Goal: Task Accomplishment & Management: Manage account settings

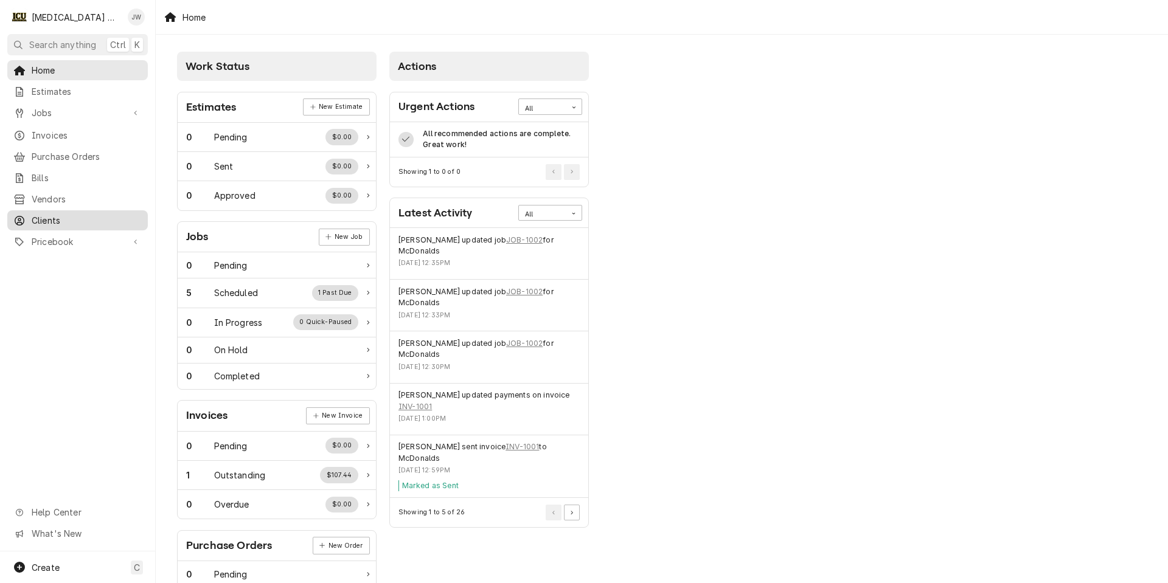
click at [51, 217] on span "Clients" at bounding box center [87, 220] width 110 height 13
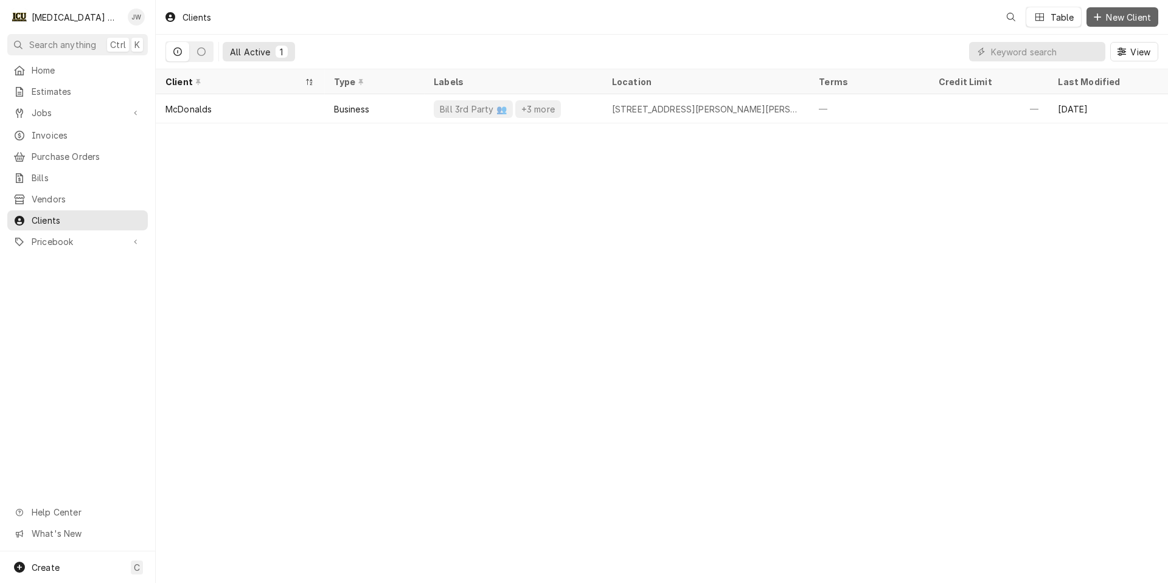
click at [1108, 18] on span "New Client" at bounding box center [1128, 17] width 50 height 13
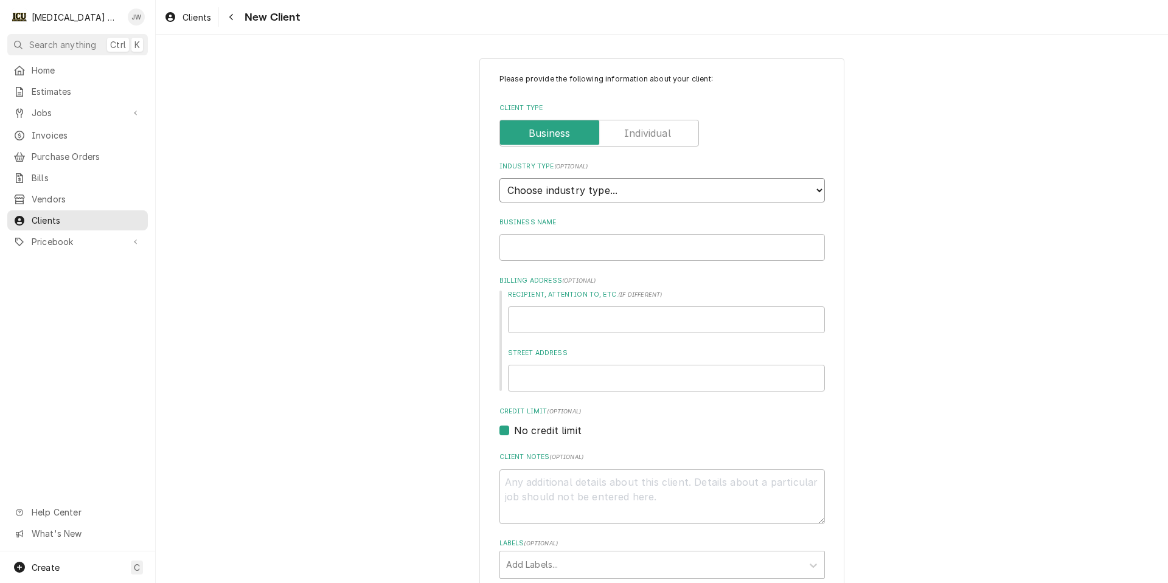
click at [525, 193] on select "Choose industry type... Residential Commercial Industrial Government" at bounding box center [661, 190] width 325 height 24
click at [546, 253] on input "Business Name" at bounding box center [661, 247] width 325 height 27
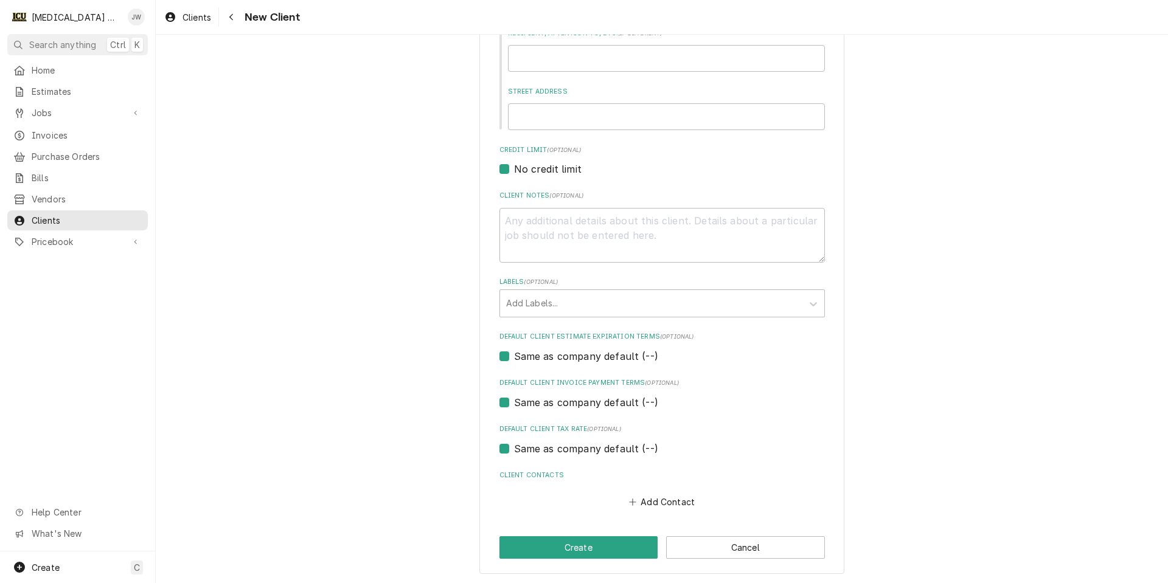
scroll to position [263, 0]
click at [639, 448] on label "Same as company default (--)" at bounding box center [586, 447] width 144 height 15
click at [639, 448] on input "Same as company default (--)" at bounding box center [676, 453] width 325 height 27
checkbox input "false"
type textarea "x"
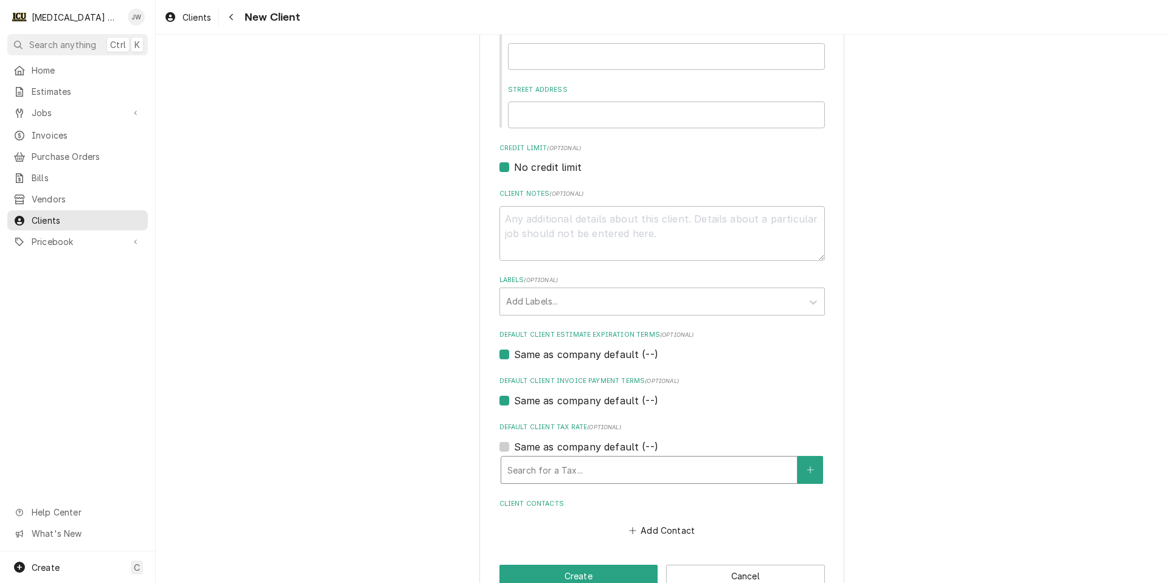
click at [634, 462] on div "Default Client Tax Rate" at bounding box center [648, 470] width 283 height 22
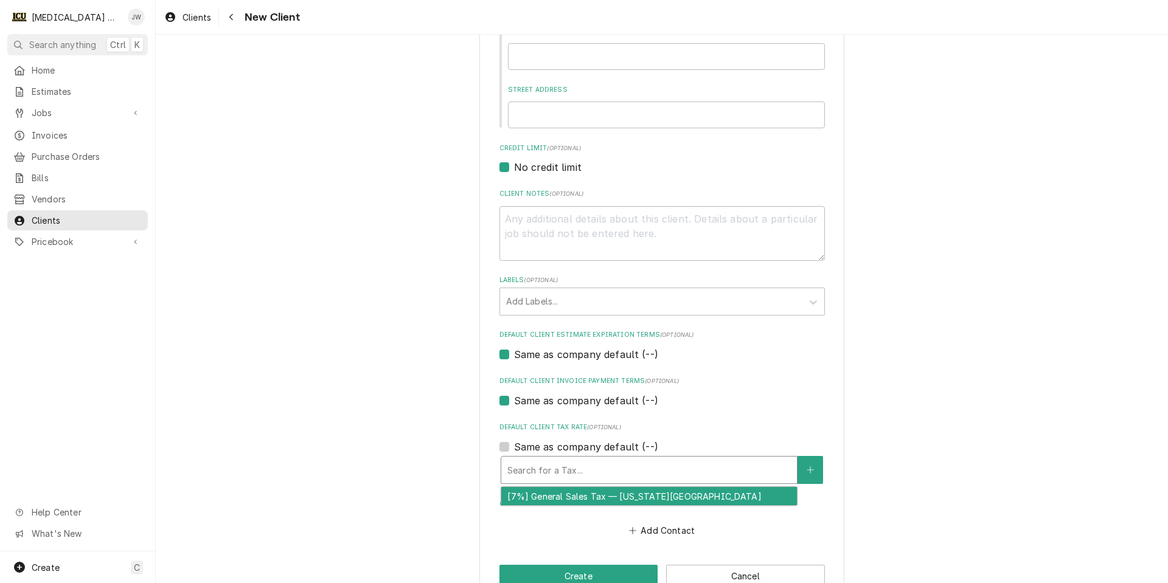
click at [634, 462] on div "Default Client Tax Rate" at bounding box center [648, 470] width 283 height 22
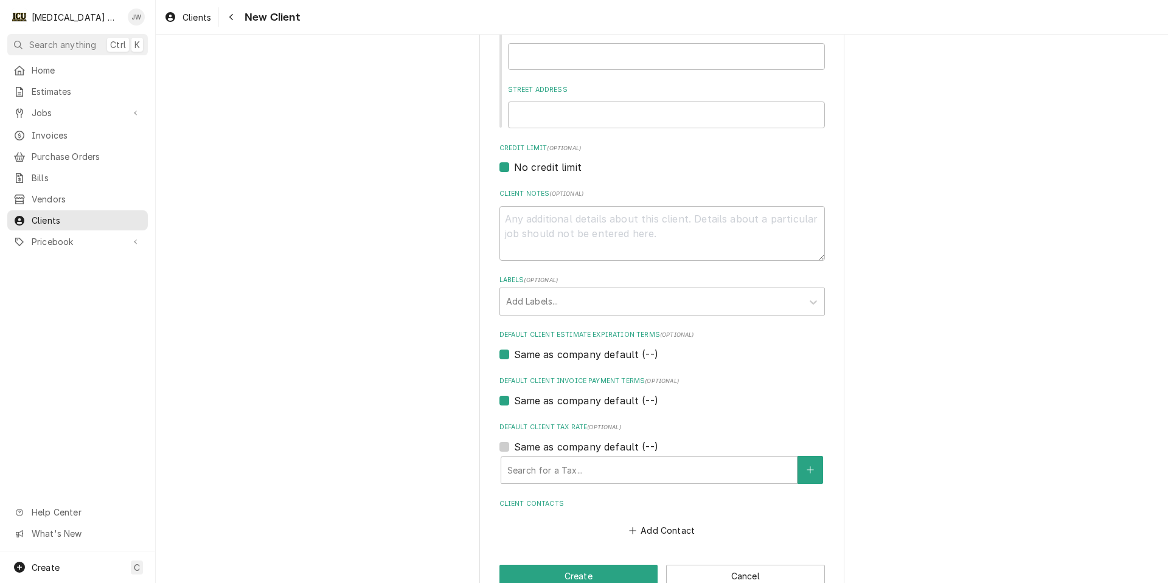
click at [514, 446] on label "Same as company default (--)" at bounding box center [586, 447] width 144 height 15
click at [514, 446] on input "Same as company default (--)" at bounding box center [676, 453] width 325 height 27
checkbox input "true"
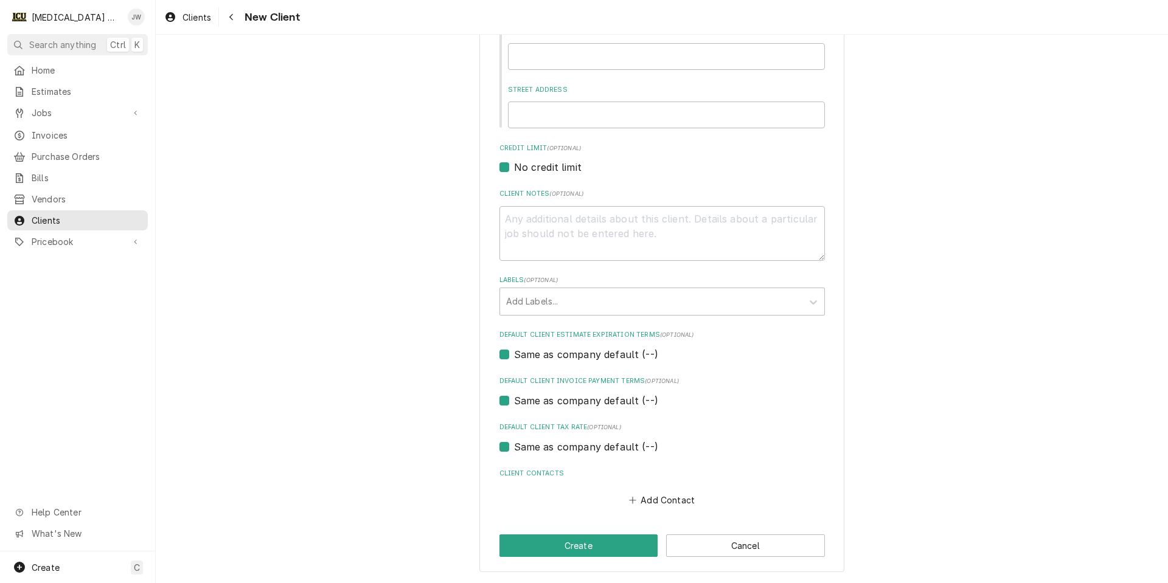
scroll to position [0, 0]
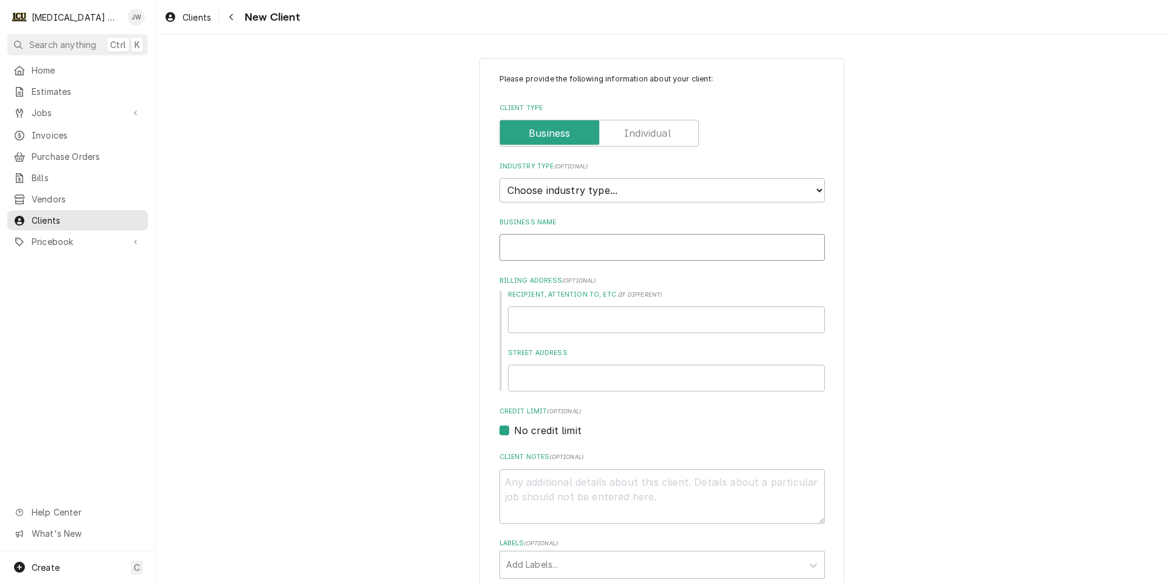
click at [619, 251] on input "Business Name" at bounding box center [661, 247] width 325 height 27
type textarea "x"
type input "L"
type textarea "x"
type input "Le"
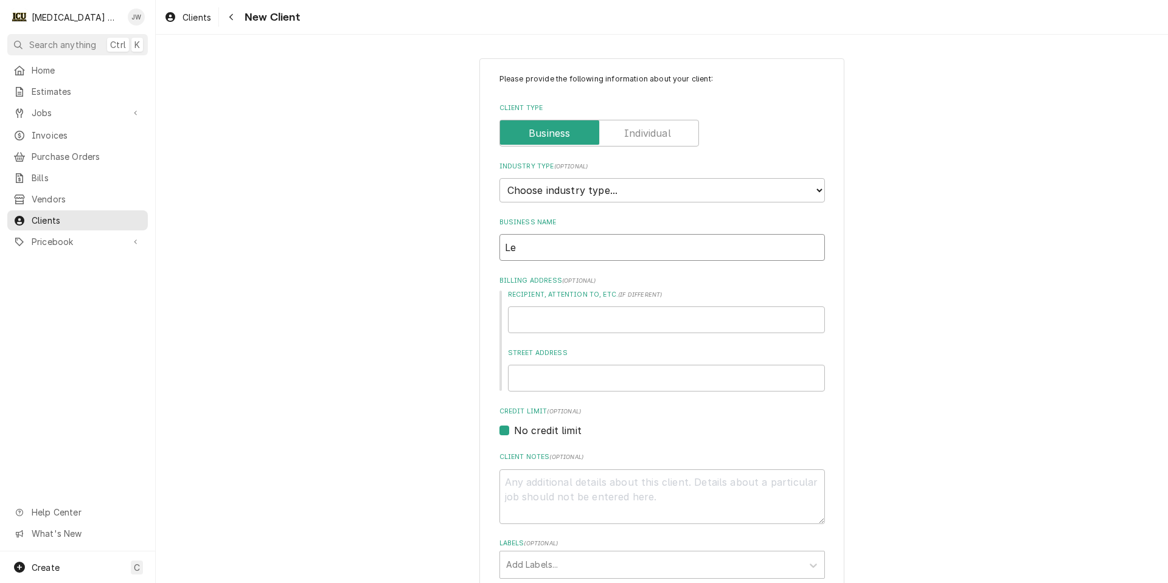
type textarea "x"
type input "Leg"
type textarea "x"
type input "Lega"
type textarea "x"
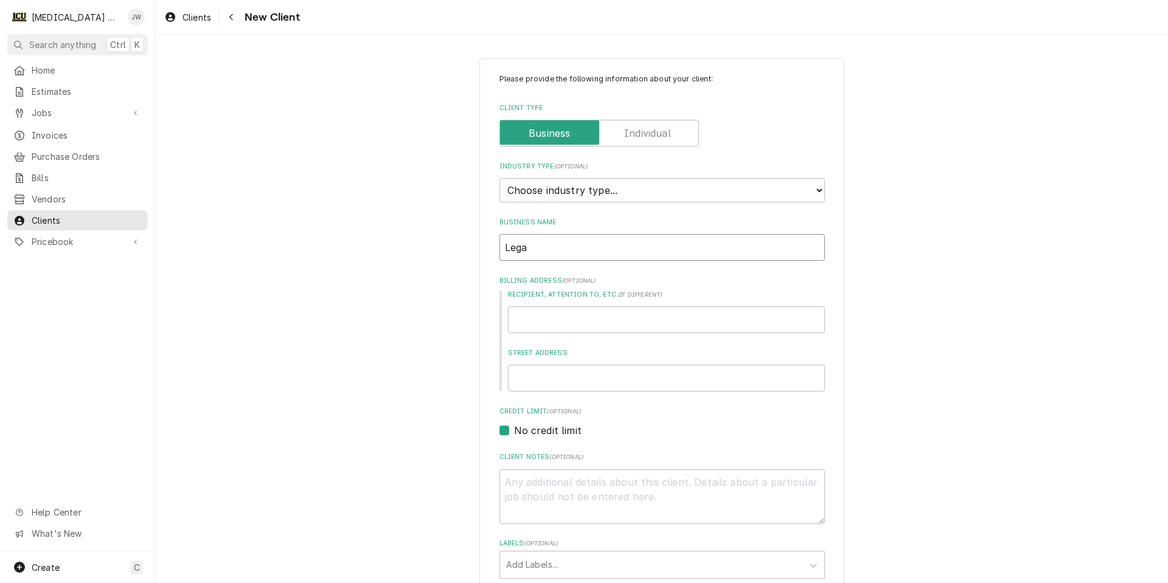
type input "Legac"
type textarea "x"
type input "Legacy"
type textarea "x"
type input "Legacy"
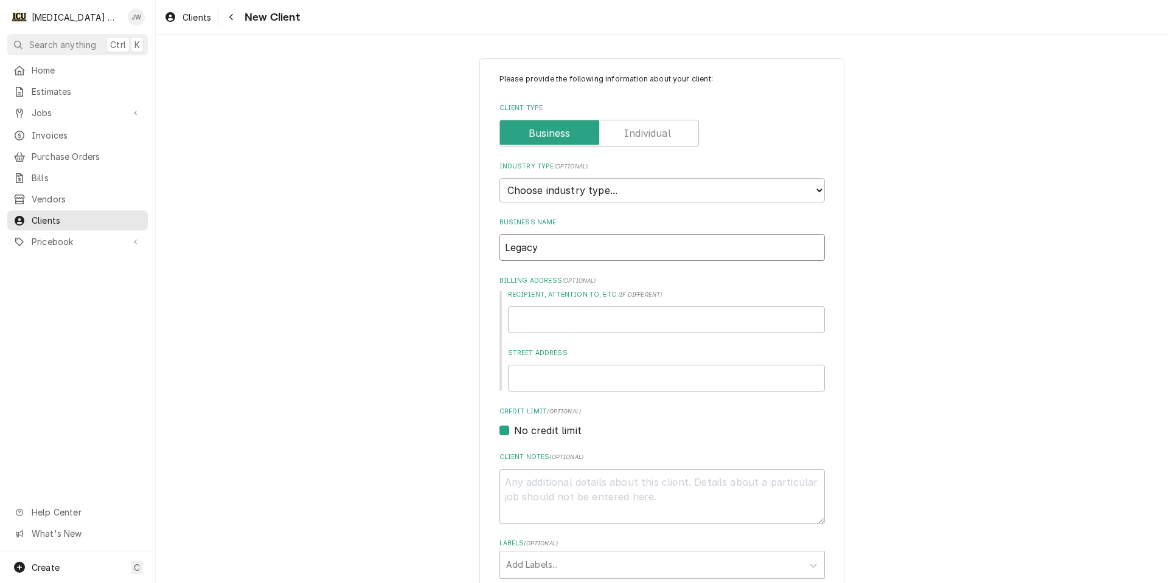
type textarea "x"
type input "Legacy P"
type textarea "x"
type input "Legacy Pu"
type textarea "x"
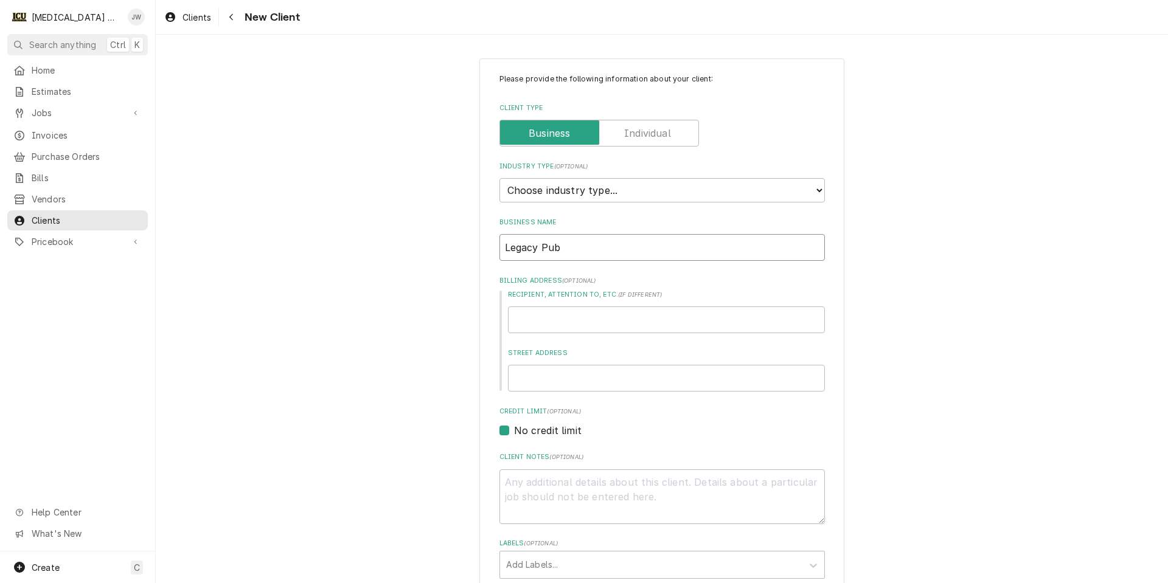
type input "Legacy Pub"
type textarea "x"
type input "J"
type textarea "x"
type input "Je"
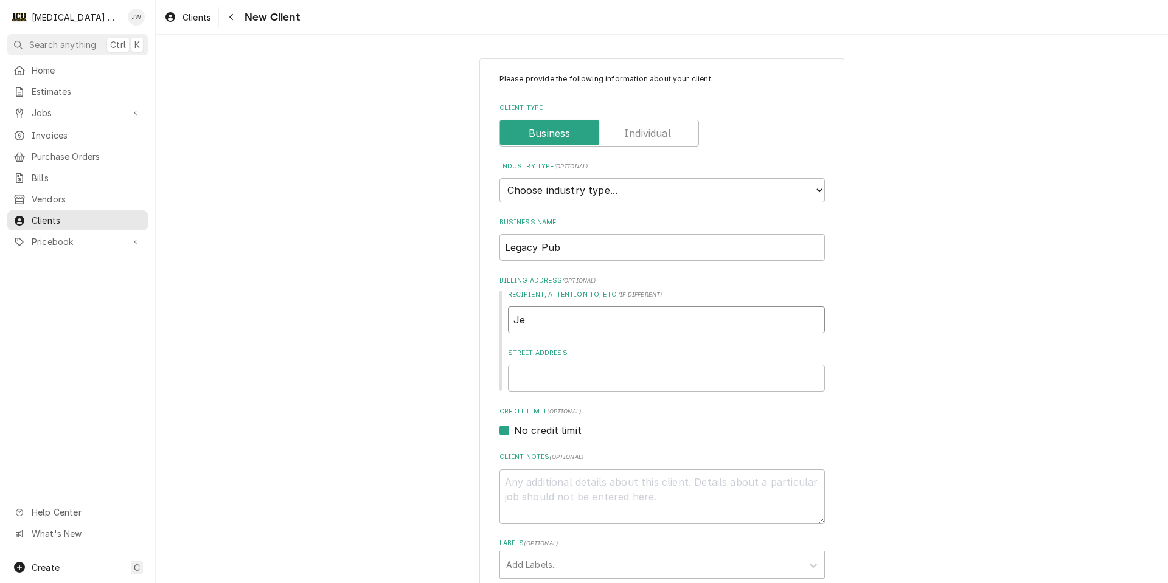
type textarea "x"
type input "Jef"
type textarea "x"
type input "Jeff"
type textarea "x"
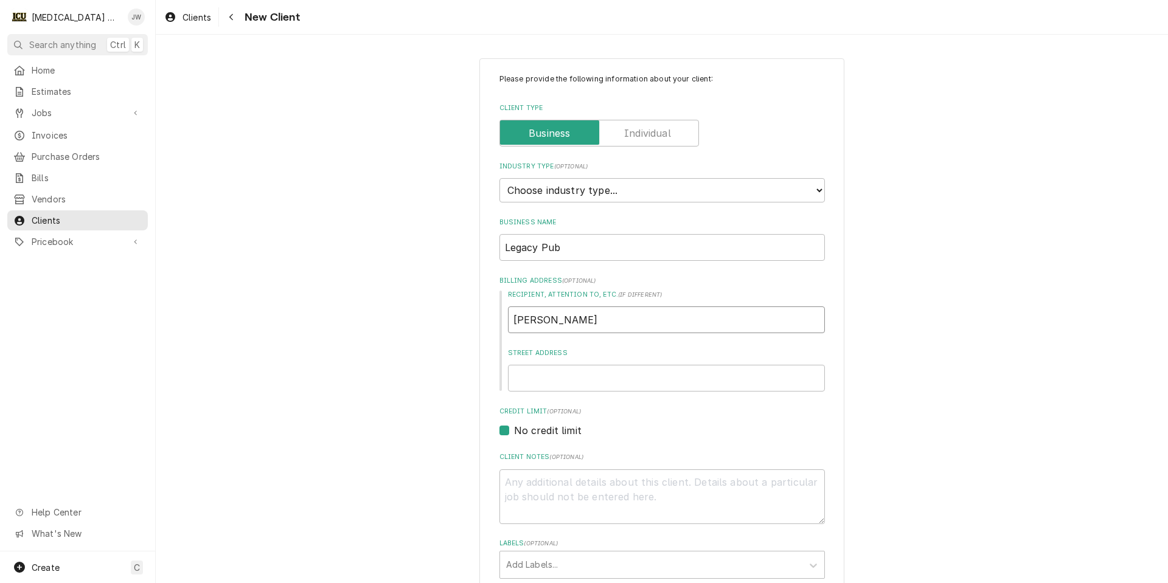
type input "Jeff"
type textarea "x"
type input "Jeff T"
type textarea "x"
type input "Jeff Ty"
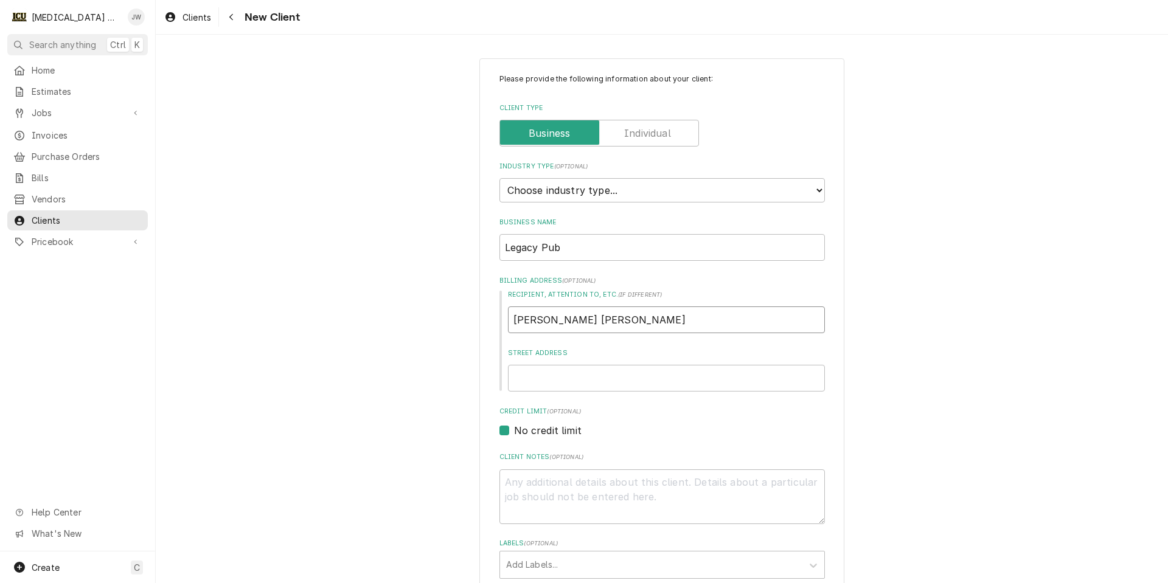
type textarea "x"
type input "Jeff Tyr"
type textarea "x"
type input "Jeff Tyri"
type textarea "x"
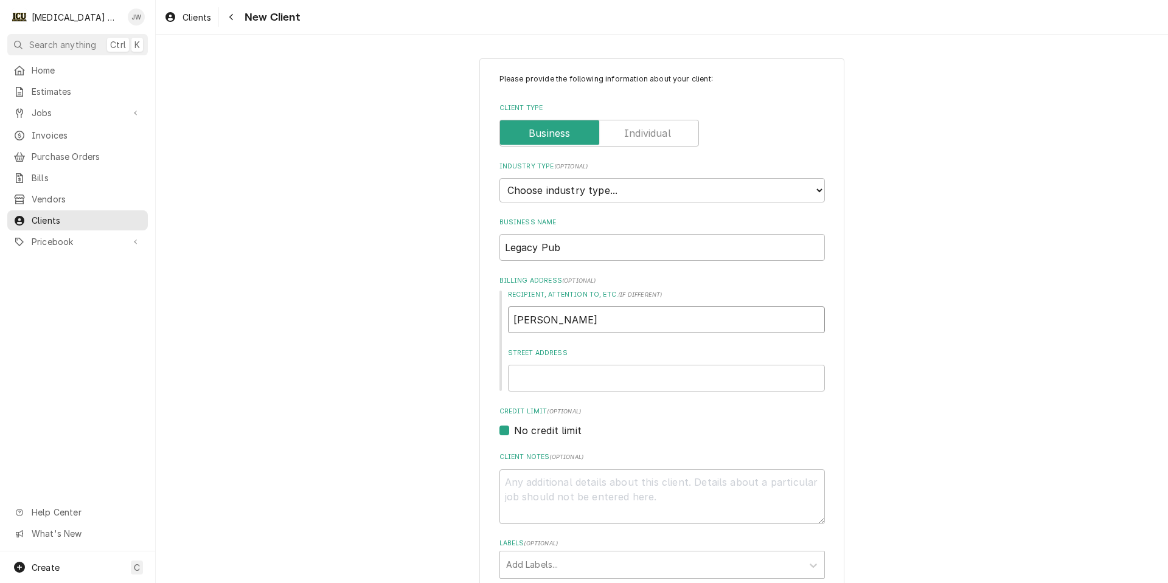
type input "Jeff Tyrie"
type textarea "x"
type input "Jeff Tyri"
type textarea "x"
type input "Jeff Tyr"
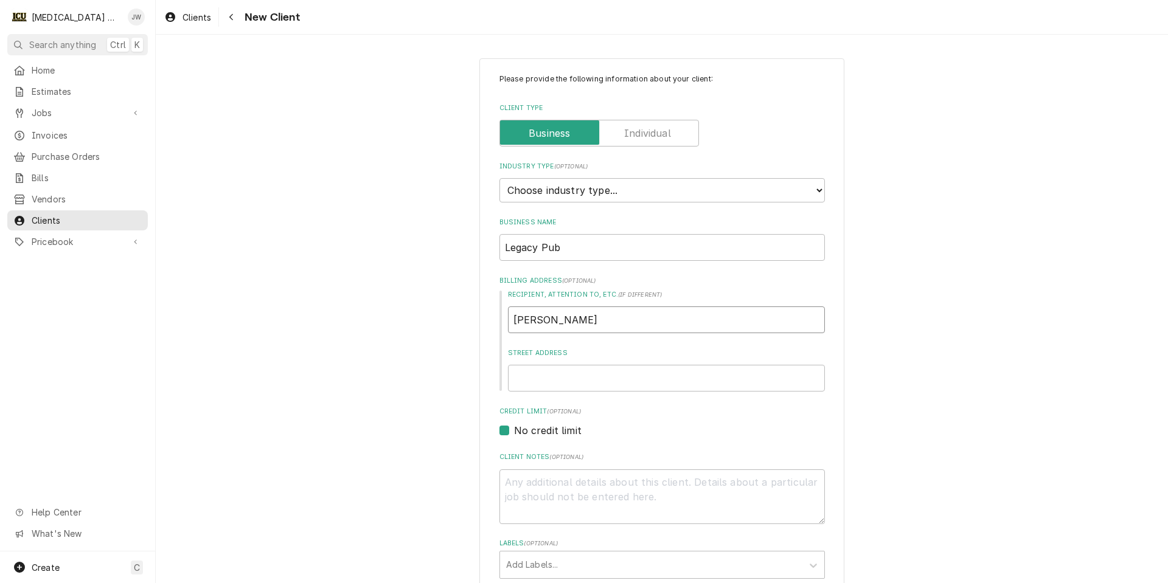
type textarea "x"
type input "Jeff Ty"
type textarea "x"
type input "Jeff T"
type textarea "x"
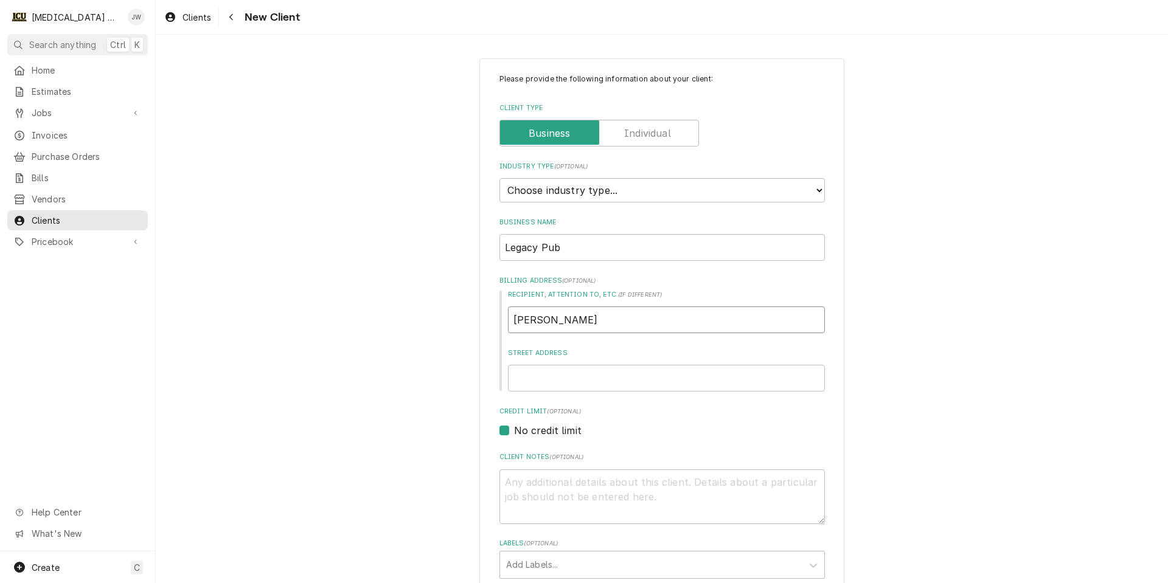
type input "Jeff"
type textarea "x"
type input "Jeff"
type textarea "x"
type input "Jef"
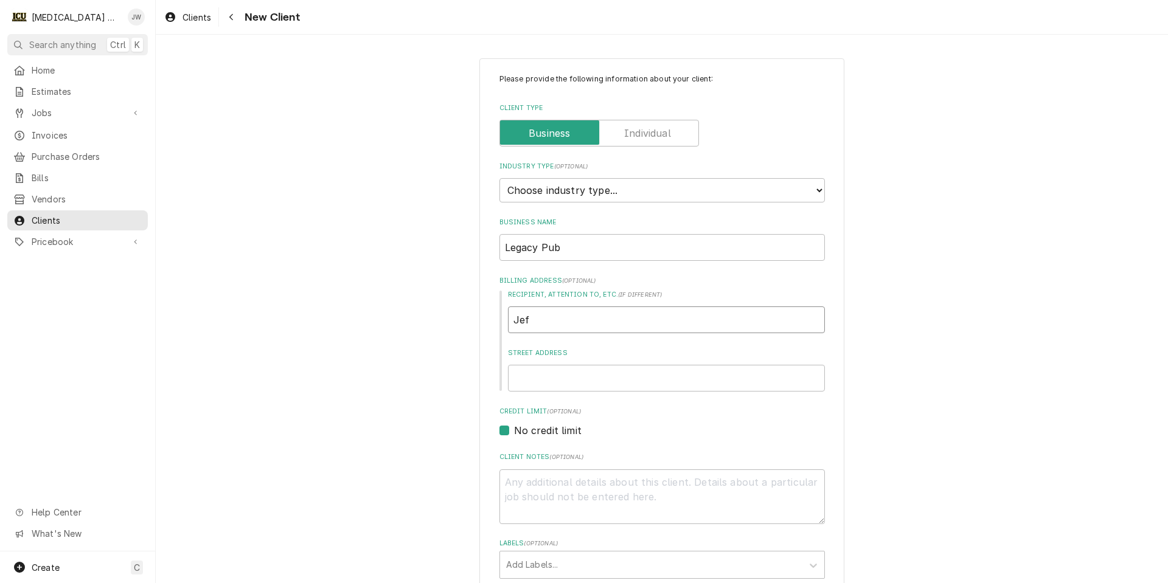
type textarea "x"
type input "Je"
type textarea "x"
type input "J"
type textarea "x"
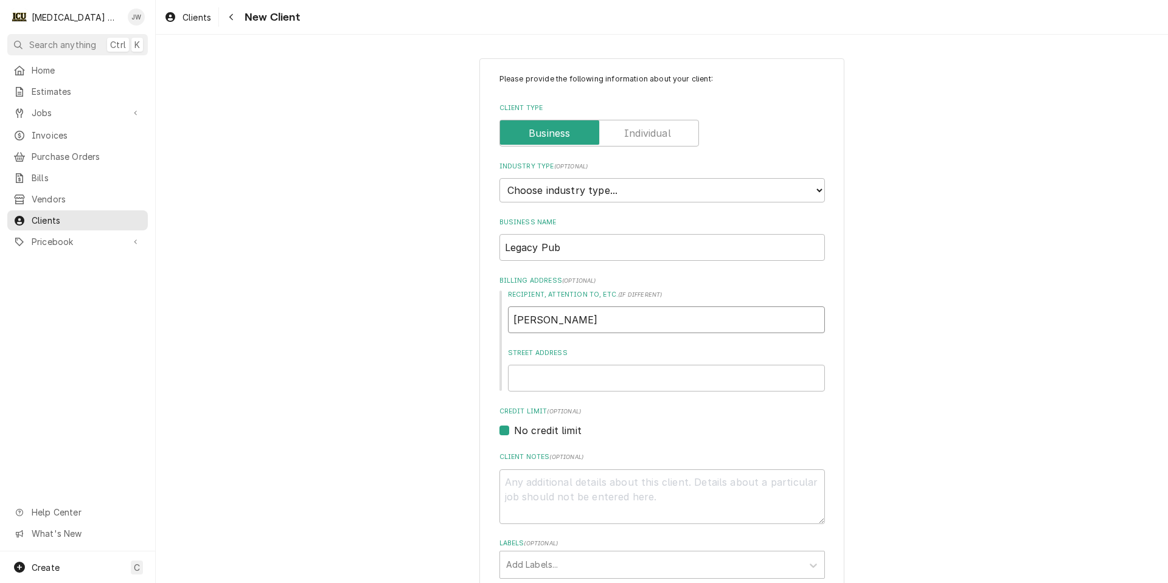
type input "J."
type textarea "x"
type input "J. J"
type textarea "x"
type input "J. Jo"
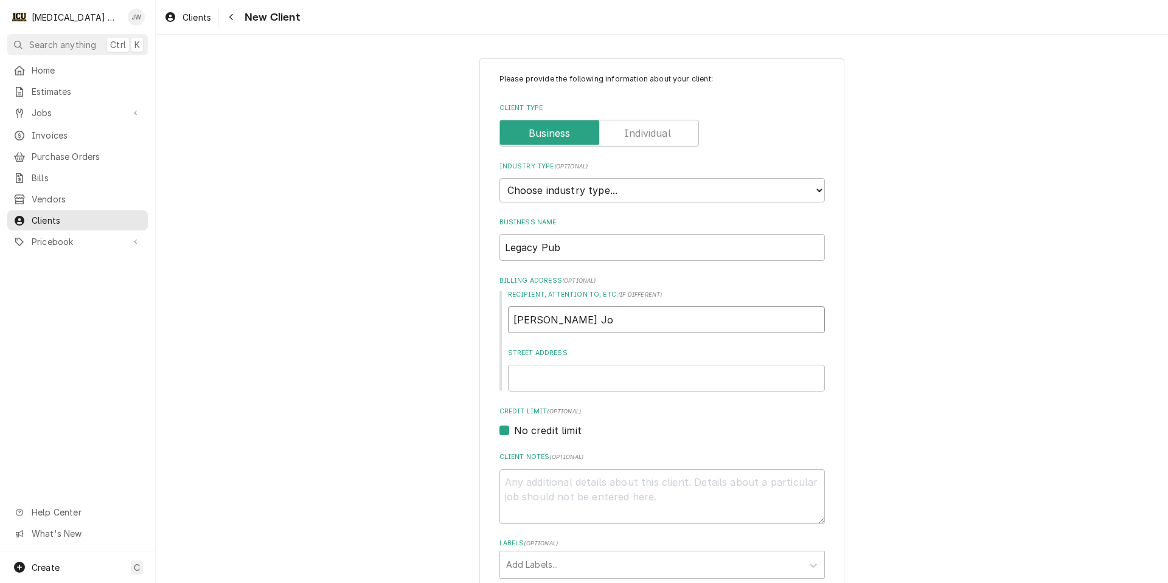
type textarea "x"
type input "J. Jon"
type textarea "x"
type input "J. Jone"
type textarea "x"
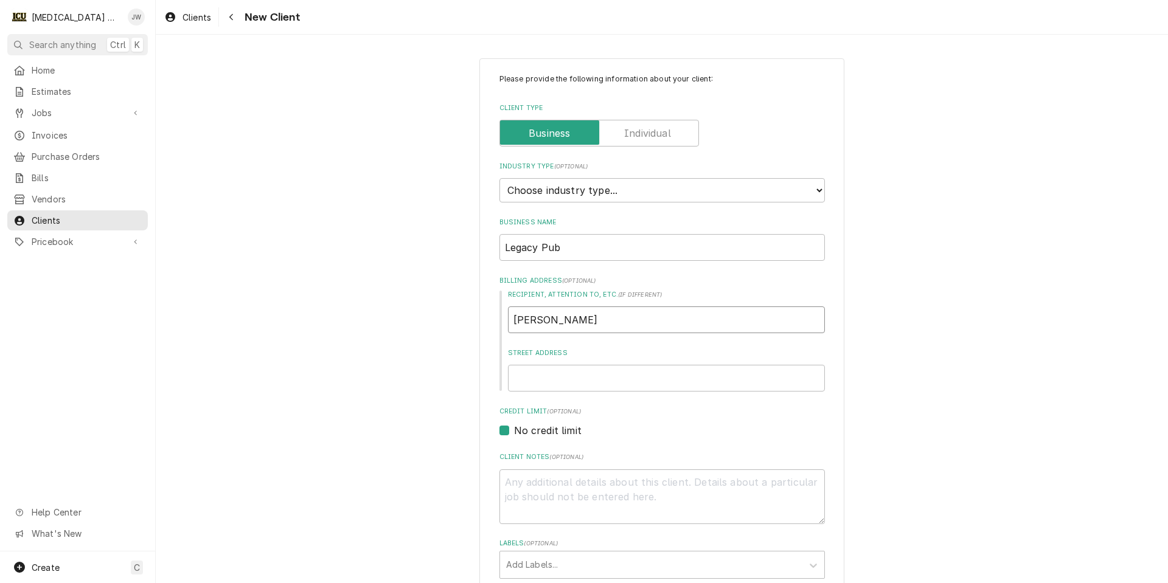
type input "J. Jones"
click at [621, 377] on input "Street Address" at bounding box center [666, 378] width 317 height 27
type textarea "x"
type input "1"
type textarea "x"
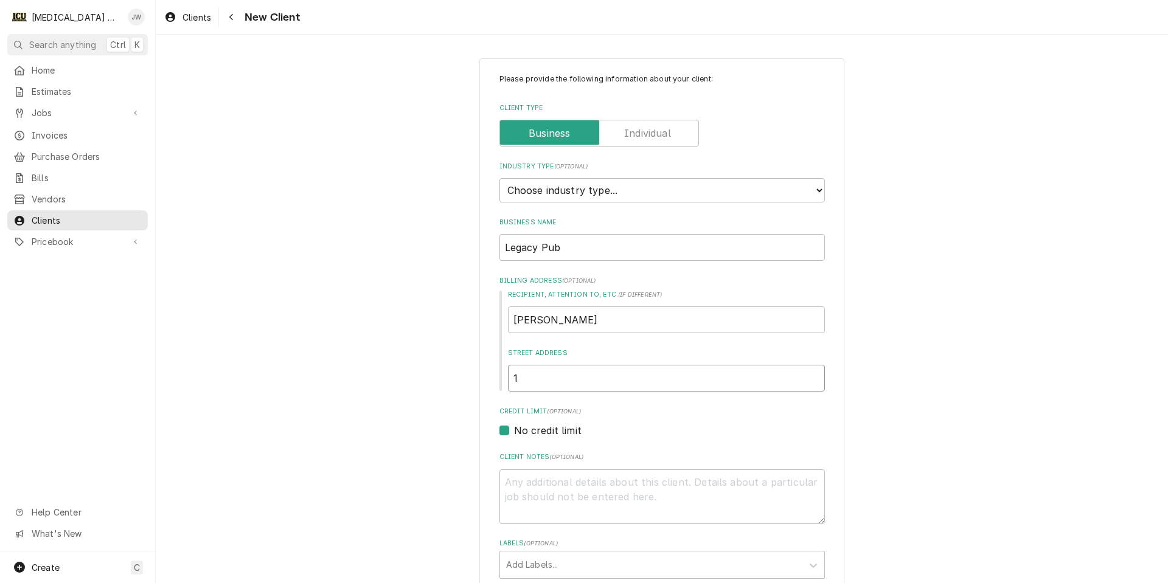
type input "12"
type textarea "x"
type input "123"
type textarea "x"
type input "1234"
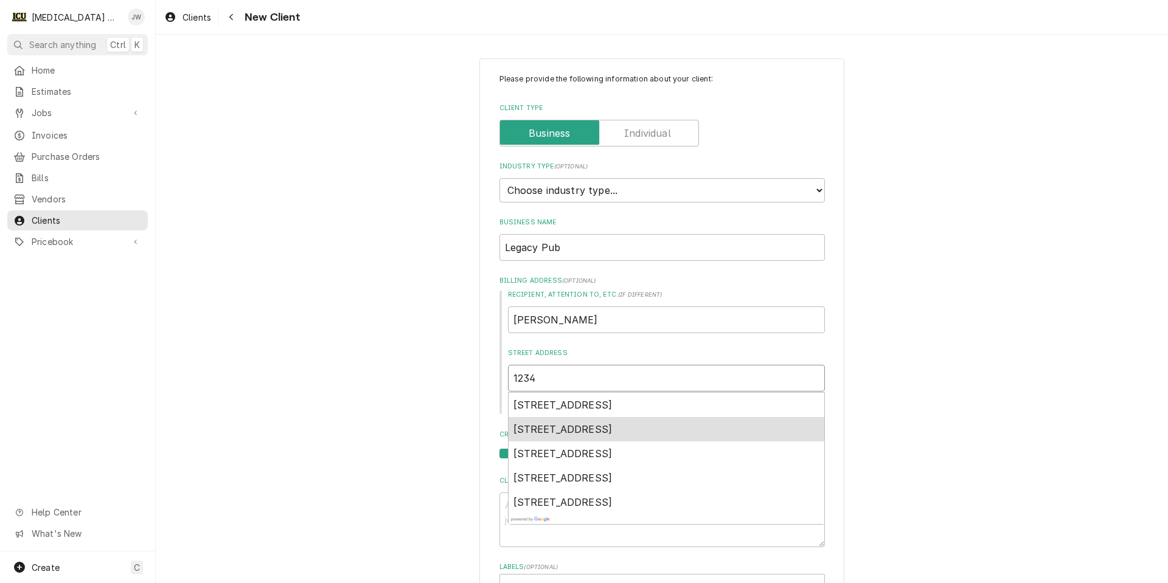
click at [603, 428] on span "1234 Meadowbrook Drive, Lafayette, IN, USA" at bounding box center [562, 429] width 99 height 12
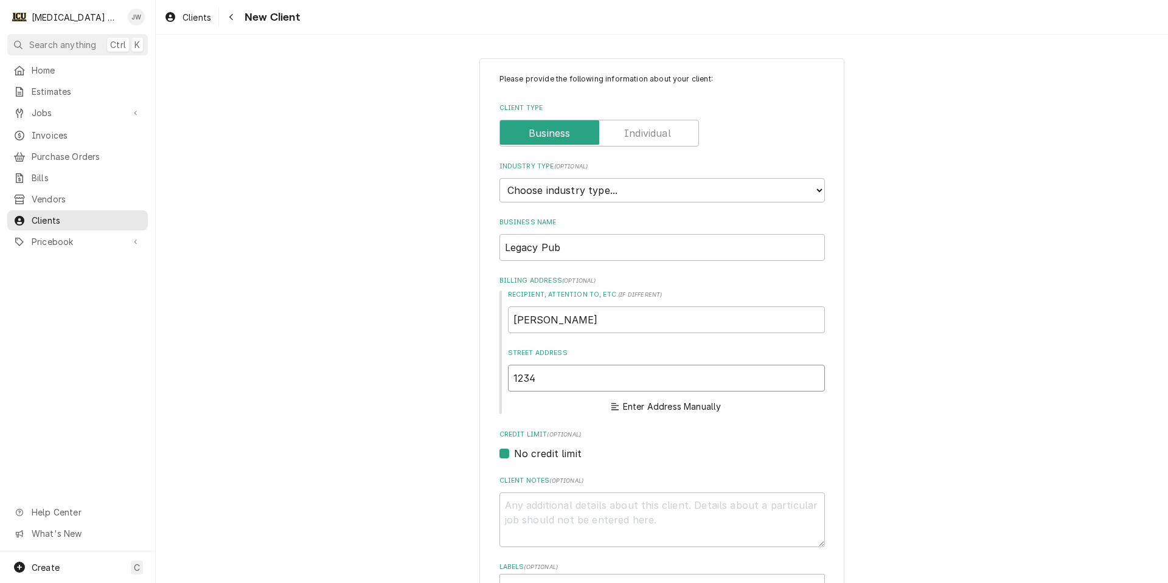
type textarea "x"
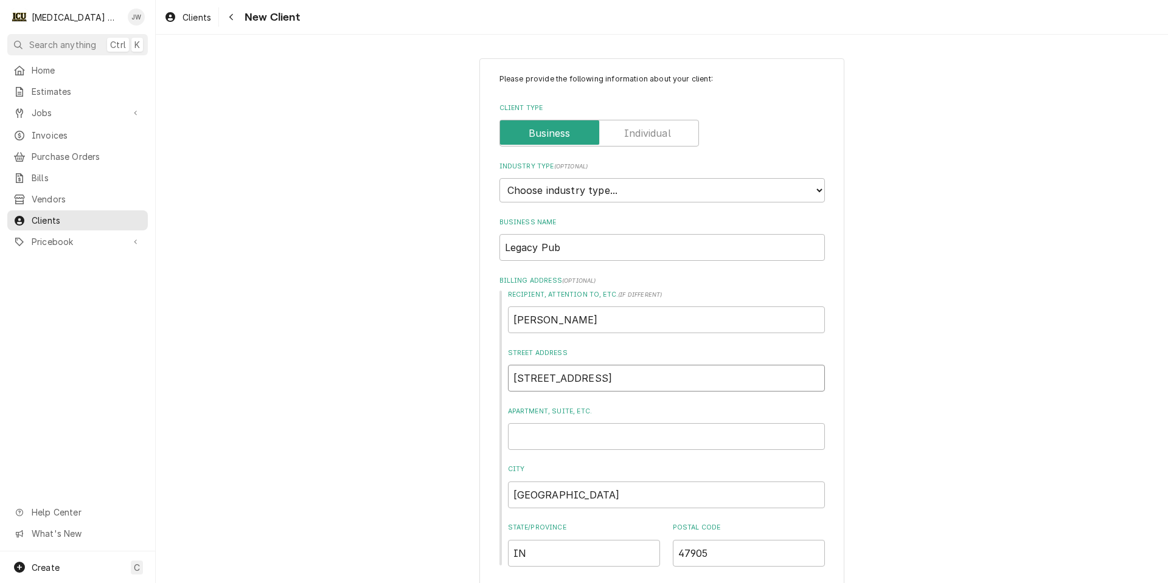
type input "1234 Meadowbrook Dr"
click at [578, 190] on select "Choose industry type... Residential Commercial Industrial Government" at bounding box center [661, 190] width 325 height 24
select select "2"
click at [499, 178] on select "Choose industry type... Residential Commercial Industrial Government" at bounding box center [661, 190] width 325 height 24
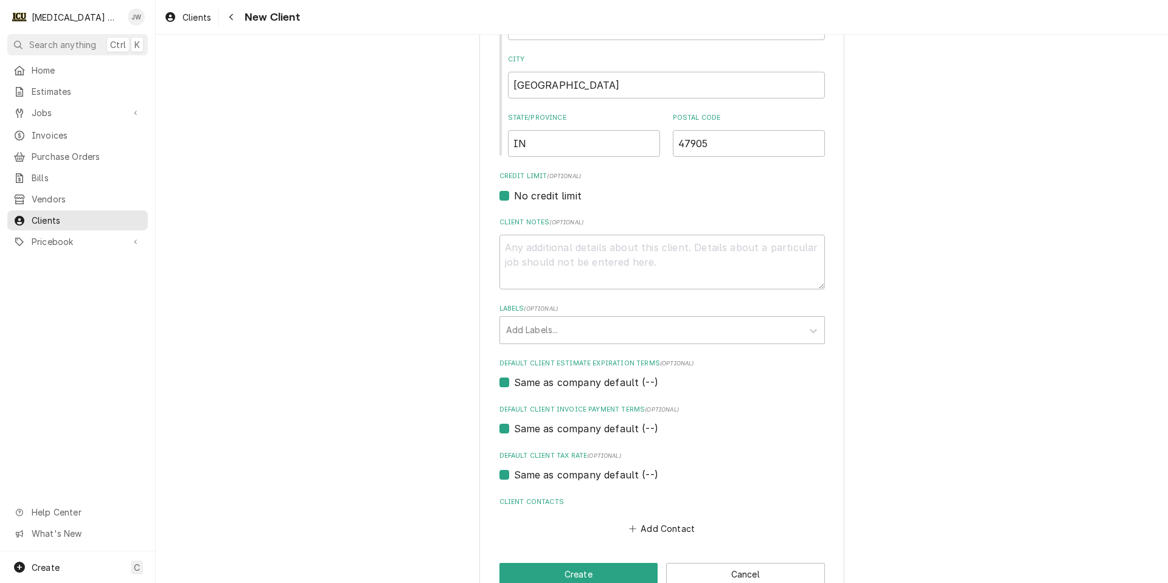
scroll to position [439, 0]
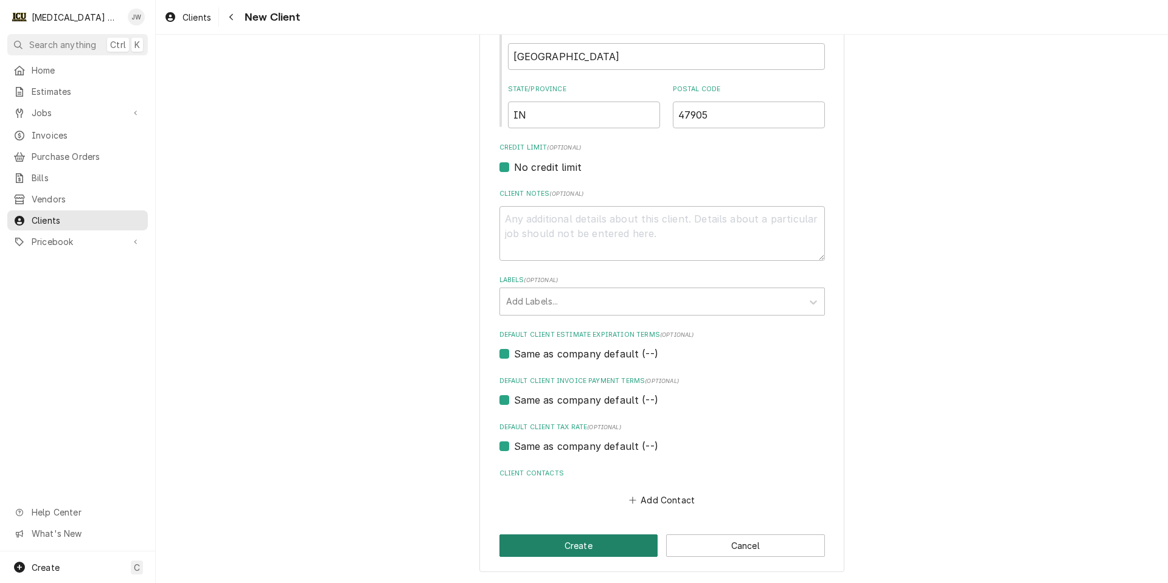
click at [576, 550] on button "Create" at bounding box center [578, 546] width 159 height 23
type textarea "x"
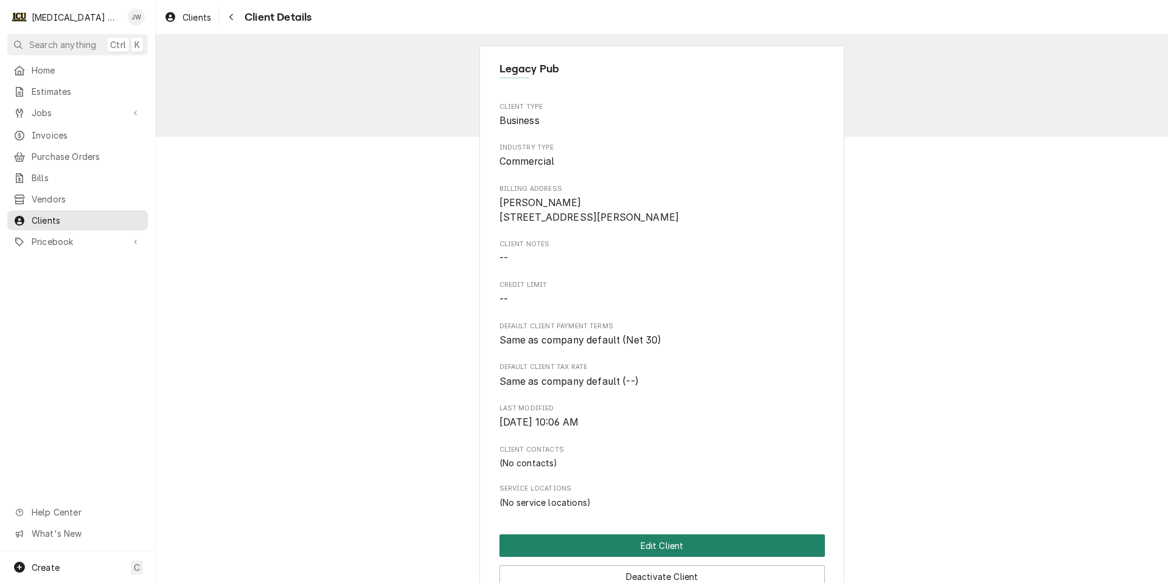
click at [654, 557] on button "Edit Client" at bounding box center [661, 546] width 325 height 23
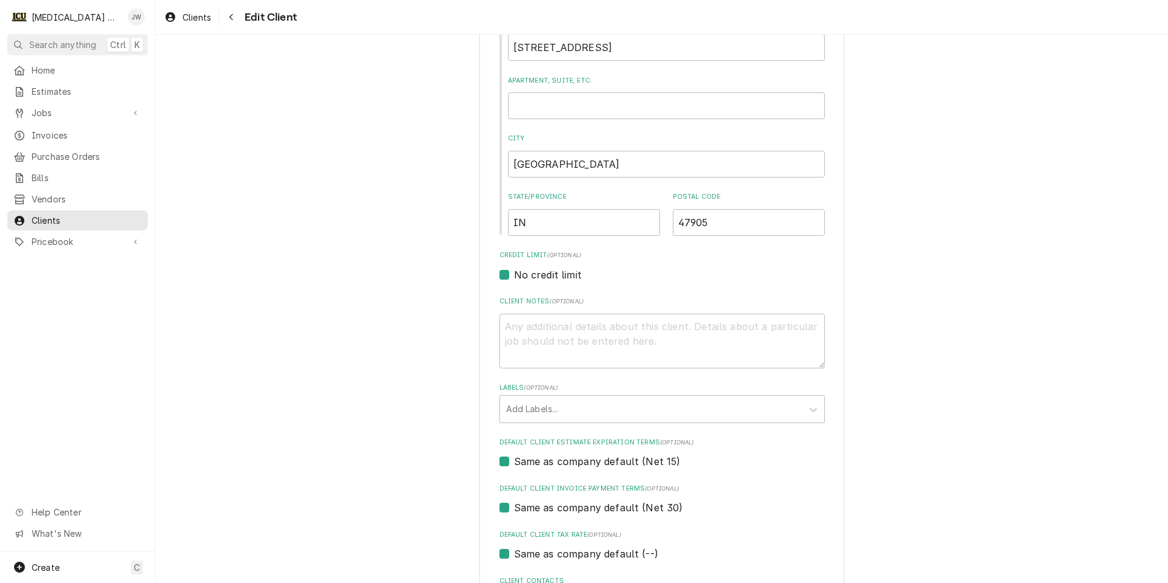
scroll to position [365, 0]
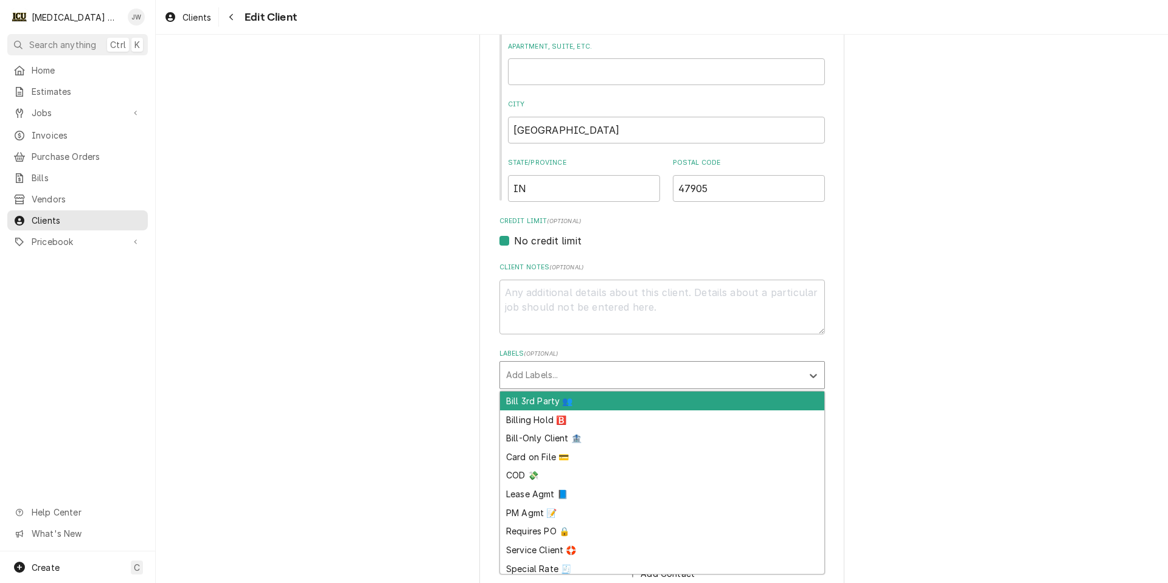
click at [535, 369] on div "Labels" at bounding box center [651, 375] width 290 height 22
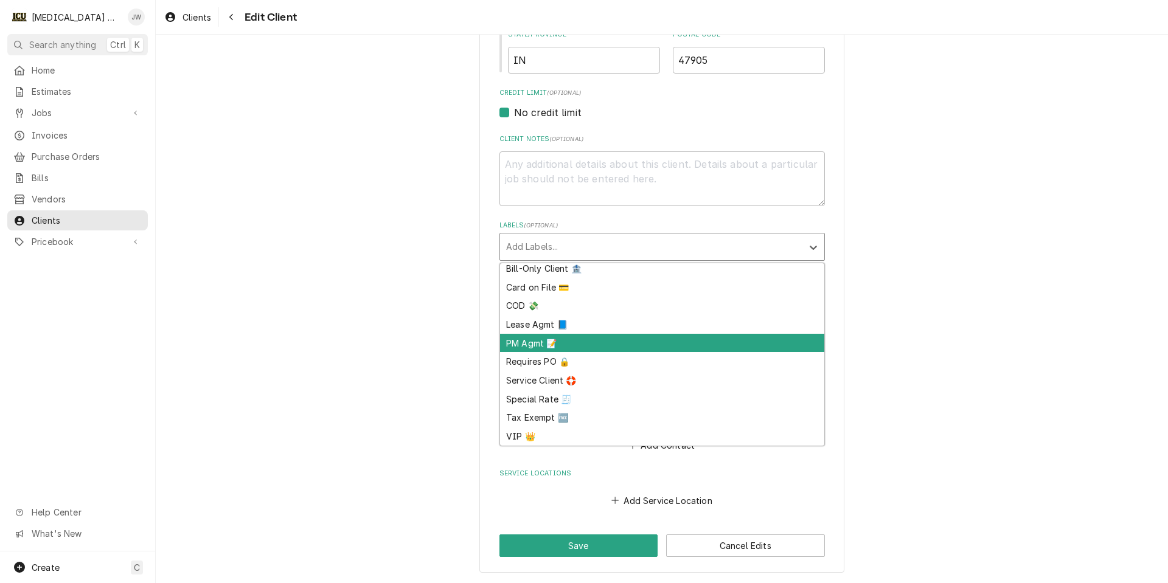
scroll to position [0, 0]
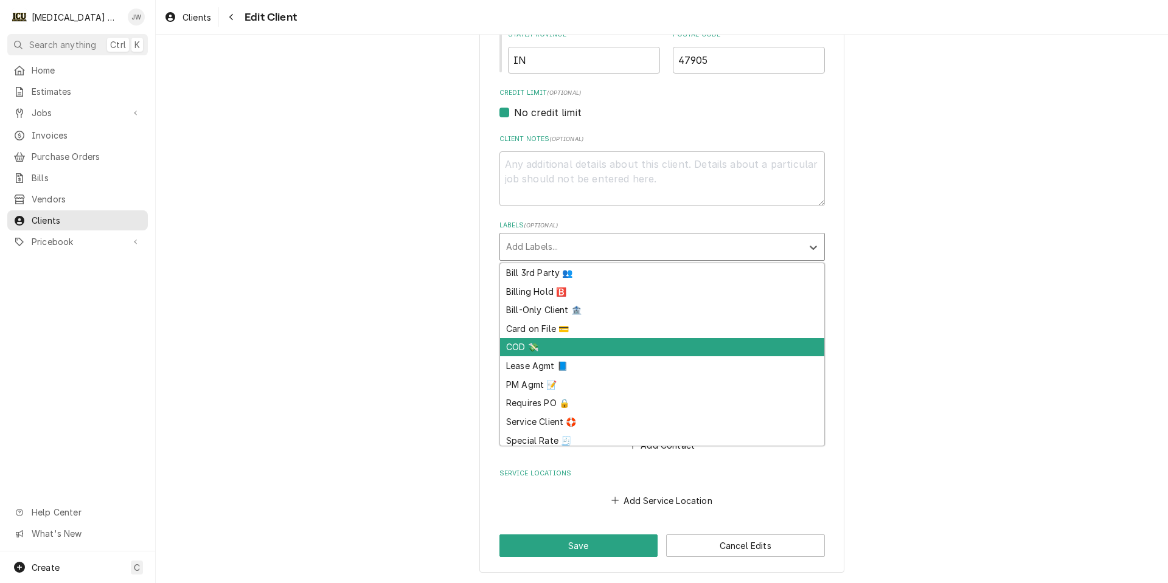
click at [970, 318] on div "Please provide the following information about your client: Client Type Industr…" at bounding box center [662, 68] width 1012 height 1029
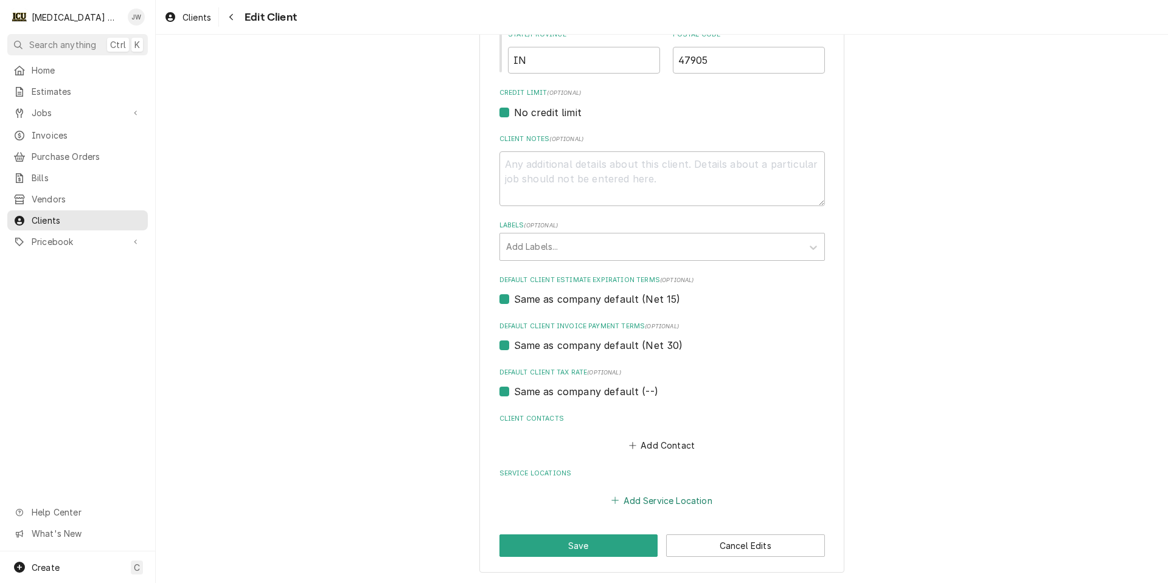
click at [658, 502] on button "Add Service Location" at bounding box center [661, 500] width 105 height 17
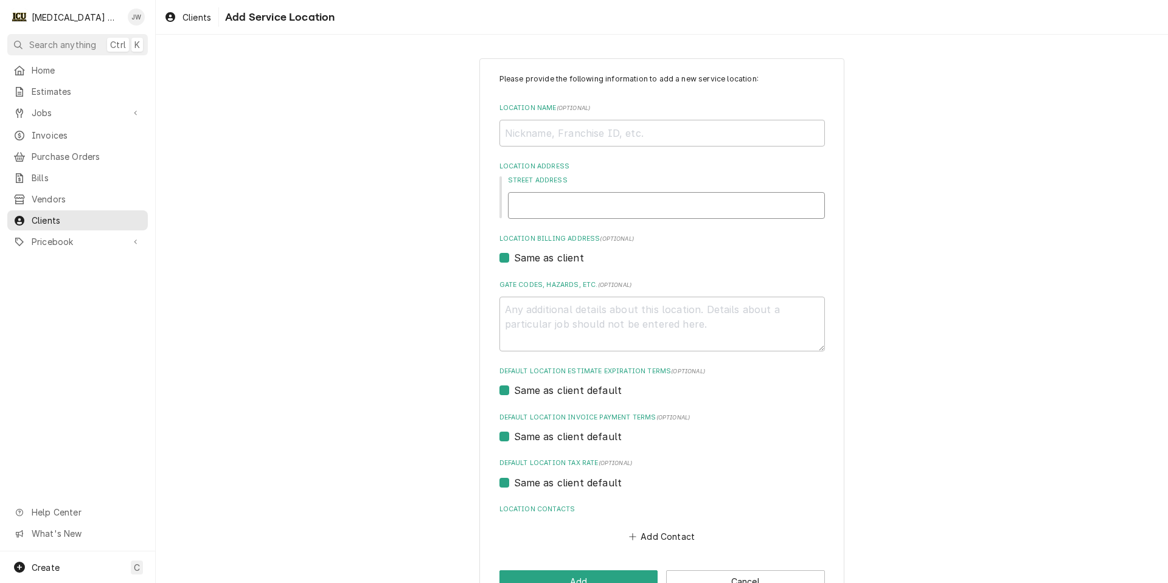
click at [539, 207] on input "Street Address" at bounding box center [666, 205] width 317 height 27
type textarea "x"
type input "6"
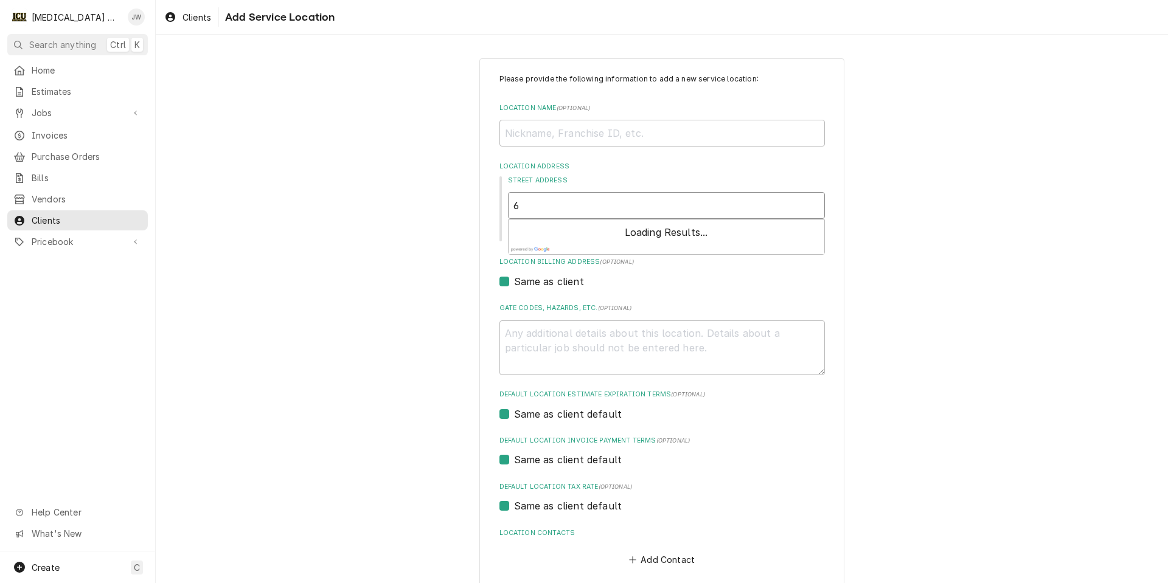
type textarea "x"
type input "67"
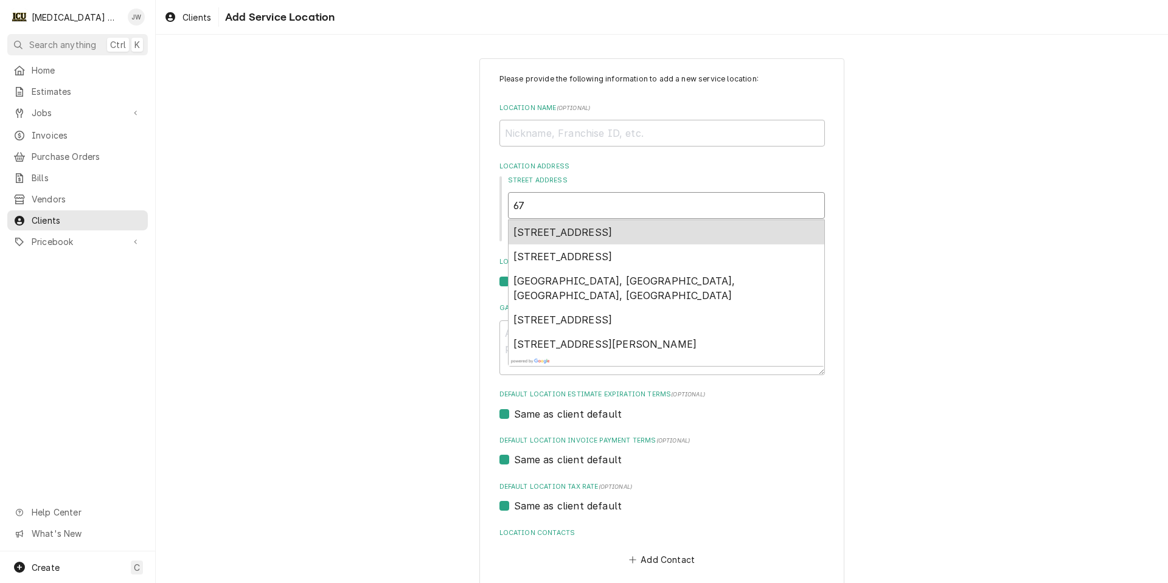
type textarea "x"
type input "672"
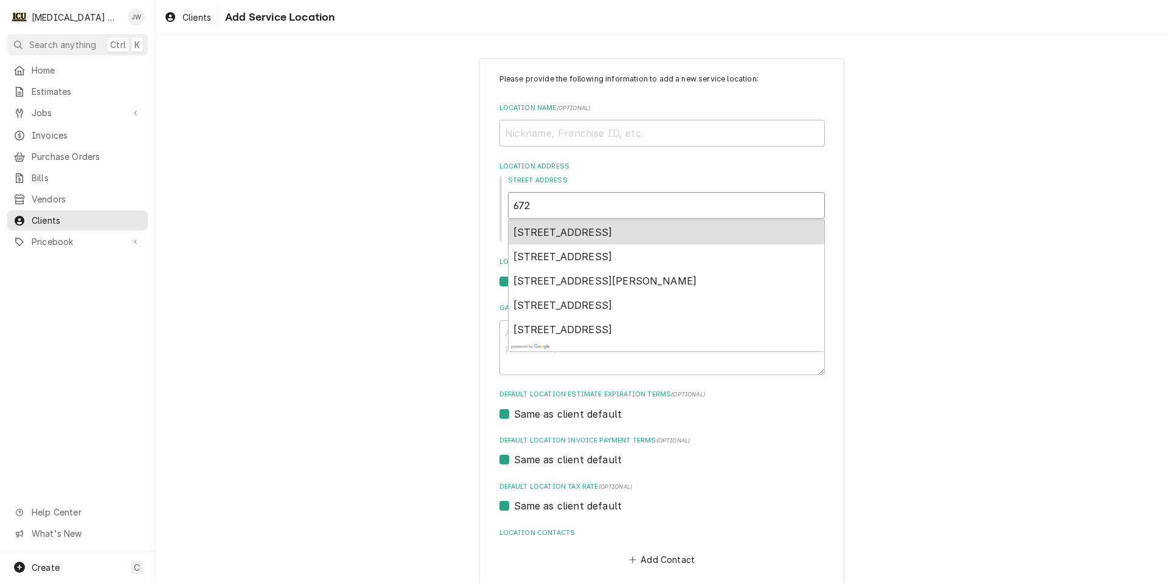
click at [545, 232] on span "672 Oval Drive, West Lafayette, IN, USA" at bounding box center [562, 232] width 99 height 12
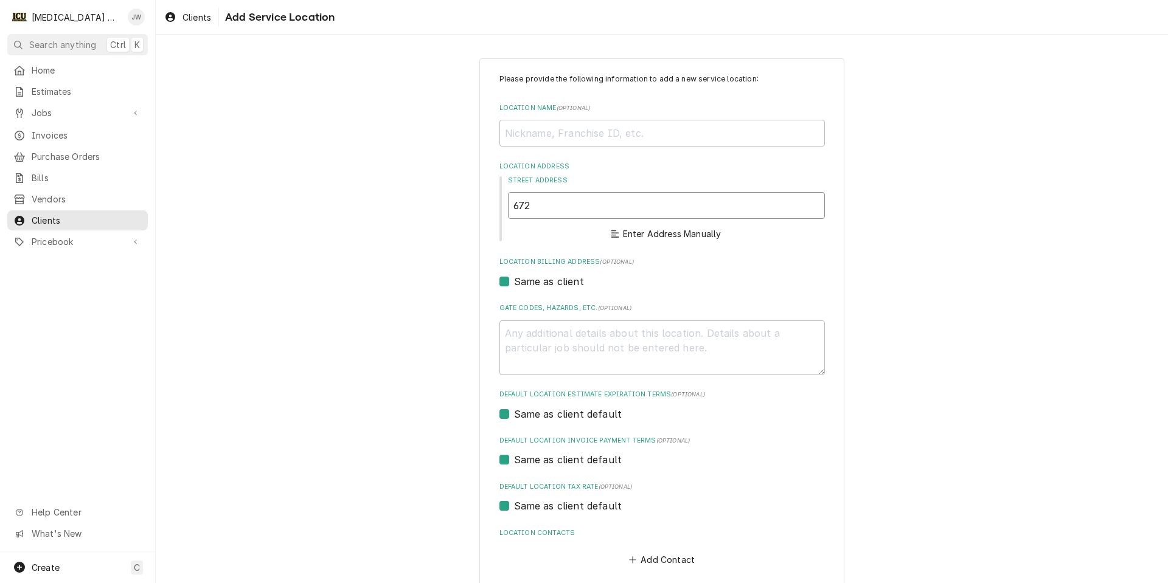
type textarea "x"
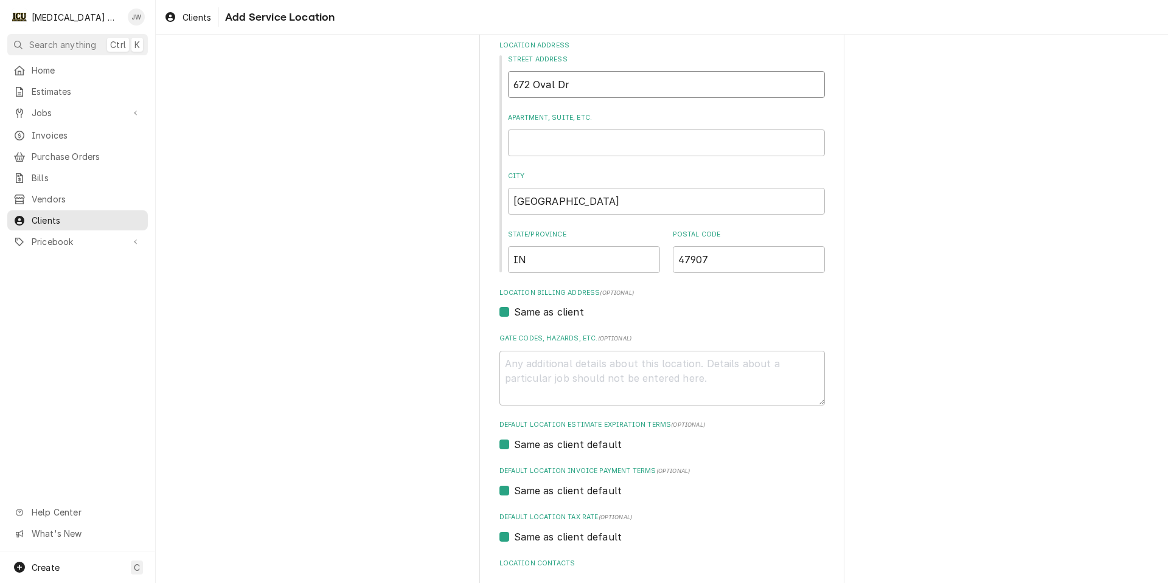
scroll to position [122, 0]
type input "672 Oval Dr"
click at [514, 311] on label "Same as client" at bounding box center [549, 311] width 70 height 15
click at [514, 311] on input "Same as client" at bounding box center [676, 317] width 325 height 27
checkbox input "false"
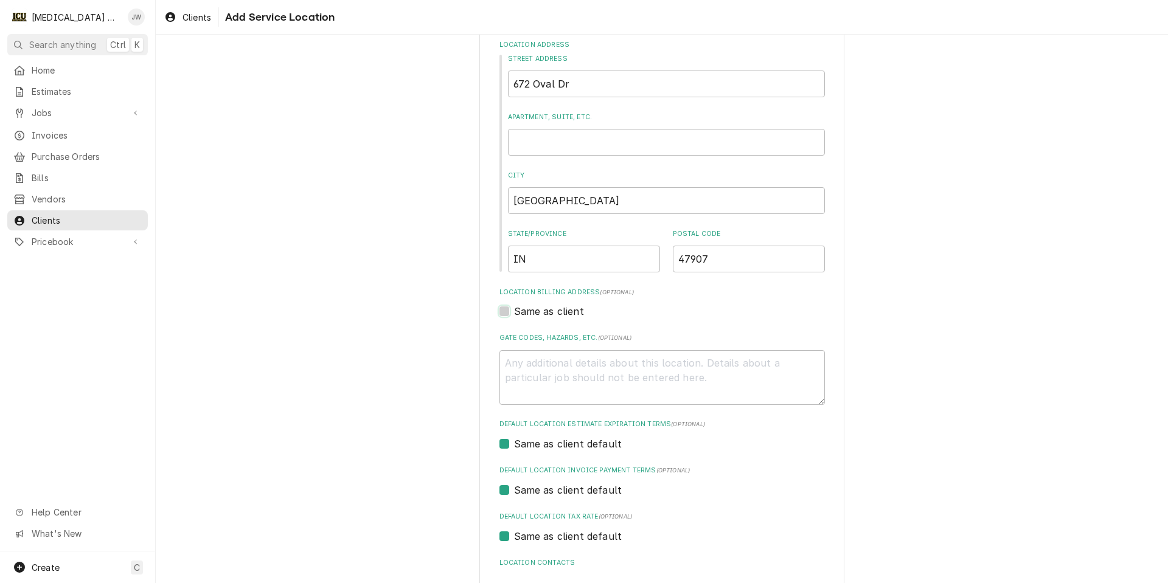
type textarea "x"
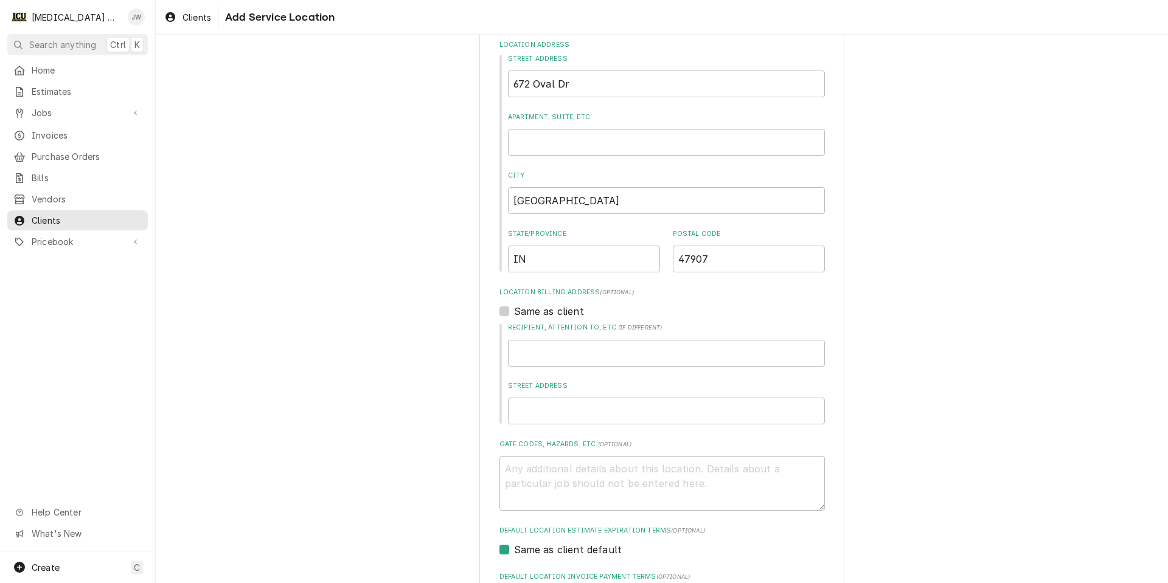
click at [514, 311] on label "Same as client" at bounding box center [549, 311] width 70 height 15
click at [514, 311] on input "Same as client" at bounding box center [676, 317] width 325 height 27
checkbox input "true"
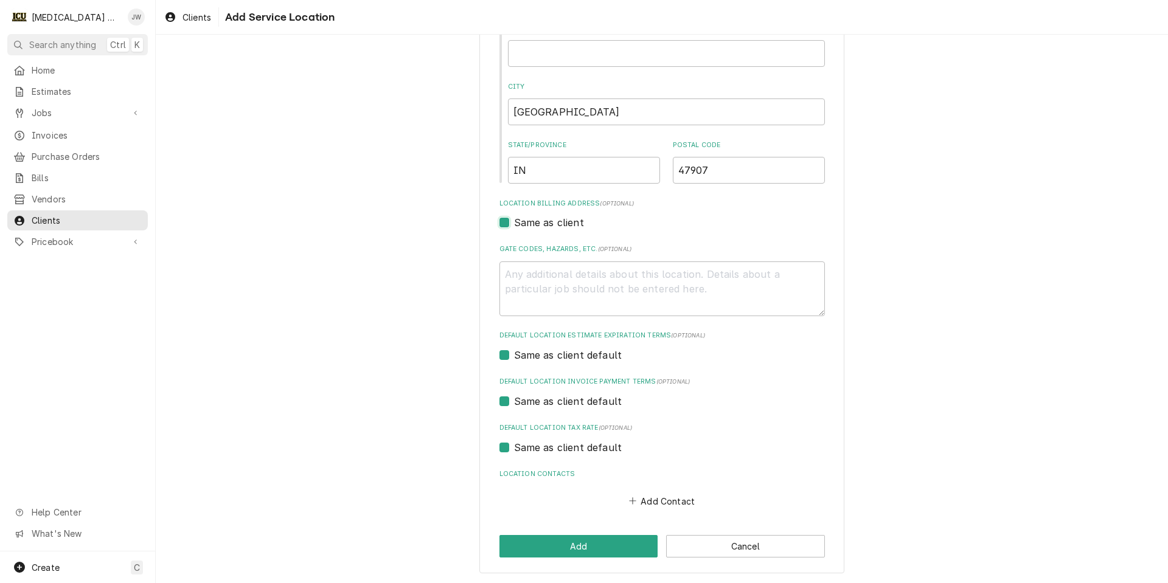
scroll to position [211, 0]
click at [572, 543] on button "Add" at bounding box center [578, 546] width 159 height 23
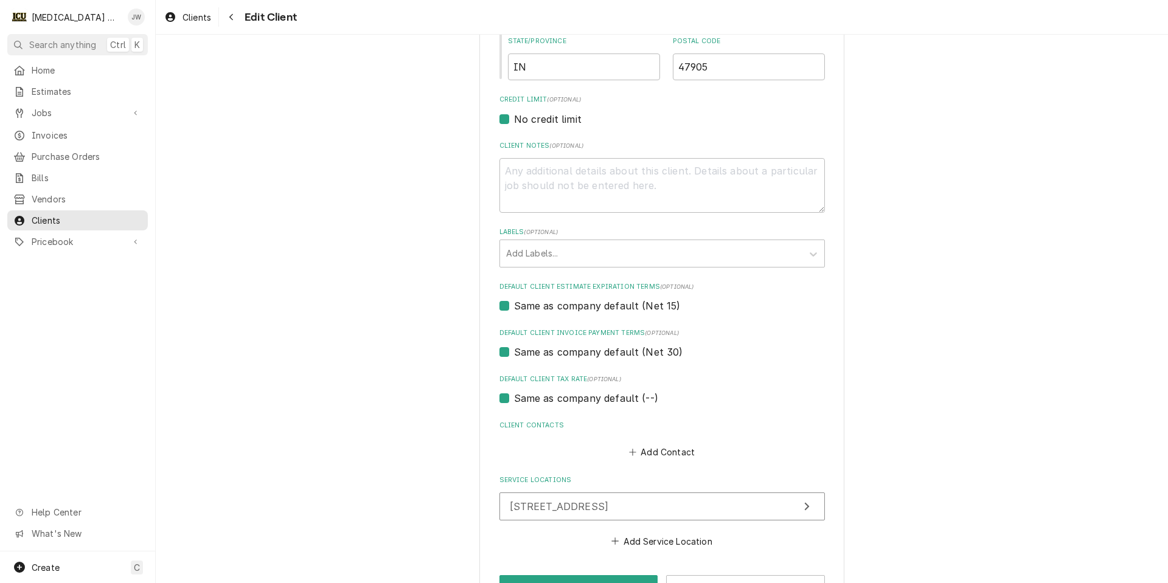
scroll to position [527, 0]
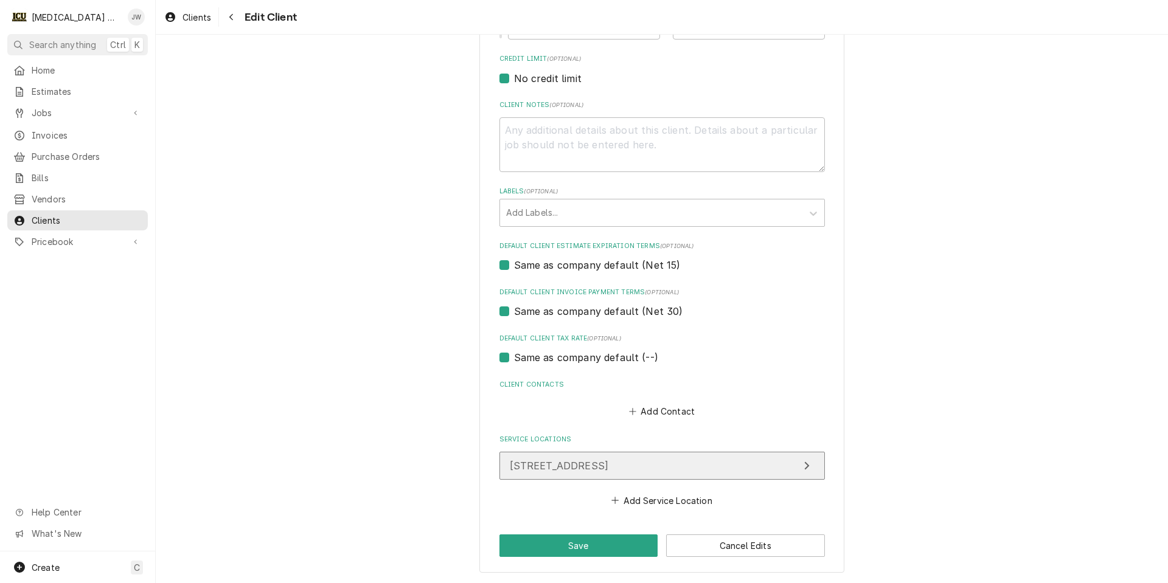
click at [608, 463] on span "[STREET_ADDRESS]" at bounding box center [559, 466] width 99 height 12
type textarea "x"
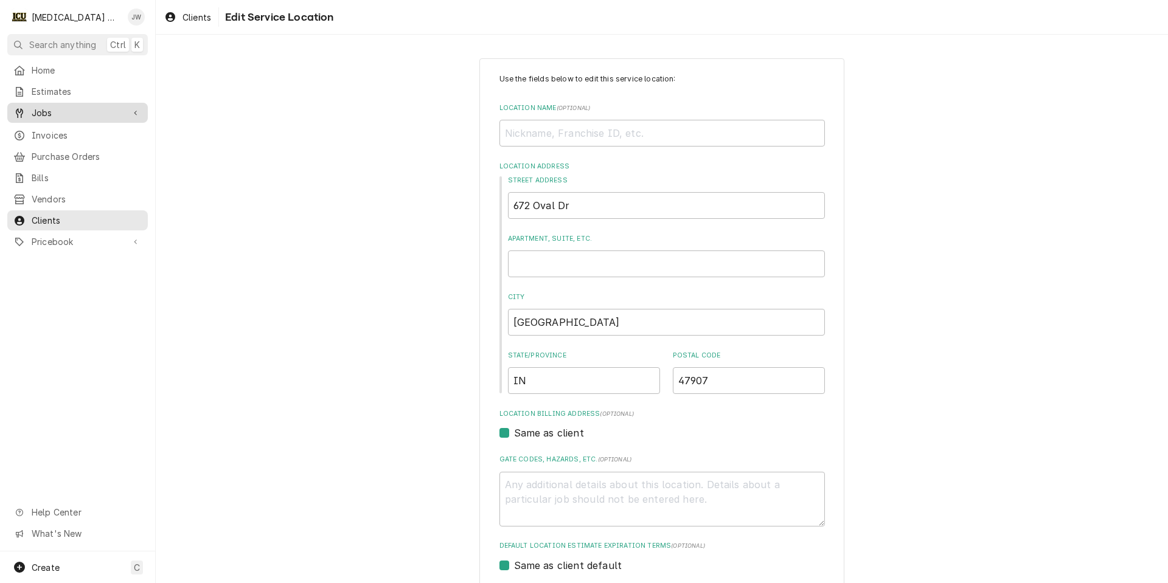
click at [40, 116] on link "Jobs" at bounding box center [77, 113] width 141 height 20
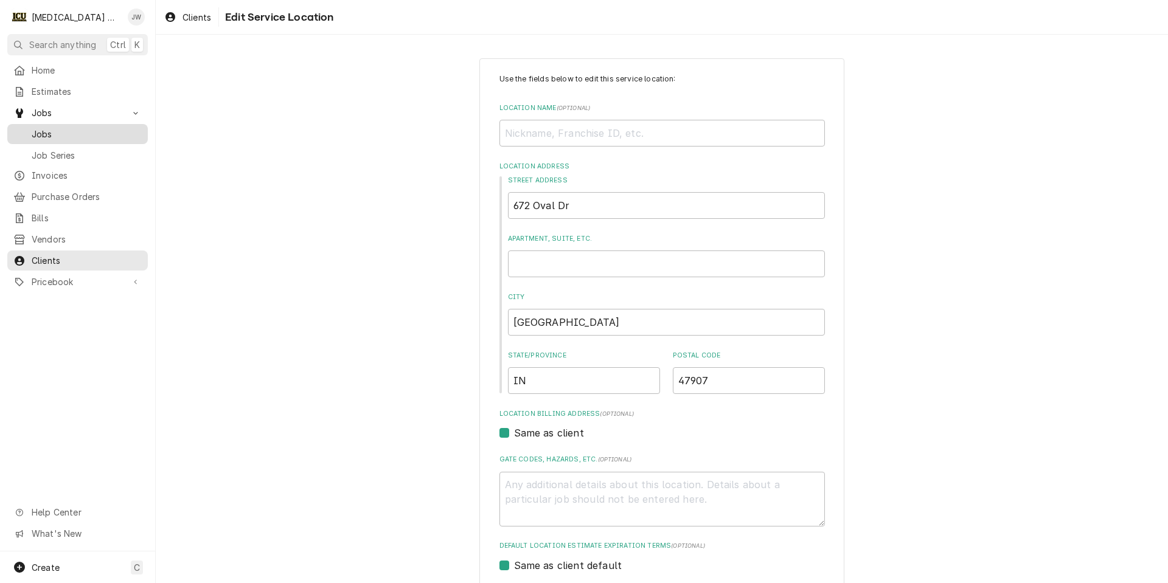
click at [48, 129] on span "Jobs" at bounding box center [87, 134] width 110 height 13
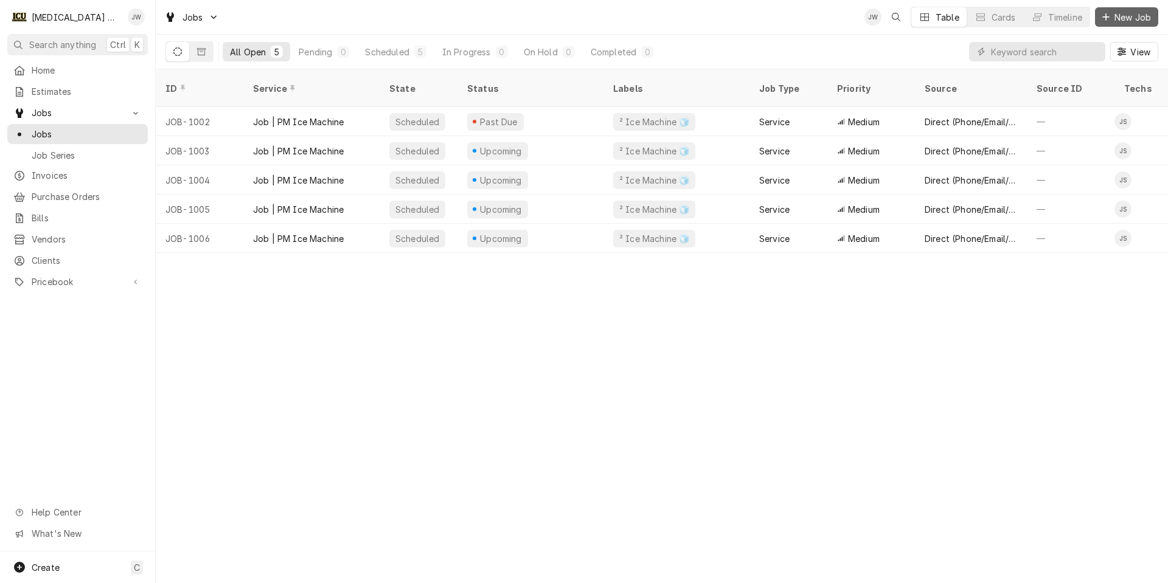
click at [1112, 18] on span "New Job" at bounding box center [1132, 17] width 41 height 13
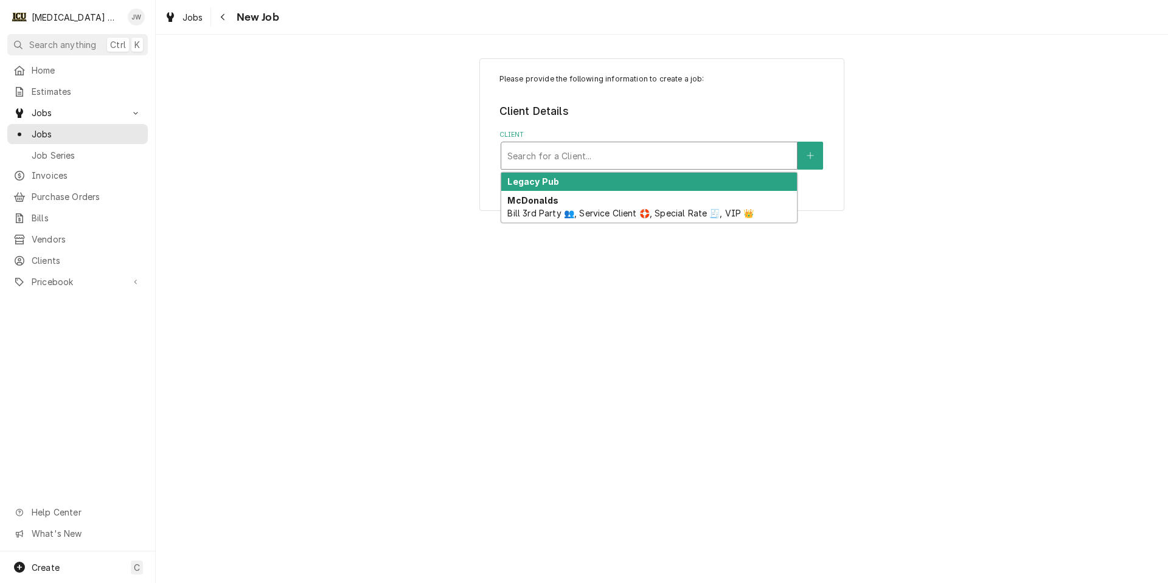
click at [673, 158] on div "Client" at bounding box center [648, 156] width 283 height 22
click at [541, 182] on strong "Legacy Pub" at bounding box center [533, 181] width 52 height 10
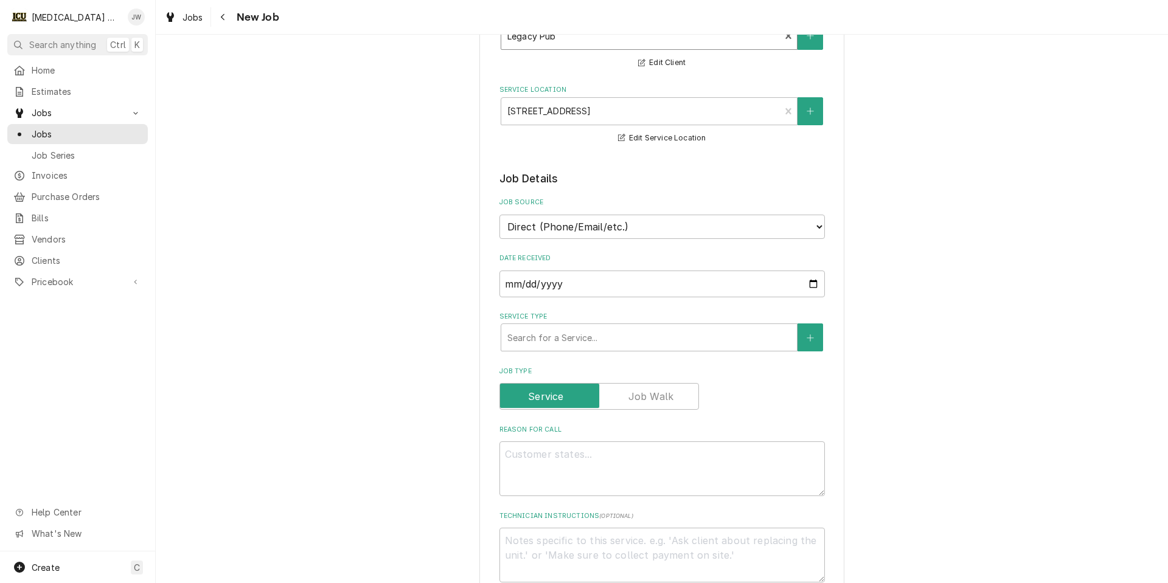
scroll to position [122, 0]
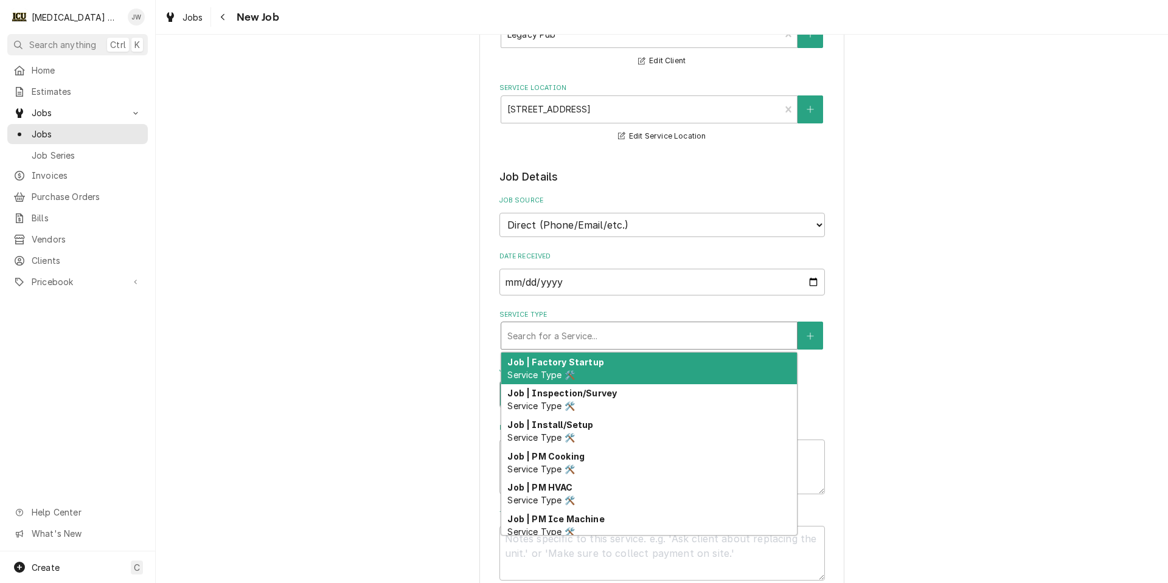
click at [518, 333] on div "Service Type" at bounding box center [648, 336] width 283 height 22
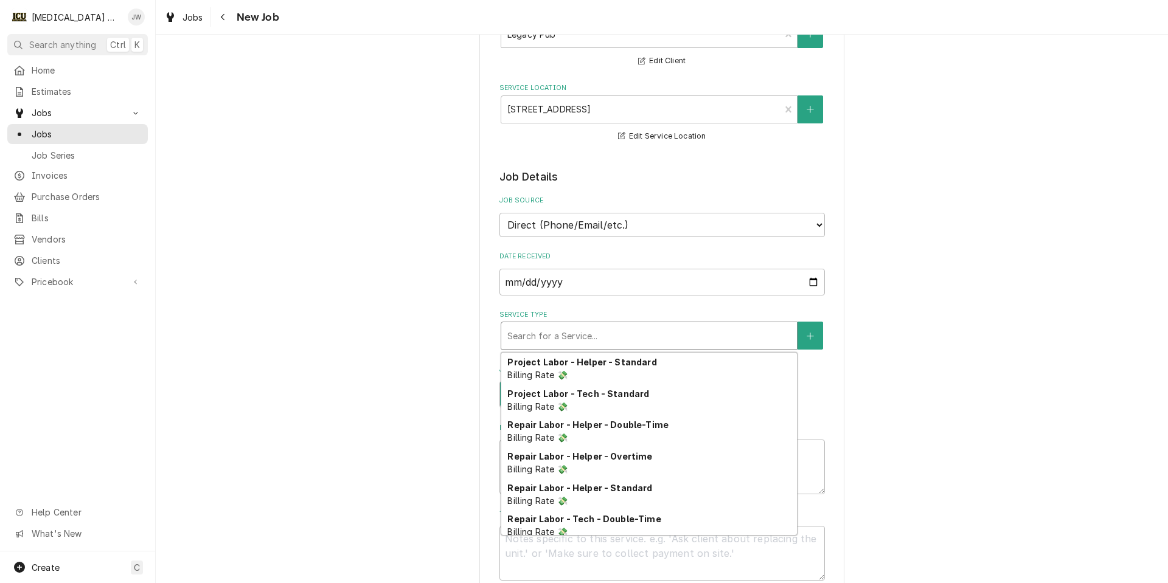
scroll to position [445, 0]
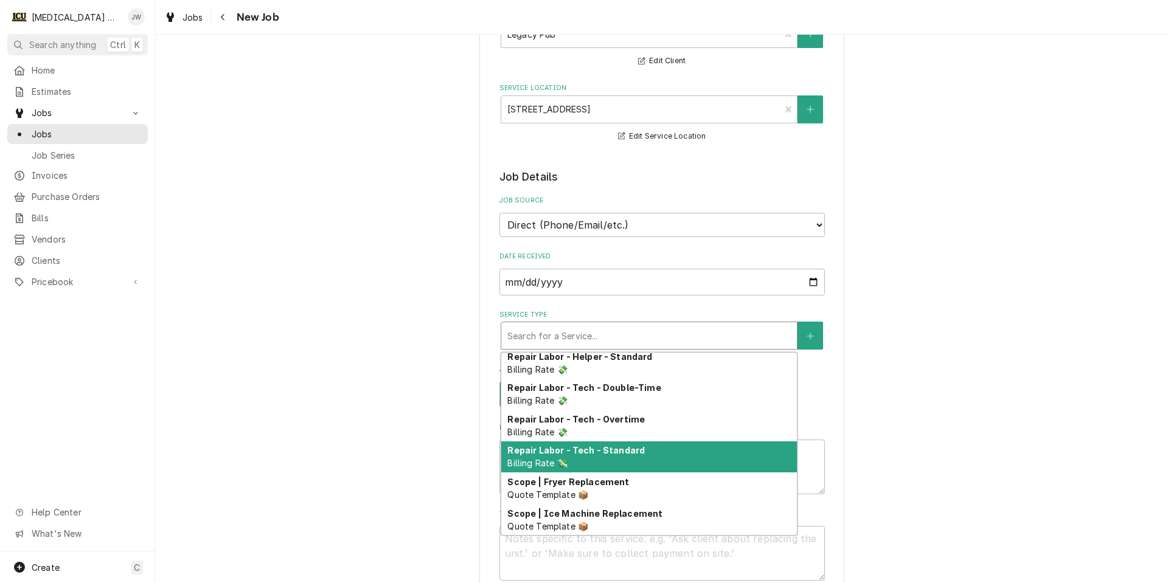
click at [527, 458] on span "Billing Rate 💸" at bounding box center [537, 463] width 60 height 10
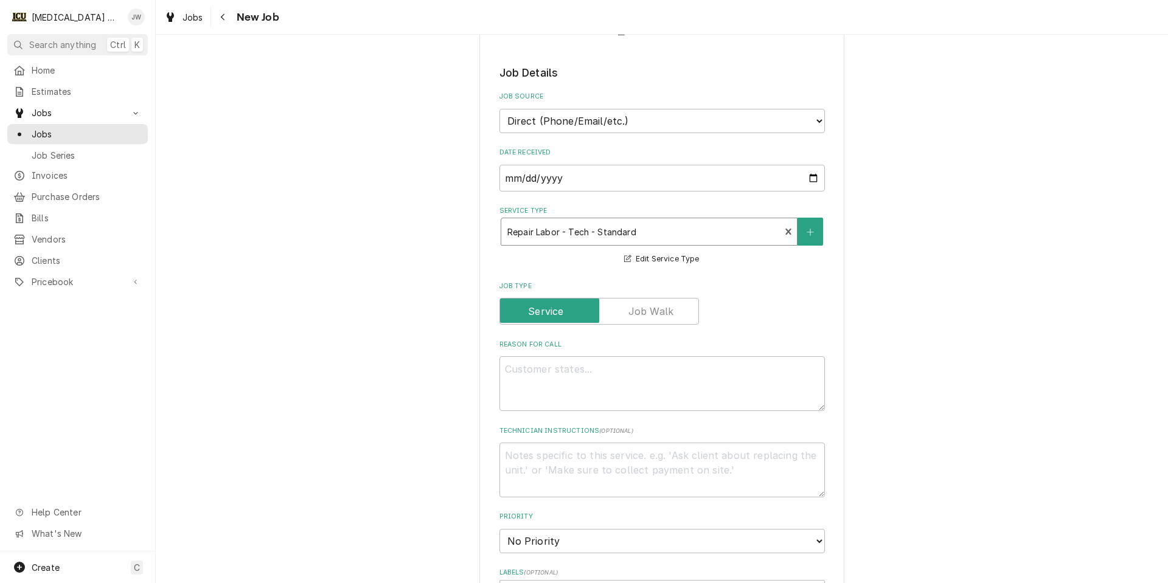
scroll to position [243, 0]
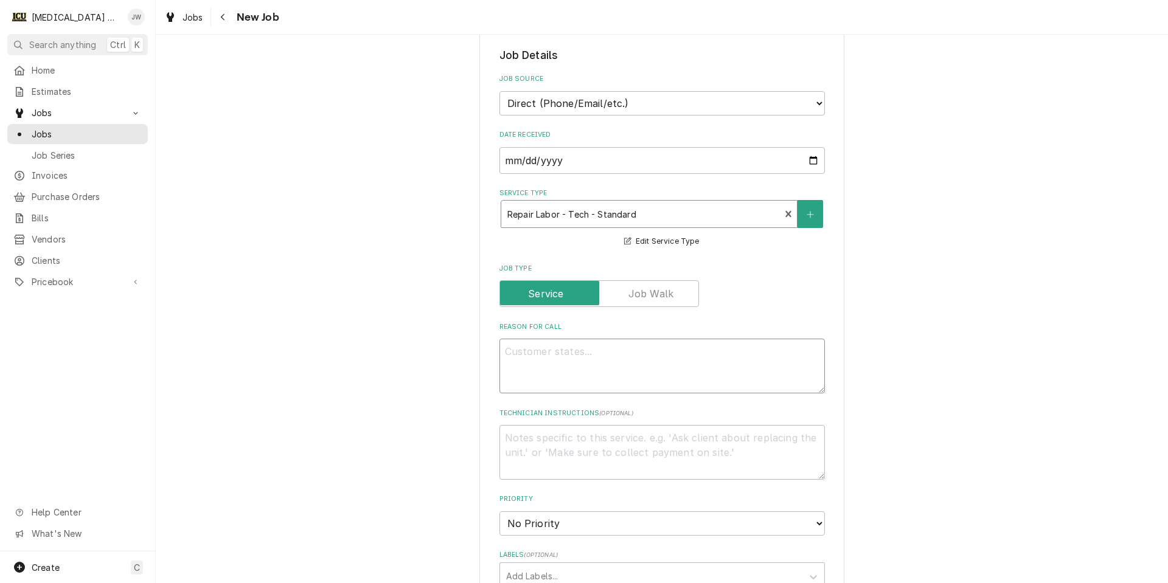
click at [603, 359] on textarea "Reason For Call" at bounding box center [661, 366] width 325 height 55
type textarea "x"
type textarea "b"
type textarea "x"
type textarea "bl"
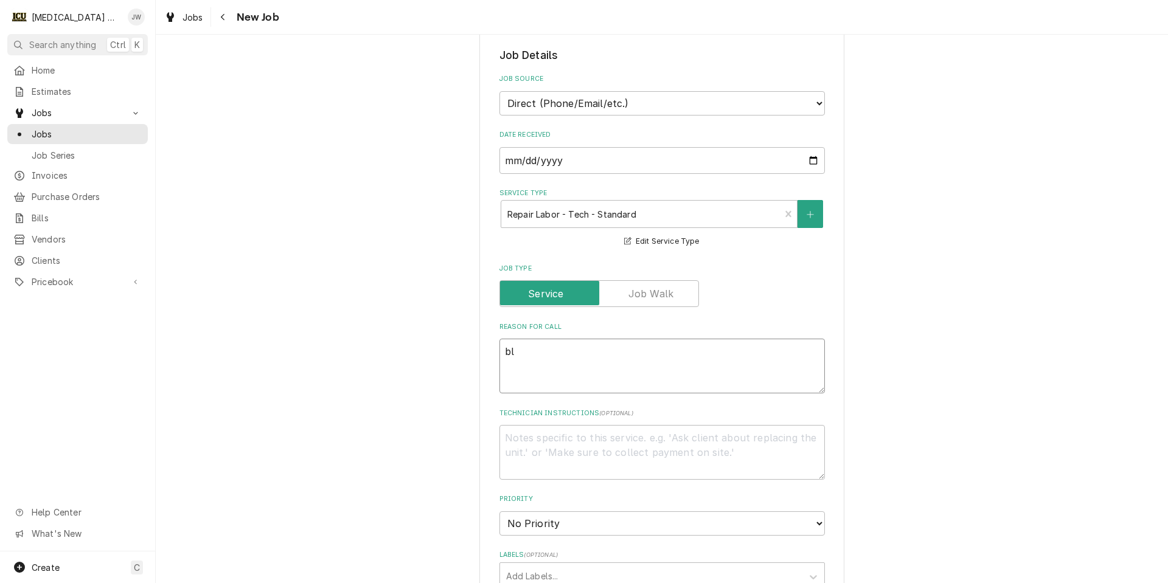
type textarea "x"
type textarea "bla"
type textarea "x"
type textarea "blah"
type textarea "x"
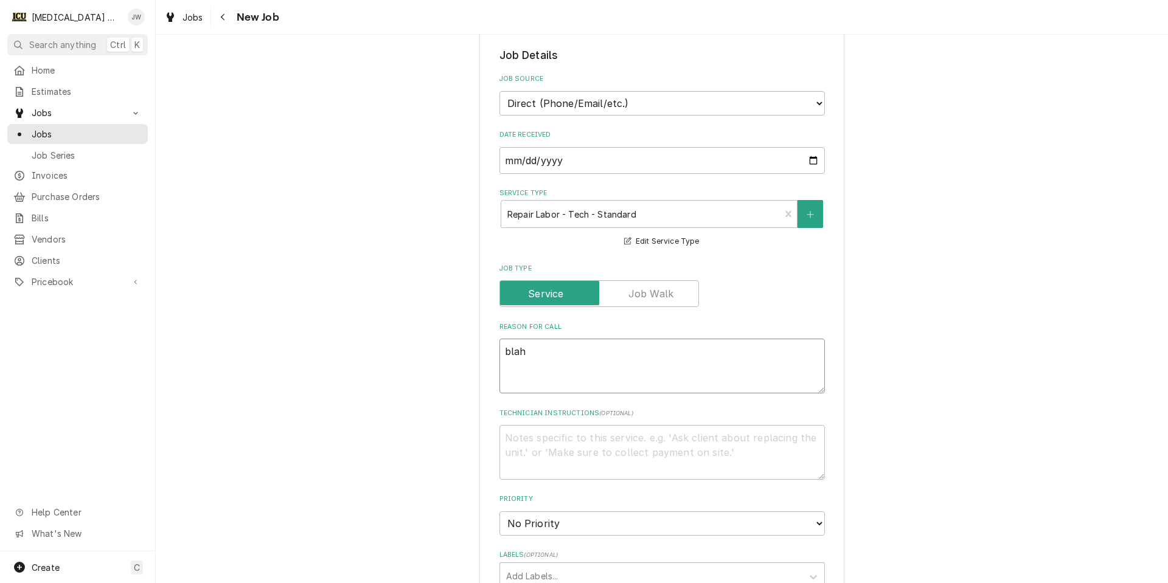
type textarea "blah"
type textarea "x"
type textarea "blah b"
type textarea "x"
type textarea "blah bl"
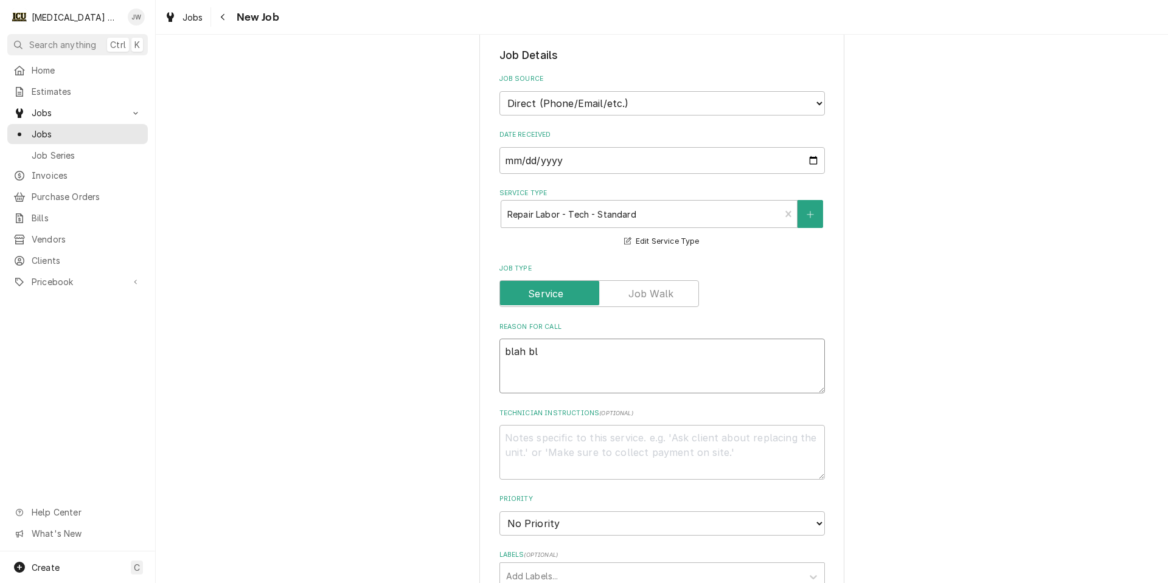
type textarea "x"
type textarea "blah bla"
type textarea "x"
type textarea "blah blah"
type textarea "x"
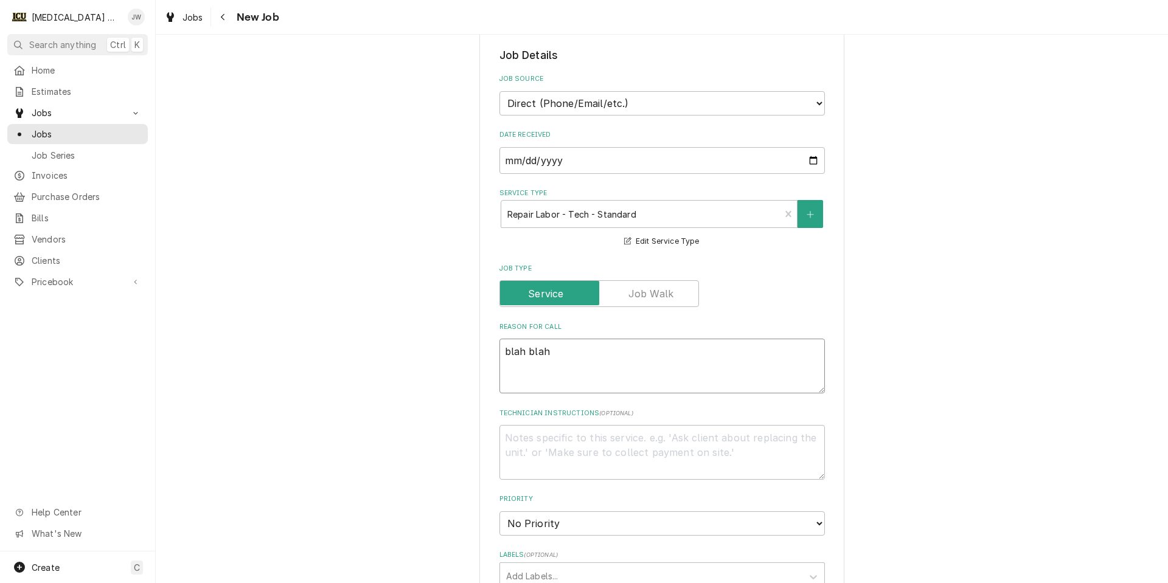
type textarea "blah blah"
type textarea "x"
type textarea "blah blah b"
type textarea "x"
type textarea "blah blah bl"
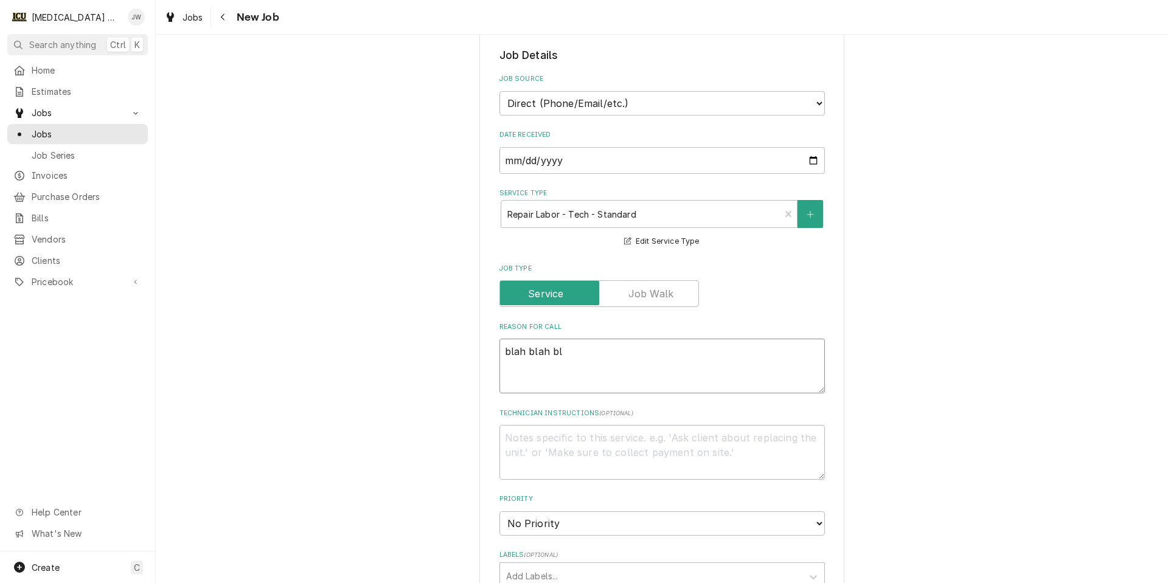
type textarea "x"
type textarea "blah blah bla"
type textarea "x"
type textarea "blah blah blah"
type textarea "x"
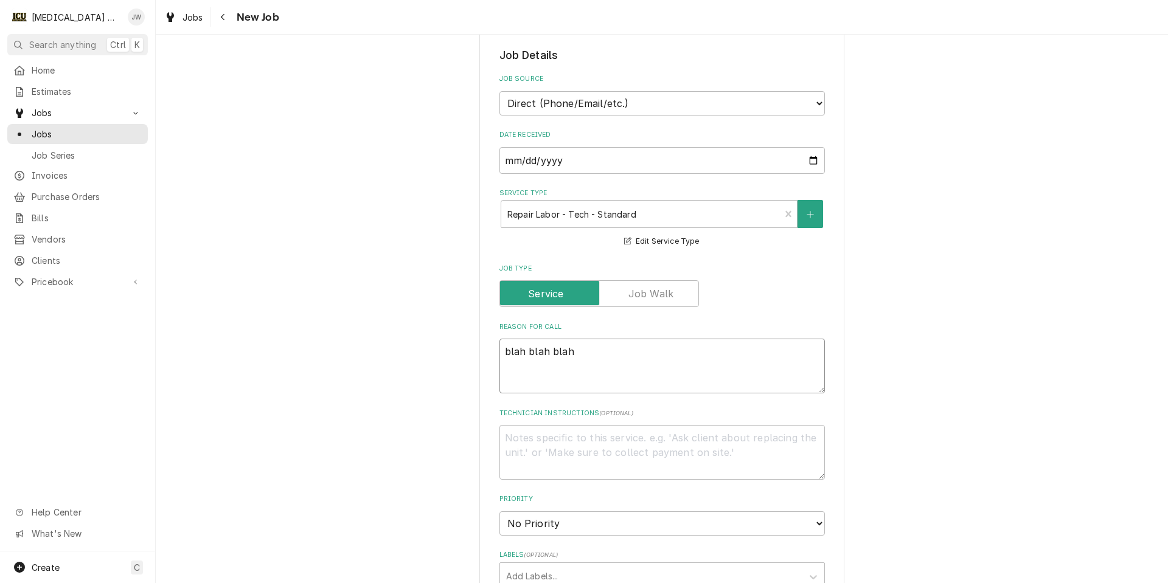
type textarea "blah blah blah"
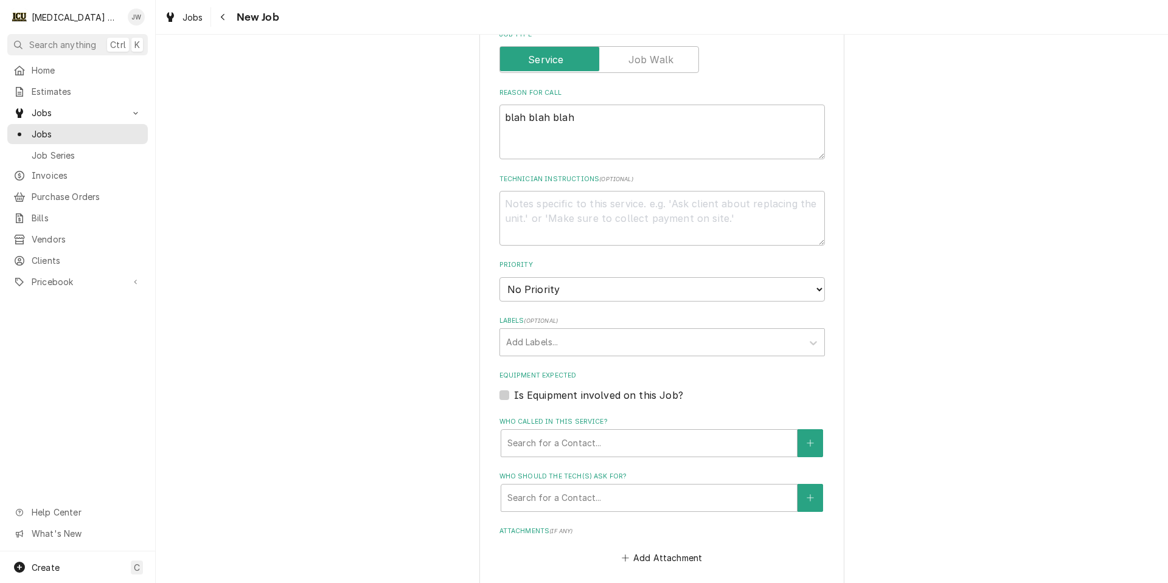
scroll to position [487, 0]
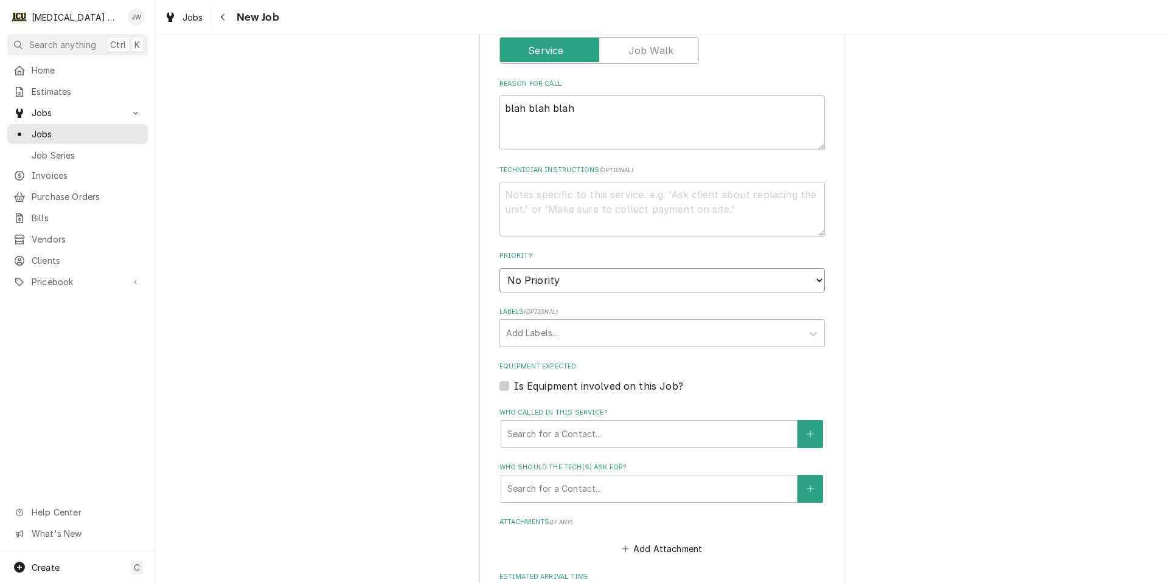
click at [524, 281] on select "No Priority Urgent High Medium Low" at bounding box center [661, 280] width 325 height 24
click at [531, 388] on label "Is Equipment involved on this Job?" at bounding box center [598, 386] width 169 height 15
click at [531, 388] on input "Equipment Expected" at bounding box center [676, 392] width 325 height 27
checkbox input "true"
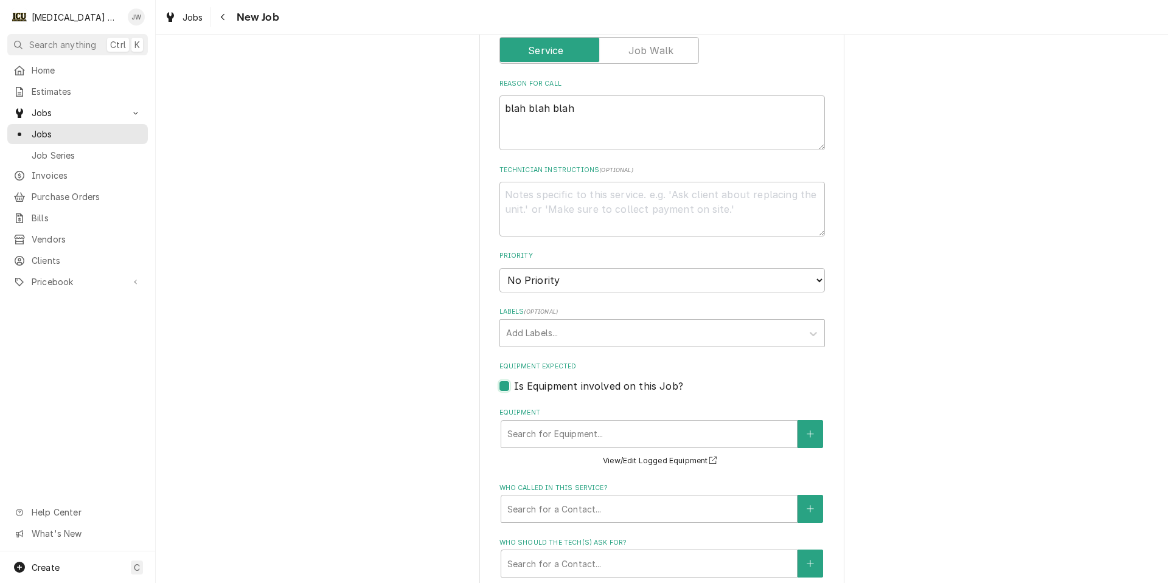
type textarea "x"
click at [538, 437] on div "Equipment" at bounding box center [648, 434] width 283 height 22
click at [535, 387] on label "Is Equipment involved on this Job?" at bounding box center [598, 386] width 169 height 15
click at [535, 387] on input "Equipment Expected" at bounding box center [676, 392] width 325 height 27
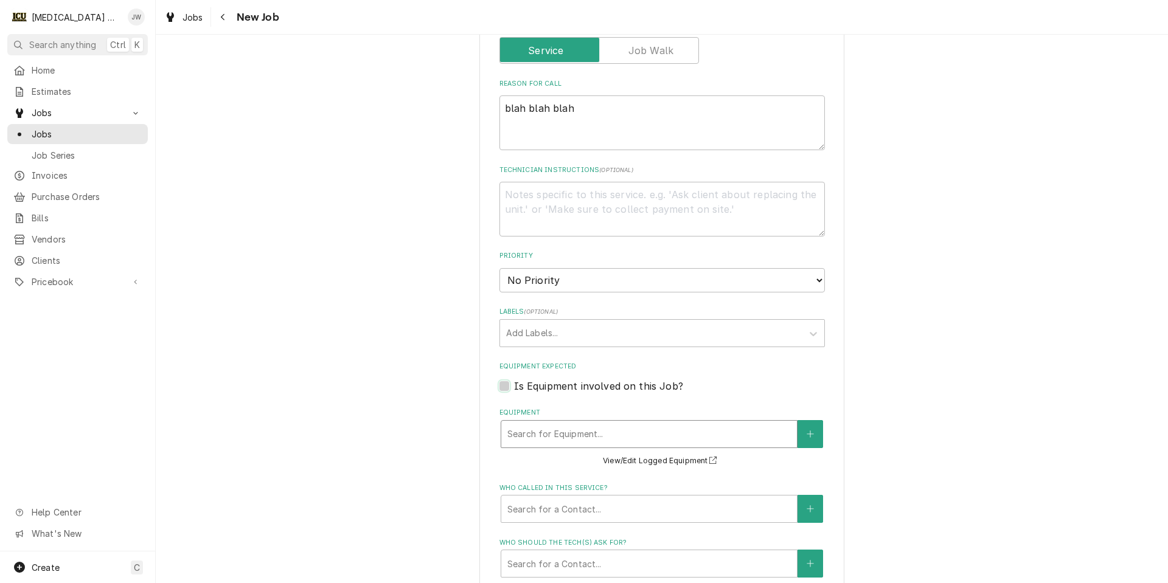
checkbox input "false"
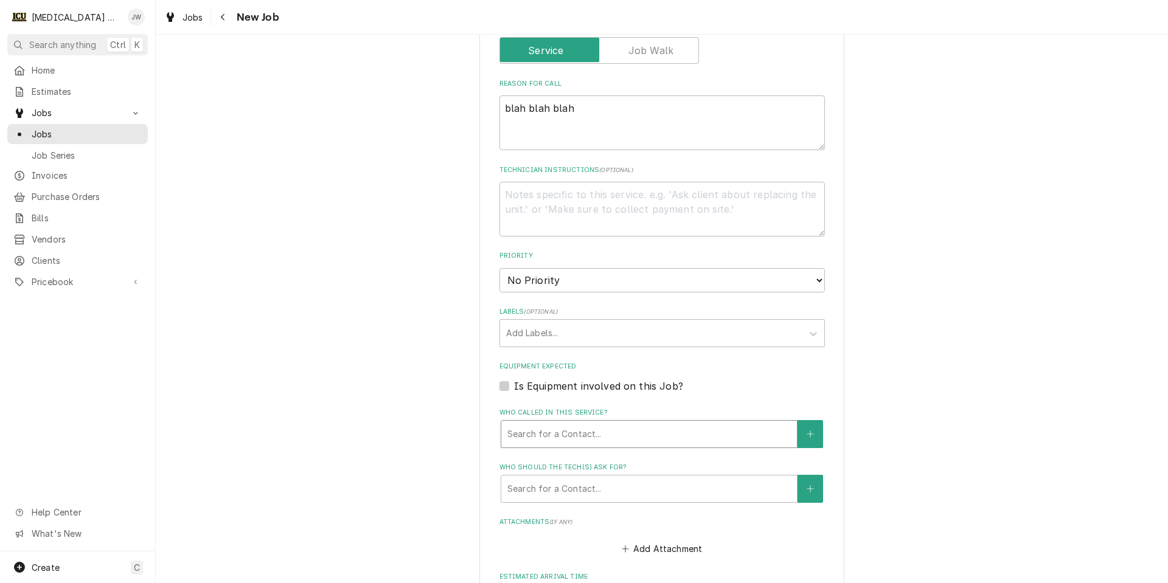
click at [526, 435] on div "Who called in this service?" at bounding box center [648, 434] width 283 height 22
click at [530, 432] on div "Who called in this service?" at bounding box center [648, 434] width 283 height 22
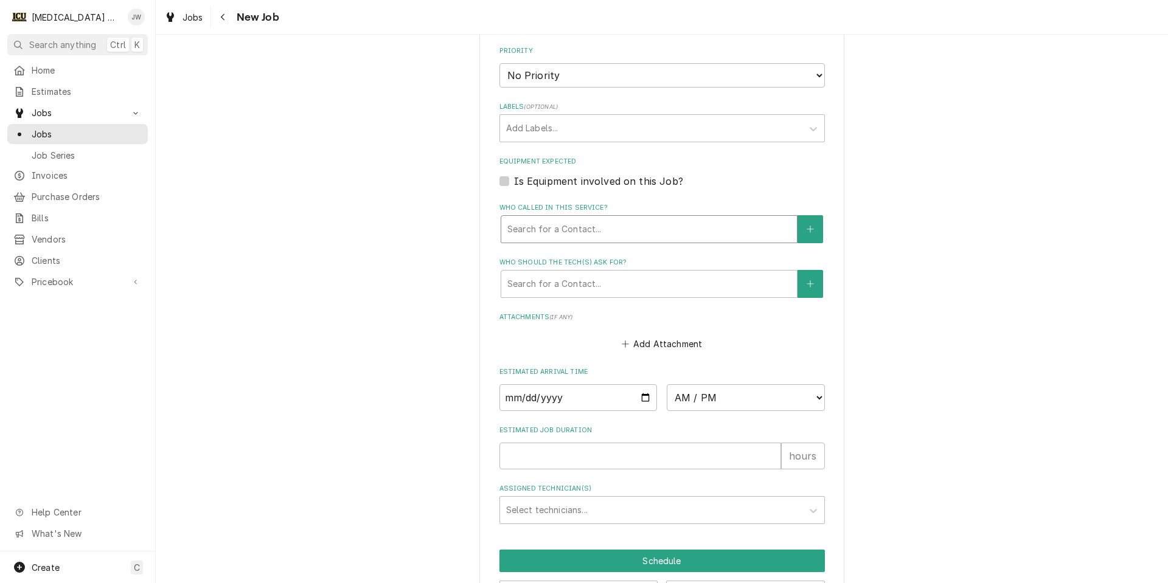
scroll to position [738, 0]
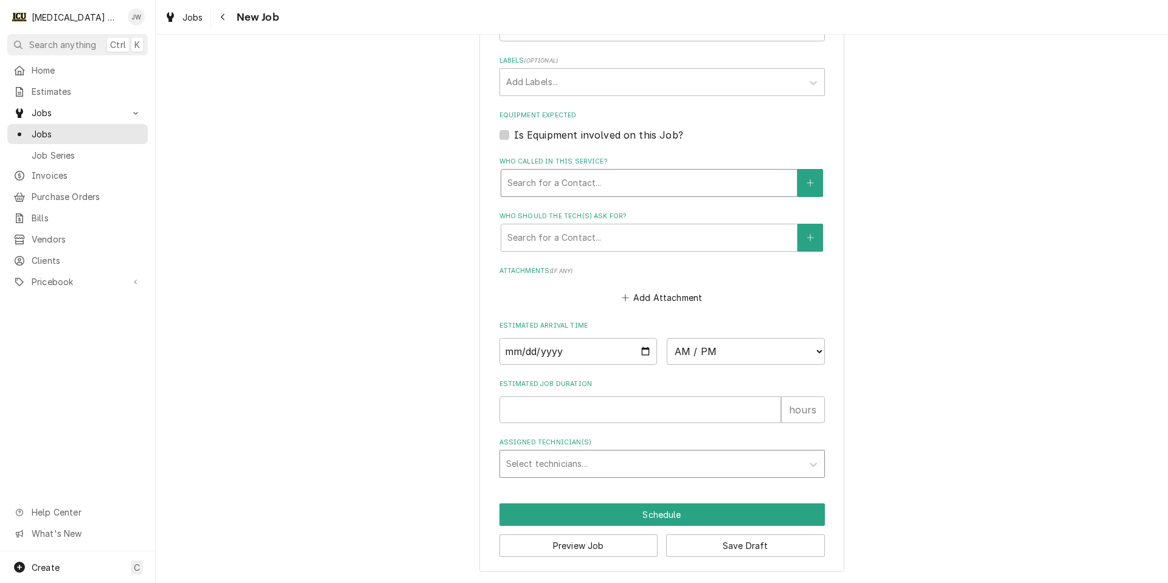
click at [566, 468] on div "Assigned Technician(s)" at bounding box center [651, 464] width 290 height 22
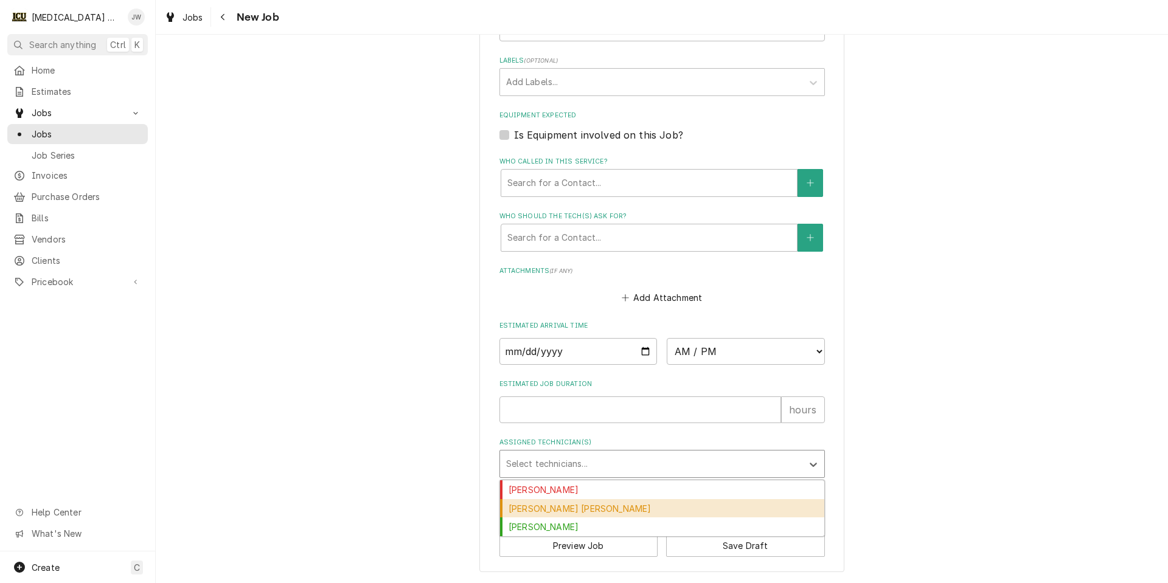
click at [555, 508] on div "Jackson Smith" at bounding box center [662, 508] width 324 height 19
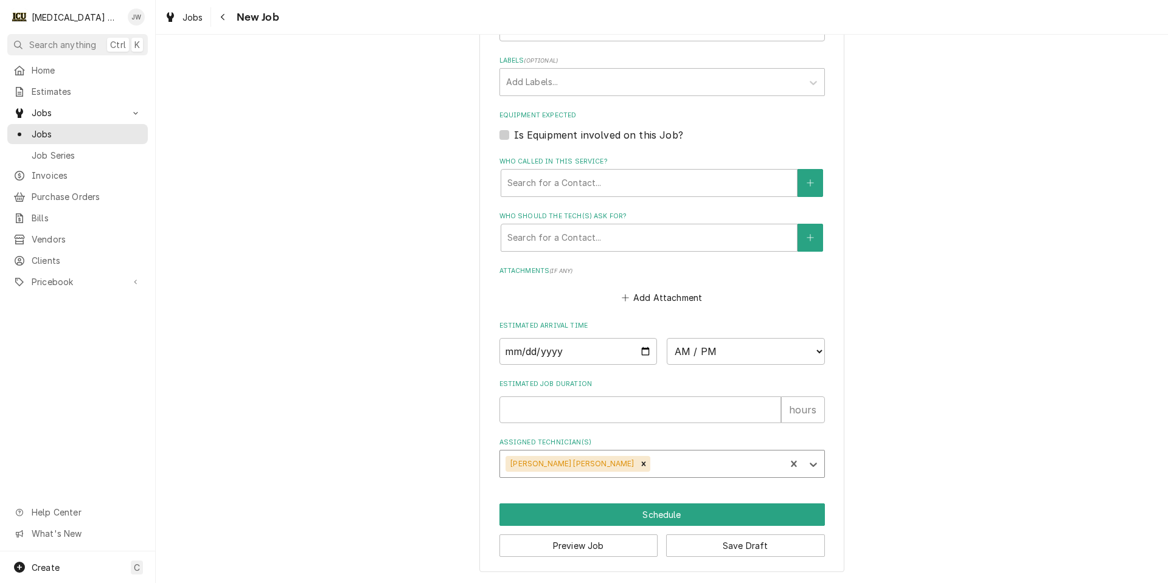
type textarea "x"
click at [644, 350] on input "Date" at bounding box center [578, 351] width 158 height 27
type input "2025-10-10"
type textarea "x"
click at [676, 354] on select "AM / PM 6:00 AM 6:15 AM 6:30 AM 6:45 AM 7:00 AM 7:15 AM 7:30 AM 7:45 AM 8:00 AM…" at bounding box center [746, 351] width 158 height 27
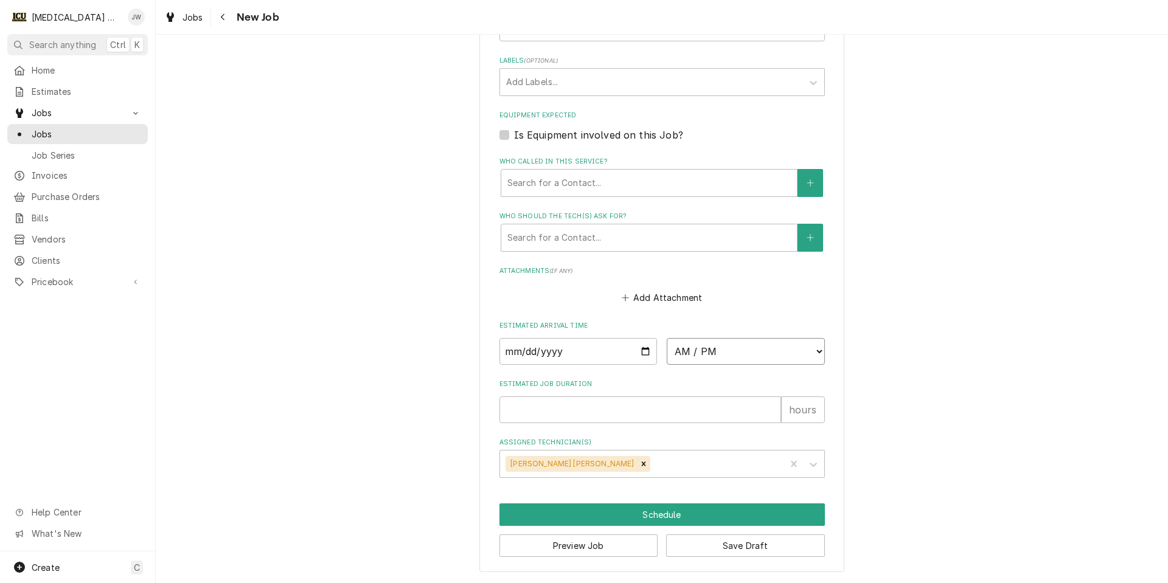
select select "08:30:00"
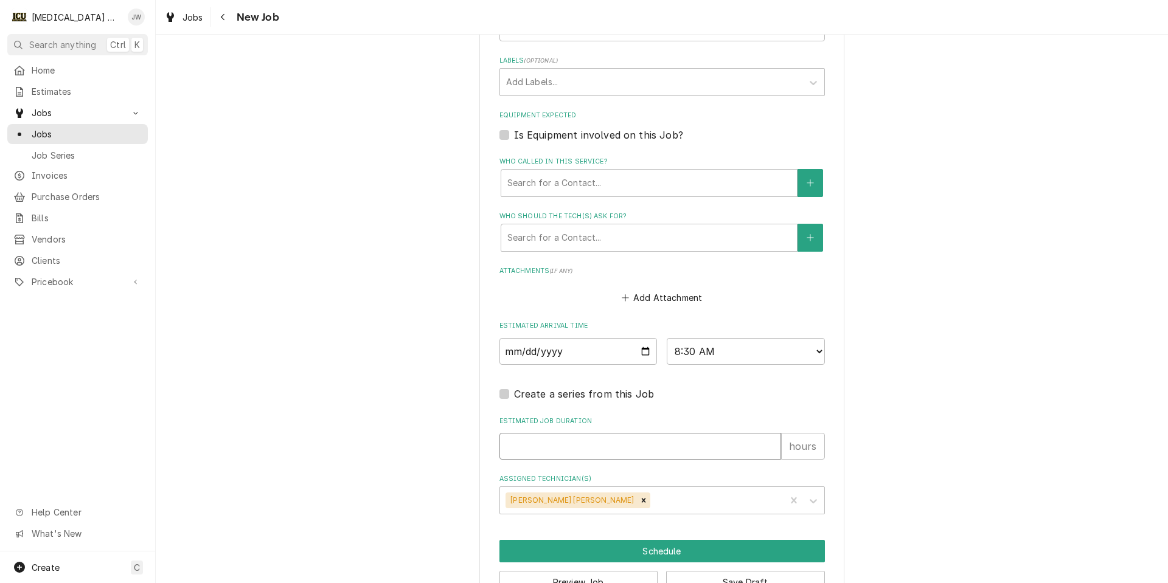
click at [620, 443] on input "Estimated Job Duration" at bounding box center [640, 446] width 282 height 27
type textarea "x"
type input "3"
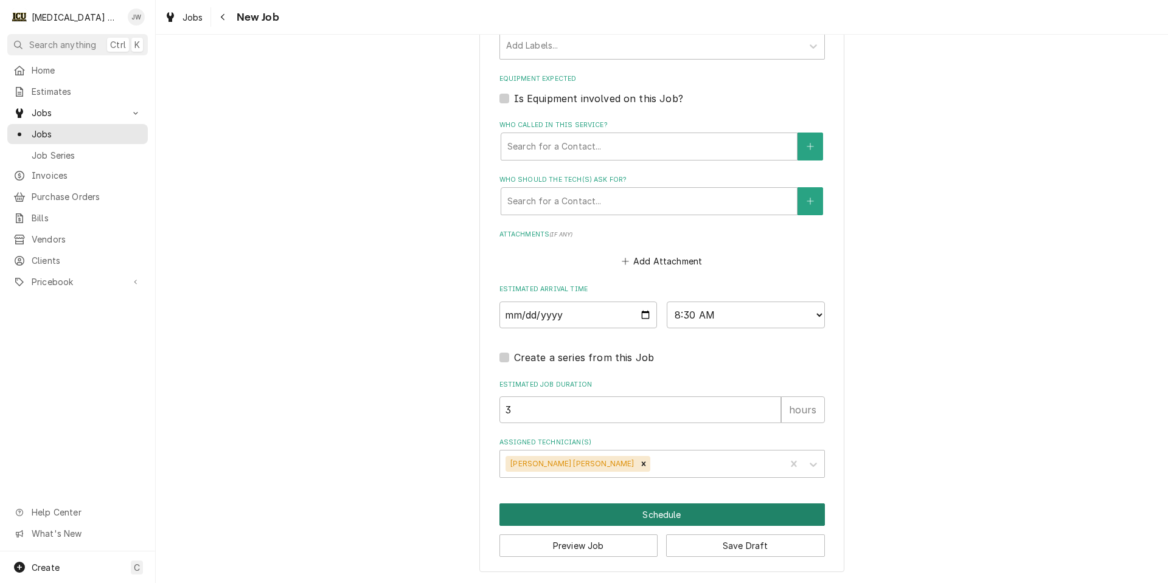
click at [628, 513] on button "Schedule" at bounding box center [661, 515] width 325 height 23
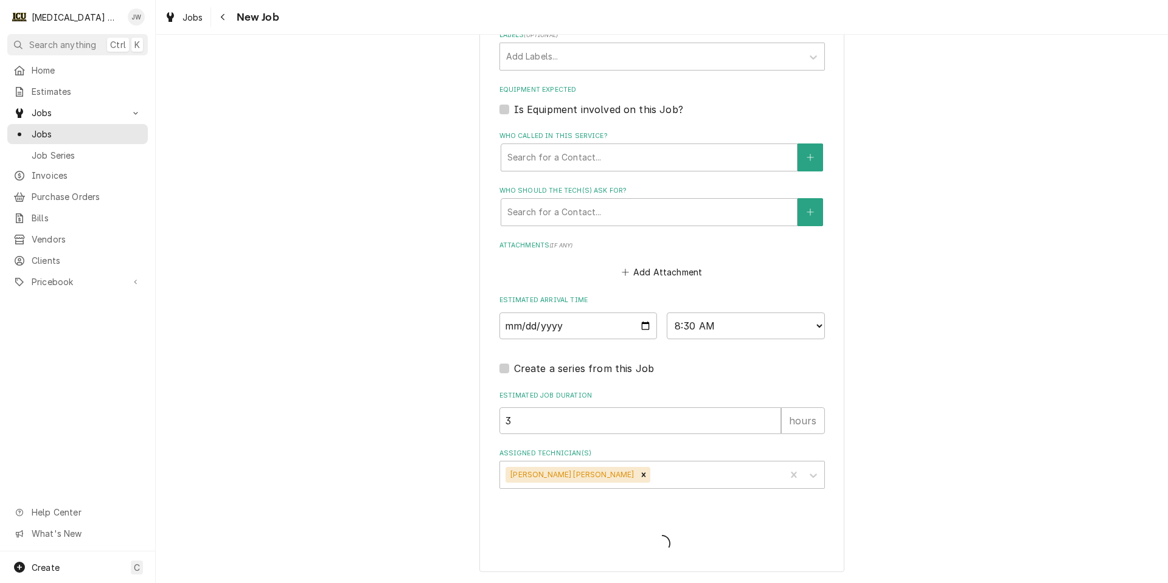
type textarea "x"
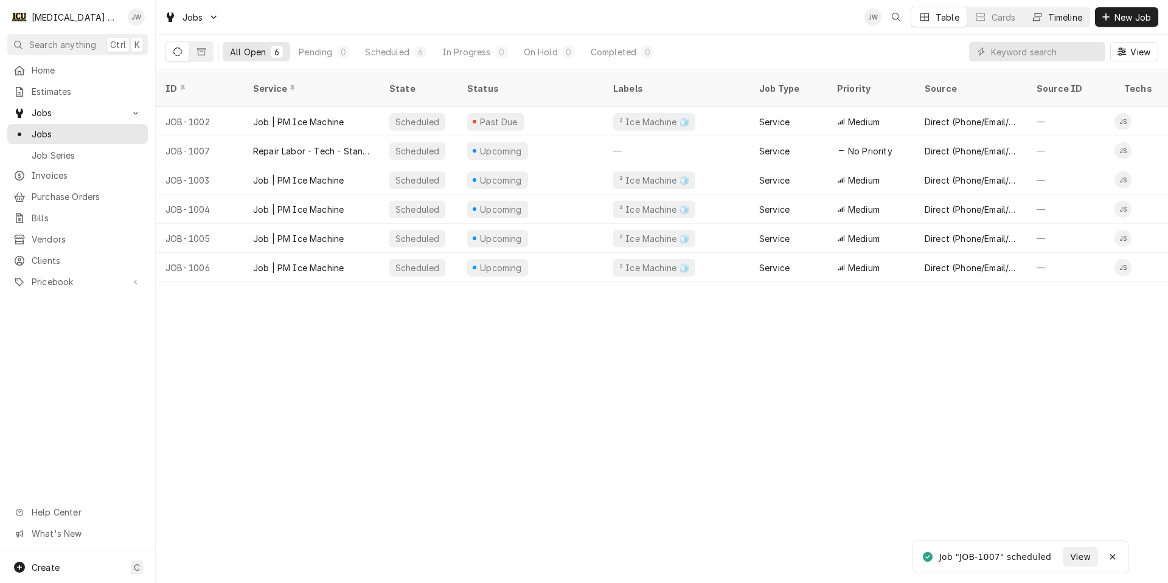
click at [1041, 13] on div "Dynamic Content Wrapper" at bounding box center [1037, 17] width 12 height 12
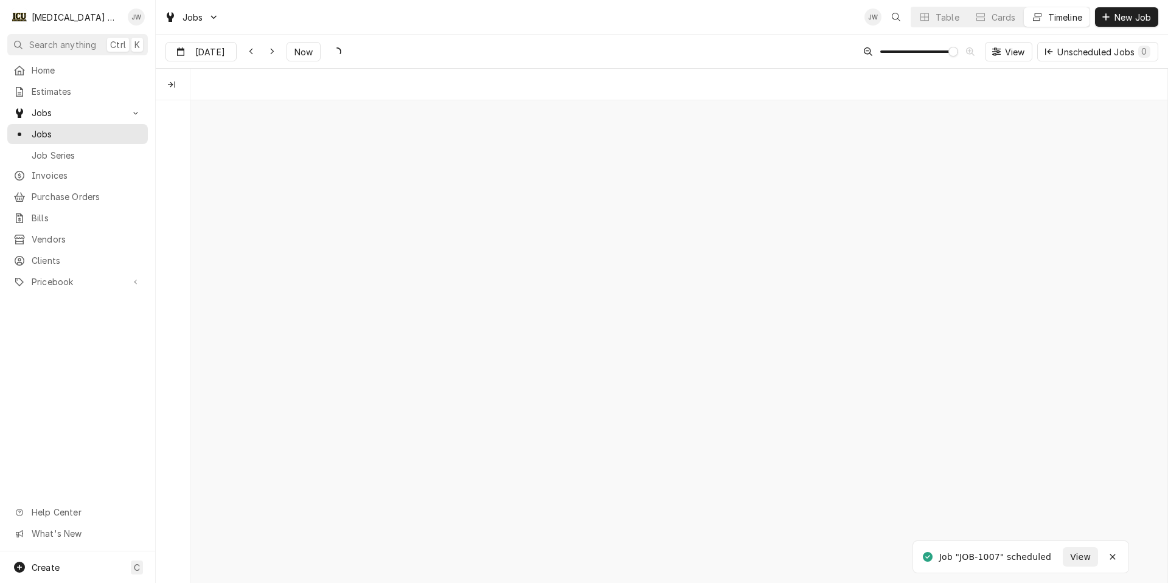
scroll to position [0, 19369]
click at [175, 83] on icon "Technicians column. SPACE for context menu" at bounding box center [171, 85] width 7 height 7
click at [999, 55] on icon "Dynamic Content Wrapper" at bounding box center [996, 51] width 9 height 9
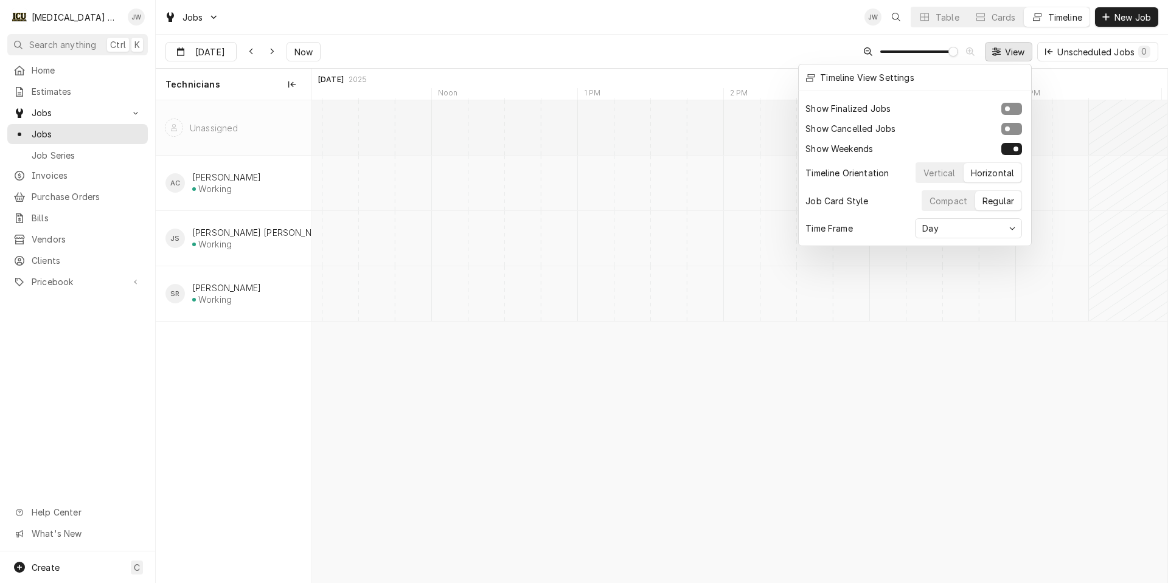
click at [987, 167] on div "Horizontal" at bounding box center [993, 173] width 44 height 13
click at [950, 170] on div "Vertical" at bounding box center [939, 173] width 32 height 13
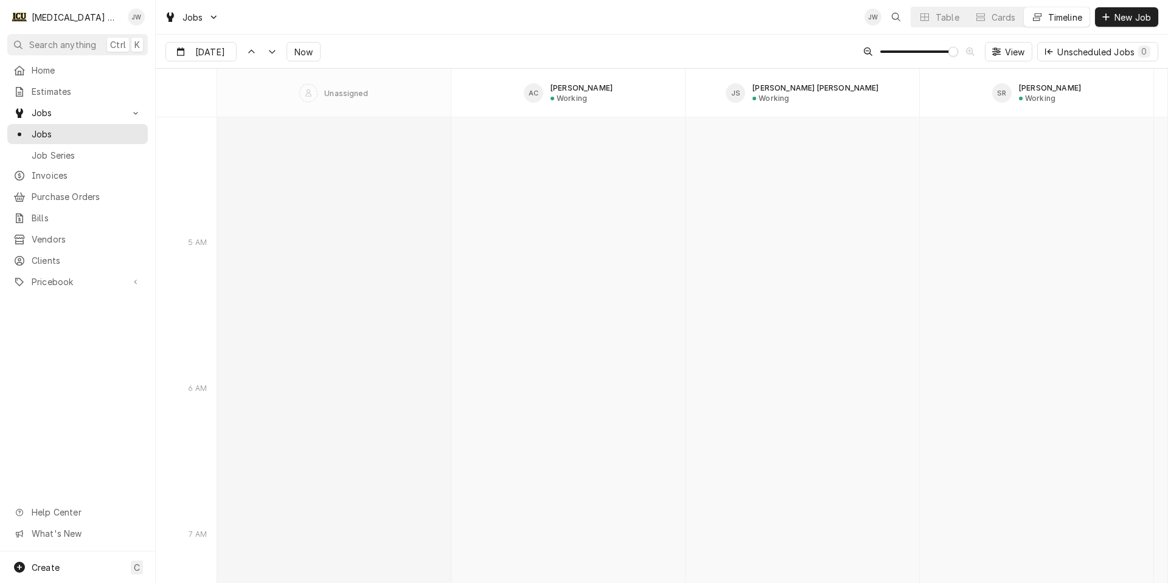
scroll to position [8664, 0]
click at [1008, 54] on span "View" at bounding box center [1014, 52] width 25 height 13
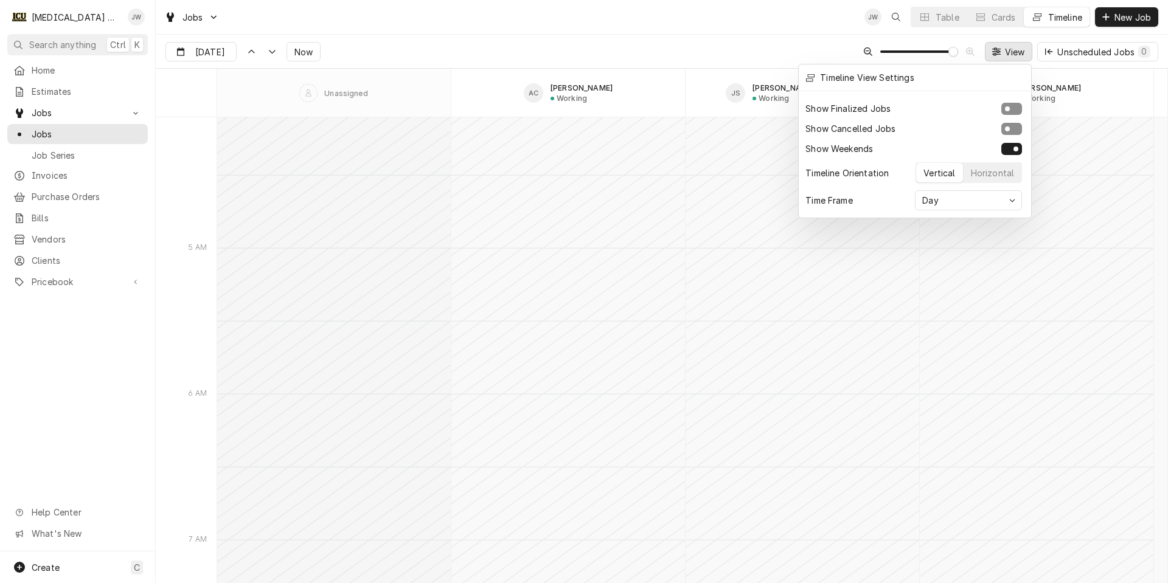
click at [817, 51] on div at bounding box center [584, 291] width 1168 height 583
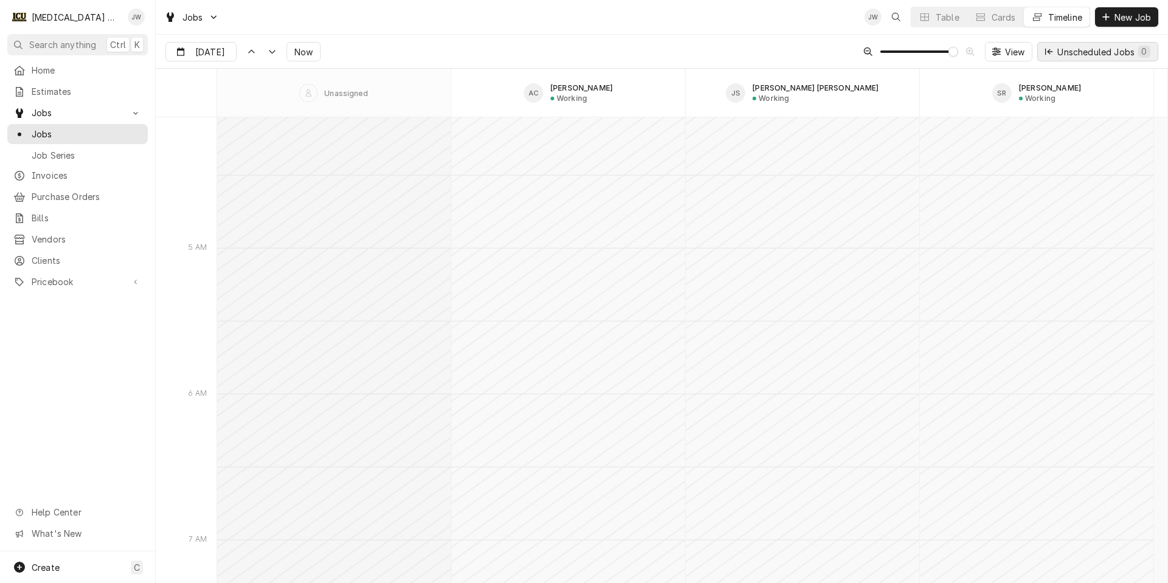
click at [1058, 51] on div "Unscheduled Jobs 0" at bounding box center [1103, 52] width 93 height 13
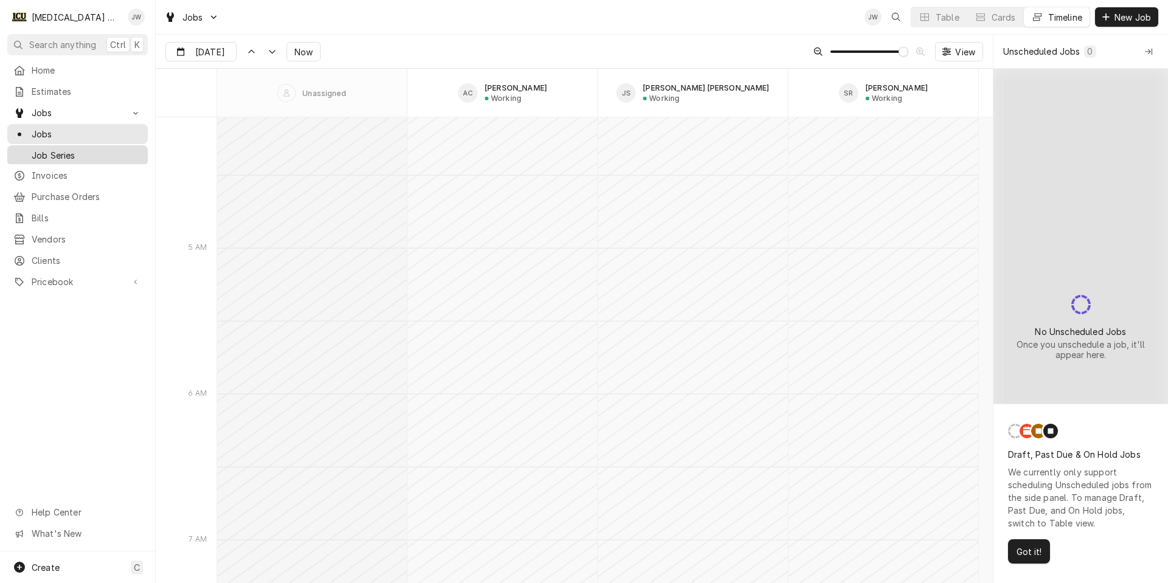
click at [75, 152] on span "Job Series" at bounding box center [87, 155] width 110 height 13
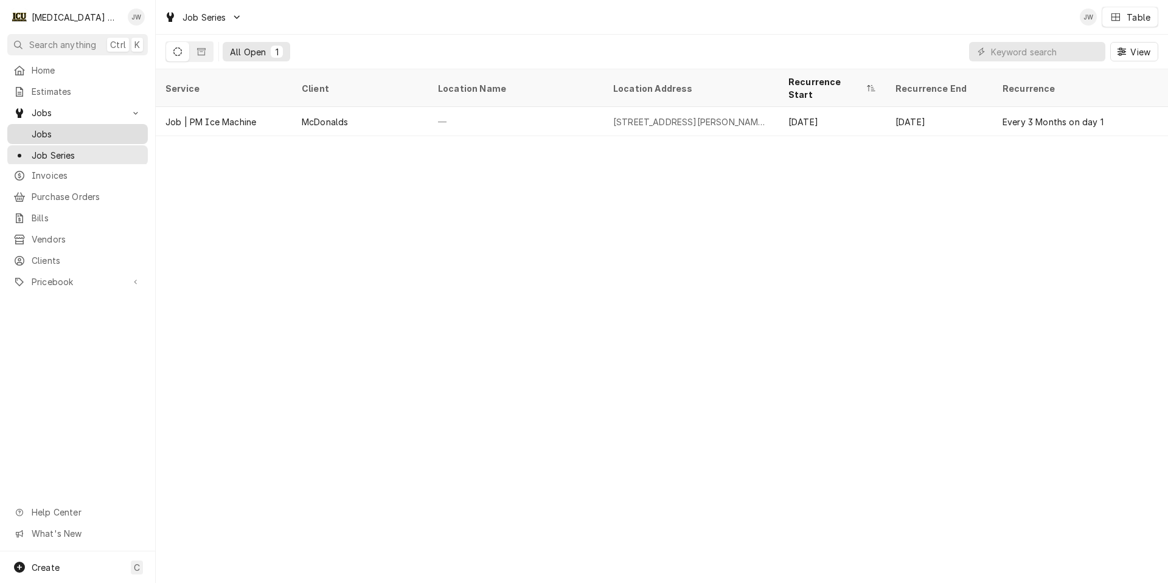
click at [60, 131] on span "Jobs" at bounding box center [87, 134] width 110 height 13
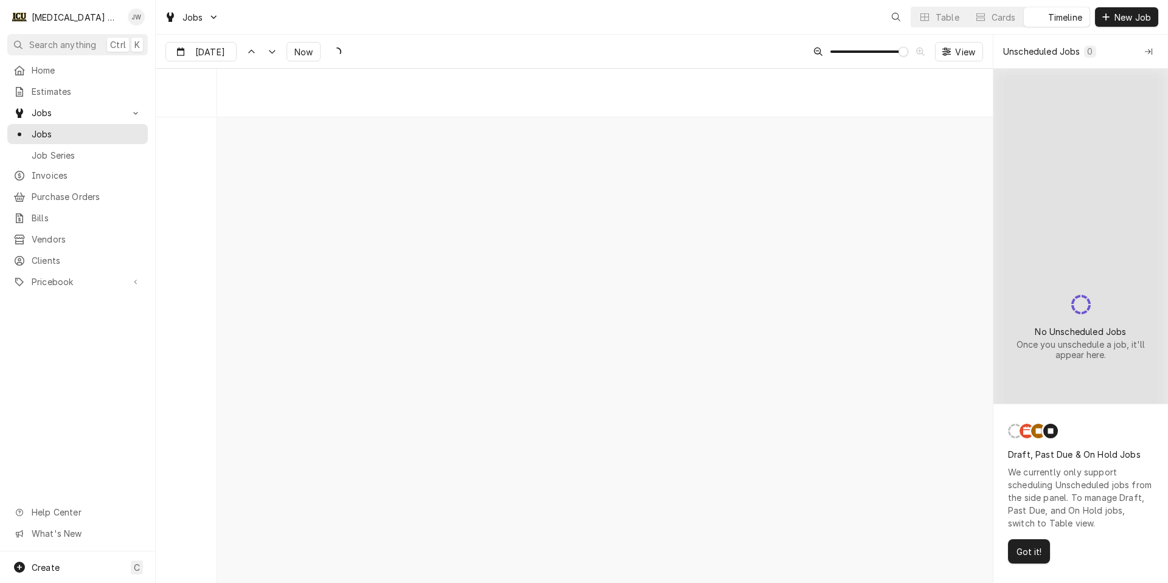
scroll to position [9686, 0]
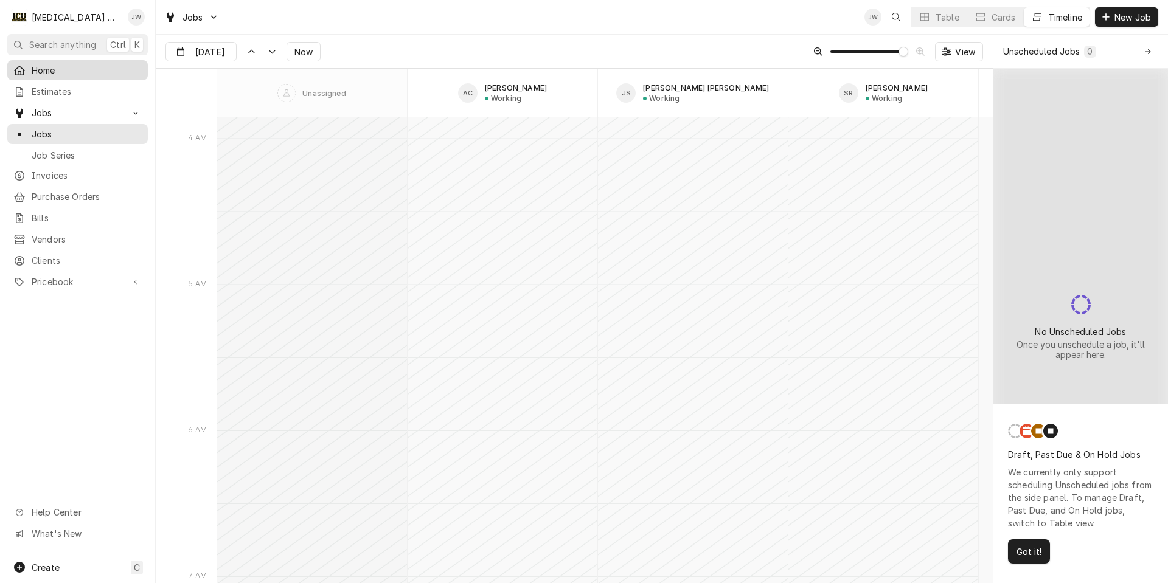
click at [43, 68] on span "Home" at bounding box center [87, 70] width 110 height 13
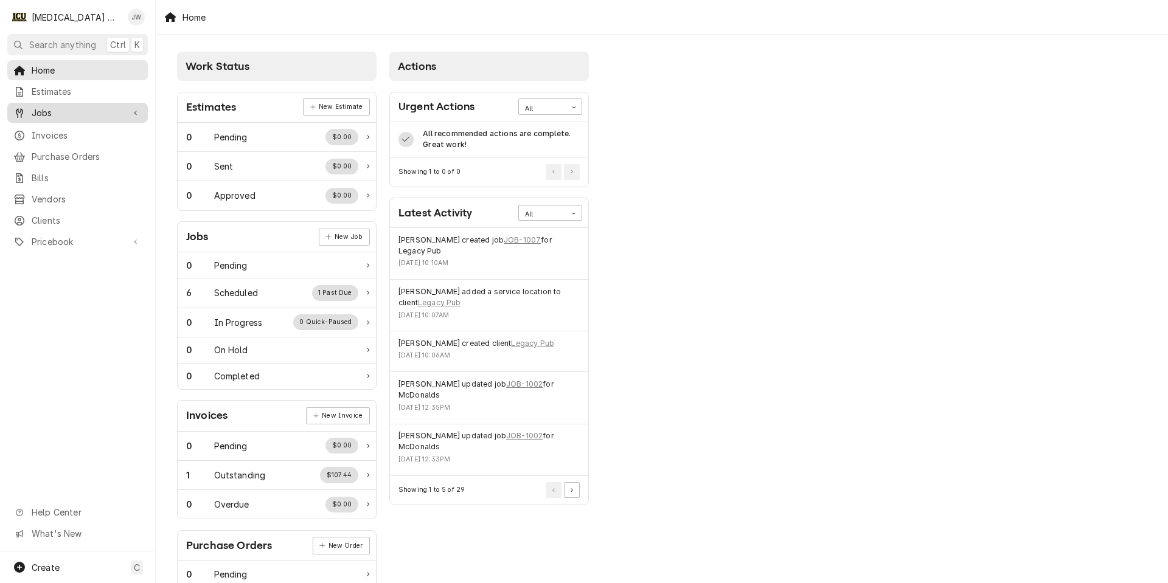
click at [34, 114] on span "Jobs" at bounding box center [78, 112] width 92 height 13
click at [43, 131] on span "Jobs" at bounding box center [87, 134] width 110 height 13
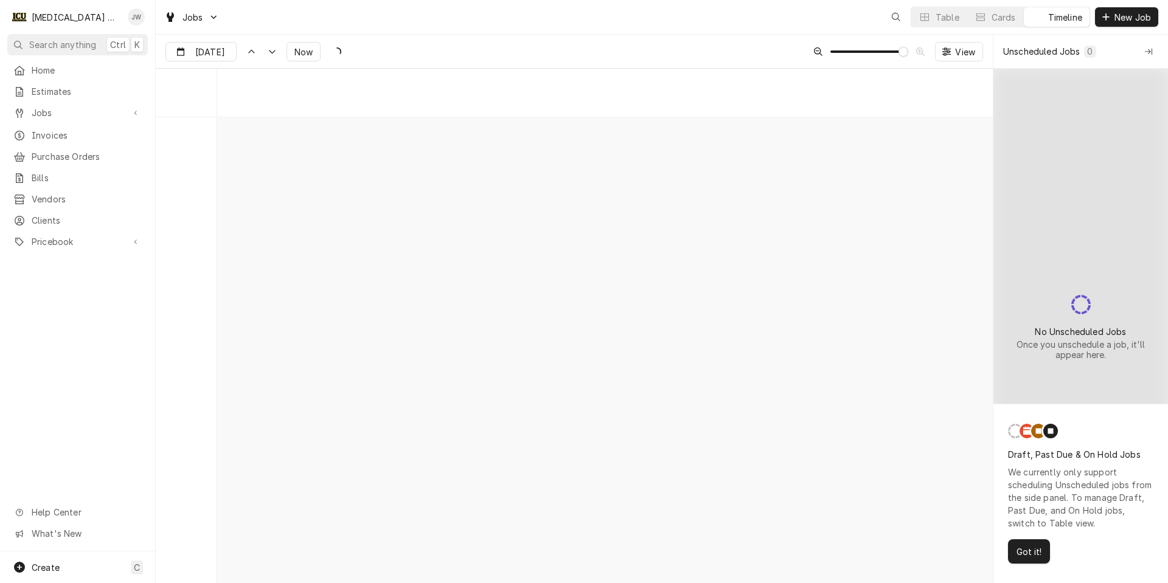
scroll to position [9686, 0]
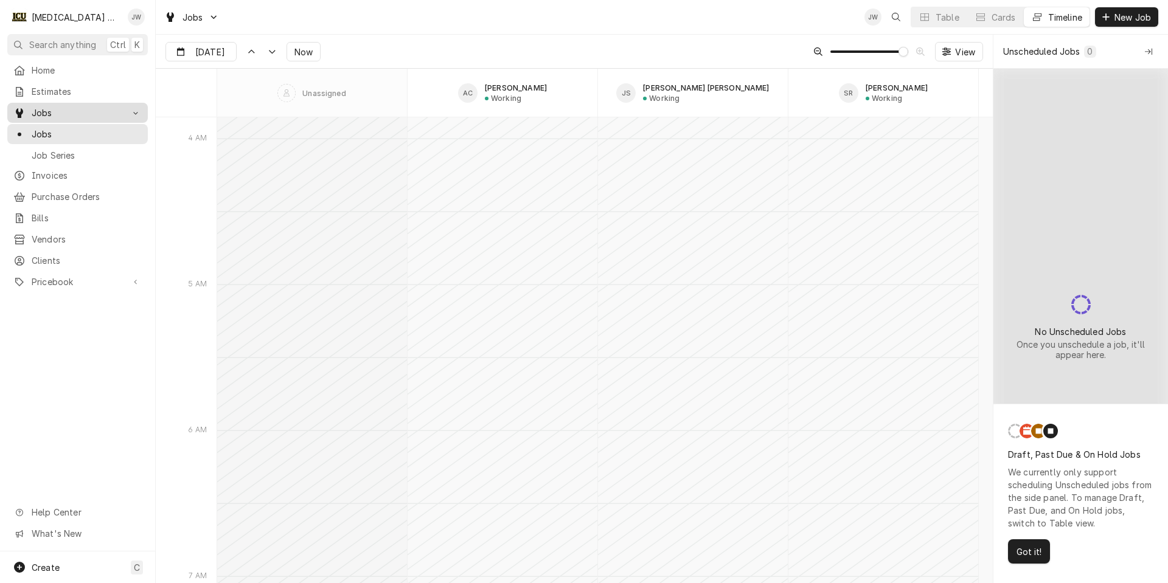
click at [54, 108] on span "Jobs" at bounding box center [78, 112] width 92 height 13
click at [183, 18] on span "Jobs" at bounding box center [192, 17] width 21 height 13
click at [183, 18] on html "I ICU Mechanical JW Search anything Ctrl K Home Estimates Jobs Jobs Job Series …" at bounding box center [584, 291] width 1168 height 583
click at [35, 107] on span "Jobs" at bounding box center [78, 112] width 92 height 13
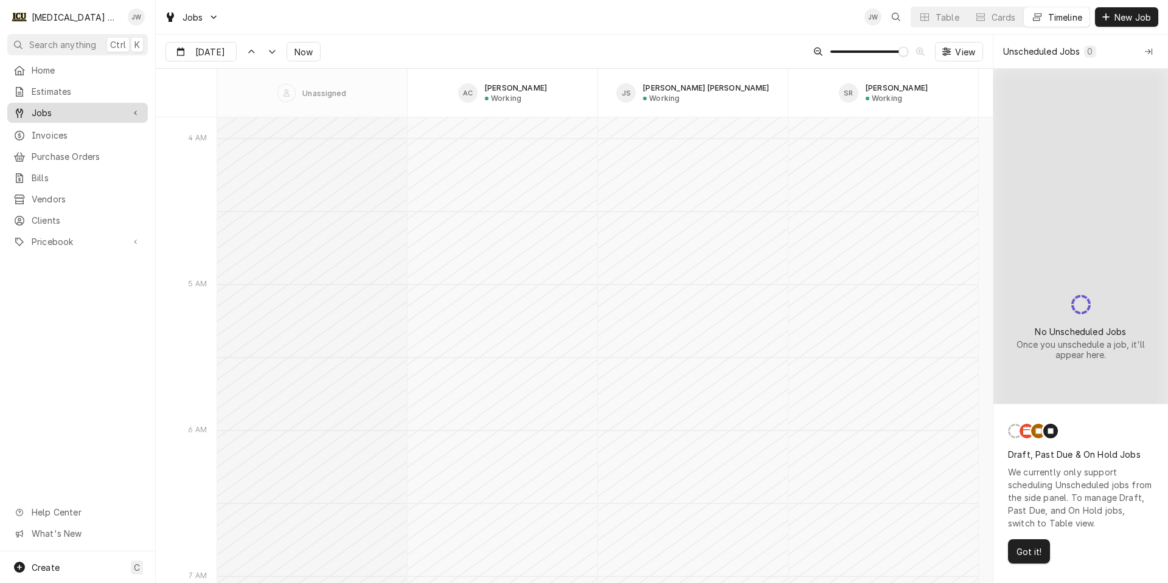
click at [35, 107] on span "Jobs" at bounding box center [78, 112] width 92 height 13
click at [999, 18] on div "Cards" at bounding box center [1003, 17] width 24 height 13
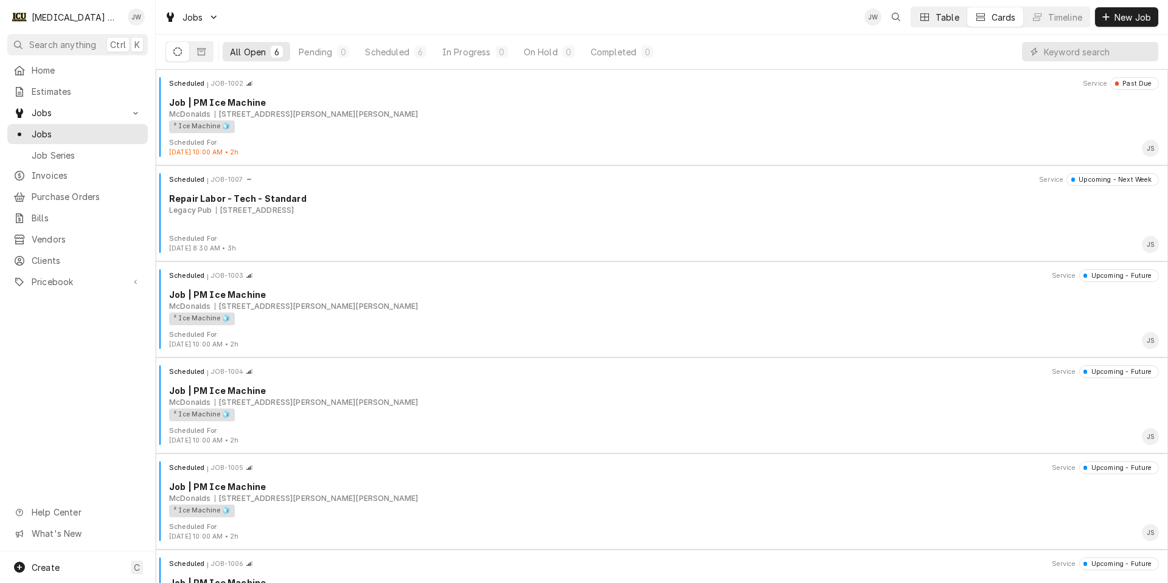
click at [921, 16] on icon "Dynamic Content Wrapper" at bounding box center [924, 17] width 9 height 9
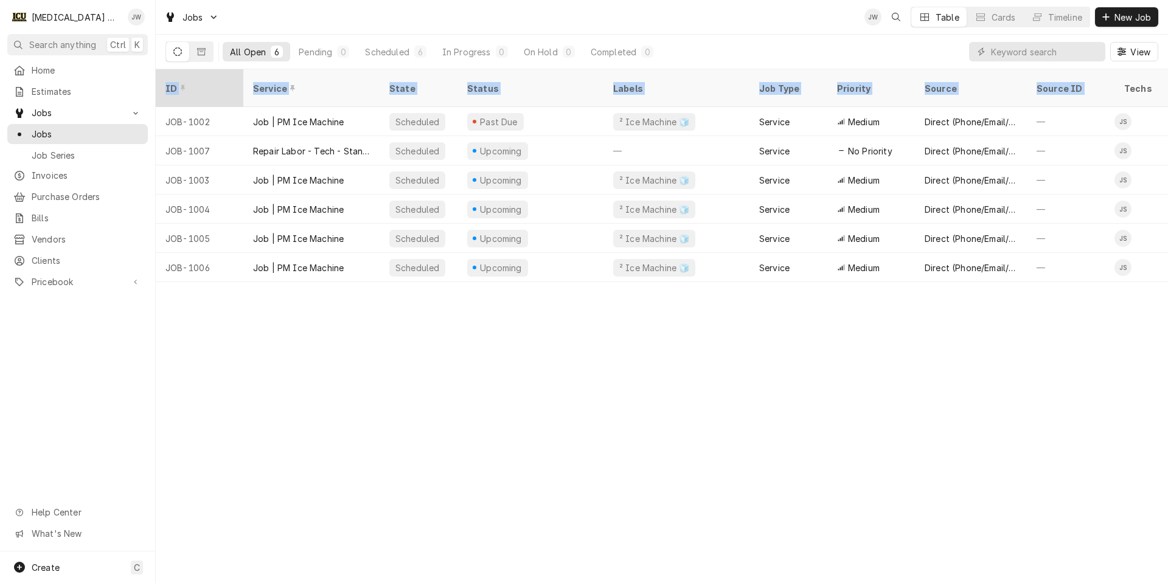
drag, startPoint x: 1125, startPoint y: 77, endPoint x: 156, endPoint y: 83, distance: 968.4
click at [156, 83] on tr "ID Service State Status Labels Job Type Priority Source Source ID Techs Date Re…" at bounding box center [1141, 88] width 1971 height 38
click at [668, 85] on div "Labels" at bounding box center [676, 88] width 127 height 13
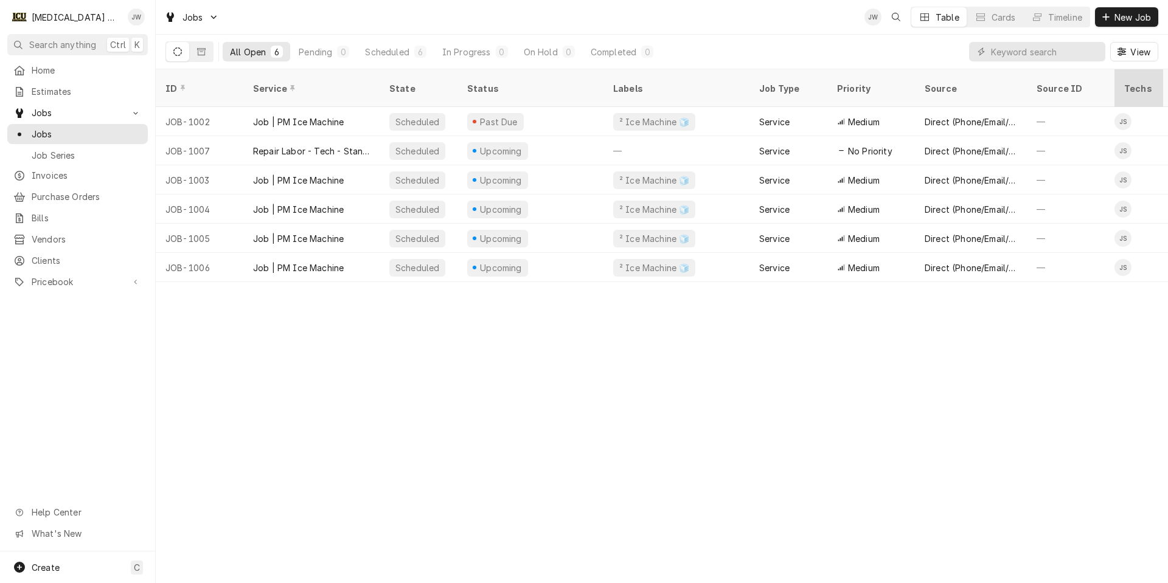
drag, startPoint x: 1124, startPoint y: 80, endPoint x: 1116, endPoint y: 80, distance: 7.9
click at [1116, 80] on th "Techs" at bounding box center [1138, 88] width 49 height 38
click at [1130, 45] on button "View" at bounding box center [1134, 51] width 48 height 19
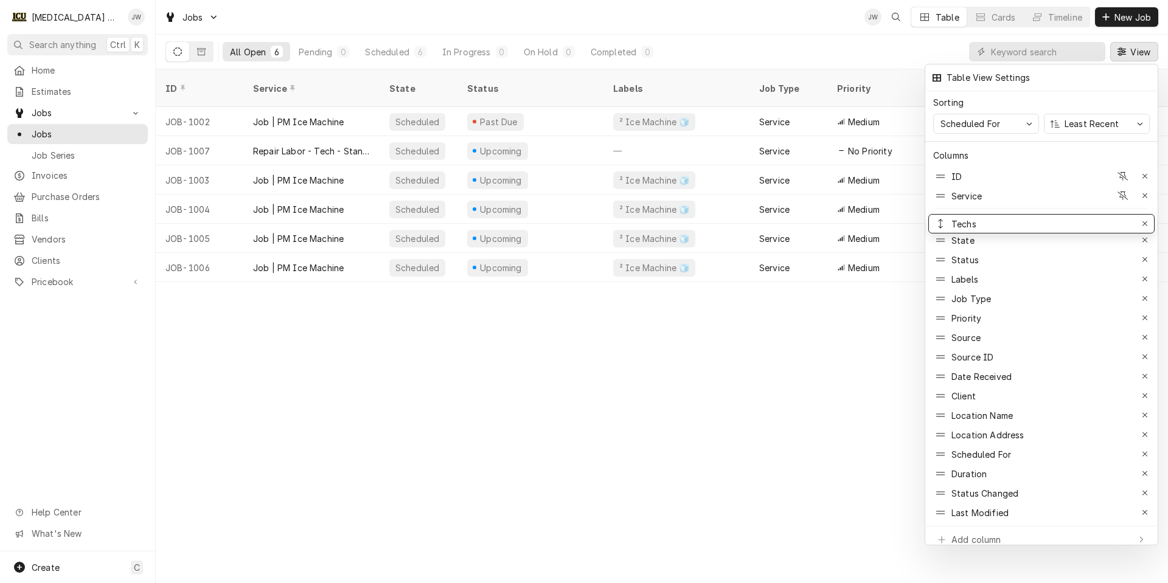
drag, startPoint x: 942, startPoint y: 350, endPoint x: 937, endPoint y: 217, distance: 133.3
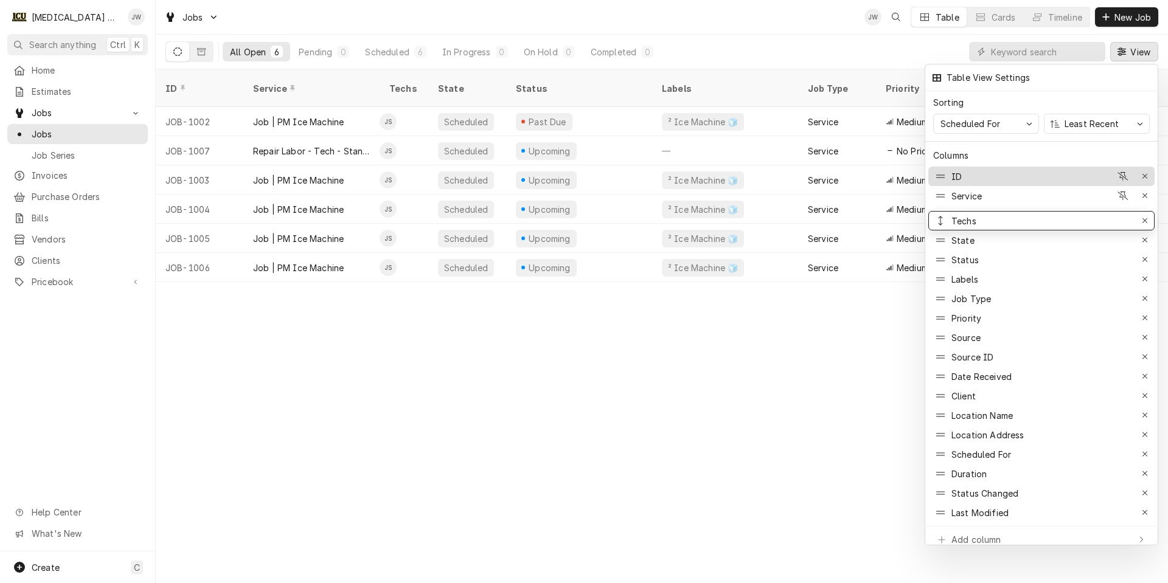
drag, startPoint x: 937, startPoint y: 217, endPoint x: 937, endPoint y: 165, distance: 51.7
drag, startPoint x: 943, startPoint y: 212, endPoint x: 939, endPoint y: 164, distance: 48.2
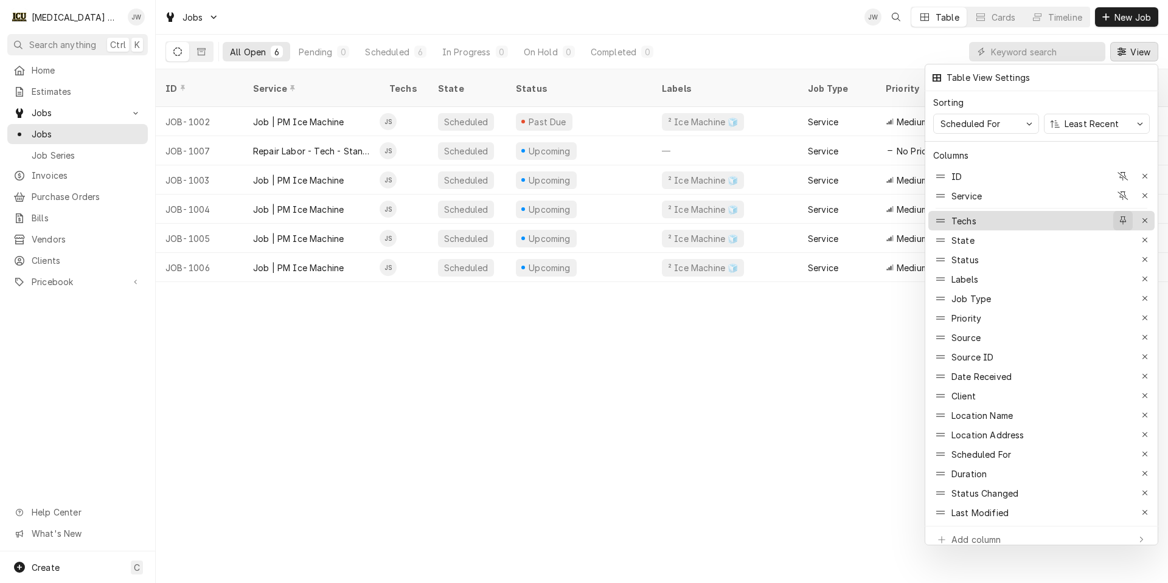
click at [1121, 217] on icon "button" at bounding box center [1123, 221] width 7 height 9
drag, startPoint x: 943, startPoint y: 212, endPoint x: 933, endPoint y: 178, distance: 35.4
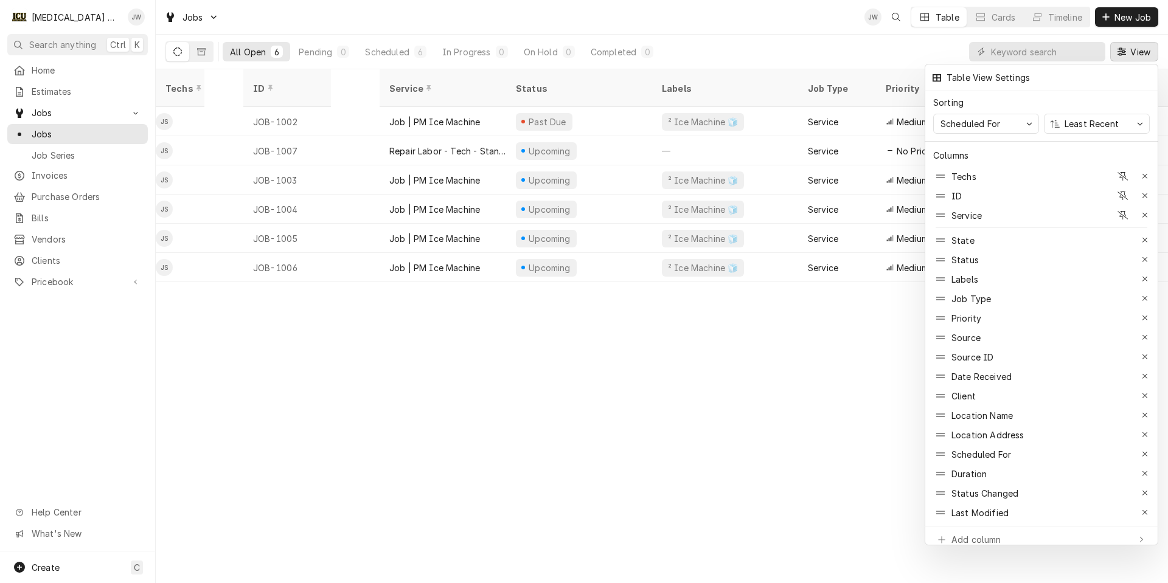
click at [164, 106] on div at bounding box center [584, 291] width 1168 height 583
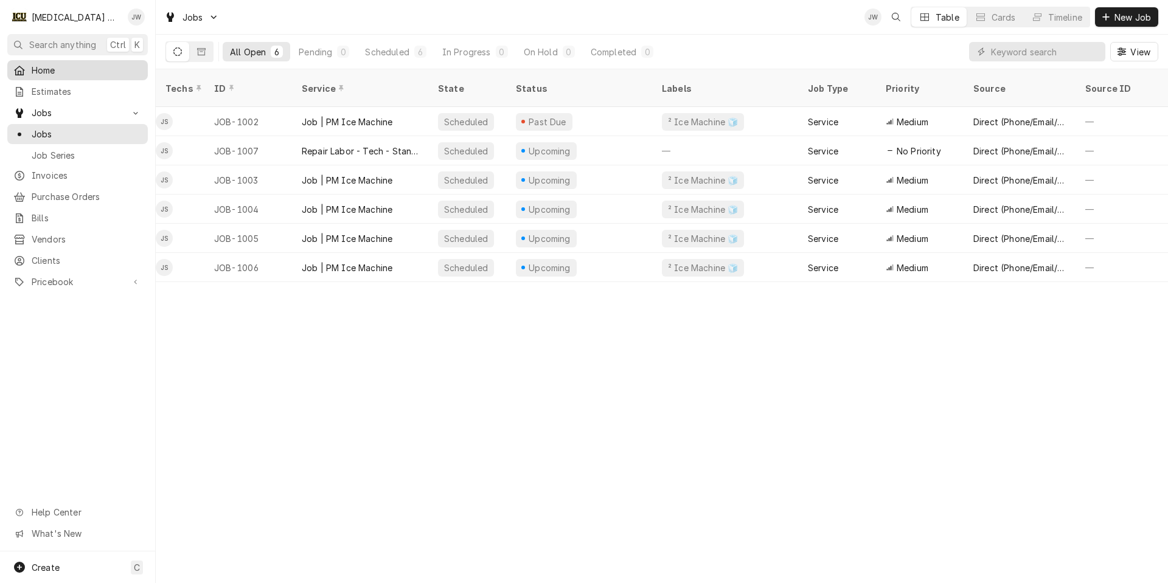
click at [33, 68] on span "Home" at bounding box center [87, 70] width 110 height 13
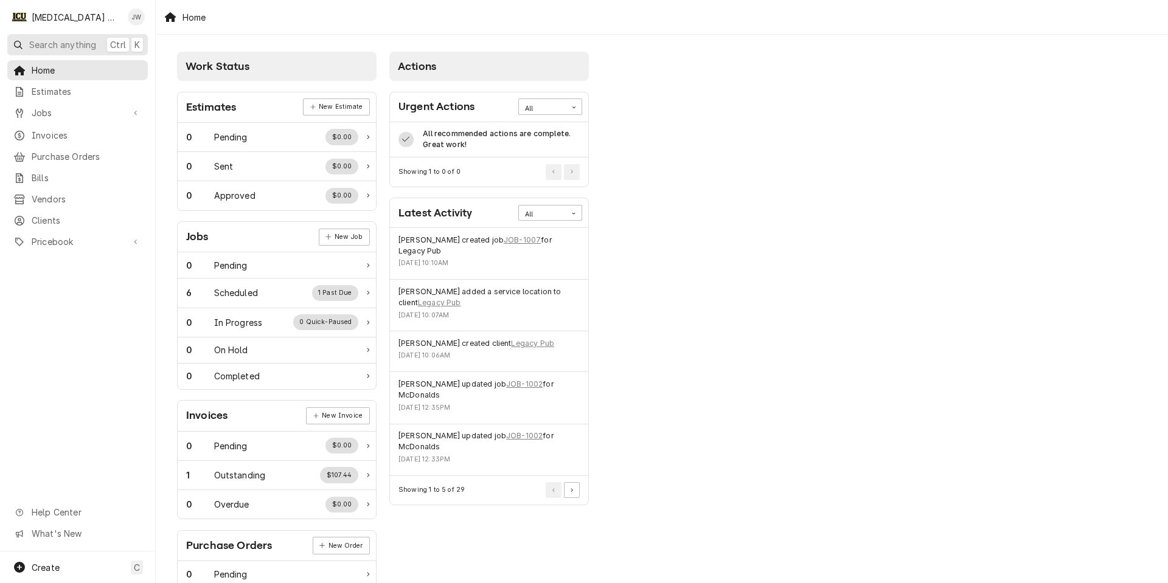
click at [68, 44] on span "Search anything" at bounding box center [62, 44] width 67 height 13
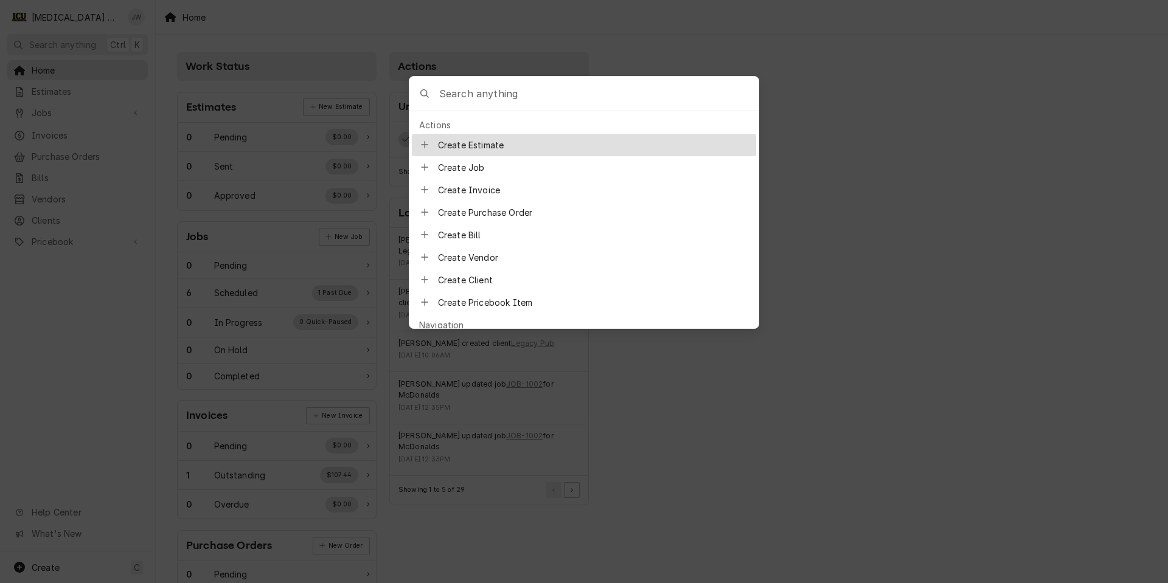
click at [807, 77] on body "I ICU Mechanical JW Search anything Ctrl K Home Estimates Jobs Jobs Job Series …" at bounding box center [584, 291] width 1168 height 583
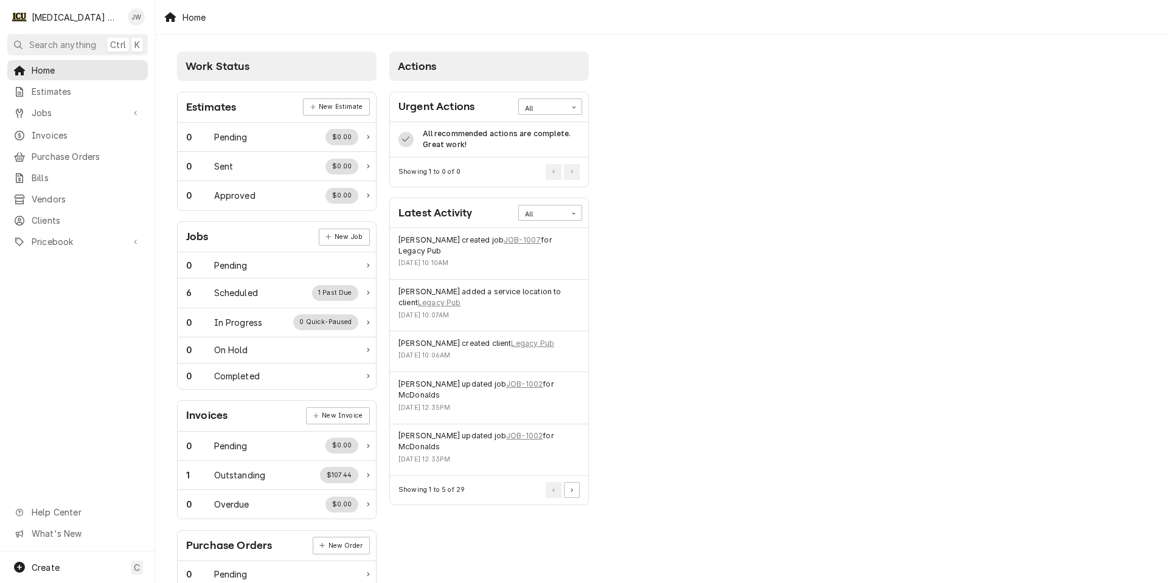
click at [190, 16] on div "Home" at bounding box center [185, 17] width 52 height 20
click at [172, 19] on div "Home" at bounding box center [185, 17] width 52 height 20
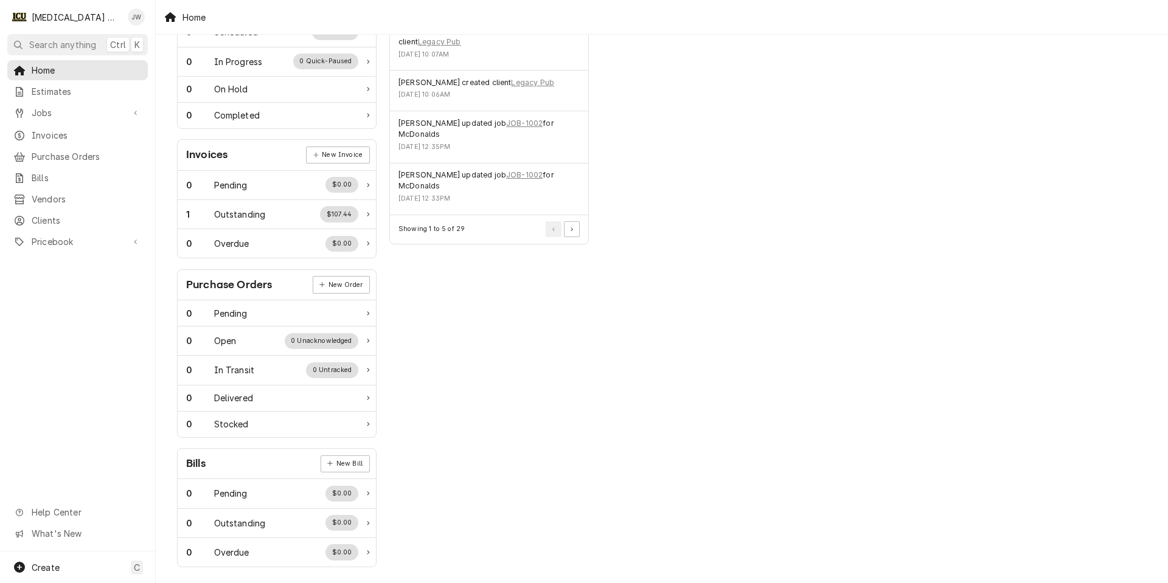
scroll to position [266, 0]
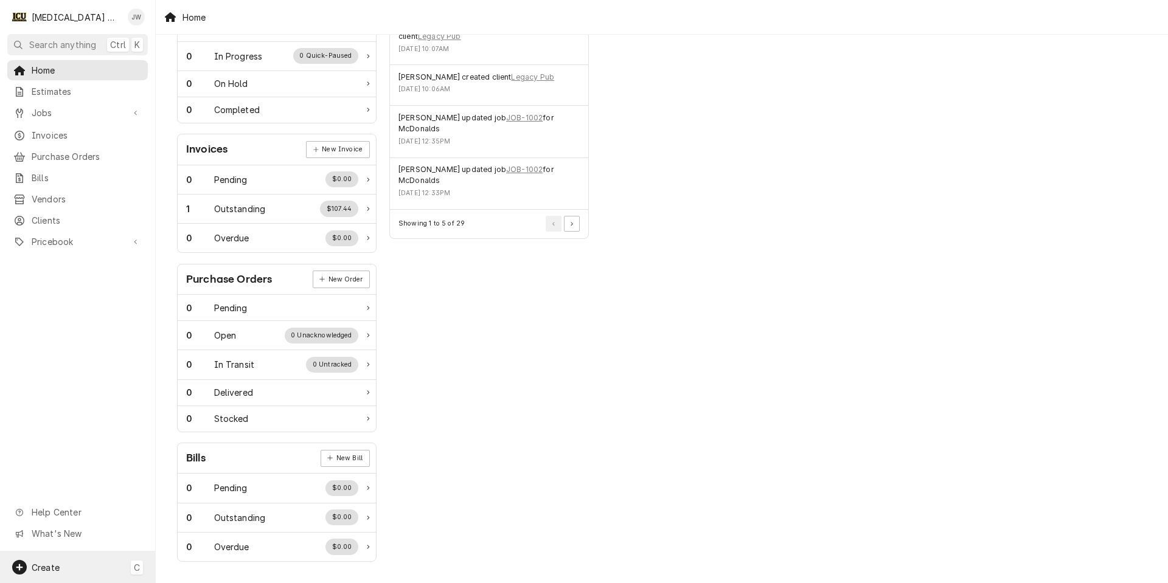
click at [118, 566] on div "Create C" at bounding box center [77, 568] width 155 height 32
click at [71, 327] on html "I ICU Mechanical JW Search anything Ctrl K Home Estimates Jobs Jobs Job Series …" at bounding box center [584, 291] width 1168 height 583
click at [43, 235] on span "Pricebook" at bounding box center [78, 241] width 92 height 13
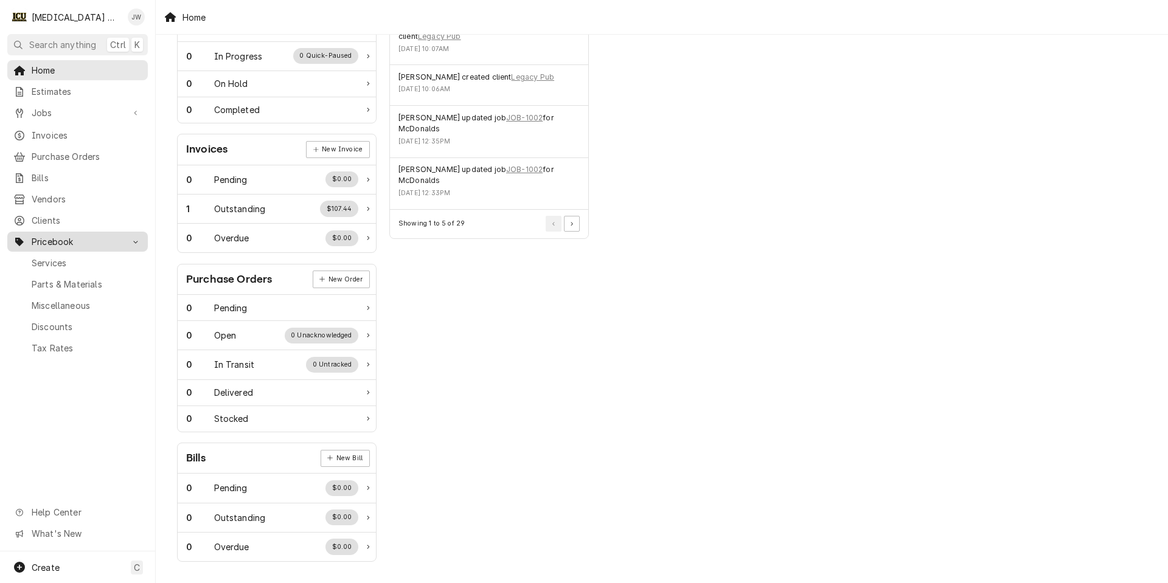
click at [44, 236] on span "Pricebook" at bounding box center [78, 241] width 92 height 13
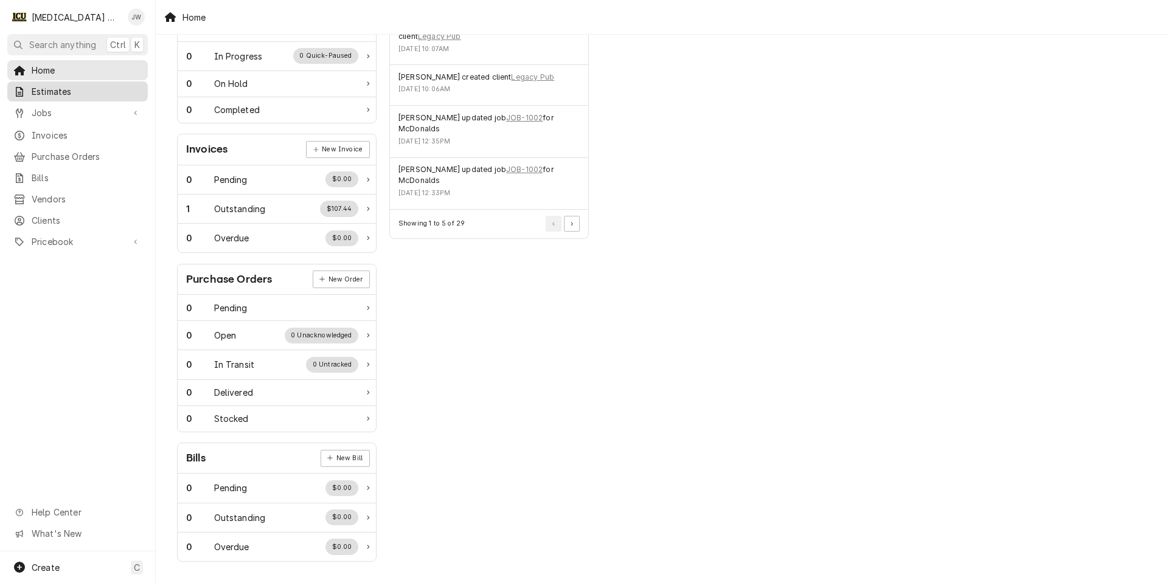
click at [68, 90] on span "Estimates" at bounding box center [87, 91] width 110 height 13
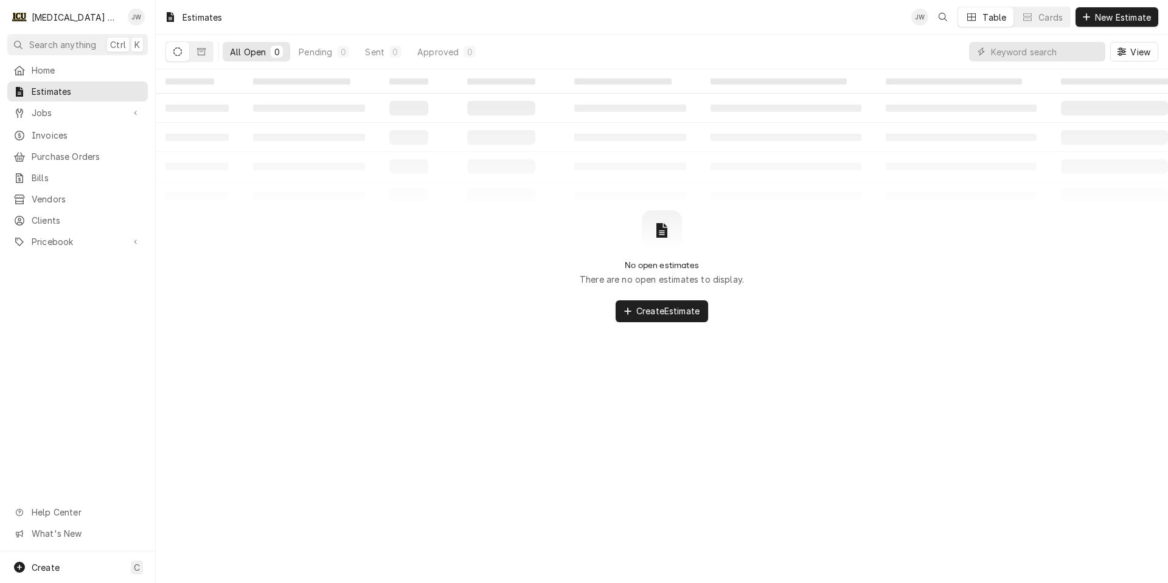
click at [914, 17] on div "Jen Whited's Avatar" at bounding box center [919, 17] width 17 height 17
click at [60, 172] on span "Bills" at bounding box center [87, 178] width 110 height 13
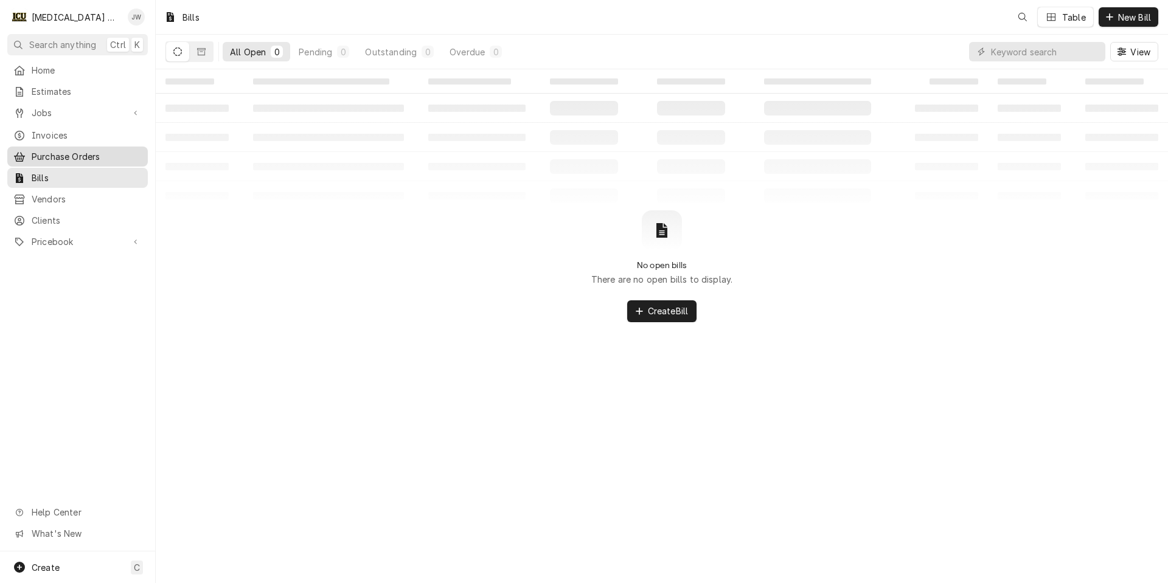
click at [60, 150] on span "Purchase Orders" at bounding box center [87, 156] width 110 height 13
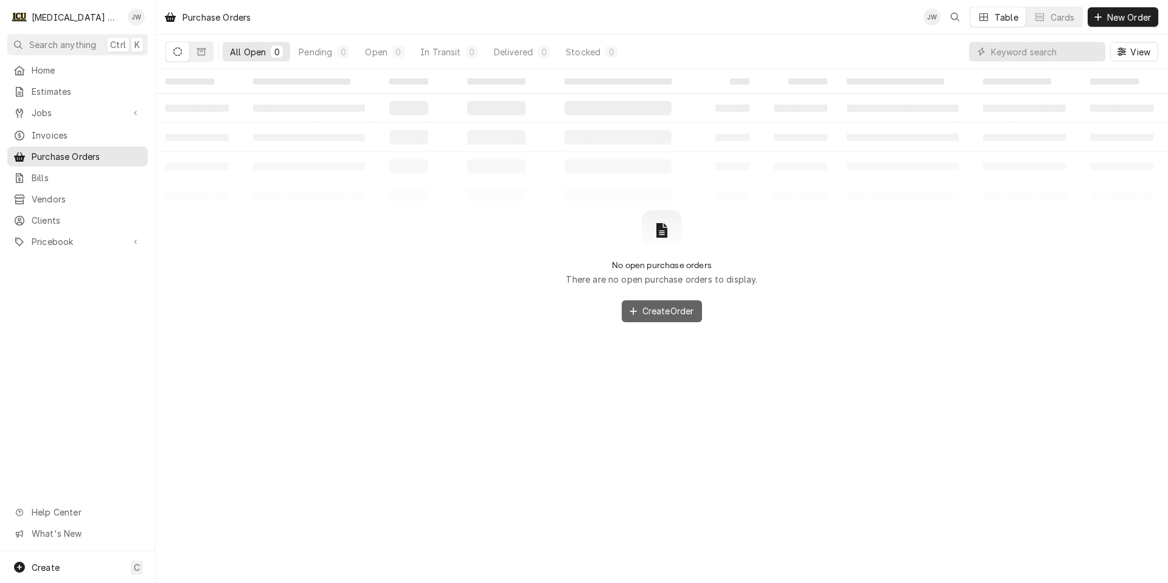
click at [645, 308] on span "Create Order" at bounding box center [668, 311] width 57 height 13
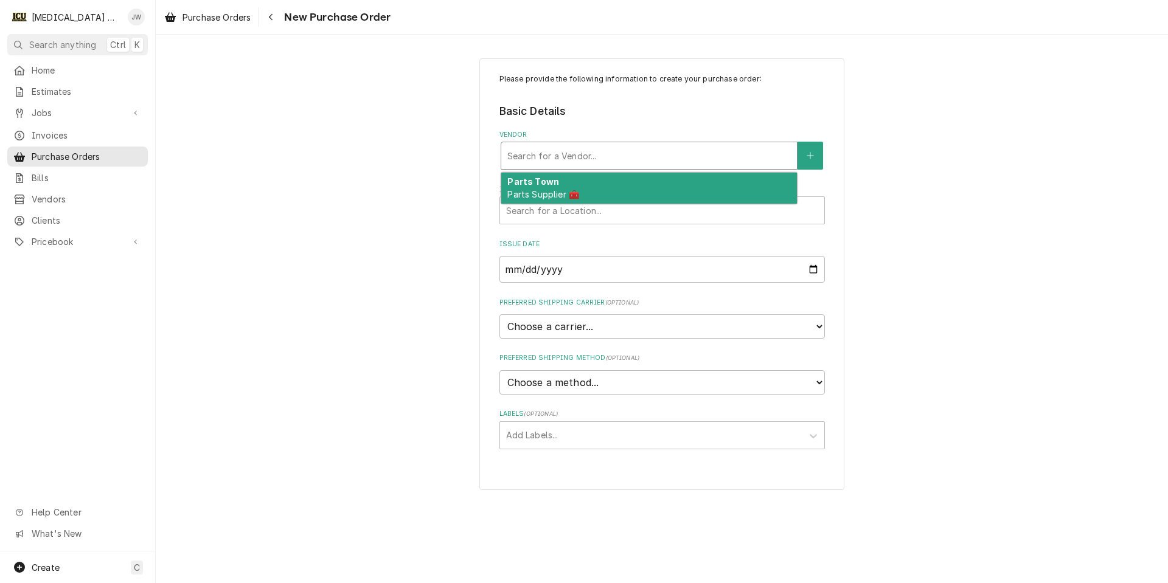
click at [583, 156] on div "Vendor" at bounding box center [648, 156] width 283 height 22
click at [543, 185] on strong "Parts Town" at bounding box center [533, 181] width 52 height 10
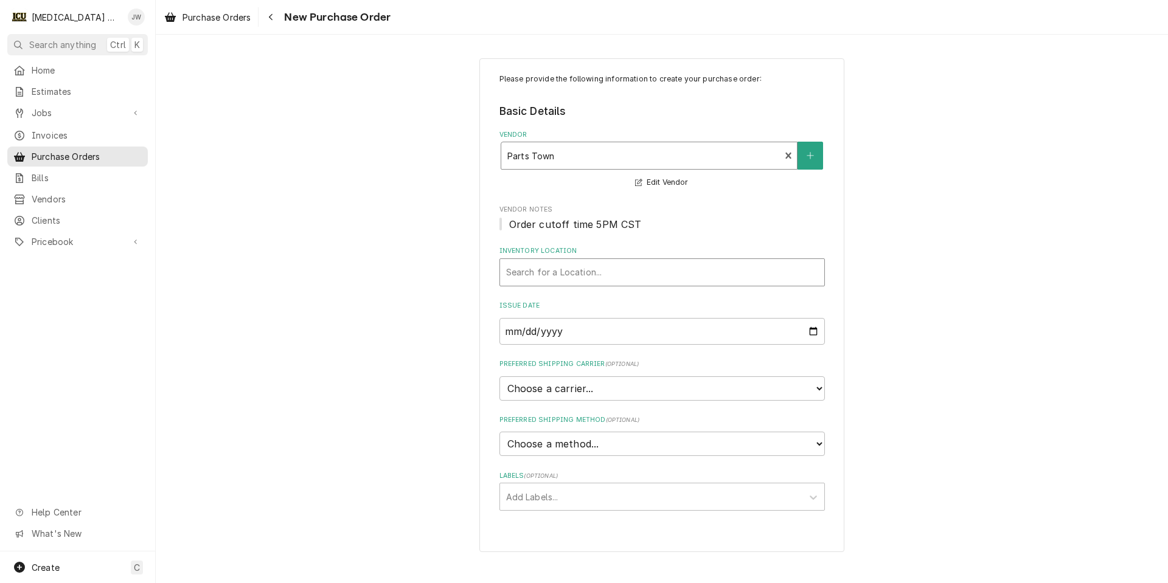
click at [538, 274] on div "Inventory Location" at bounding box center [662, 273] width 312 height 22
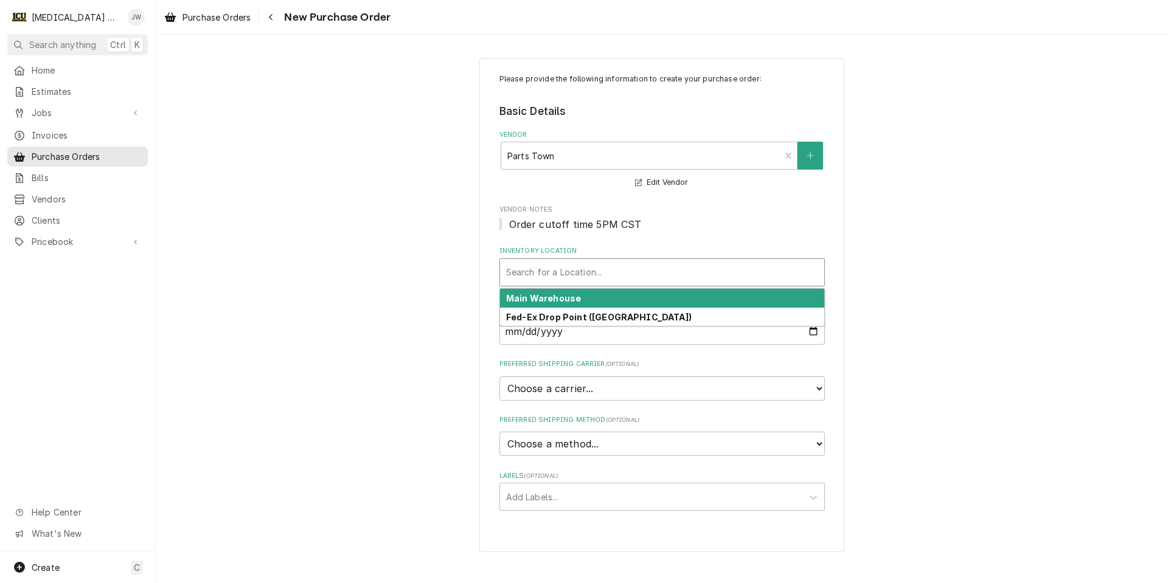
click at [539, 303] on strong "Main Warehouse" at bounding box center [543, 298] width 75 height 10
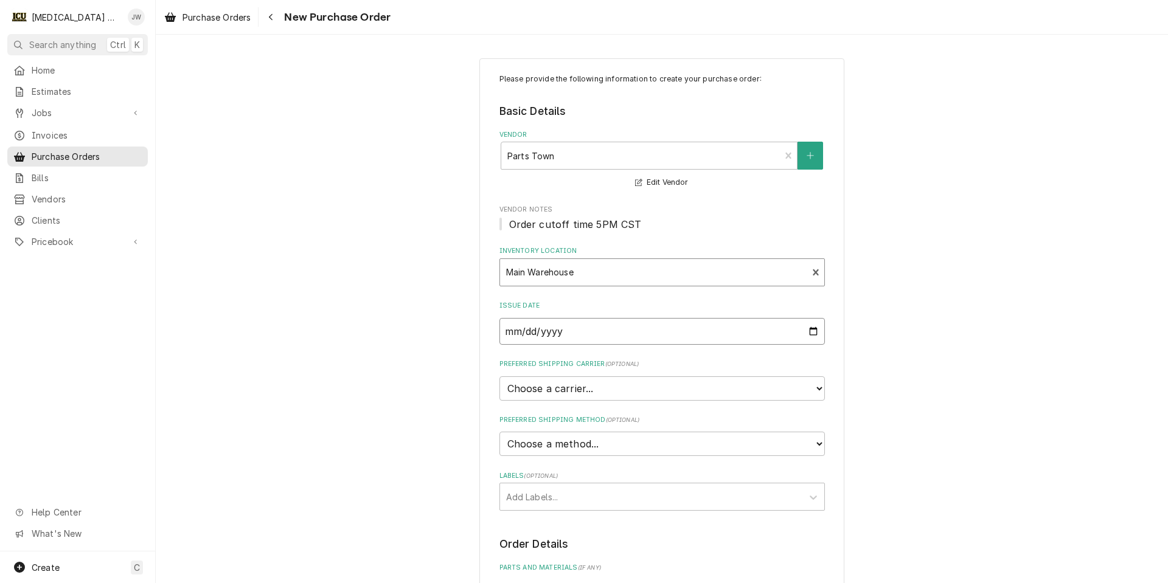
click at [568, 326] on input "[DATE]" at bounding box center [661, 331] width 325 height 27
click at [633, 386] on select "Choose a carrier... U.S. Postal Service Stamps.com FedEx UPS DHL Express DHL EC…" at bounding box center [661, 389] width 325 height 24
select select "4"
click at [499, 377] on select "Choose a carrier... U.S. Postal Service Stamps.com FedEx UPS DHL Express DHL EC…" at bounding box center [661, 389] width 325 height 24
type textarea "x"
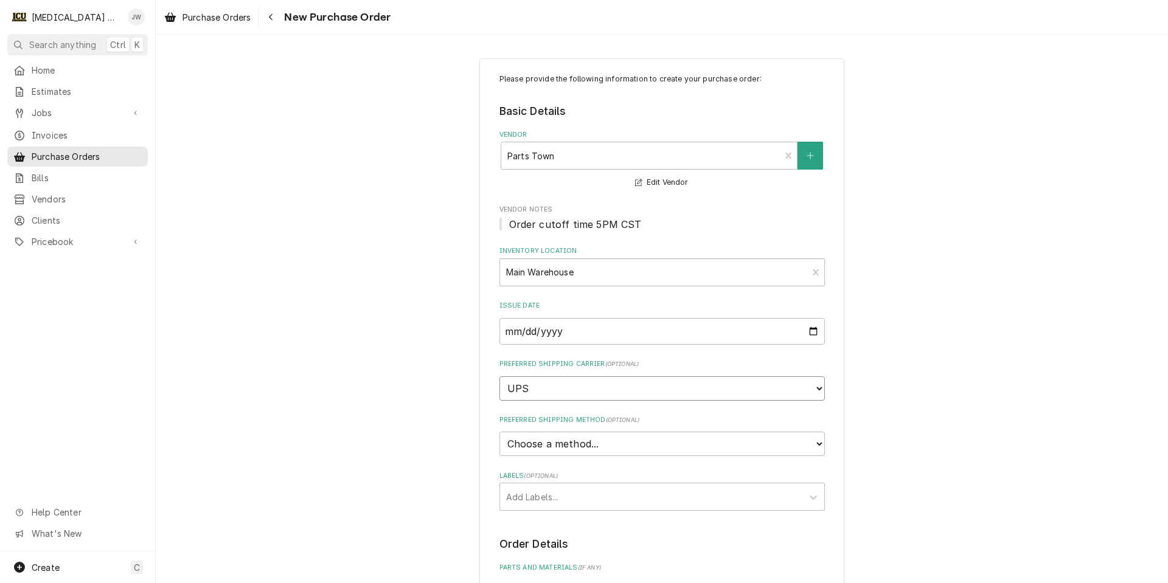
click at [522, 387] on select "Choose a carrier... U.S. Postal Service Stamps.com FedEx UPS DHL Express DHL EC…" at bounding box center [661, 389] width 325 height 24
select select "Preferred Shipping Carrier"
click at [499, 377] on select "Choose a carrier... U.S. Postal Service Stamps.com FedEx UPS DHL Express DHL EC…" at bounding box center [661, 389] width 325 height 24
click at [386, 299] on div "Please provide the following information to create your purchase order: Basic D…" at bounding box center [662, 480] width 1012 height 867
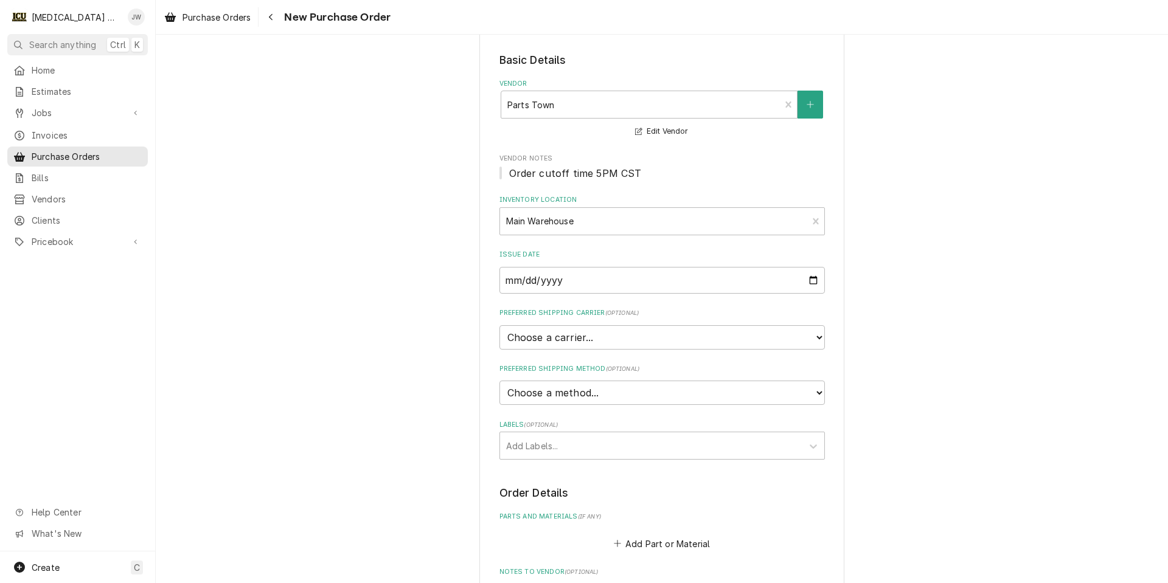
scroll to position [122, 0]
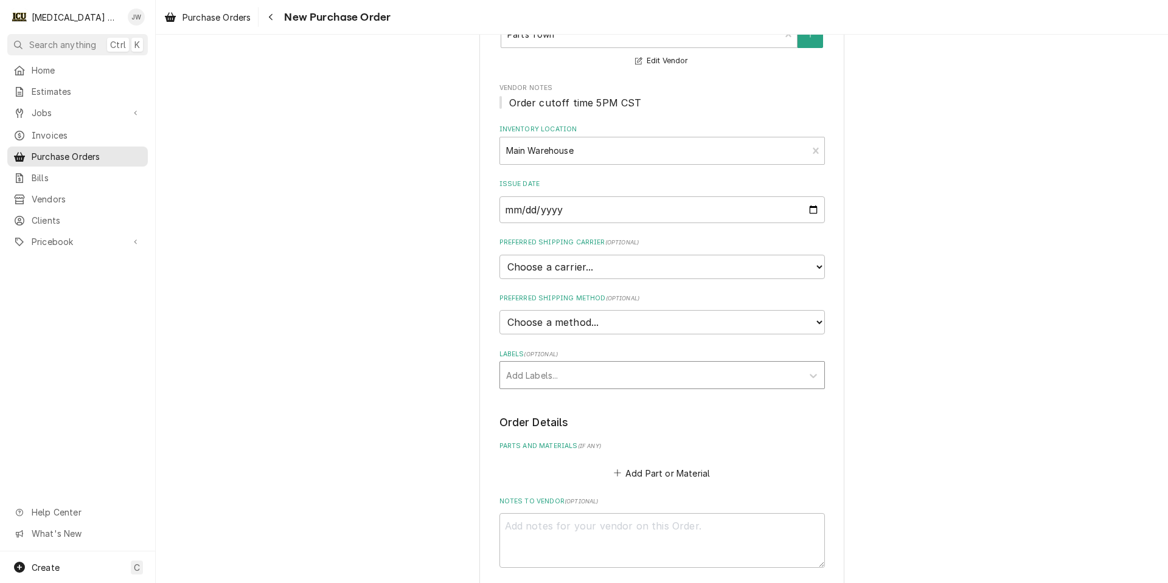
click at [589, 377] on div "Labels" at bounding box center [651, 375] width 290 height 22
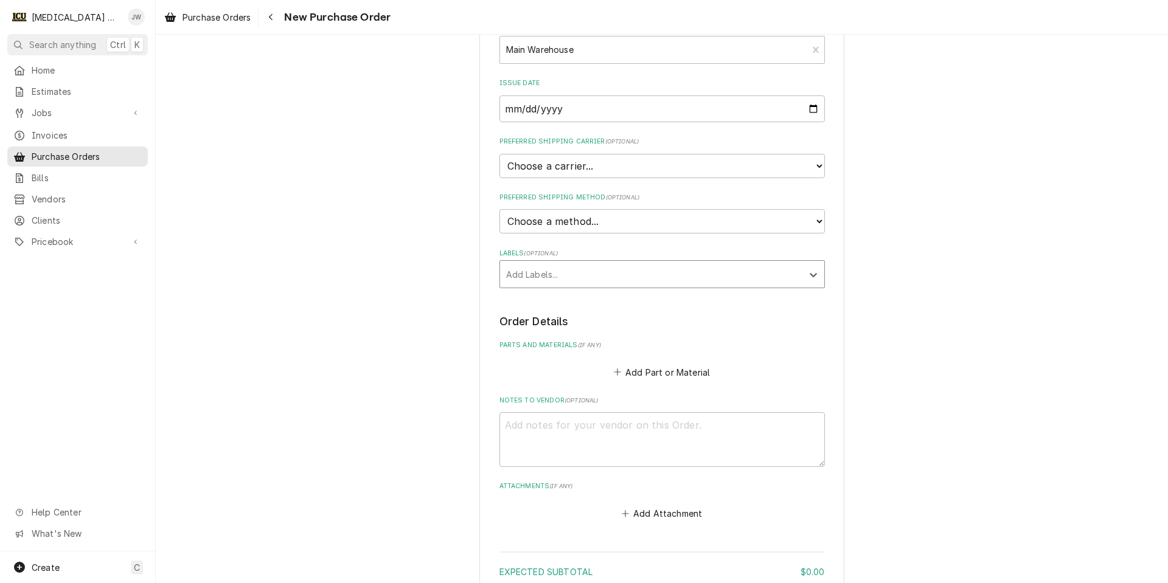
scroll to position [304, 0]
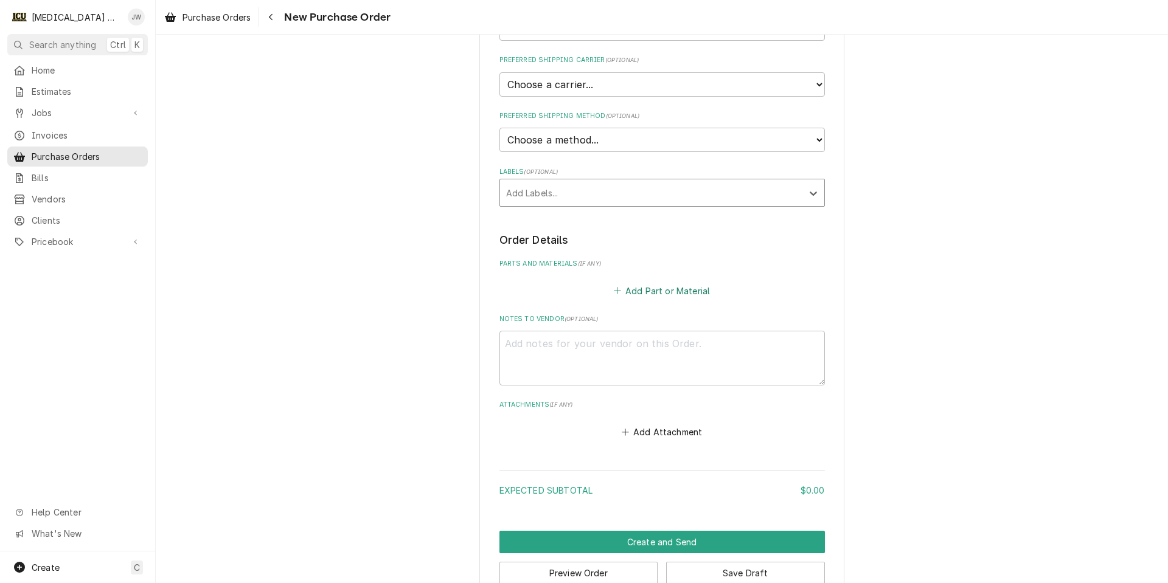
click at [633, 292] on button "Add Part or Material" at bounding box center [661, 290] width 100 height 17
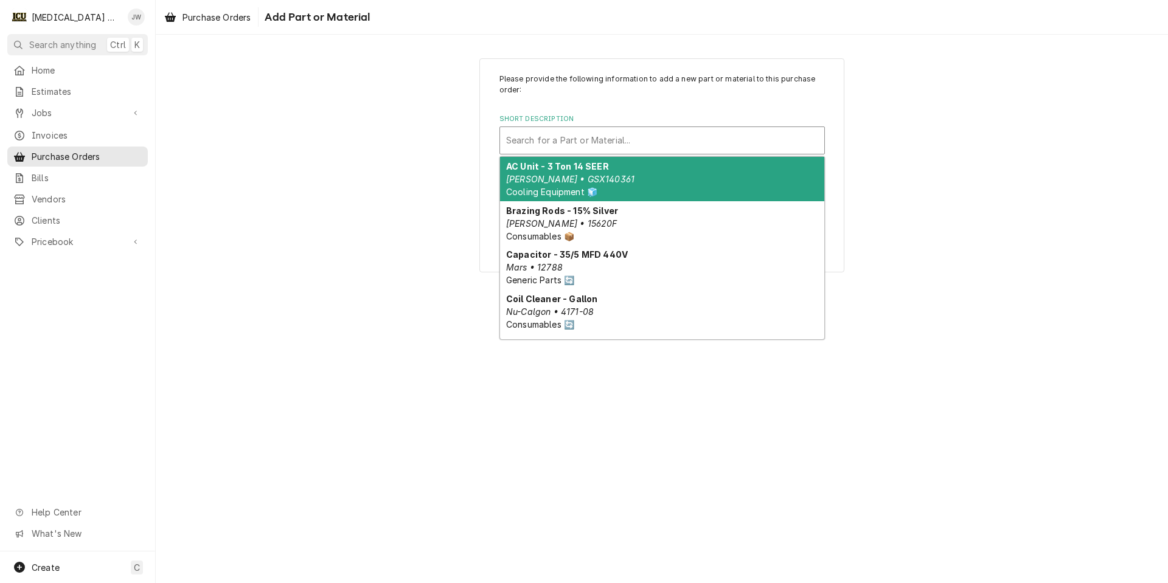
click at [566, 144] on div "Short Description" at bounding box center [662, 141] width 312 height 22
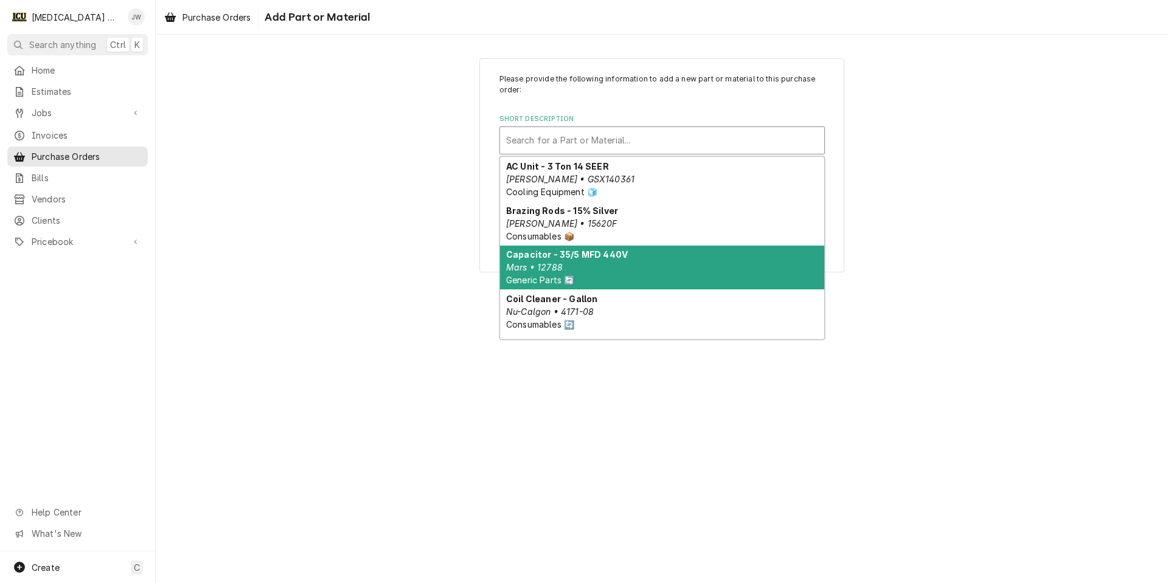
click at [610, 260] on div "Capacitor - 35/5 MFD 440V Mars • 12788 Generic Parts 🔄" at bounding box center [662, 268] width 324 height 44
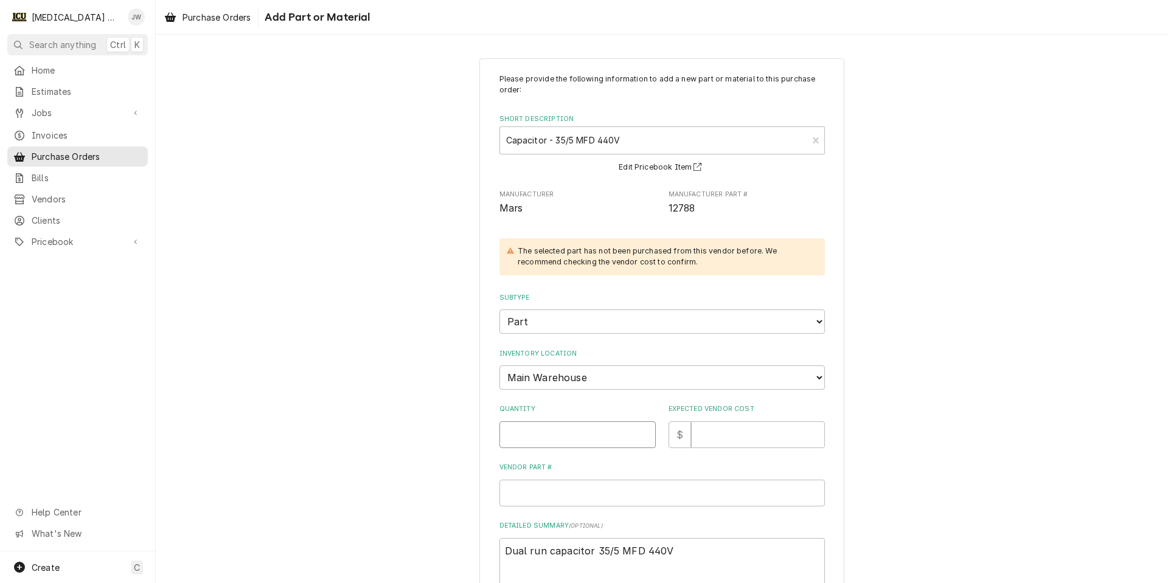
click at [566, 434] on input "Quantity" at bounding box center [577, 435] width 156 height 27
type textarea "x"
type input "7"
type textarea "x"
type input "70"
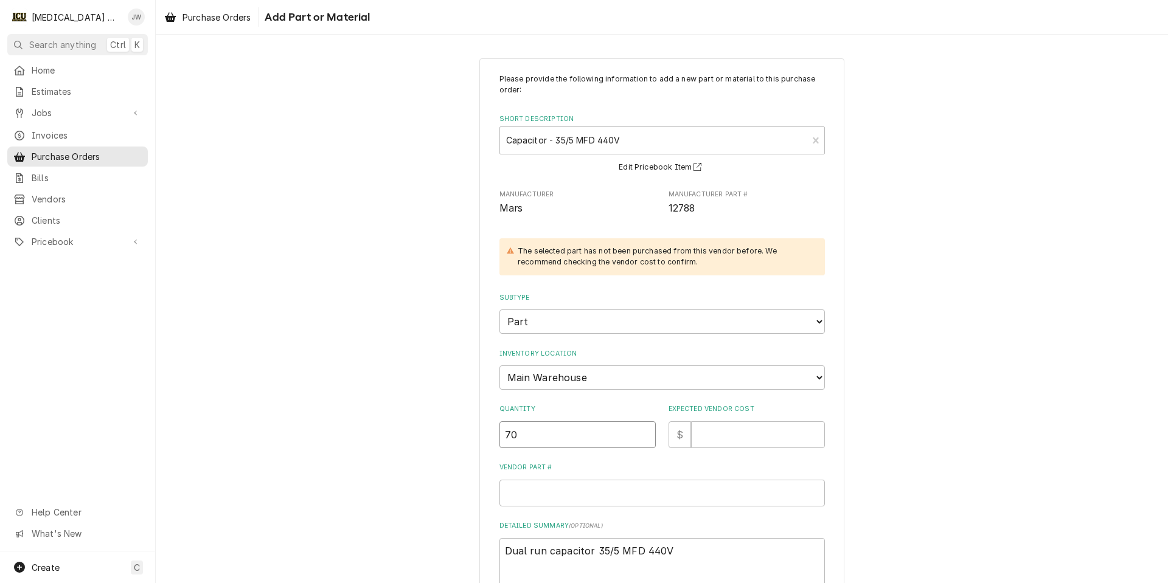
type textarea "x"
type input "700"
type textarea "x"
type input "5"
type textarea "x"
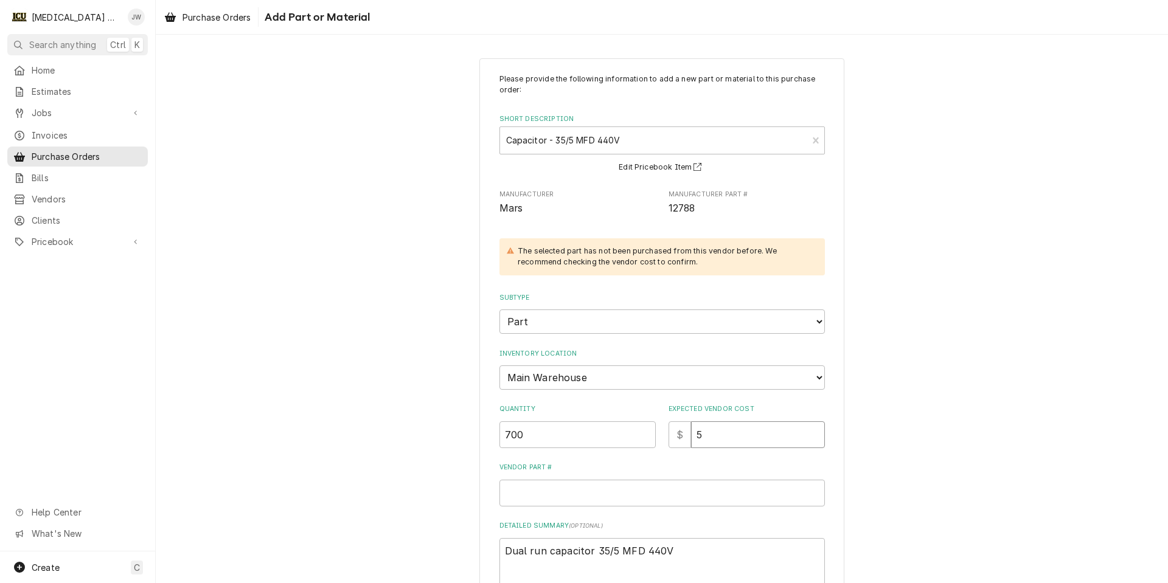
type input "50"
type textarea "x"
type input "500"
type textarea "x"
type input "5000"
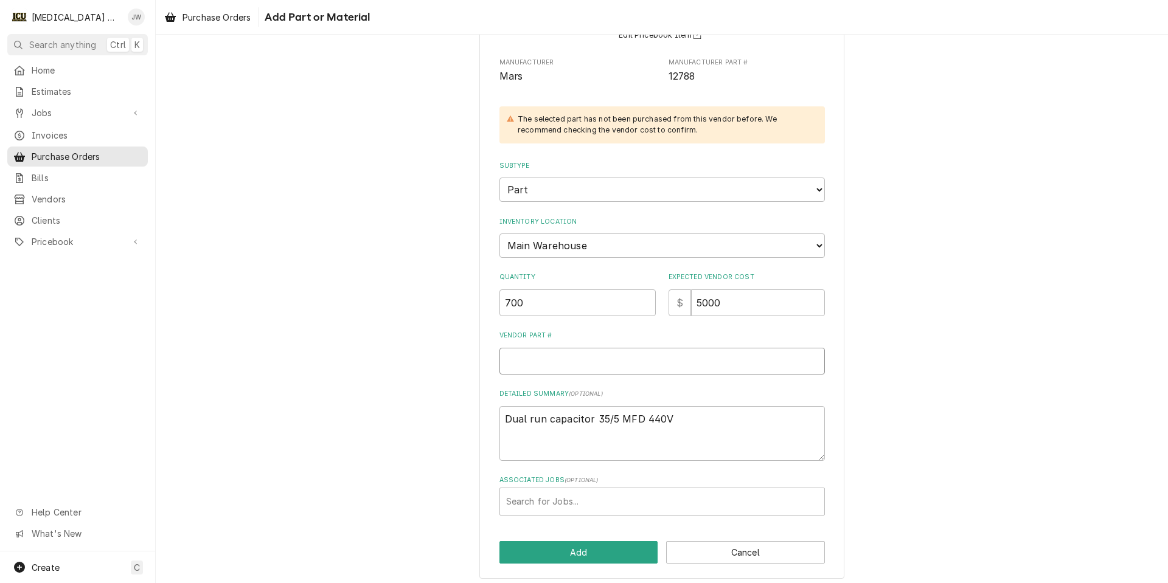
scroll to position [139, 0]
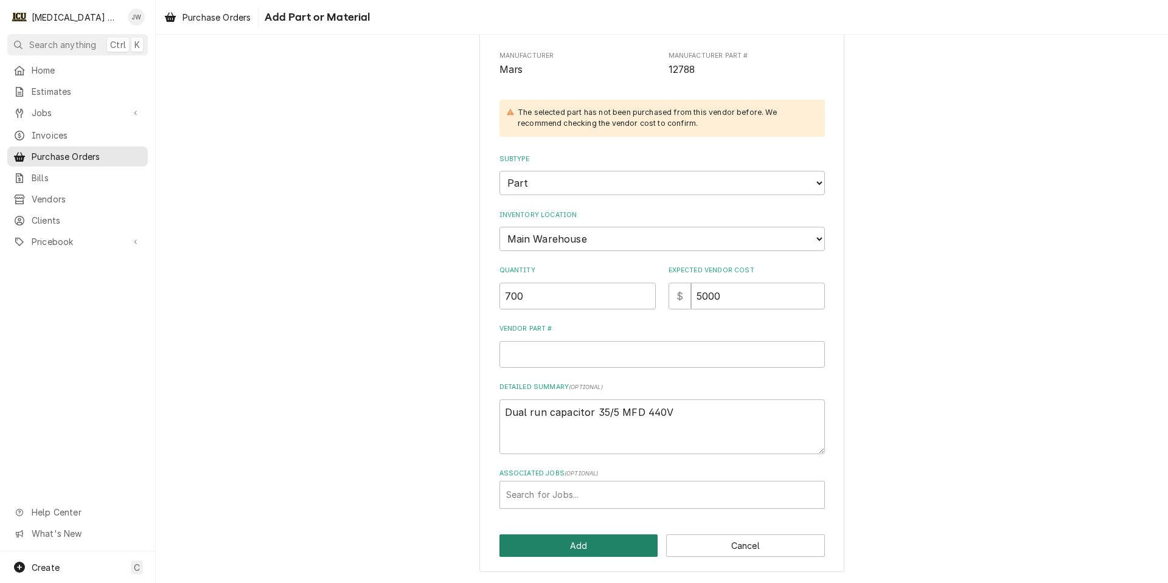
click at [592, 546] on button "Add" at bounding box center [578, 546] width 159 height 23
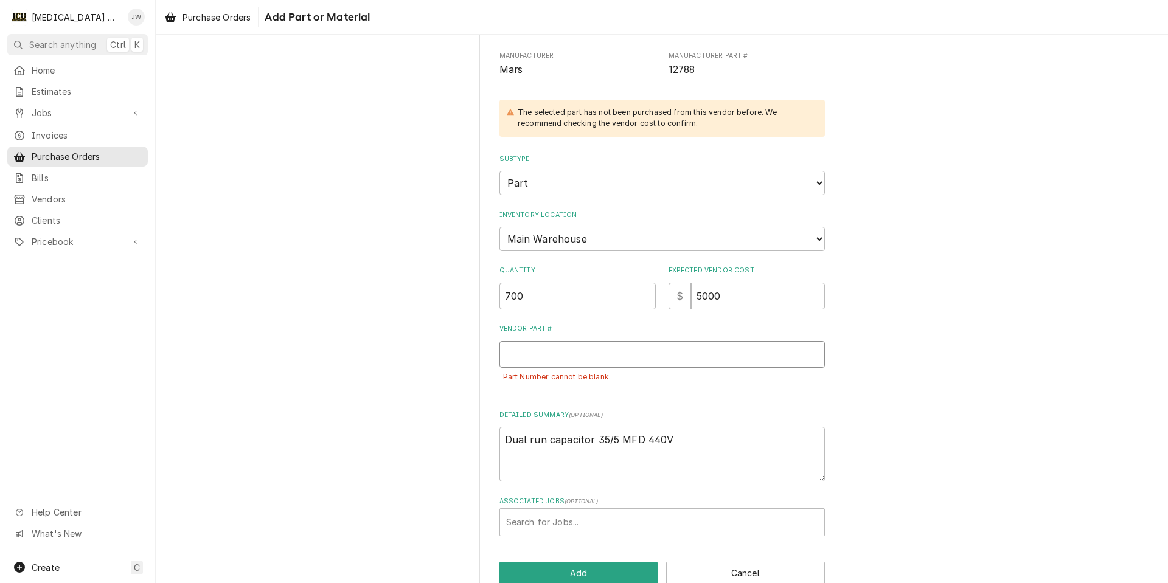
click at [603, 355] on input "Vendor Part #" at bounding box center [661, 354] width 325 height 27
type textarea "x"
type input "6"
type textarea "x"
type input "65"
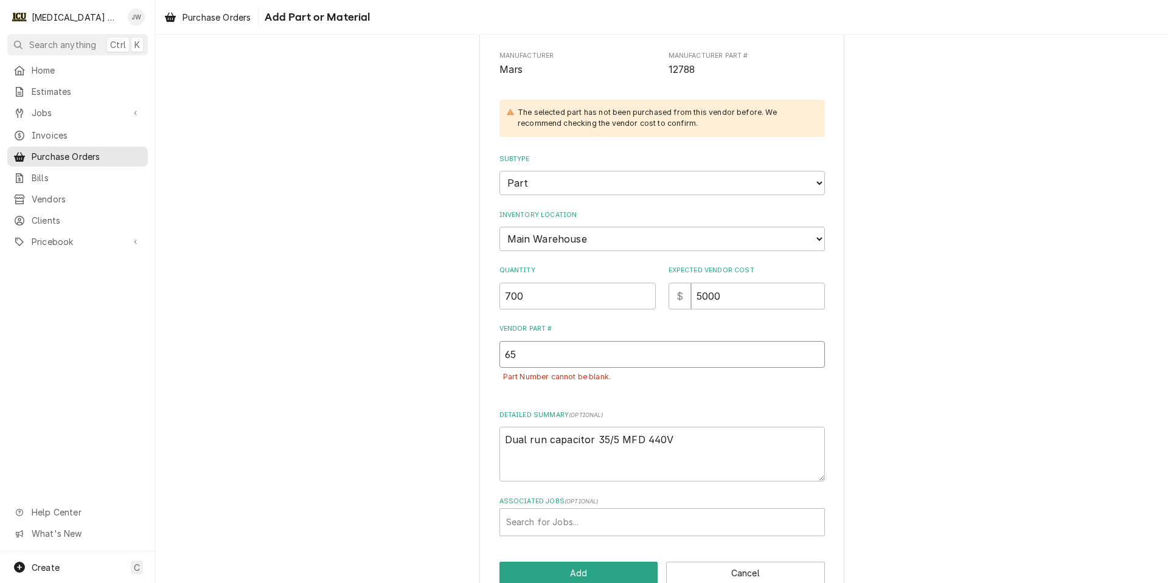
type textarea "x"
type input "654"
type textarea "x"
type input "6546"
type textarea "x"
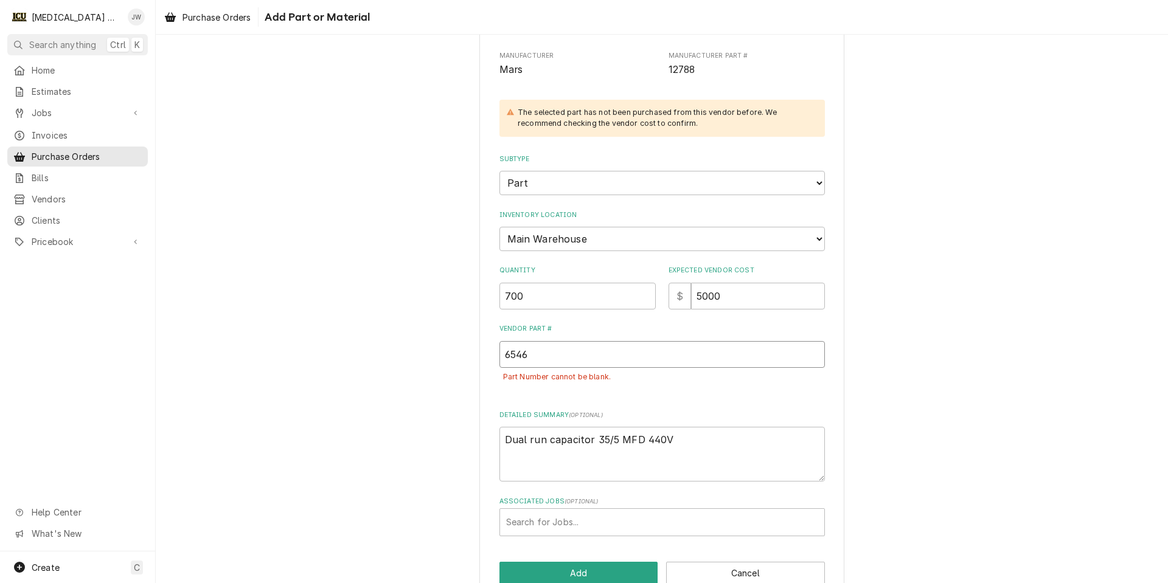
type input "65465"
type textarea "x"
type input "654654"
click at [563, 575] on button "Add" at bounding box center [578, 573] width 159 height 23
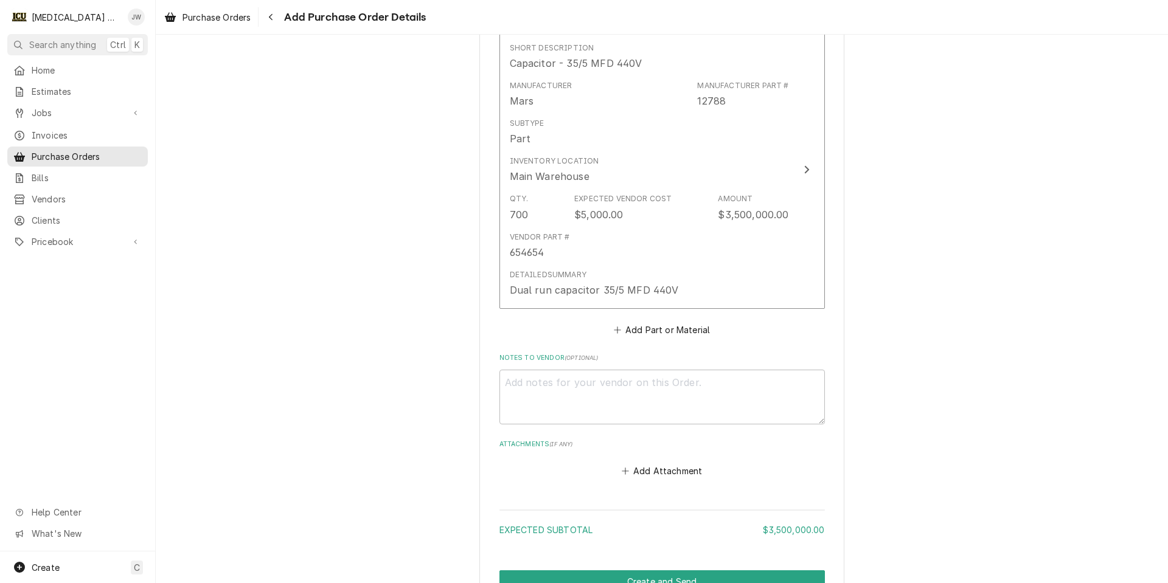
scroll to position [608, 0]
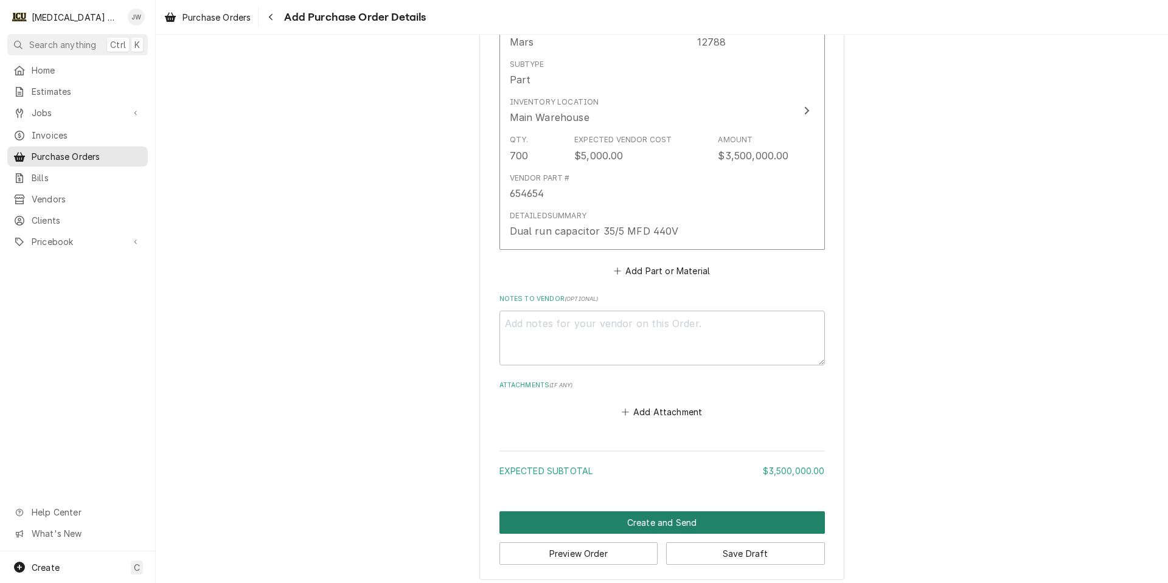
drag, startPoint x: 620, startPoint y: 516, endPoint x: 408, endPoint y: 501, distance: 212.8
click at [408, 501] on div "Please provide the following information to create your purchase order: Basic D…" at bounding box center [662, 15] width 1012 height 1152
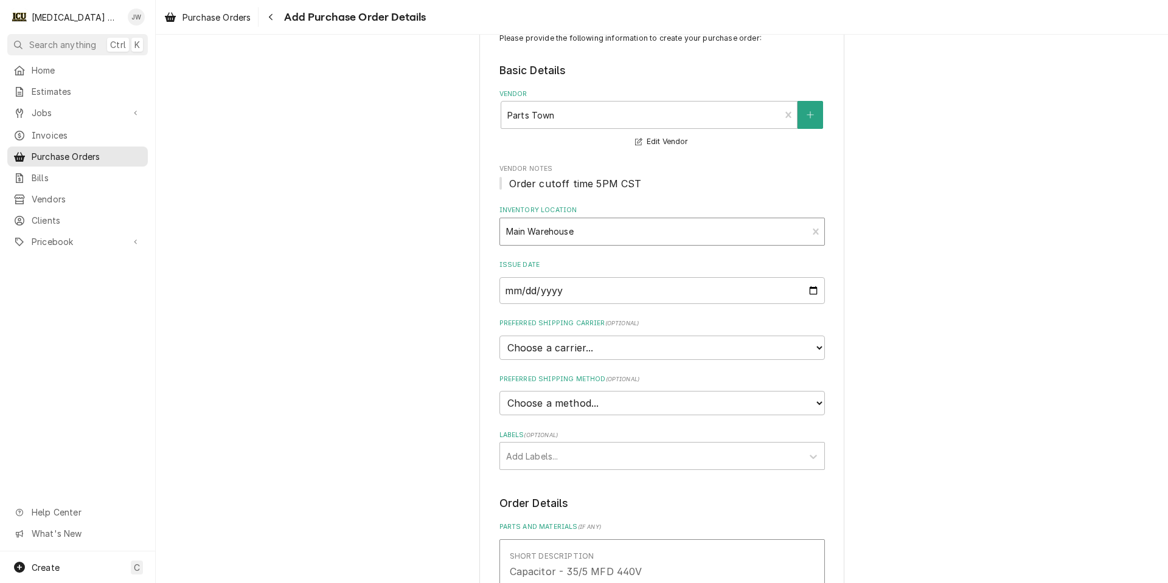
scroll to position [61, 0]
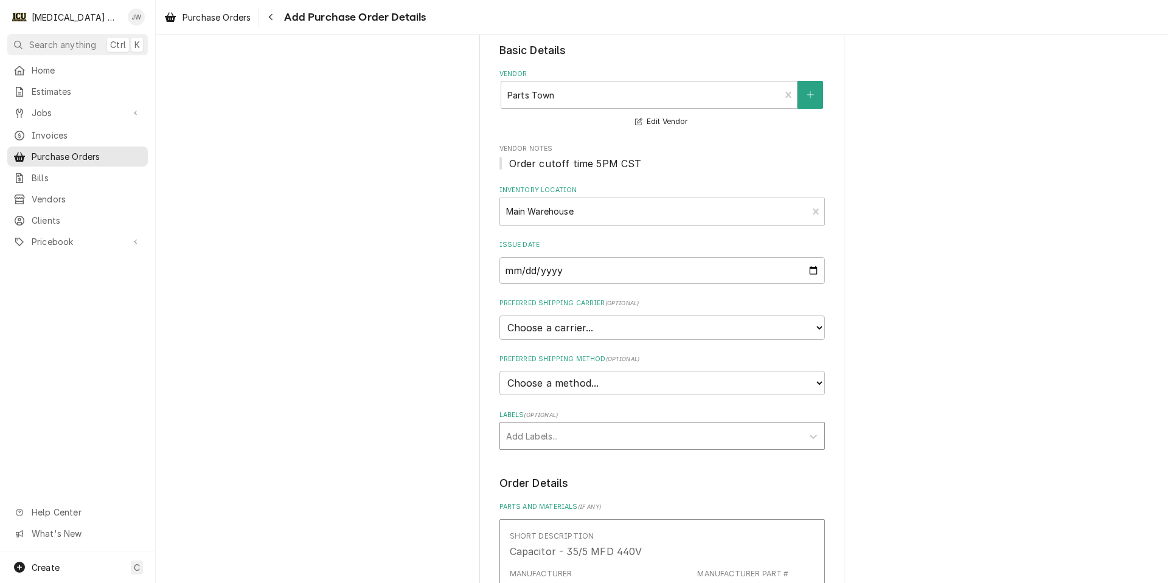
click at [585, 439] on div "Labels" at bounding box center [651, 436] width 290 height 22
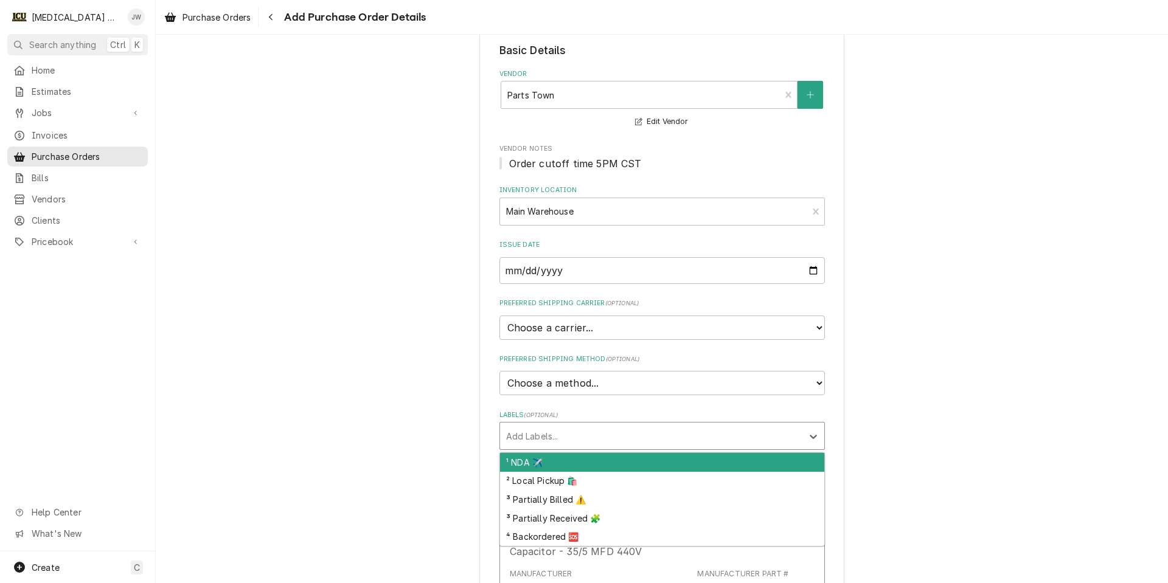
click at [921, 412] on div "Please provide the following information to create your purchase order: Basic D…" at bounding box center [662, 563] width 1012 height 1152
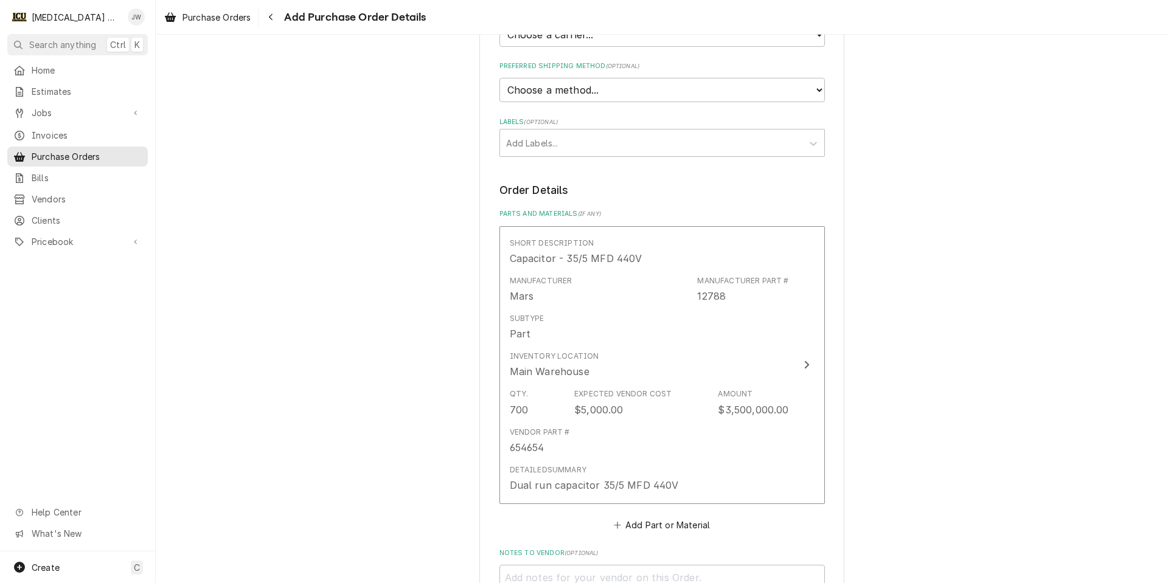
scroll to position [365, 0]
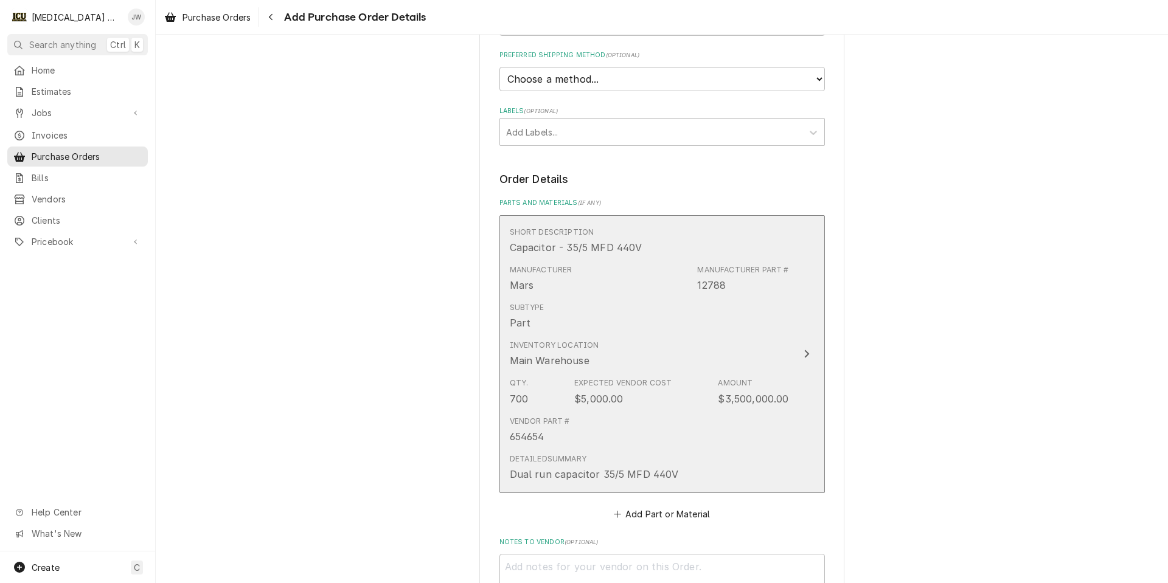
click at [642, 363] on div "Inventory Location Main Warehouse" at bounding box center [649, 354] width 279 height 38
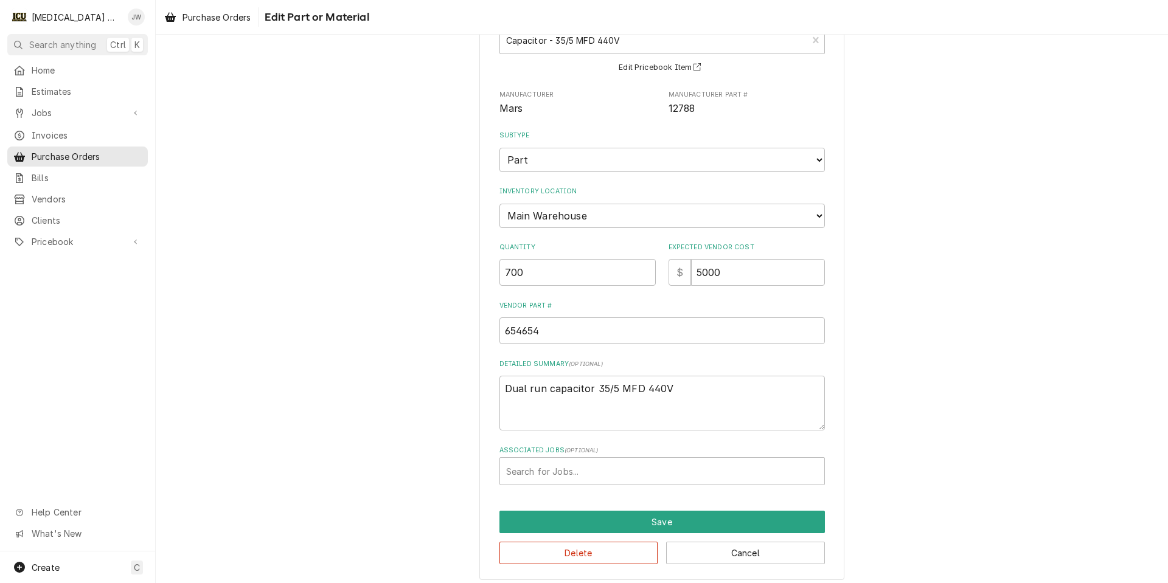
scroll to position [96, 0]
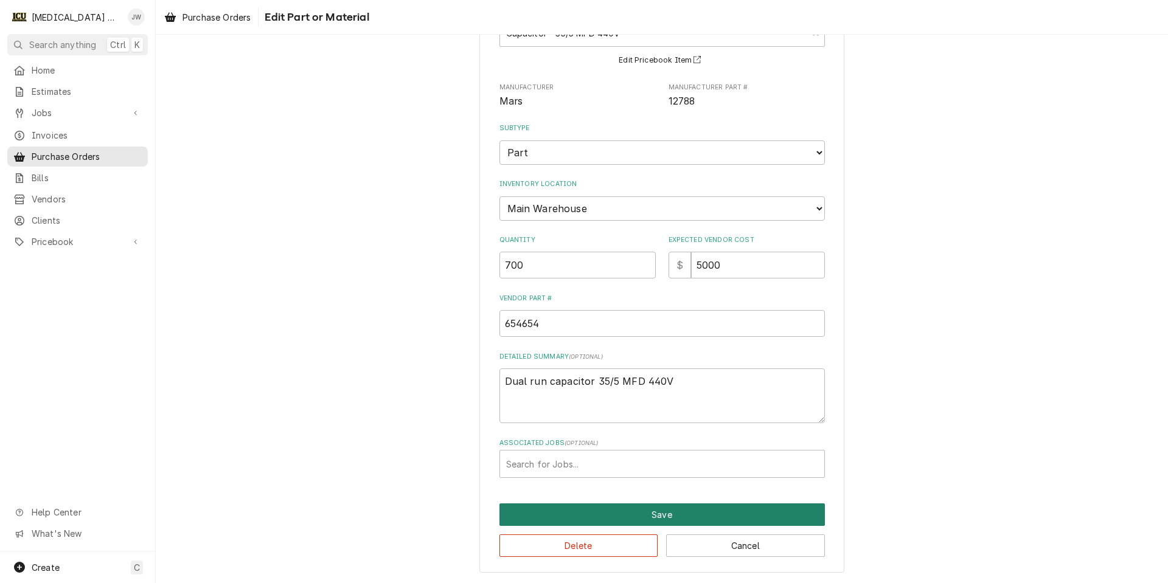
click at [574, 512] on button "Save" at bounding box center [661, 515] width 325 height 23
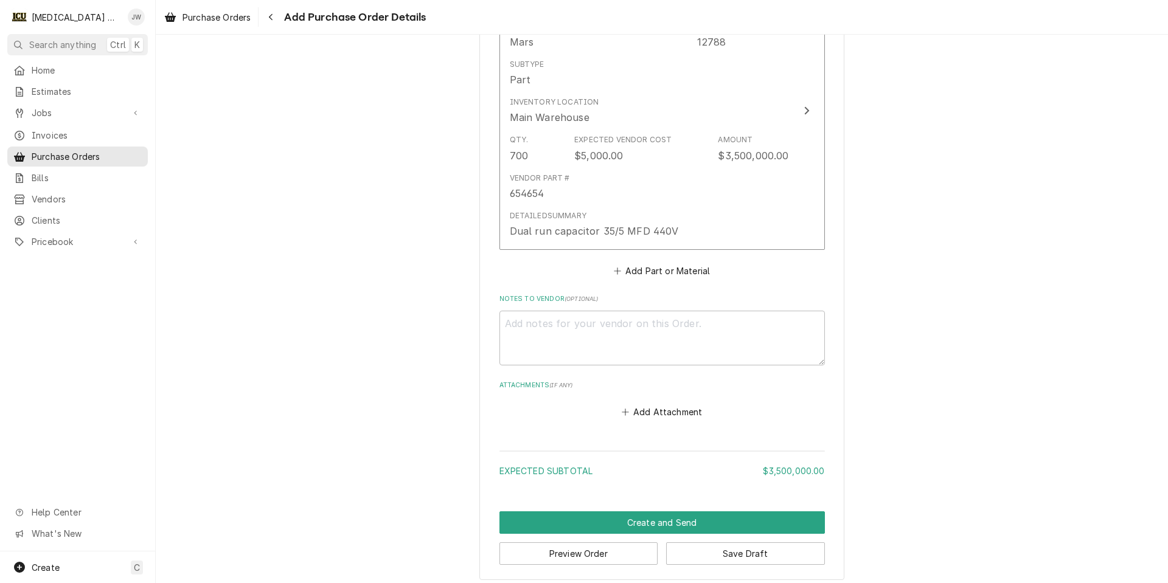
scroll to position [616, 0]
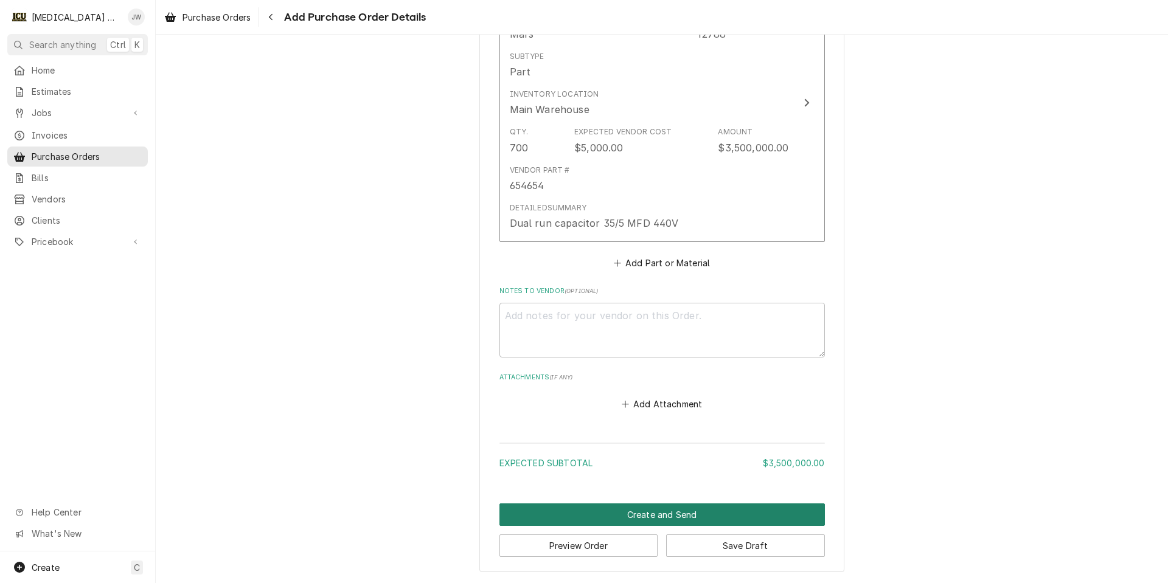
click at [620, 511] on button "Create and Send" at bounding box center [661, 515] width 325 height 23
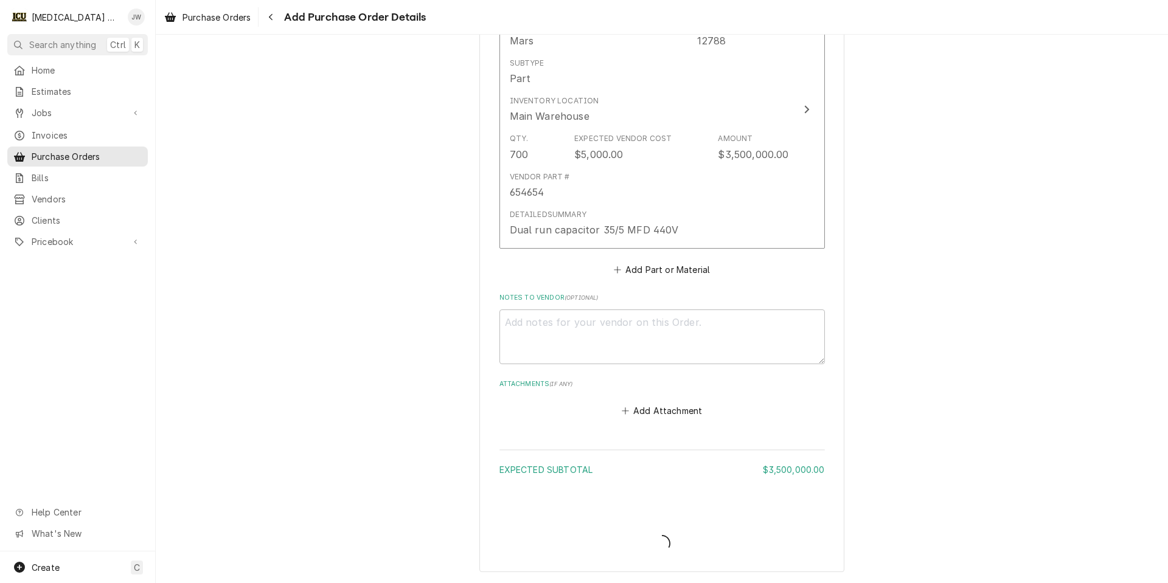
type textarea "x"
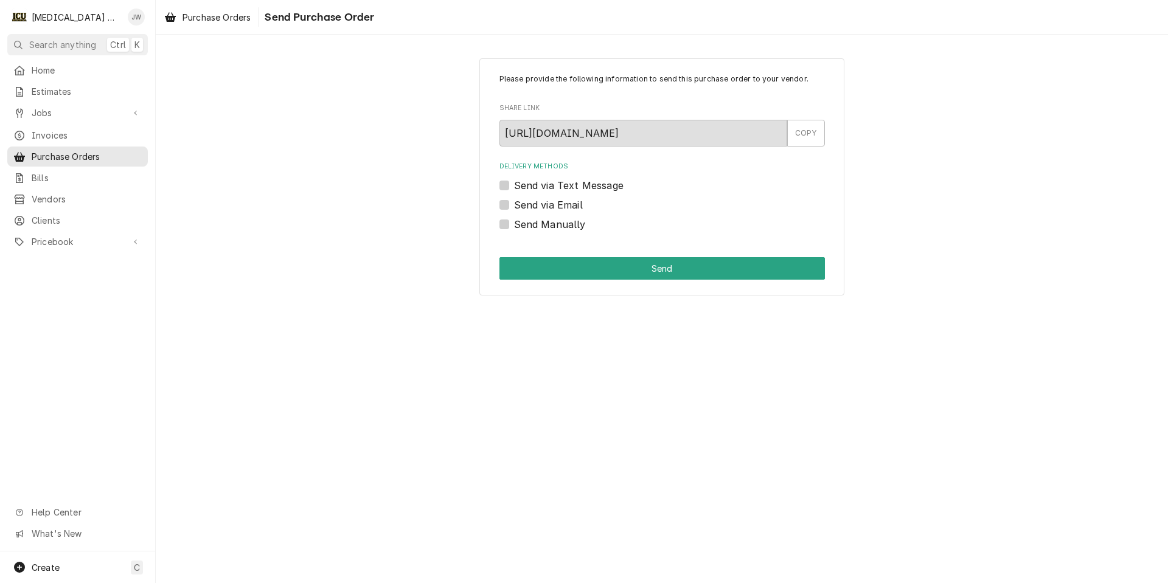
click at [514, 226] on label "Send Manually" at bounding box center [550, 224] width 72 height 15
click at [514, 226] on input "Send Manually" at bounding box center [676, 230] width 325 height 27
checkbox input "true"
click at [572, 268] on button "Send" at bounding box center [661, 268] width 325 height 23
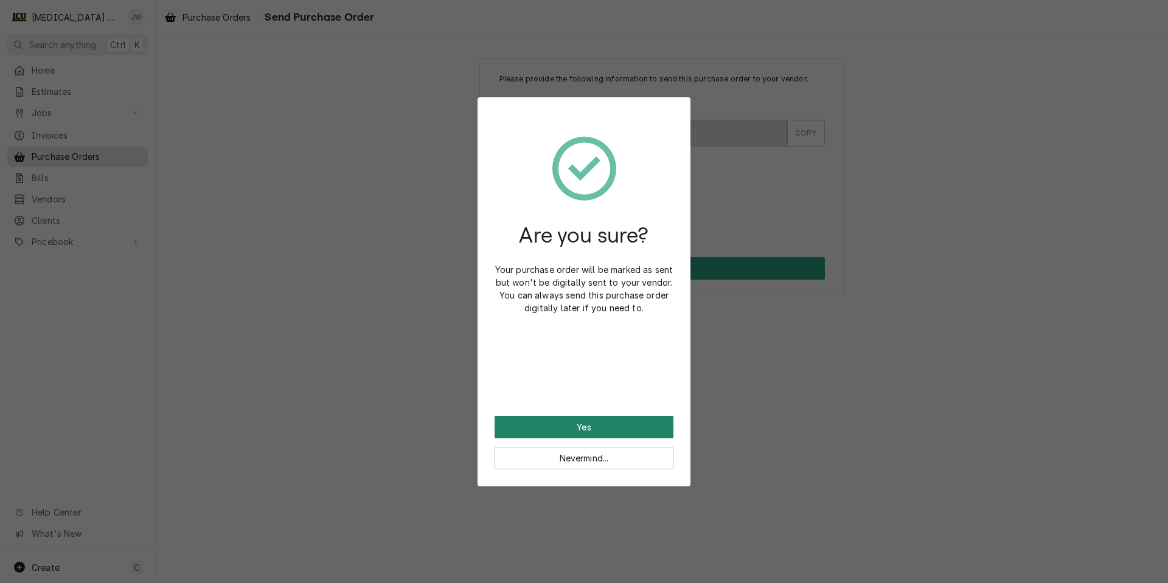
click at [569, 428] on button "Yes" at bounding box center [584, 427] width 179 height 23
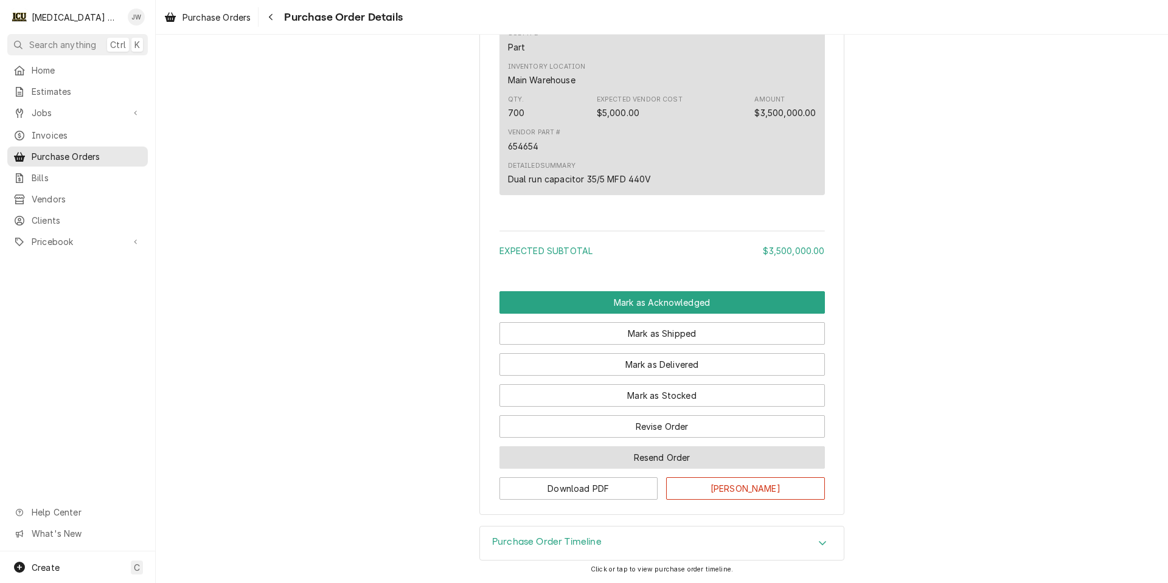
scroll to position [802, 0]
click at [583, 543] on h3 "Purchase Order Timeline" at bounding box center [546, 542] width 109 height 12
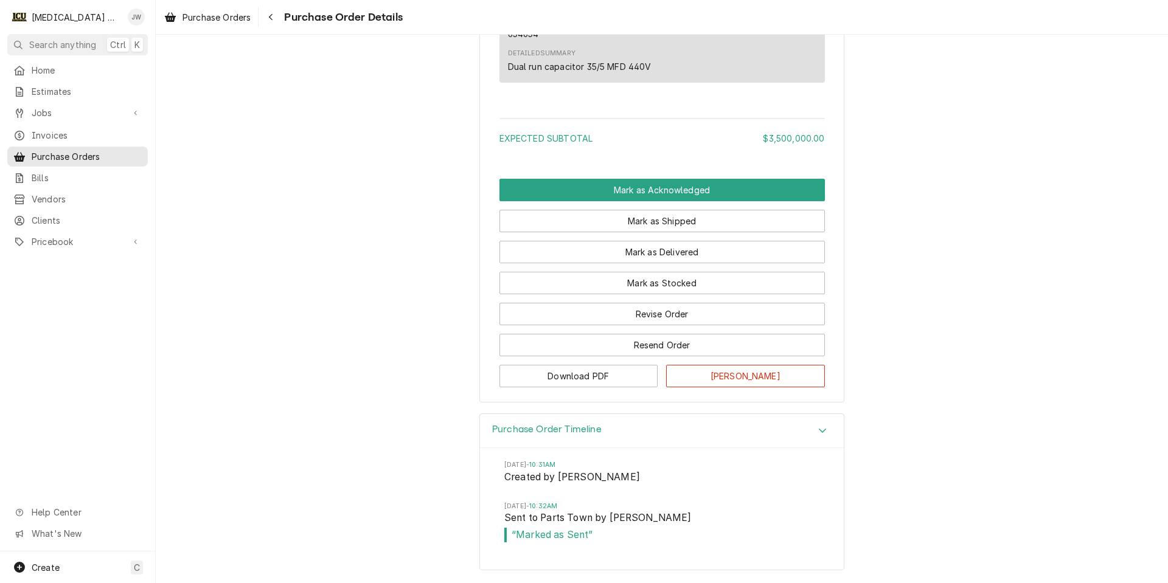
scroll to position [915, 0]
click at [818, 429] on icon "Accordion Header" at bounding box center [822, 431] width 9 height 10
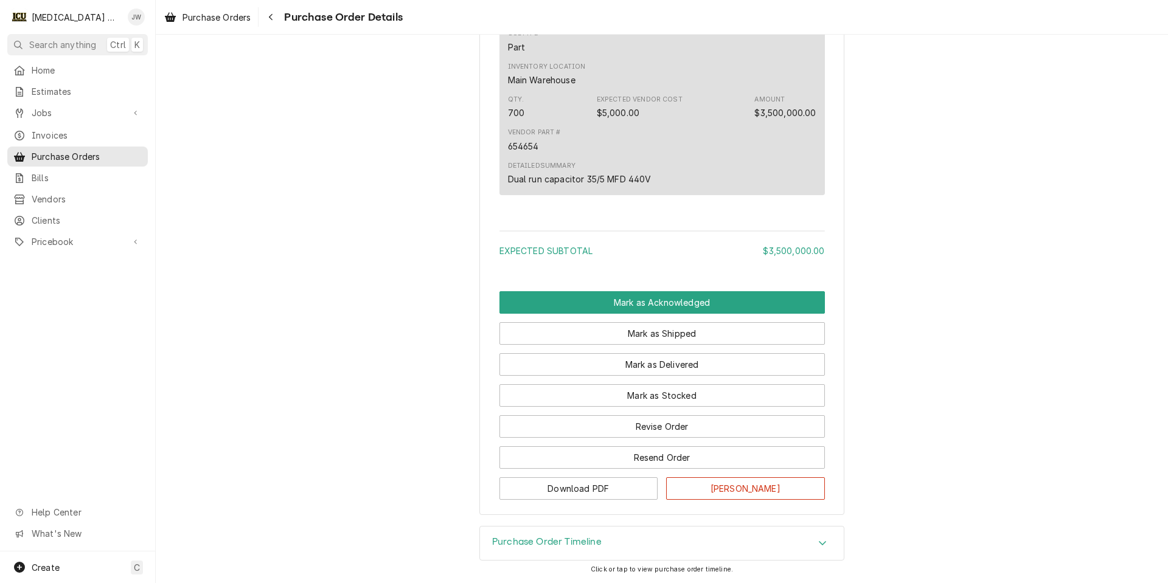
scroll to position [802, 0]
click at [703, 363] on button "Mark as Delivered" at bounding box center [661, 364] width 325 height 23
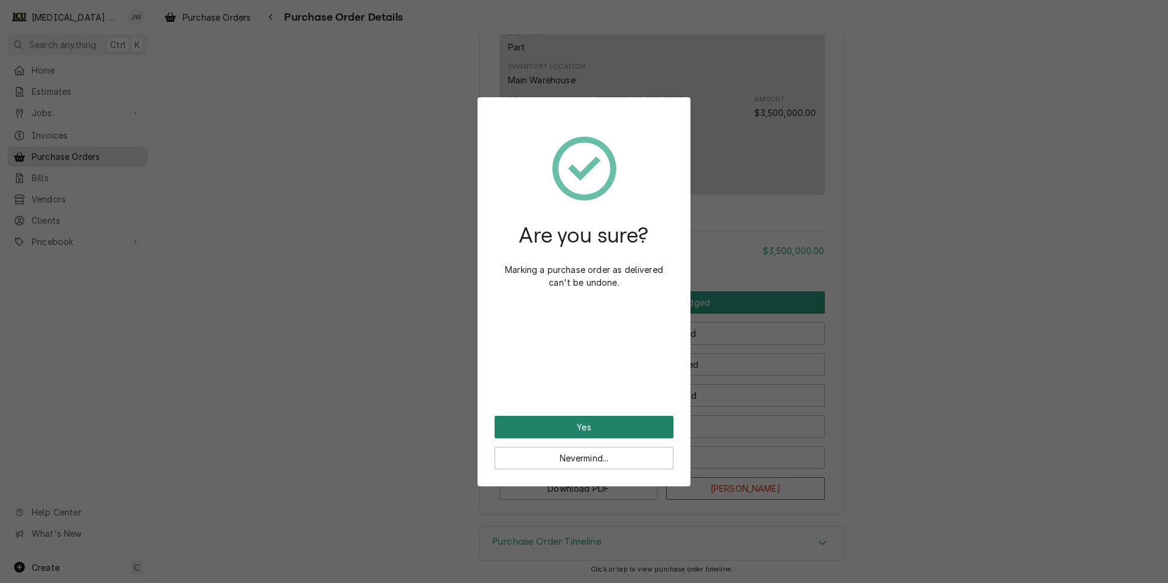
click at [581, 432] on button "Yes" at bounding box center [584, 427] width 179 height 23
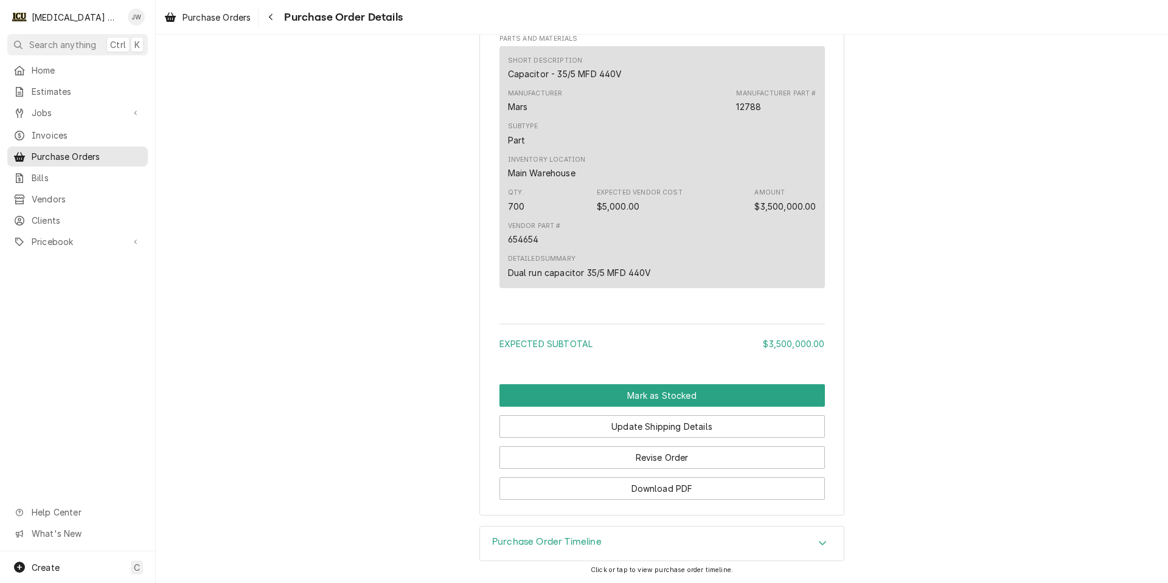
scroll to position [852, 0]
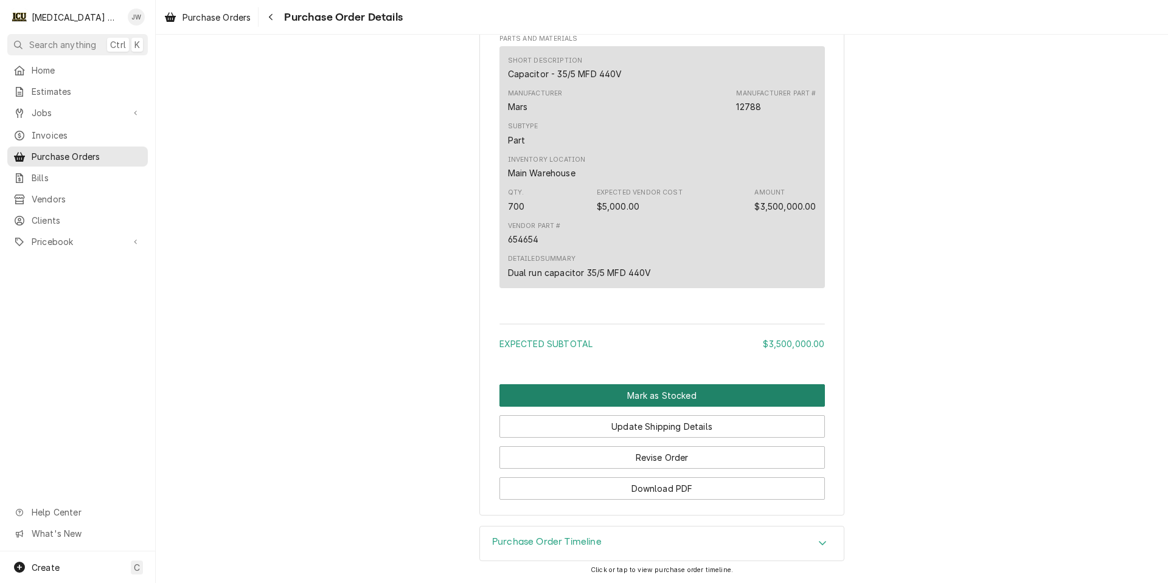
click at [643, 407] on button "Mark as Stocked" at bounding box center [661, 395] width 325 height 23
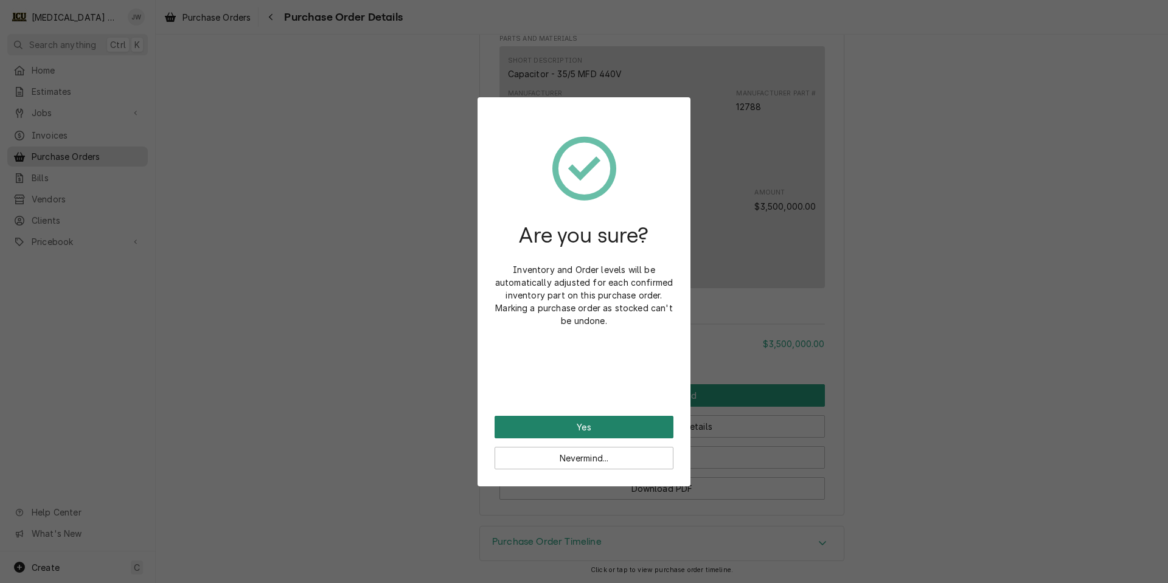
click at [621, 422] on button "Yes" at bounding box center [584, 427] width 179 height 23
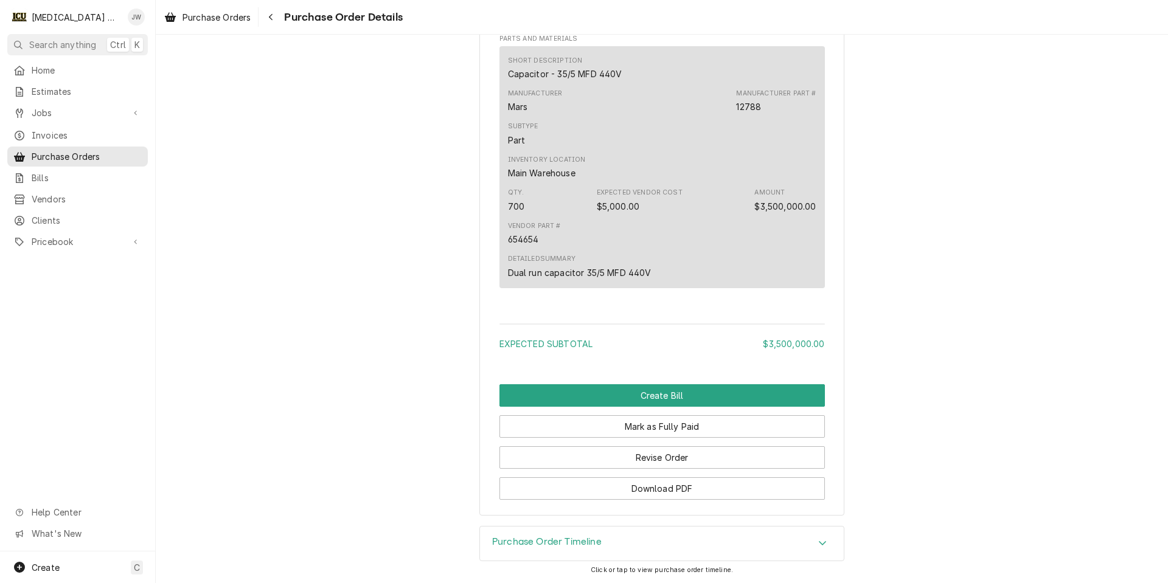
scroll to position [863, 0]
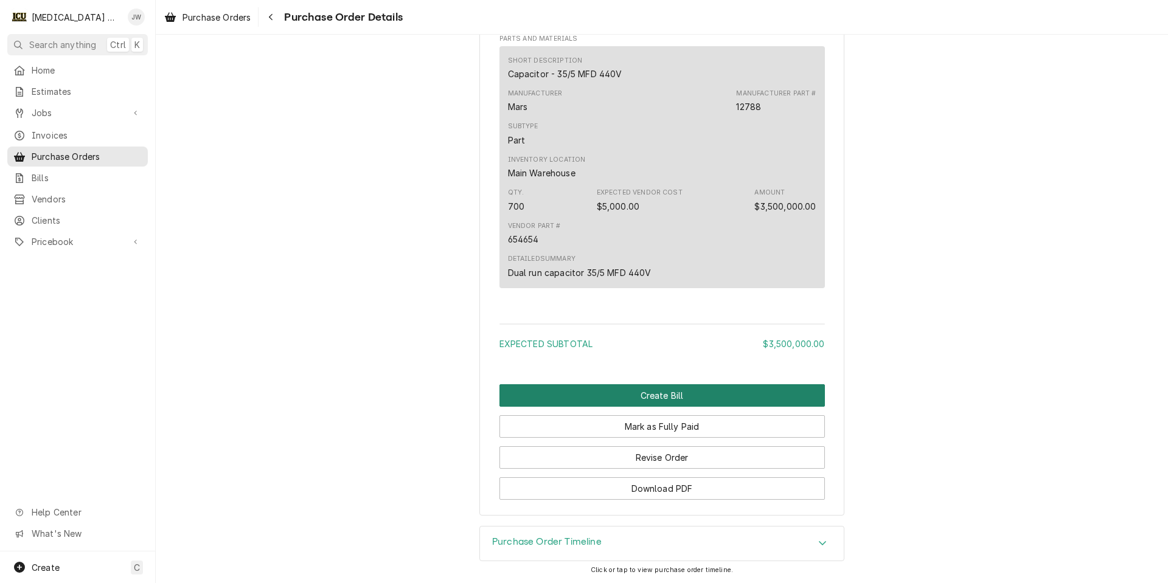
click at [620, 394] on button "Create Bill" at bounding box center [661, 395] width 325 height 23
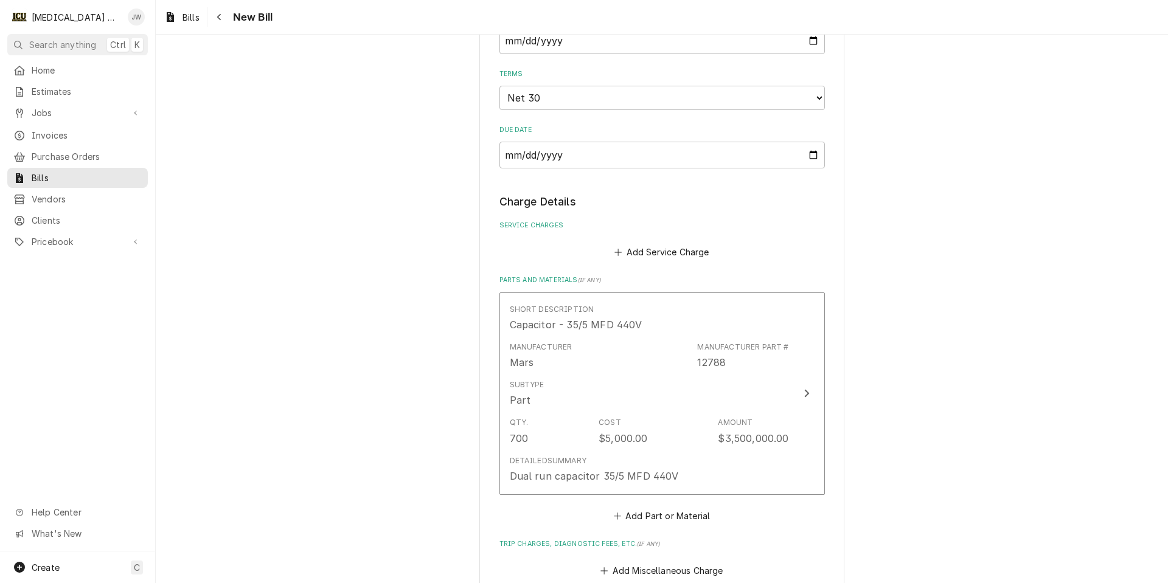
scroll to position [608, 0]
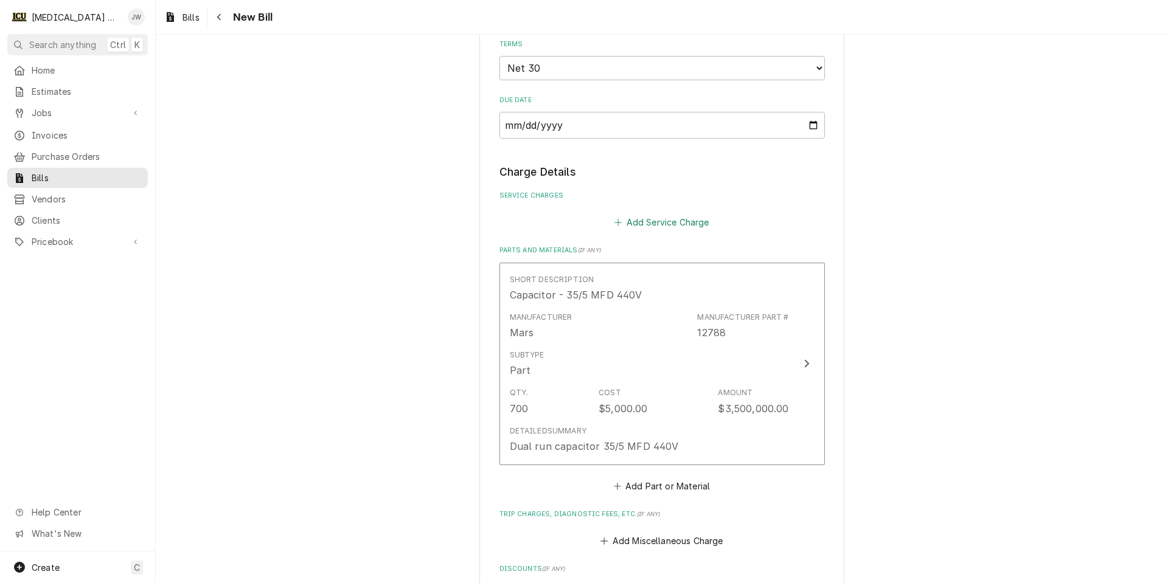
click at [631, 220] on button "Add Service Charge" at bounding box center [662, 222] width 99 height 17
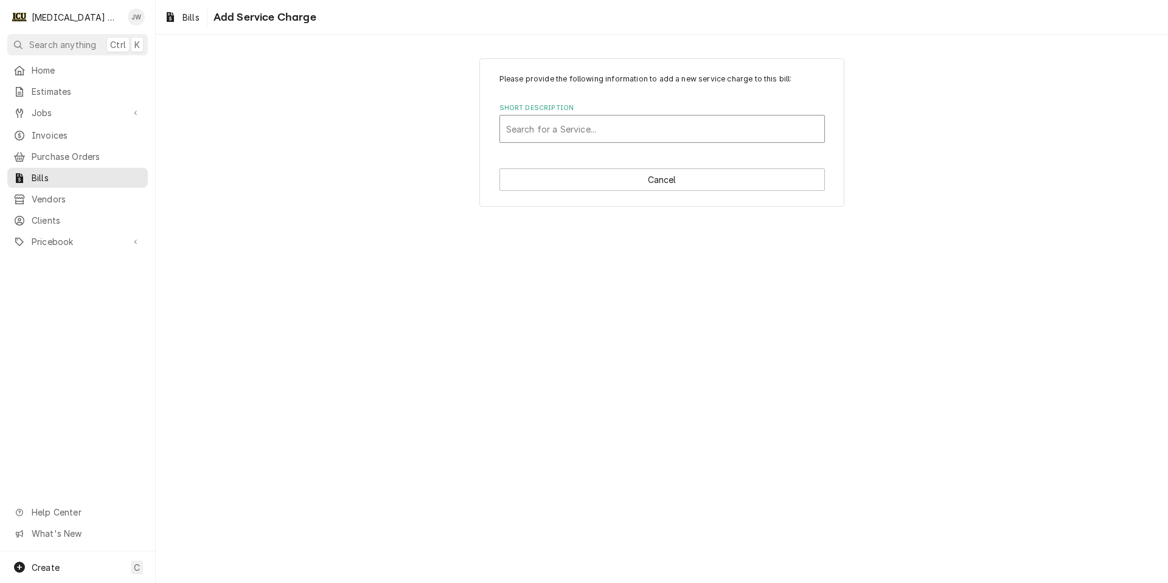
click at [603, 135] on div "Short Description" at bounding box center [662, 129] width 312 height 22
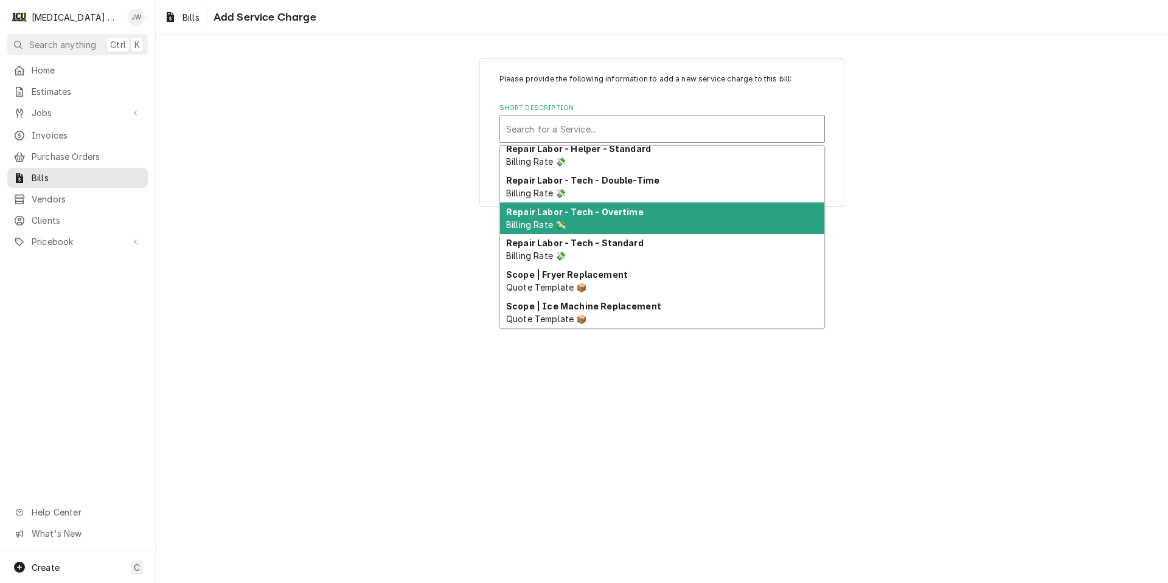
scroll to position [540, 0]
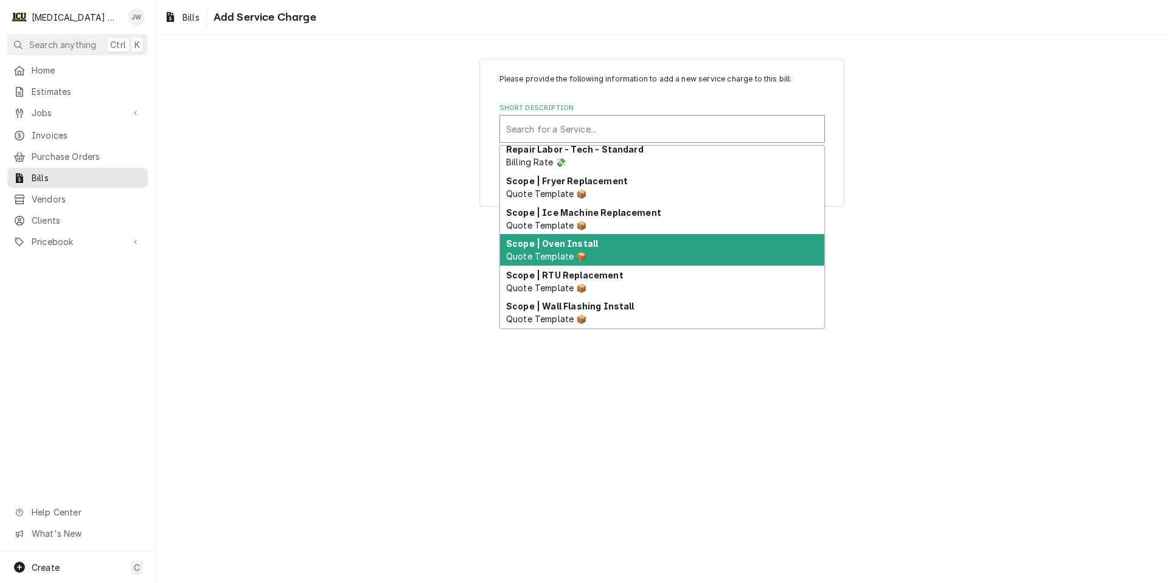
click at [251, 349] on div "Please provide the following information to add a new service charge to this bi…" at bounding box center [662, 309] width 1012 height 549
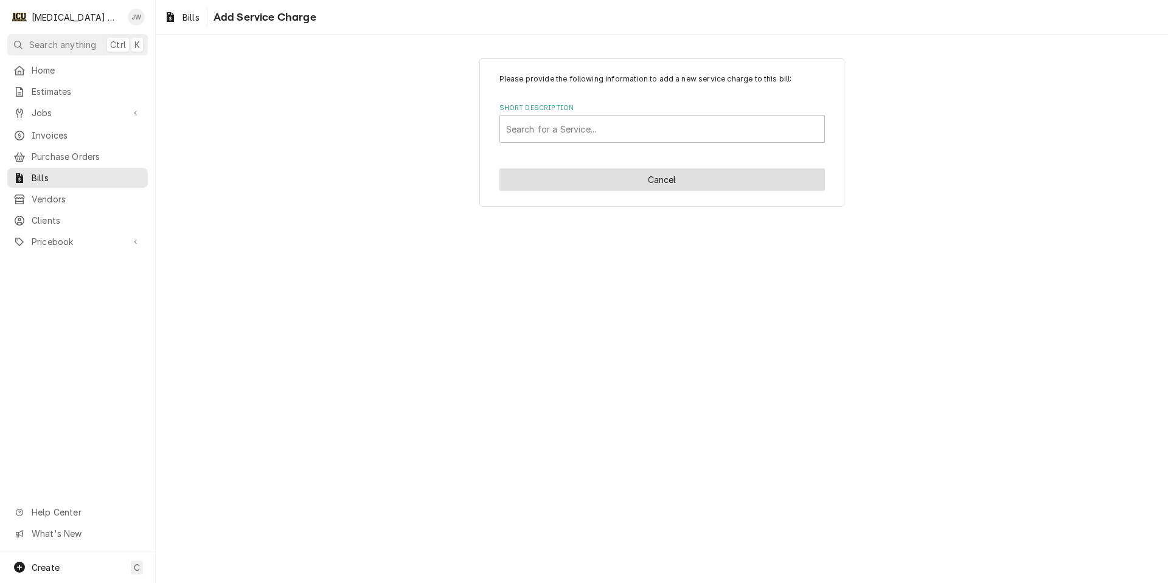
click at [527, 182] on button "Cancel" at bounding box center [661, 179] width 325 height 23
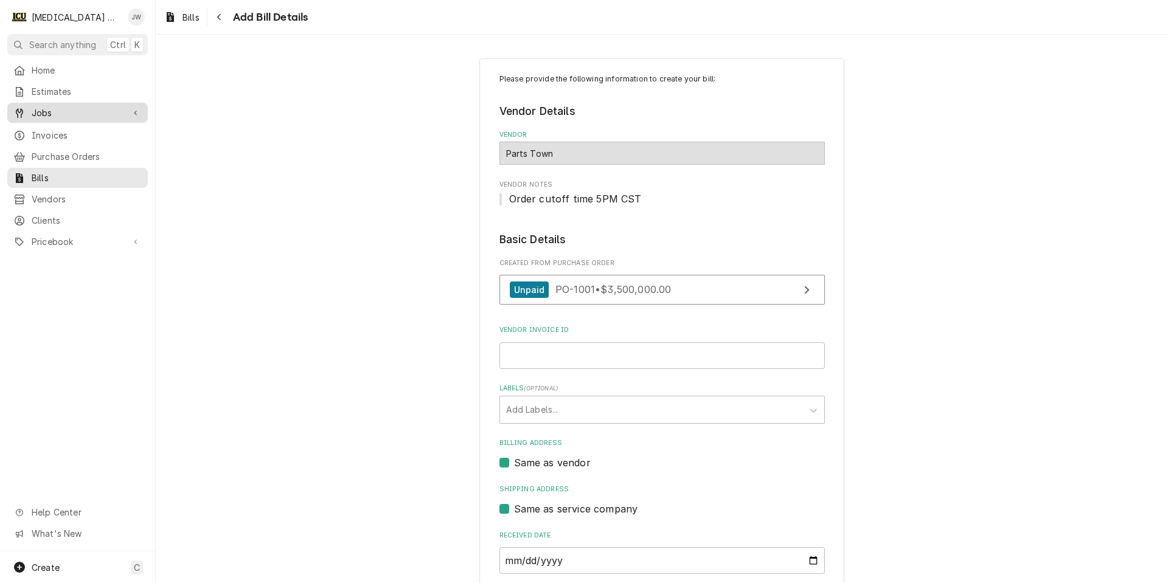
click at [50, 109] on span "Jobs" at bounding box center [78, 112] width 92 height 13
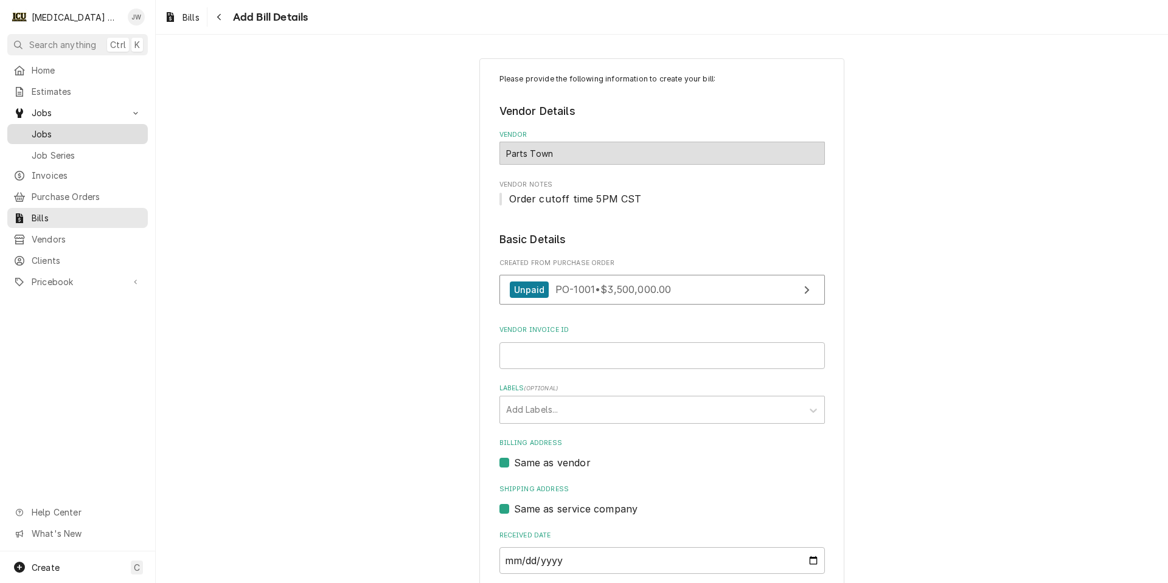
click at [48, 128] on span "Jobs" at bounding box center [87, 134] width 110 height 13
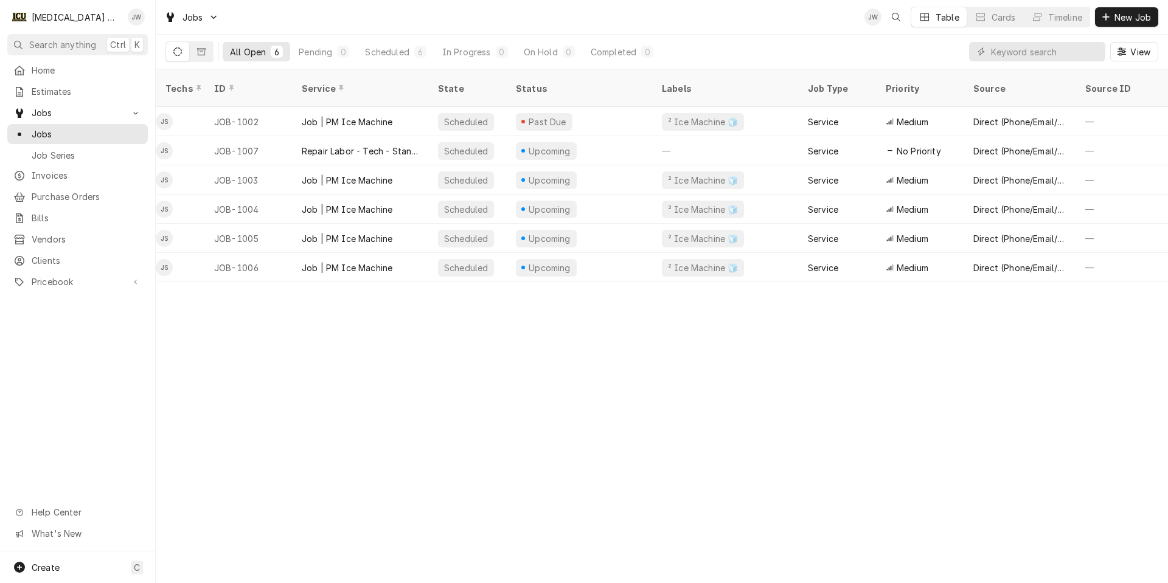
click at [1119, 47] on div "Dynamic Content Wrapper" at bounding box center [1122, 52] width 12 height 12
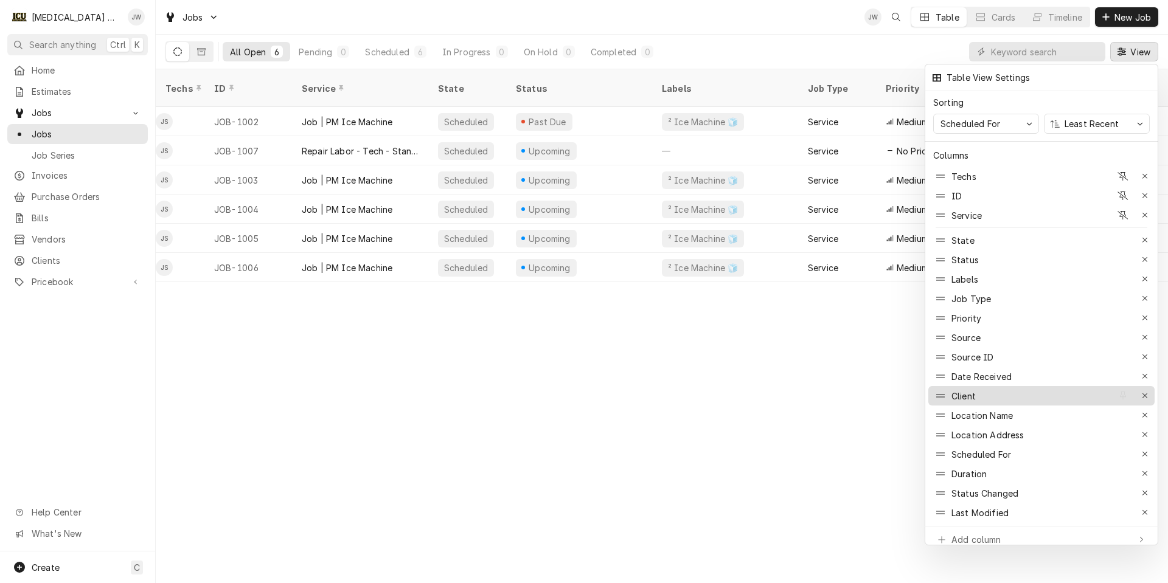
click at [1017, 386] on div "Client" at bounding box center [1022, 395] width 178 height 19
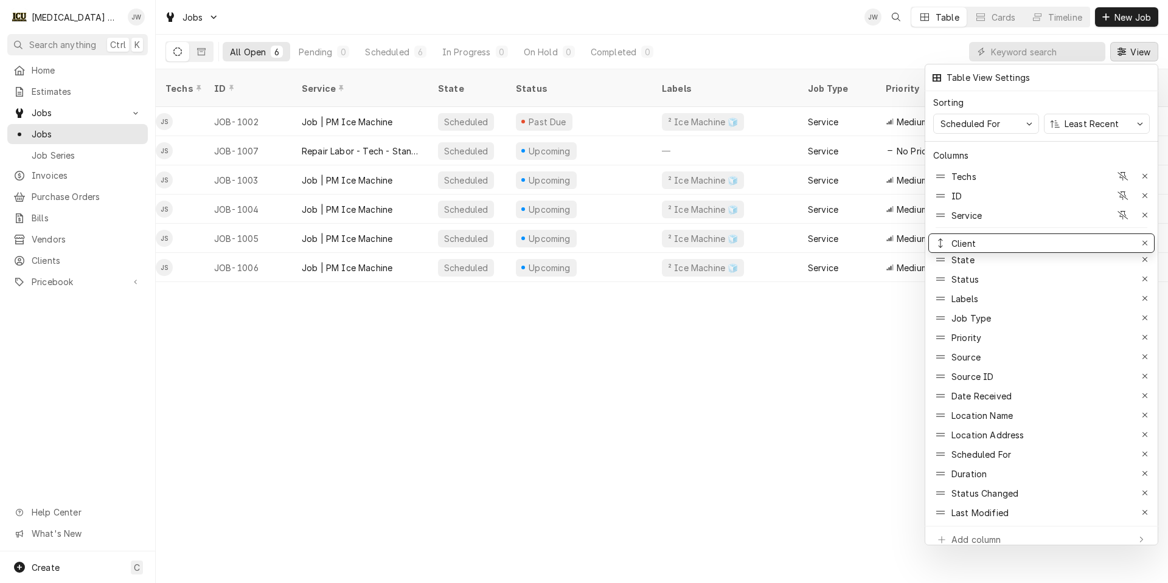
drag, startPoint x: 942, startPoint y: 388, endPoint x: 937, endPoint y: 233, distance: 155.2
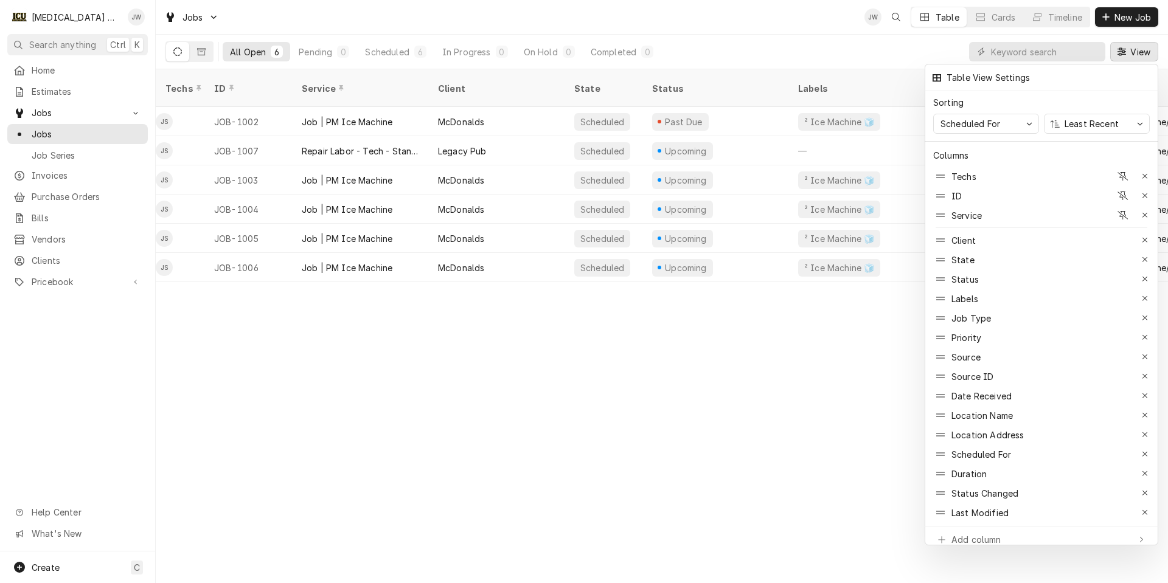
click at [508, 133] on div at bounding box center [584, 291] width 1168 height 583
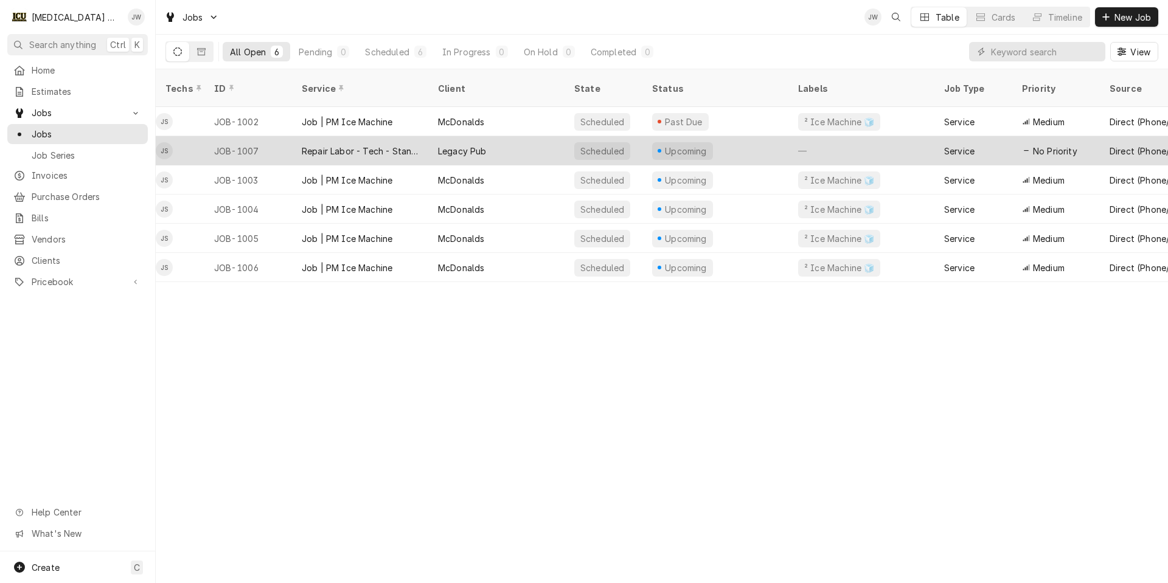
click at [508, 136] on div "Legacy Pub" at bounding box center [496, 150] width 136 height 29
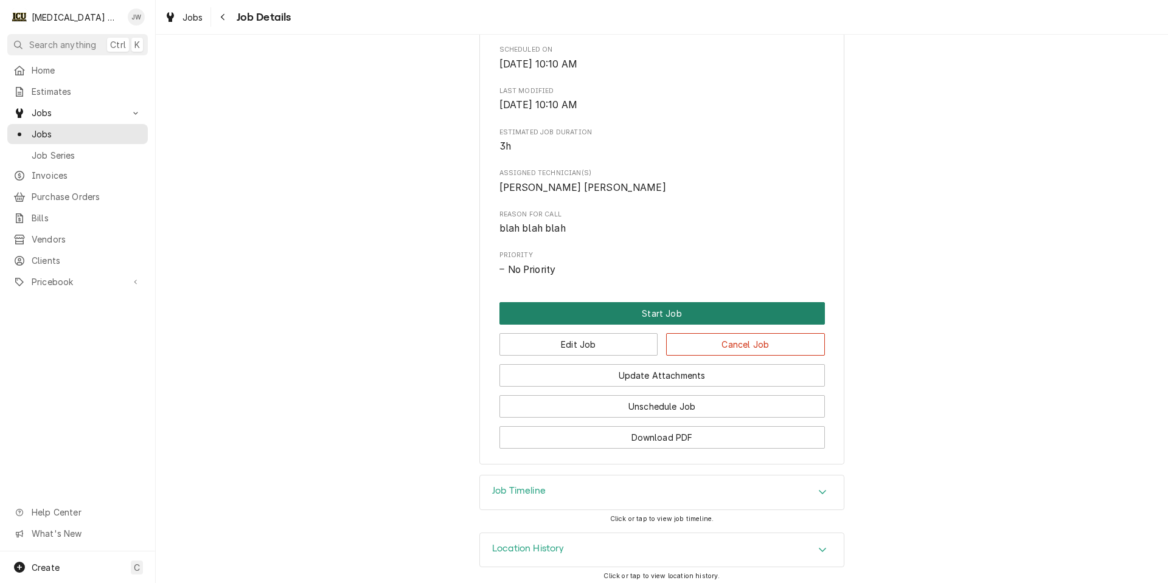
scroll to position [386, 0]
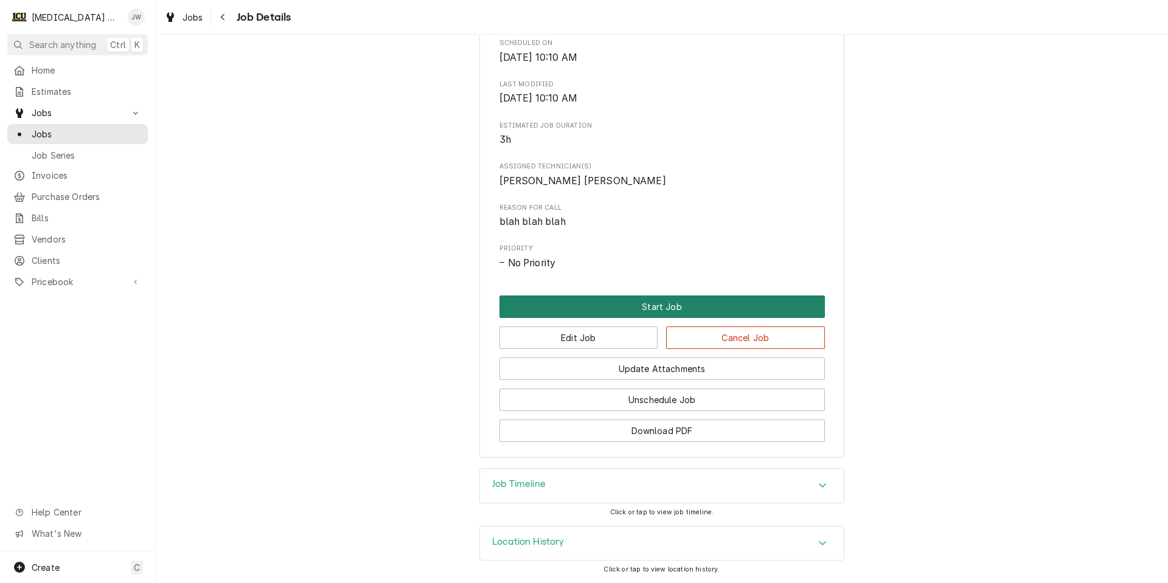
click at [664, 300] on button "Start Job" at bounding box center [661, 307] width 325 height 23
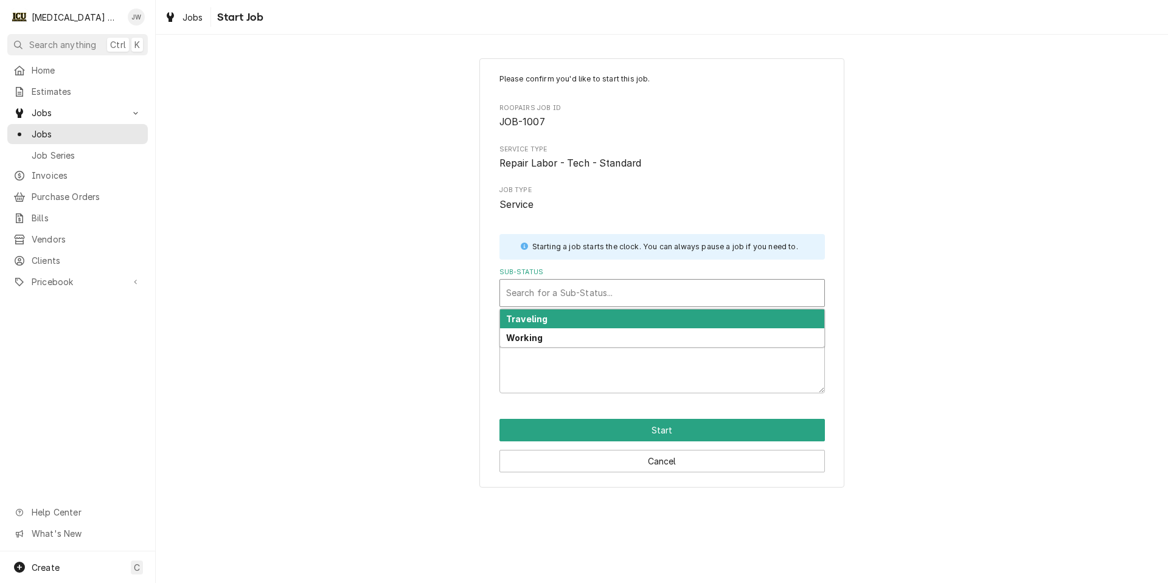
click at [662, 291] on div "Sub-Status" at bounding box center [662, 293] width 312 height 22
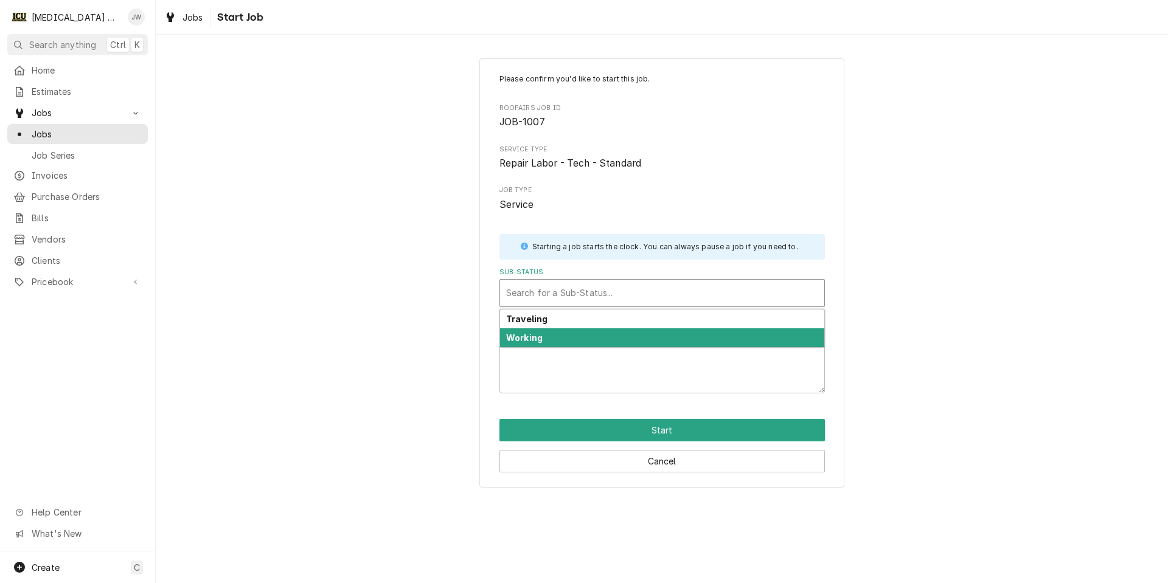
click at [650, 341] on div "Working" at bounding box center [662, 337] width 324 height 19
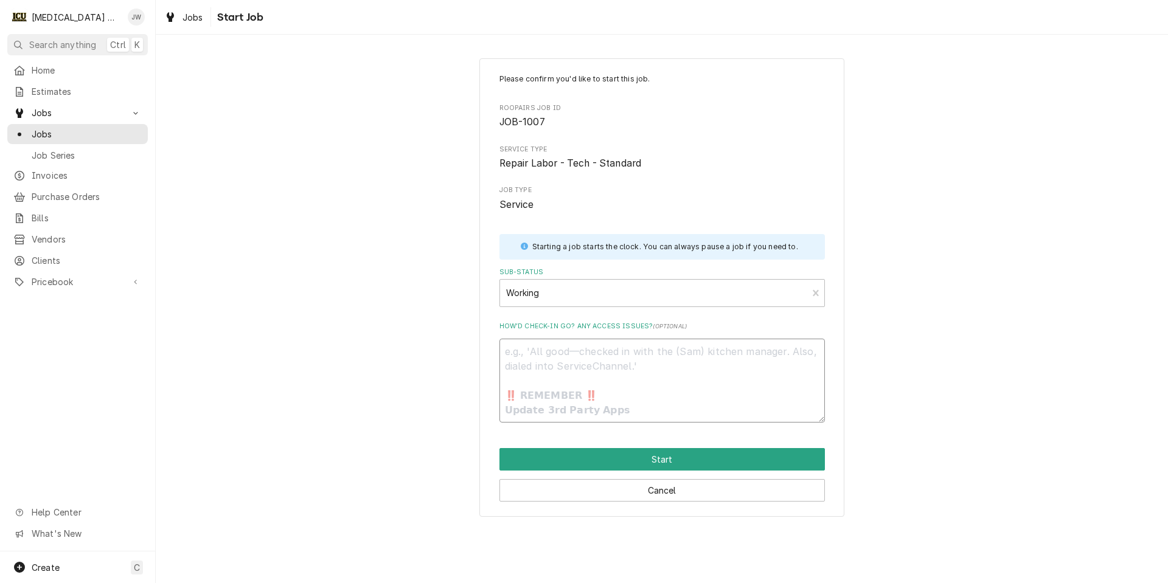
click at [645, 365] on textarea "How’d check-in go? Any access issues? ( optional )" at bounding box center [661, 381] width 325 height 84
type textarea "x"
type textarea "b"
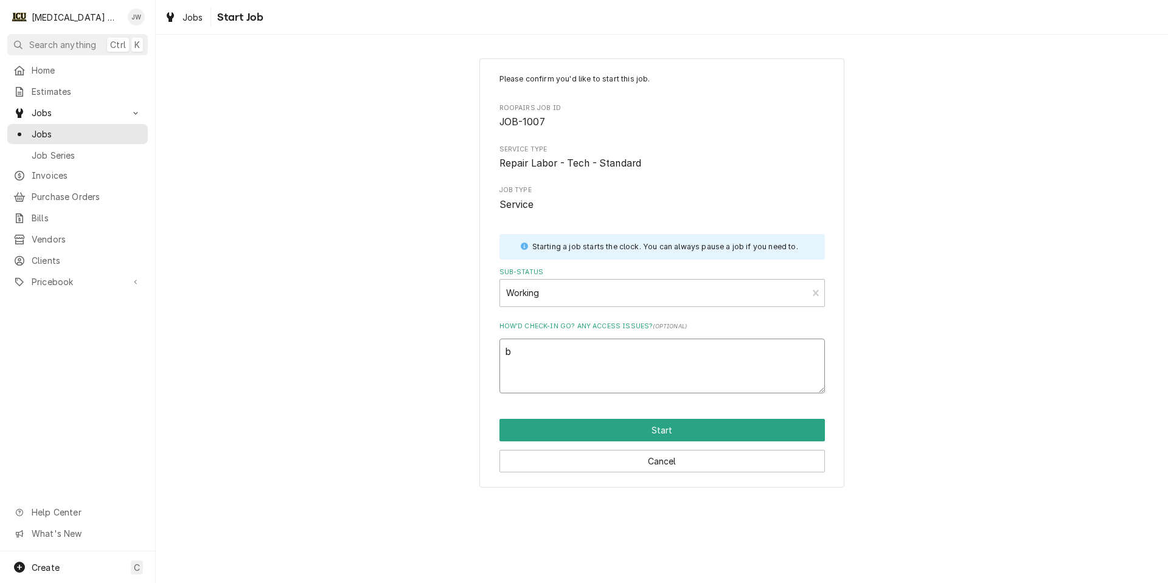
type textarea "x"
type textarea "bl"
type textarea "x"
type textarea "bla"
type textarea "x"
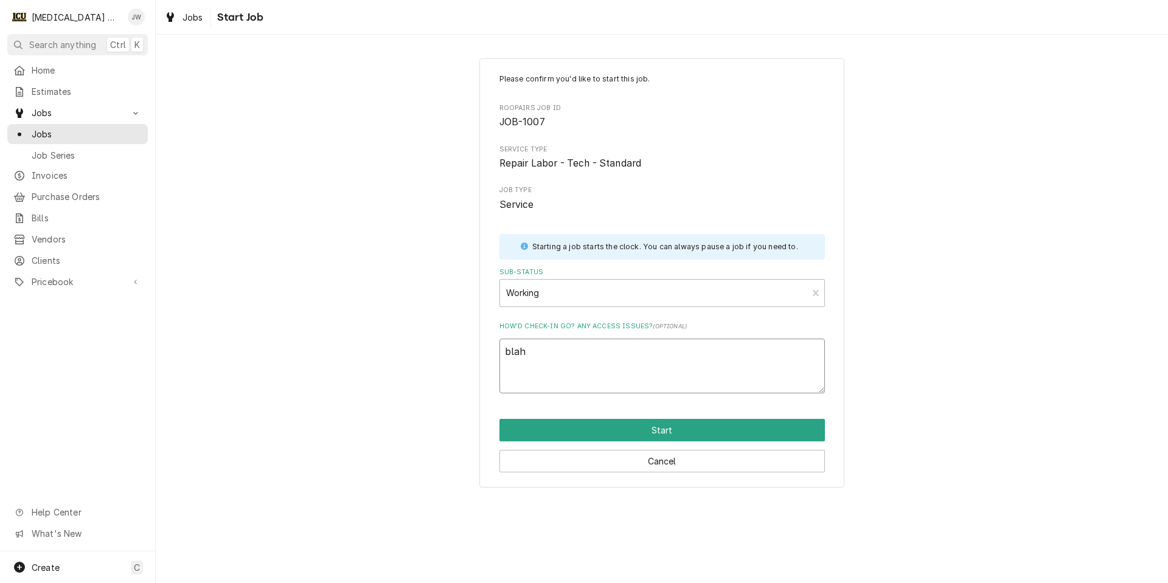
type textarea "blah"
type textarea "x"
type textarea "blah b"
type textarea "x"
type textarea "blah bl"
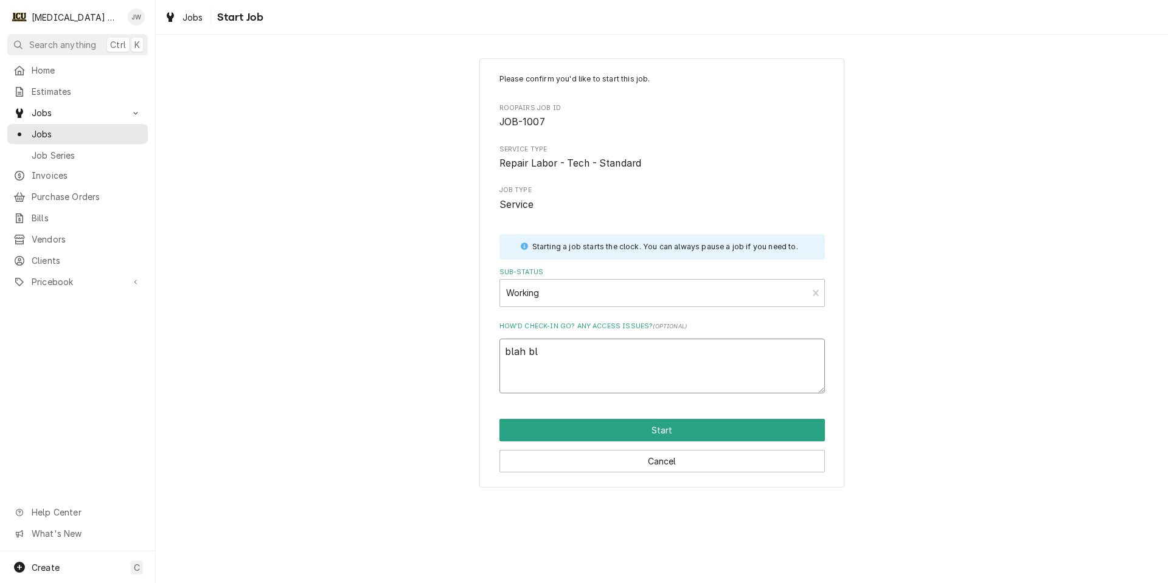
type textarea "x"
type textarea "blah bla"
type textarea "x"
type textarea "blah blah"
type textarea "x"
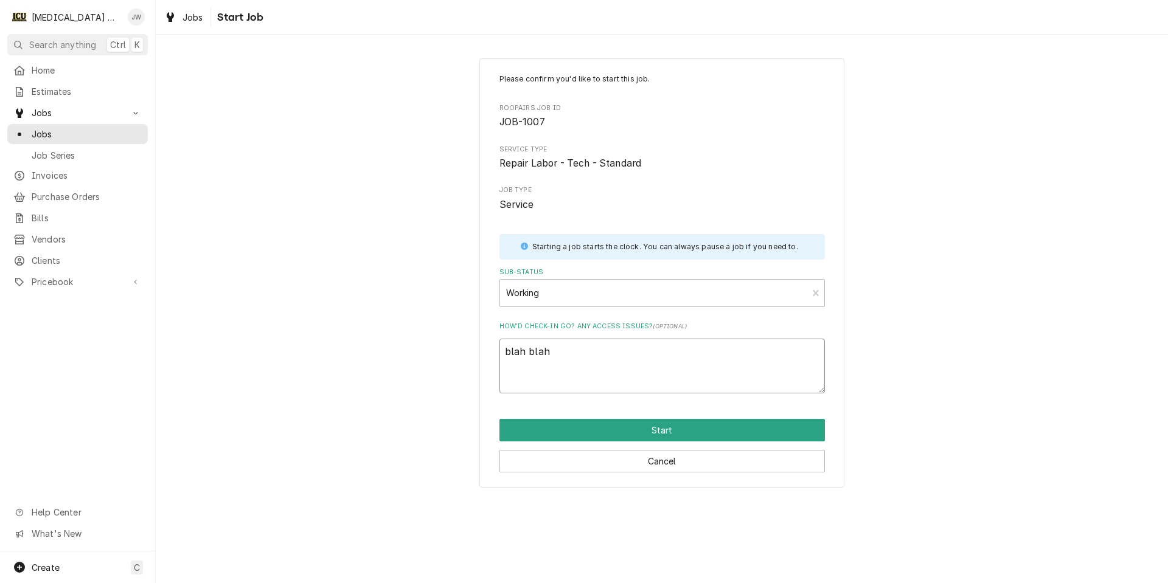
type textarea "blah blah"
type textarea "x"
type textarea "blah blah"
type textarea "x"
type textarea "blah blah y"
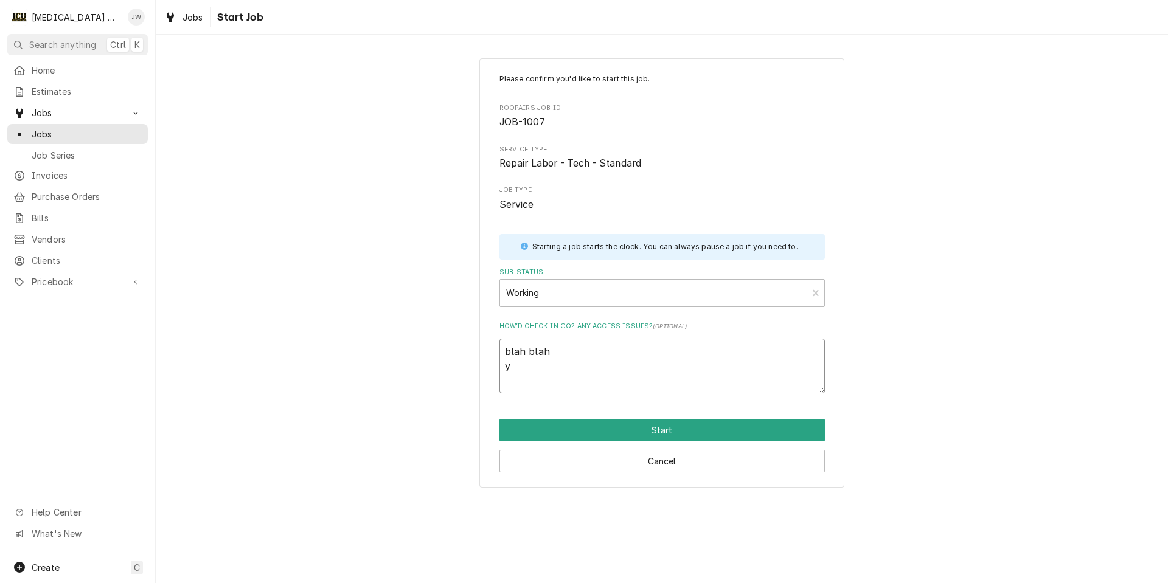
type textarea "x"
type textarea "blah blah ya"
type textarea "x"
type textarea "blah blah yad"
type textarea "x"
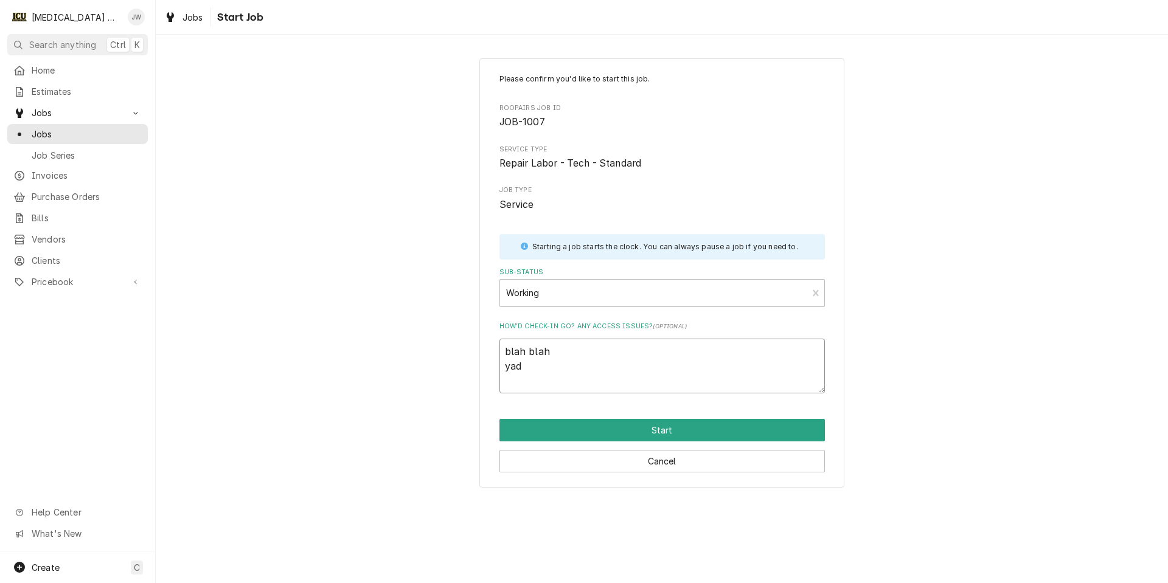
type textarea "blah blah yadd"
type textarea "x"
type textarea "blah blah yadda"
type textarea "x"
type textarea "blah blah yadda"
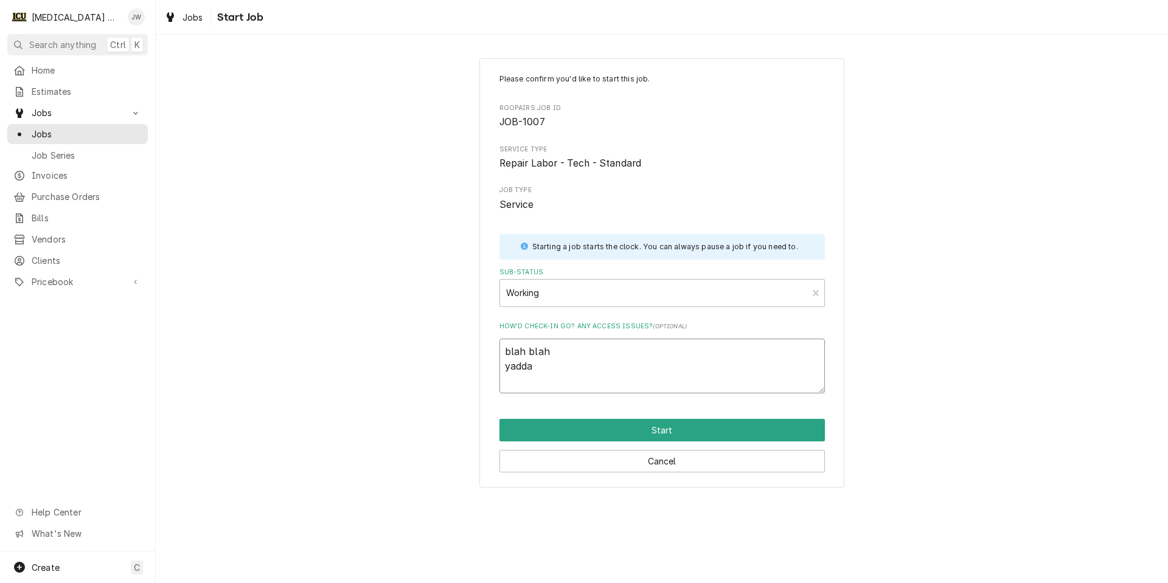
type textarea "x"
type textarea "blah blah yadda y"
type textarea "x"
type textarea "blah blah yadda ya"
type textarea "x"
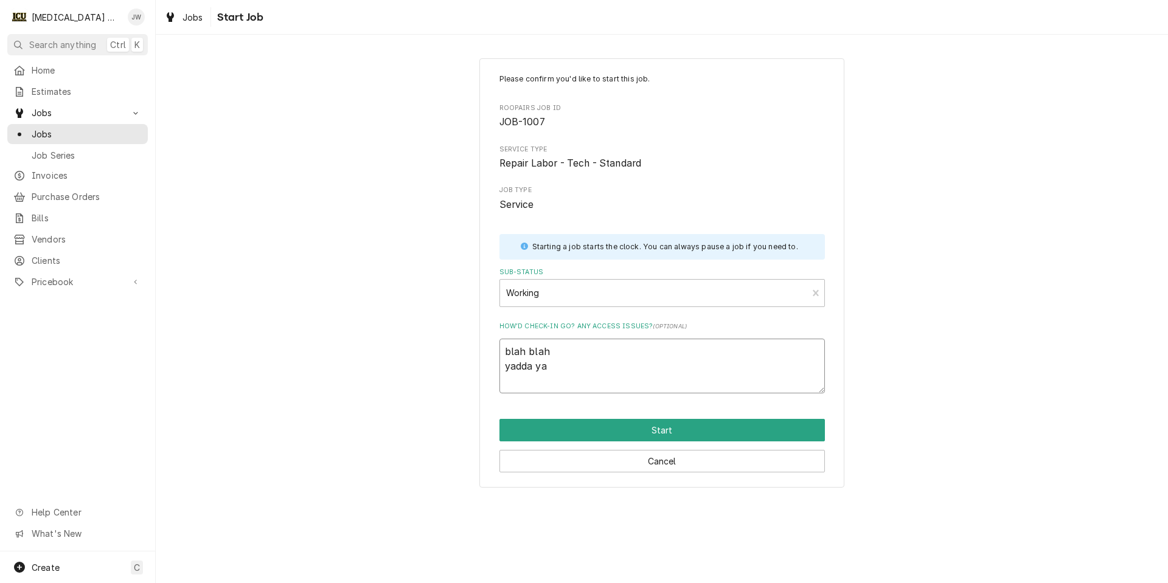
type textarea "blah blah yadda yad"
type textarea "x"
type textarea "blah blah yadda yadd"
type textarea "x"
type textarea "blah blah yadda yadda"
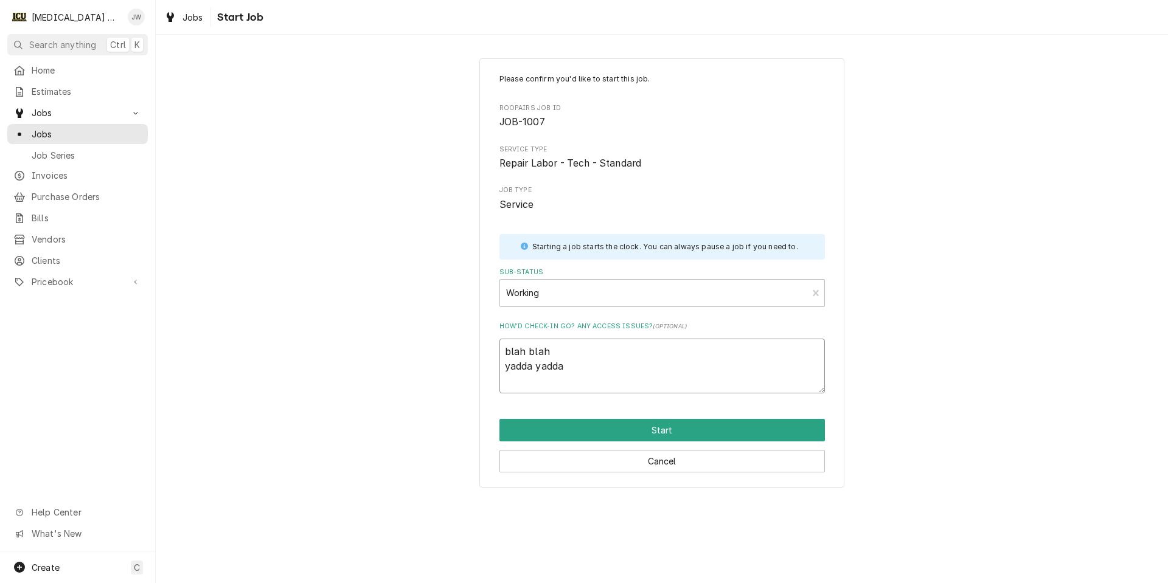
type textarea "x"
type textarea "blah blah yadda yadda"
type textarea "x"
type textarea "blah blah yadda yadda y"
type textarea "x"
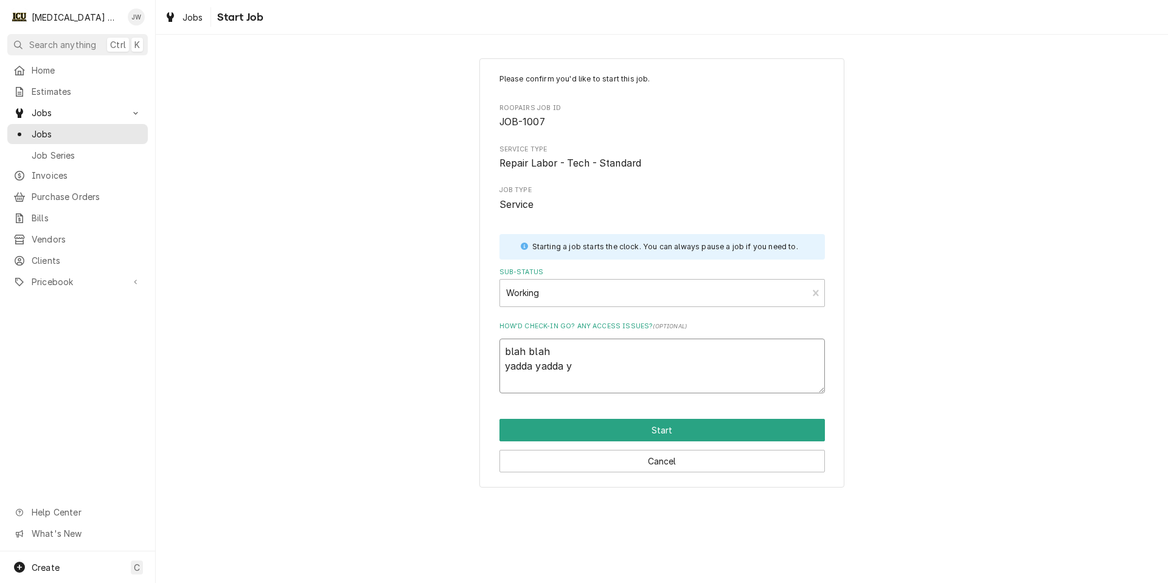
type textarea "blah blah yadda yadda ya"
type textarea "x"
type textarea "blah blah yadda yadda yad"
type textarea "x"
type textarea "blah blah yadda yadda yada"
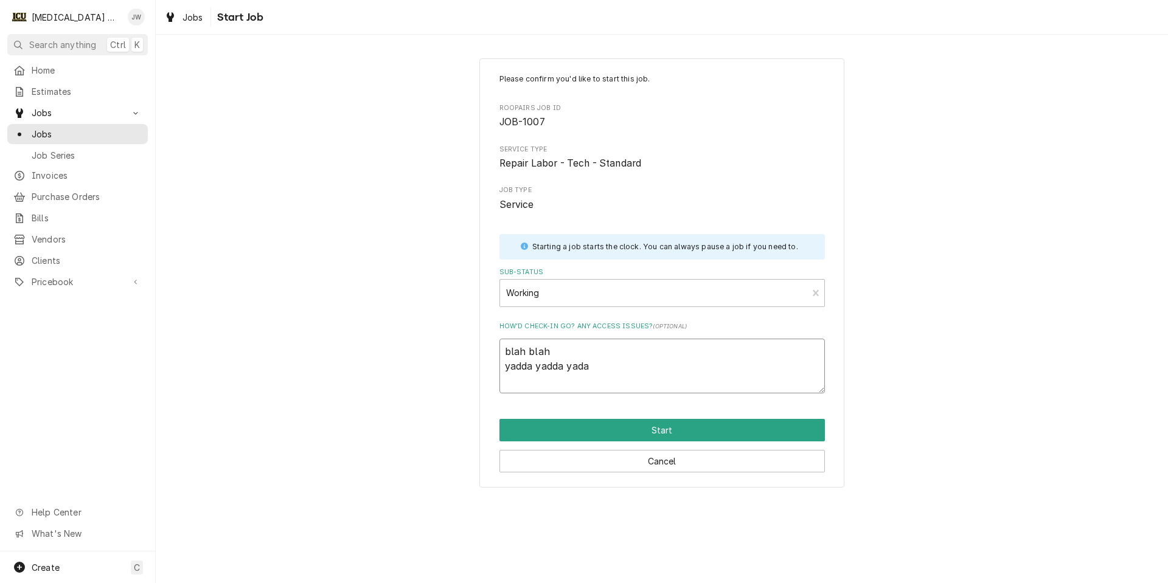
type textarea "x"
type textarea "blah blah yadda yadda yad"
type textarea "x"
type textarea "blah blah yadda yadda yadd"
type textarea "x"
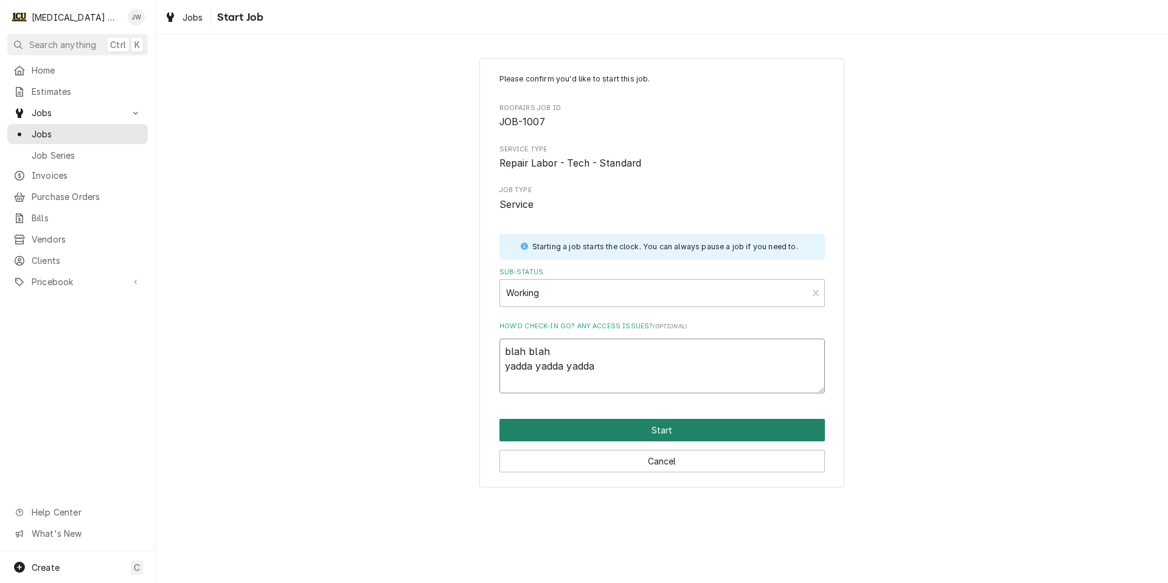
type textarea "blah blah yadda yadda yadda"
click at [672, 432] on button "Start" at bounding box center [661, 430] width 325 height 23
type textarea "x"
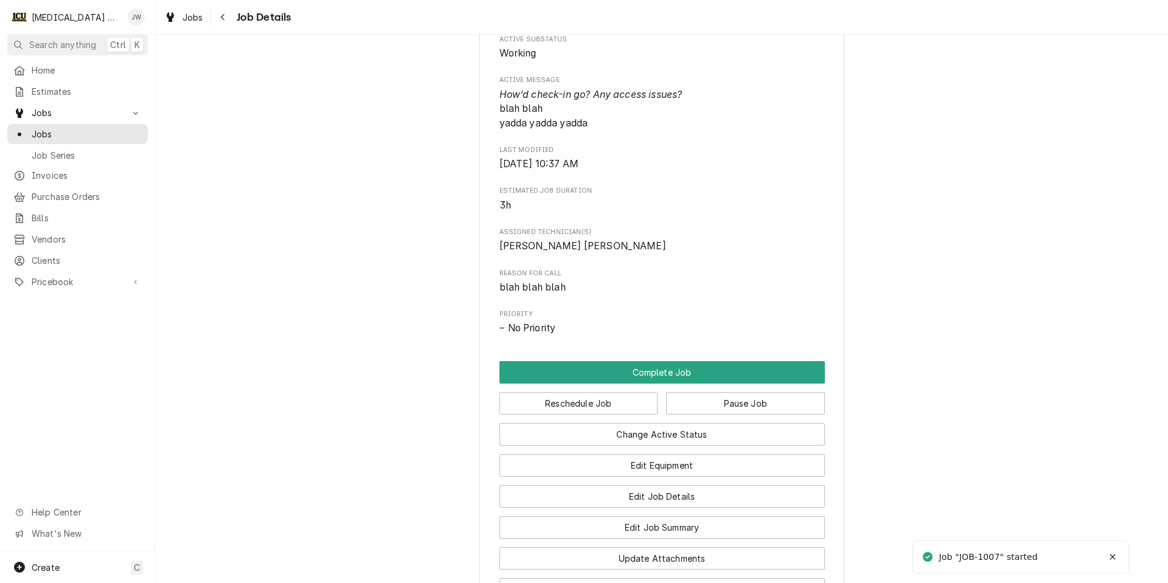
scroll to position [547, 0]
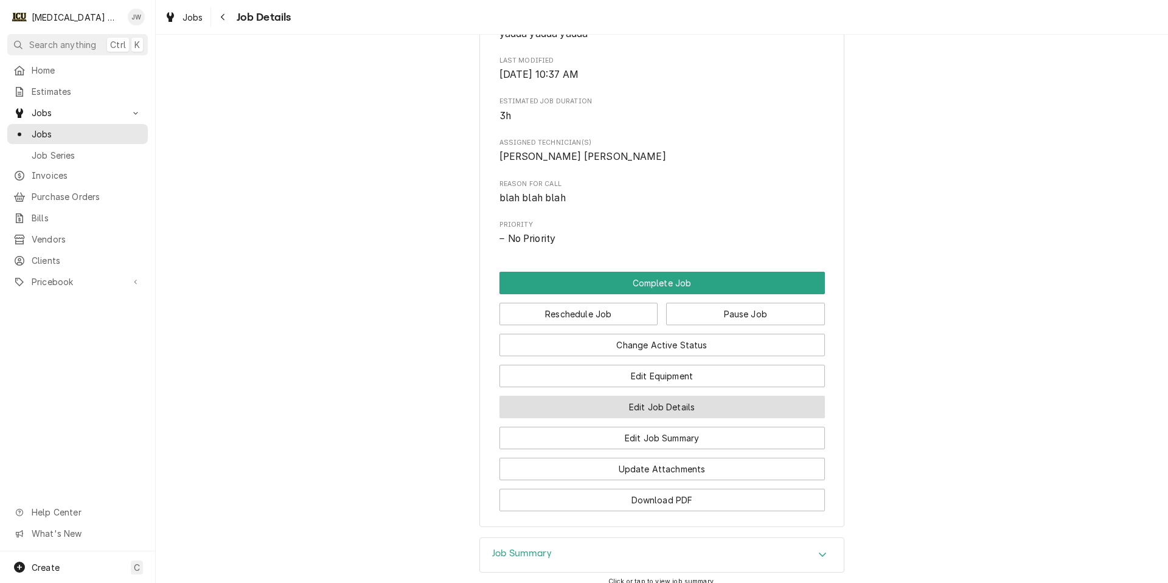
click at [575, 418] on button "Edit Job Details" at bounding box center [661, 407] width 325 height 23
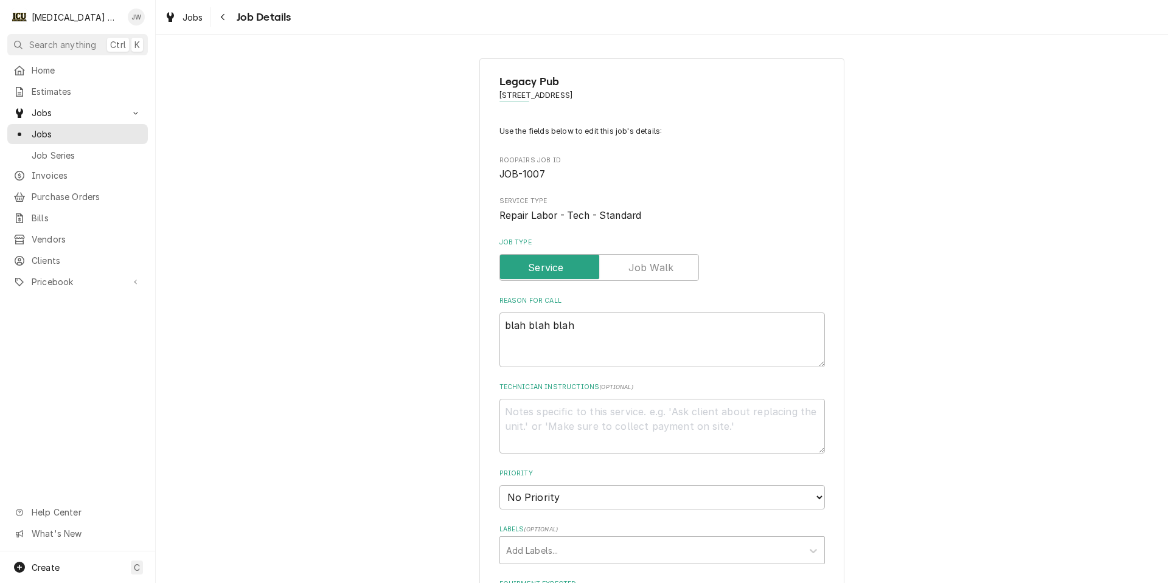
type textarea "x"
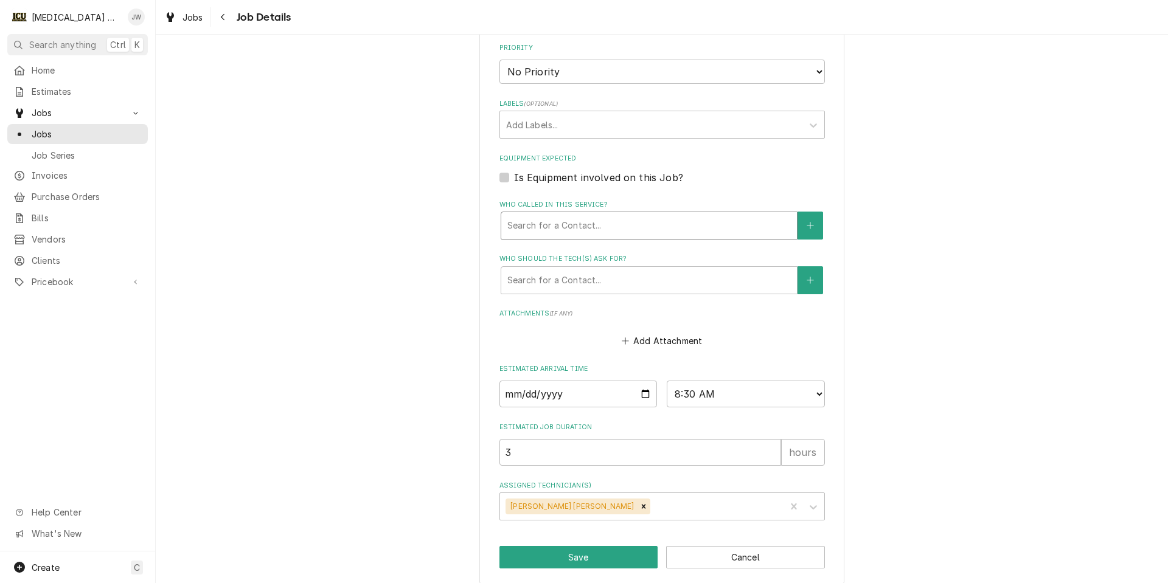
scroll to position [437, 0]
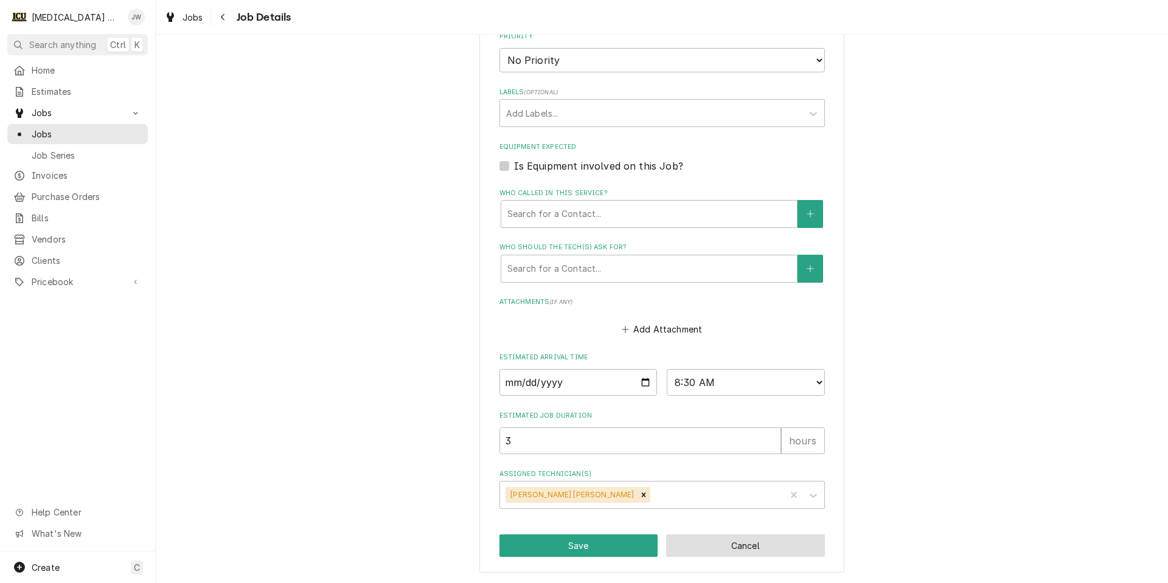
click at [737, 549] on button "Cancel" at bounding box center [745, 546] width 159 height 23
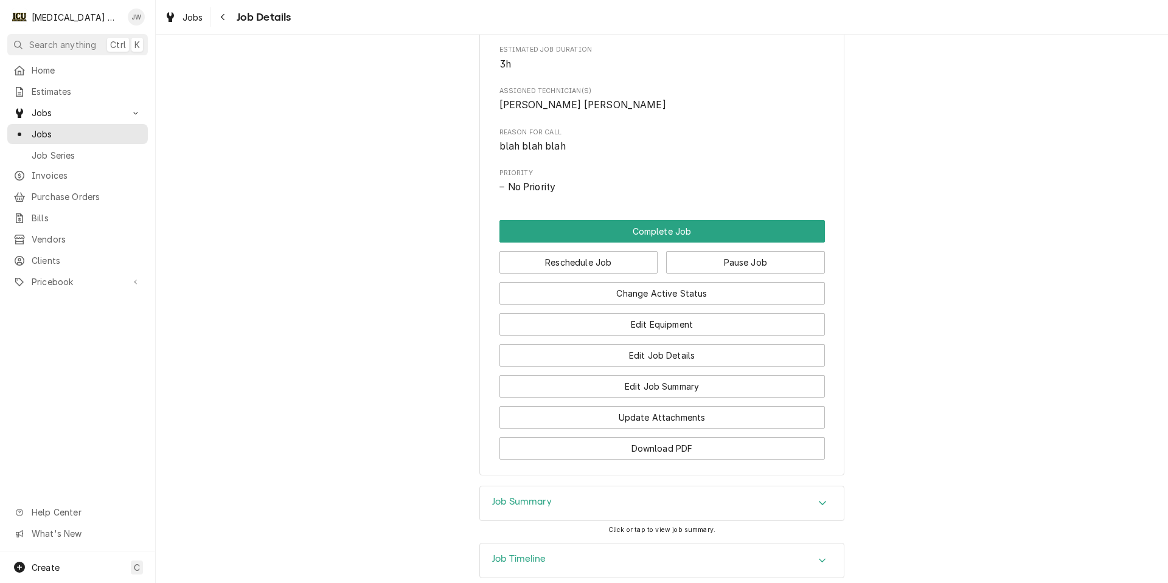
scroll to position [608, 0]
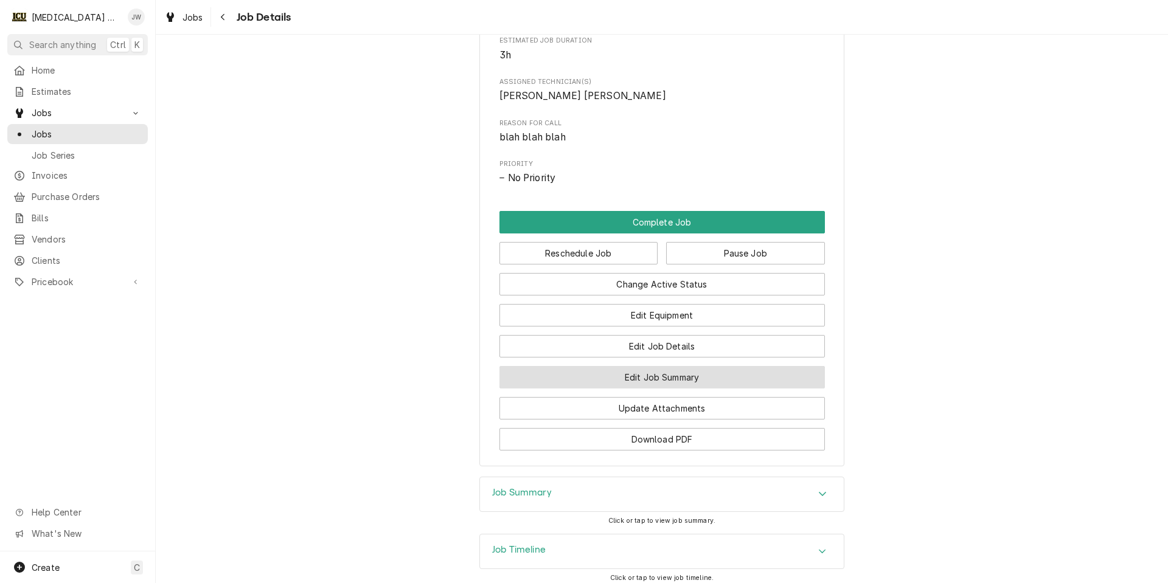
click at [709, 389] on button "Edit Job Summary" at bounding box center [661, 377] width 325 height 23
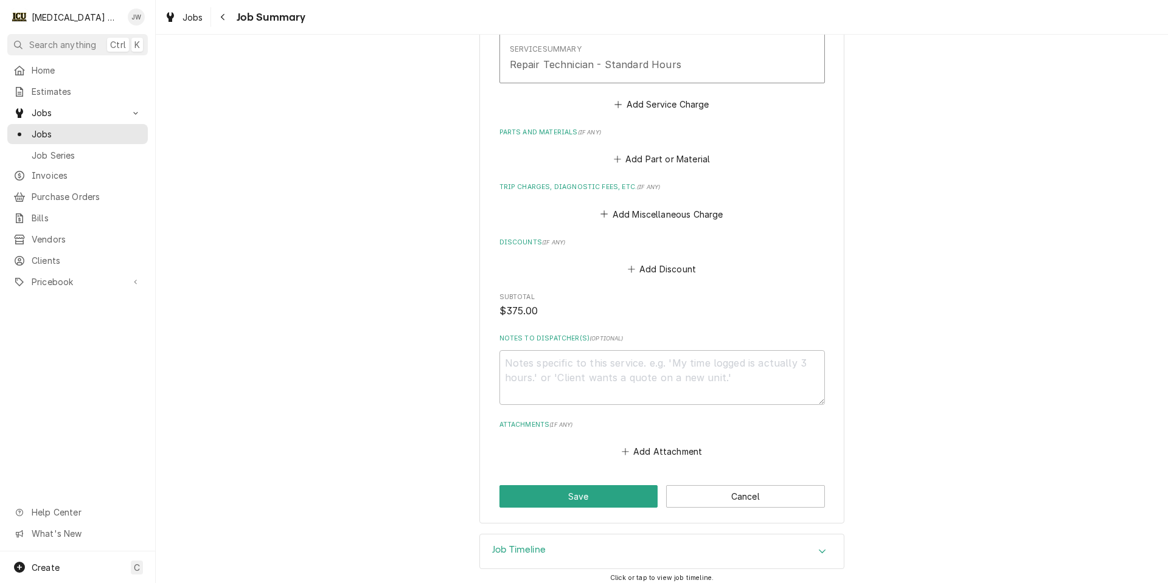
scroll to position [476, 0]
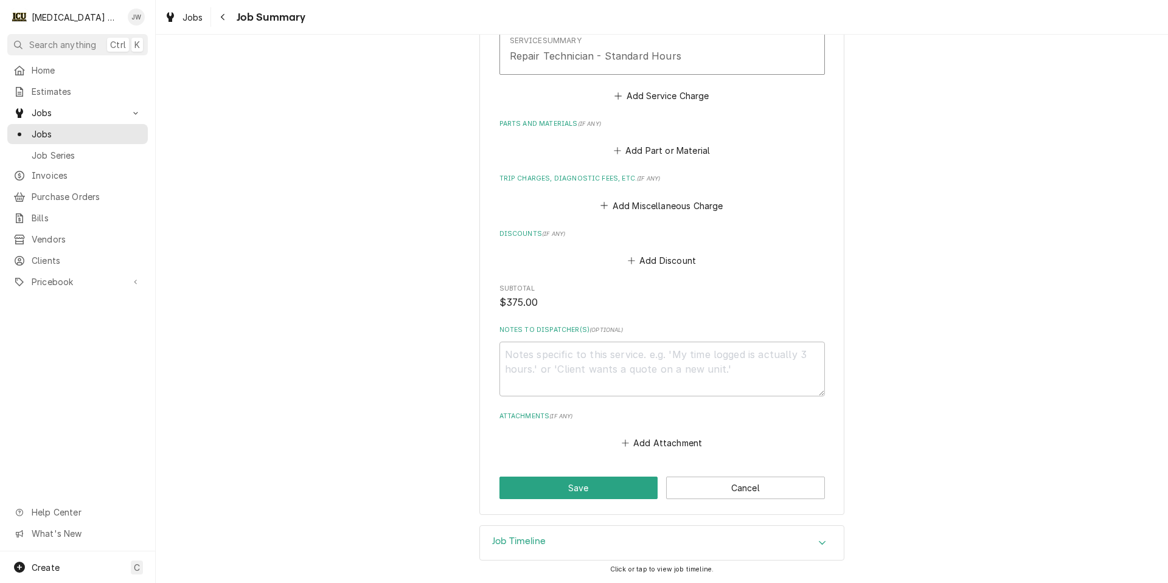
click at [501, 541] on h3 "Job Timeline" at bounding box center [519, 542] width 54 height 12
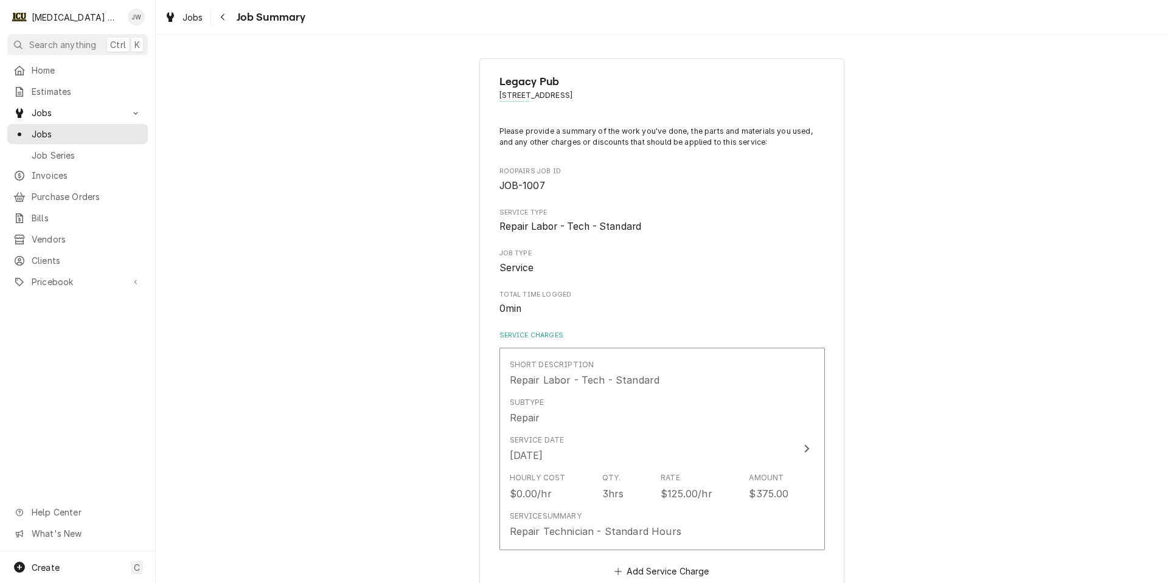
scroll to position [182, 0]
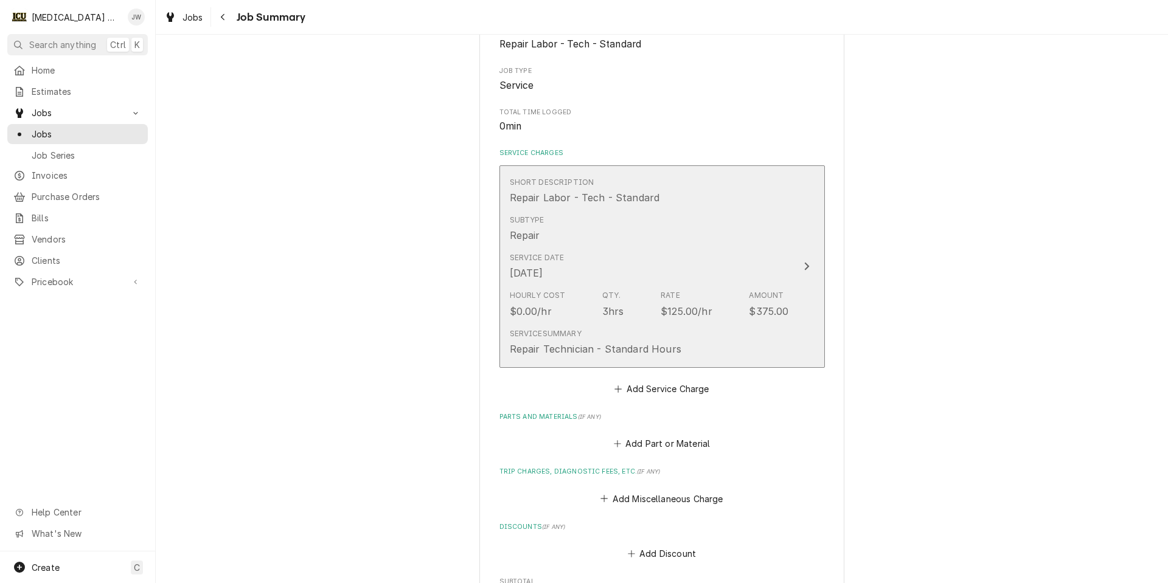
click at [639, 226] on div "Subtype Repair" at bounding box center [649, 229] width 279 height 38
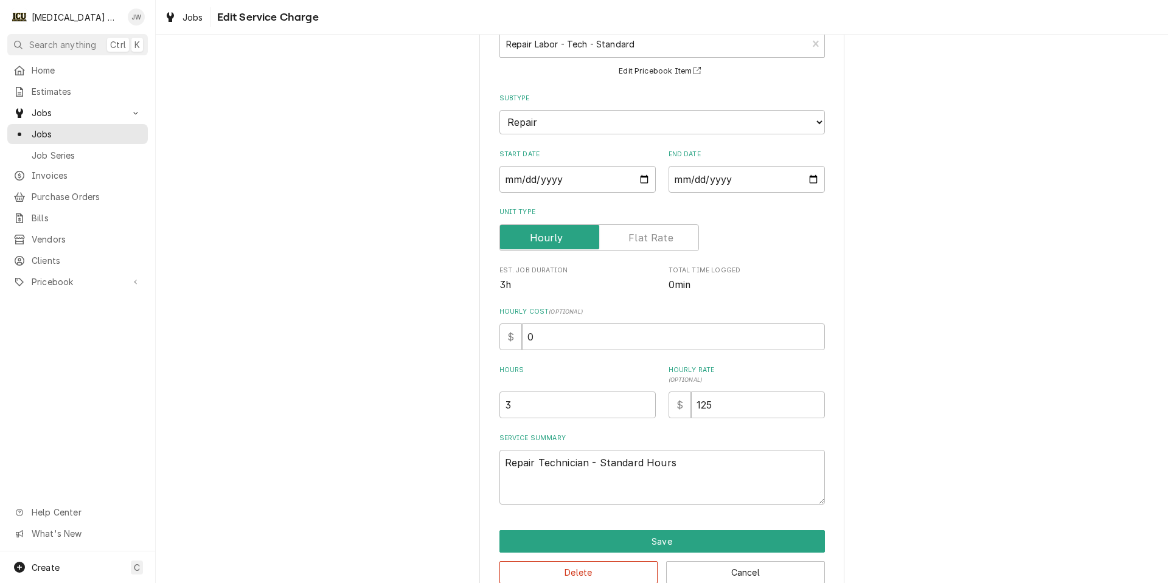
scroll to position [112, 0]
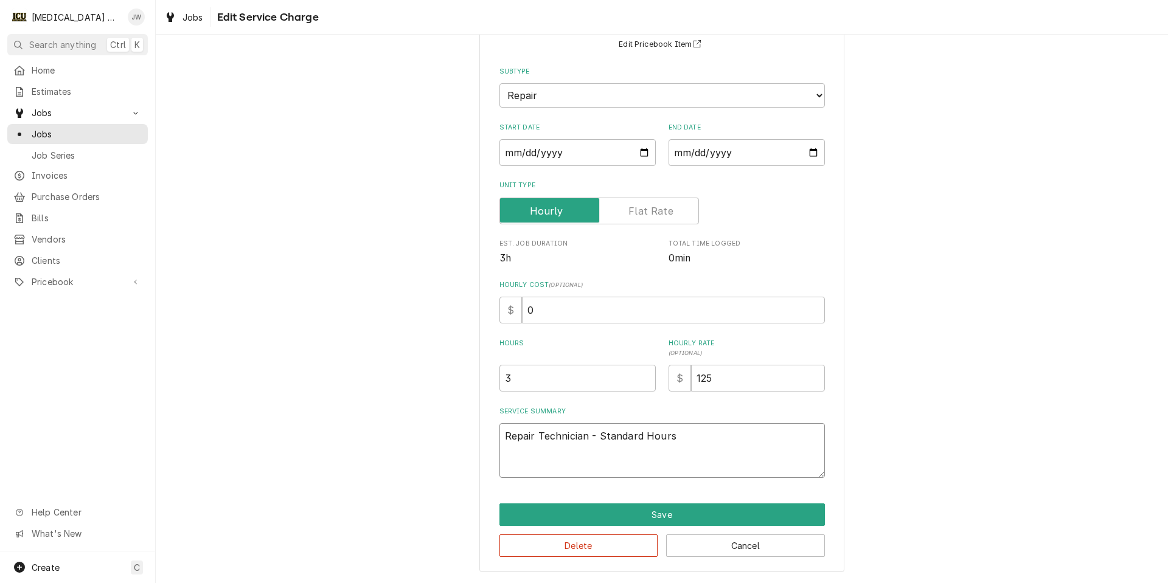
click at [701, 436] on textarea "Repair Technician - Standard Hours" at bounding box center [661, 450] width 325 height 55
type textarea "x"
type textarea "Repair Technician - Standard Hours"
type textarea "x"
type textarea "Repair Technician - Standard Hours d"
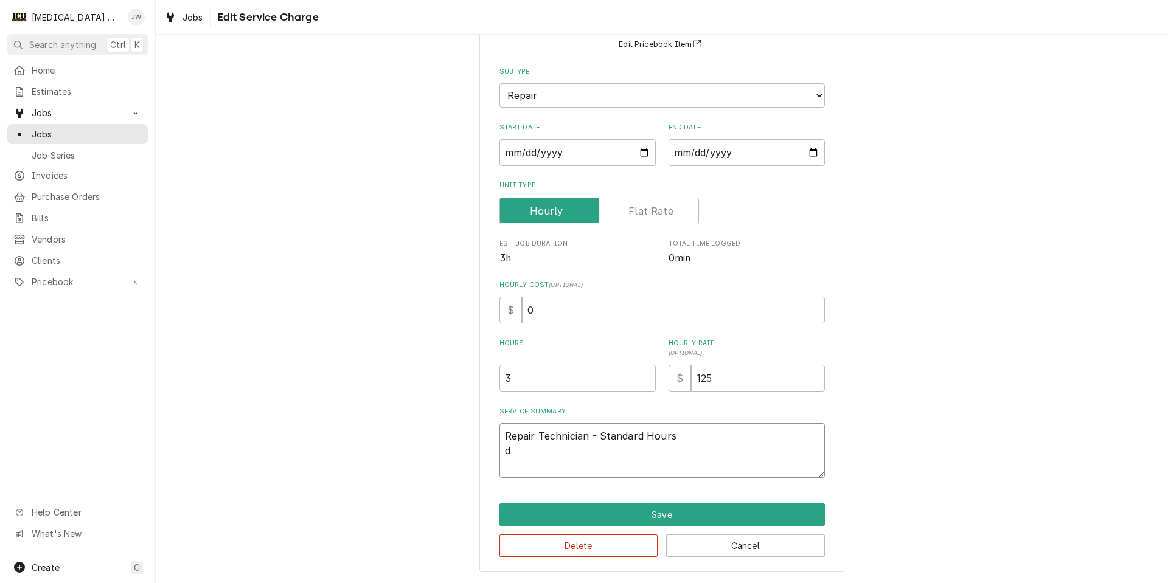
type textarea "x"
type textarea "Repair Technician - Standard Hours"
type textarea "x"
type textarea "Repair Technician - Standard Hours u"
type textarea "x"
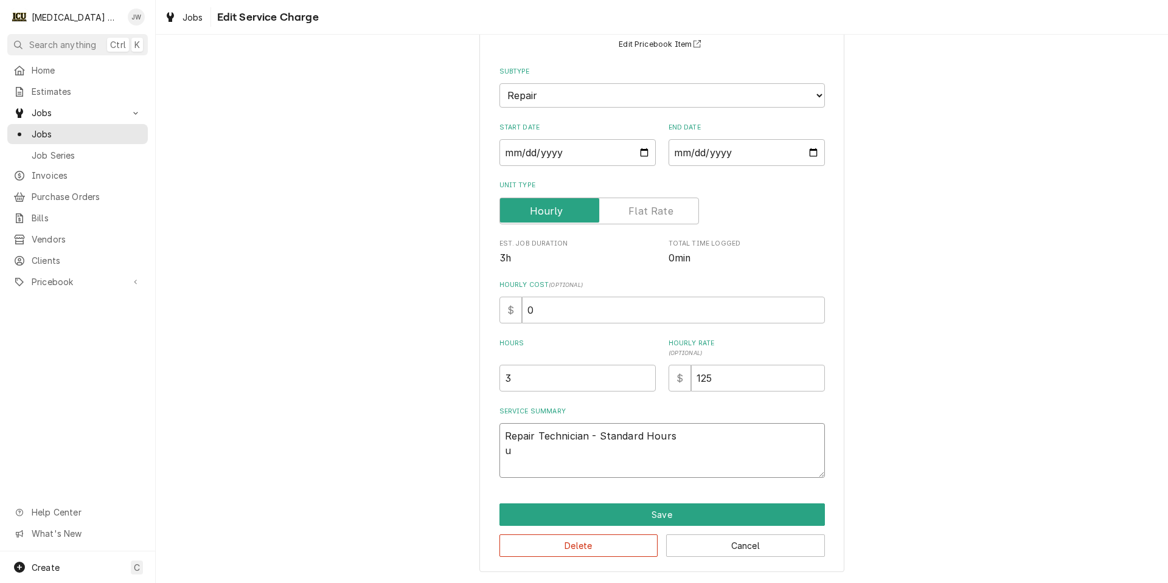
type textarea "Repair Technician - Standard Hours un"
type textarea "x"
type textarea "Repair Technician - Standard Hours uni"
type textarea "x"
type textarea "Repair Technician - Standard Hours unit"
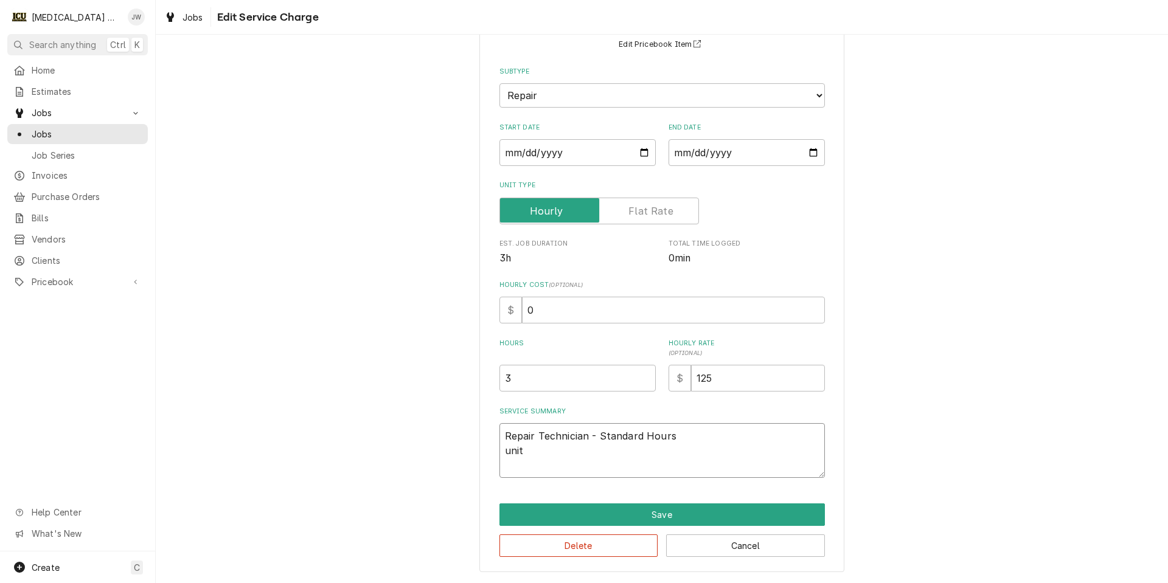
type textarea "x"
type textarea "Repair Technician - Standard Hours unit"
type textarea "x"
type textarea "Repair Technician - Standard Hours unit b"
type textarea "x"
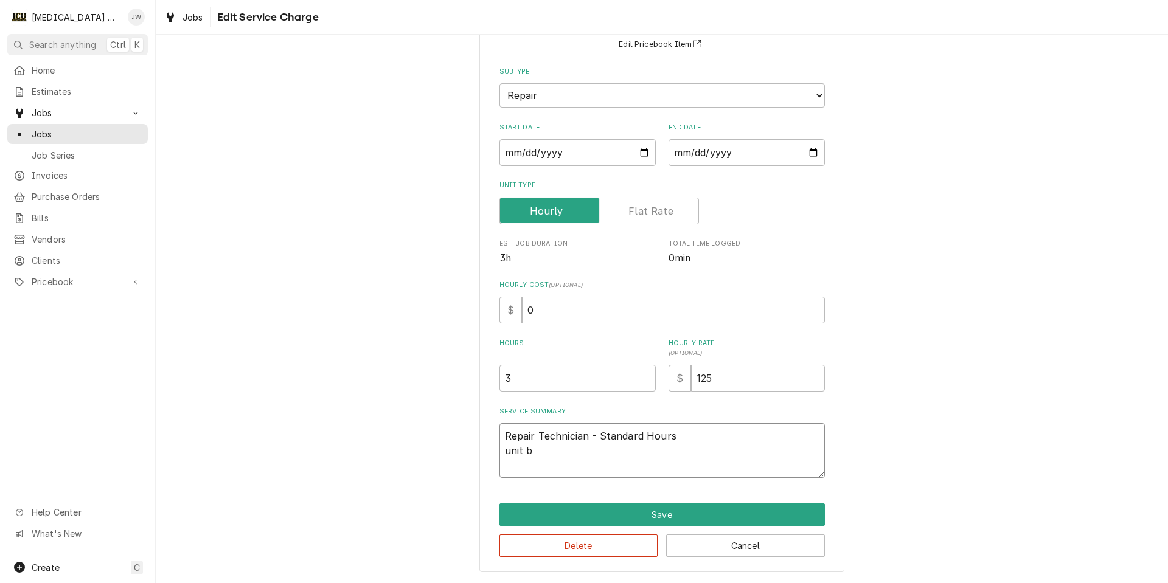
type textarea "Repair Technician - Standard Hours unit br"
type textarea "x"
type textarea "Repair Technician - Standard Hours unit bro"
type textarea "x"
type textarea "Repair Technician - Standard Hours unit brok"
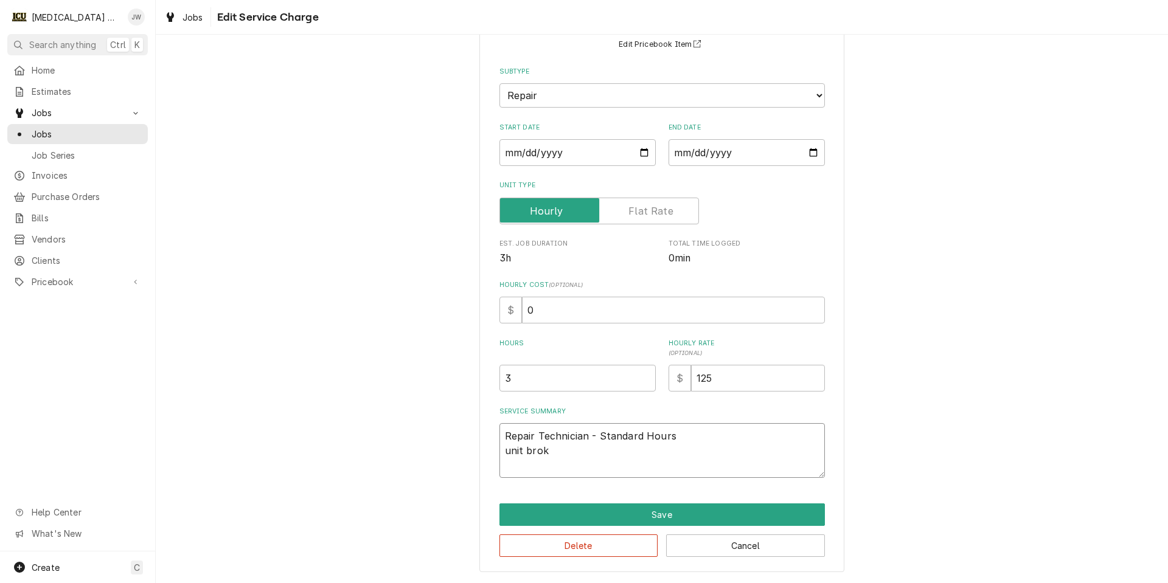
type textarea "x"
type textarea "Repair Technician - Standard Hours unit broke"
type textarea "x"
type textarea "Repair Technician - Standard Hours unit broken"
type textarea "x"
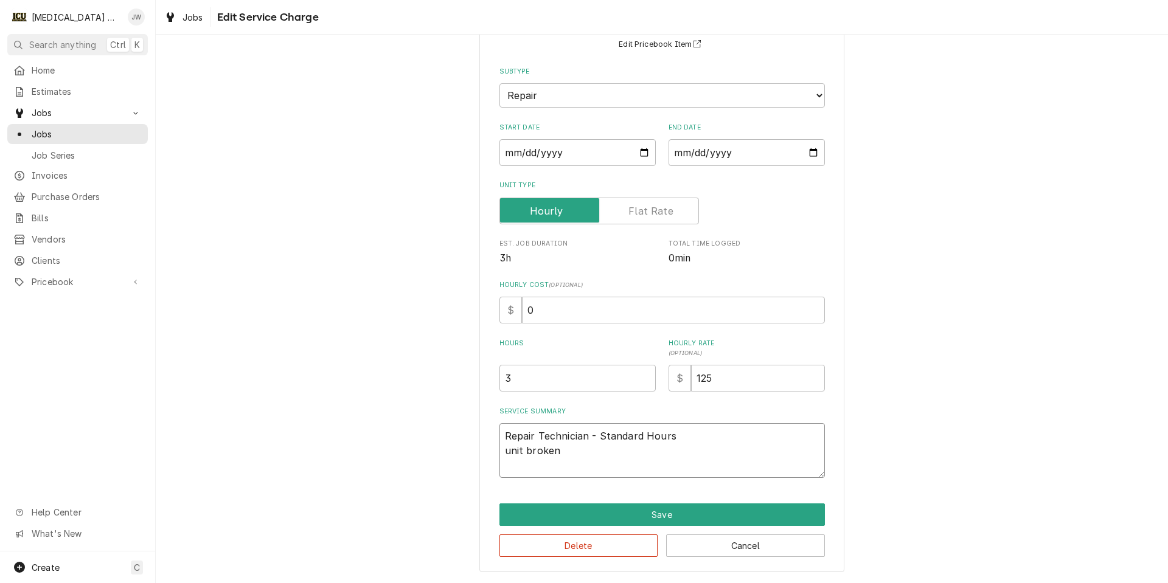
type textarea "Repair Technician - Standard Hours unit broken,"
type textarea "x"
type textarea "Repair Technician - Standard Hours unit broken,"
type textarea "x"
type textarea "Repair Technician - Standard Hours unit broken, [GEOGRAPHIC_DATA]"
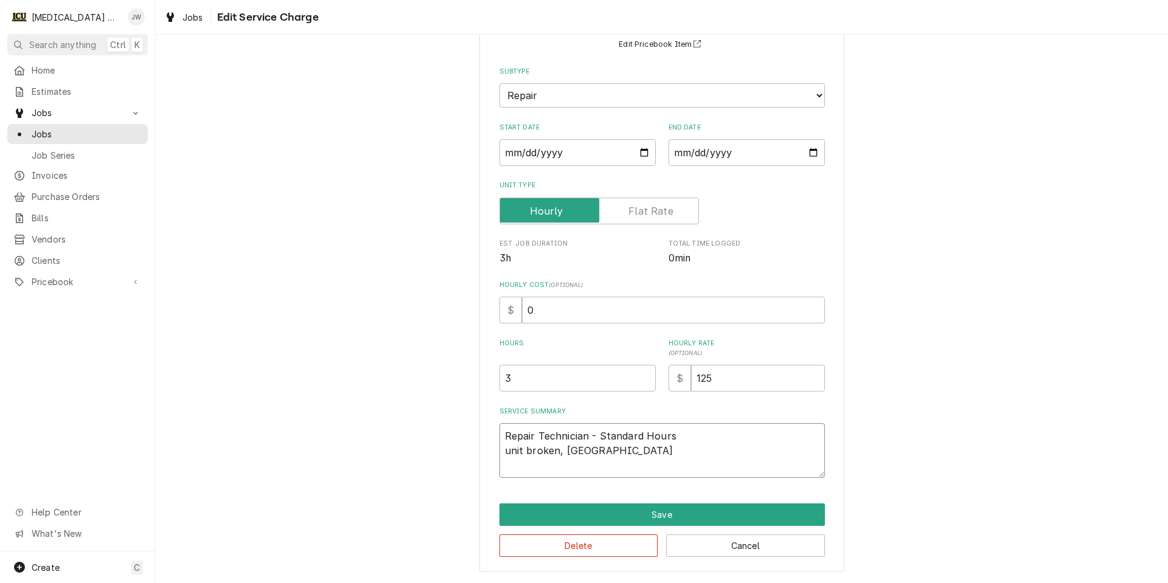
type textarea "x"
type textarea "Repair Technician - Standard Hours unit broken, i"
type textarea "x"
type textarea "Repair Technician - Standard Hours unit broken, i f"
type textarea "x"
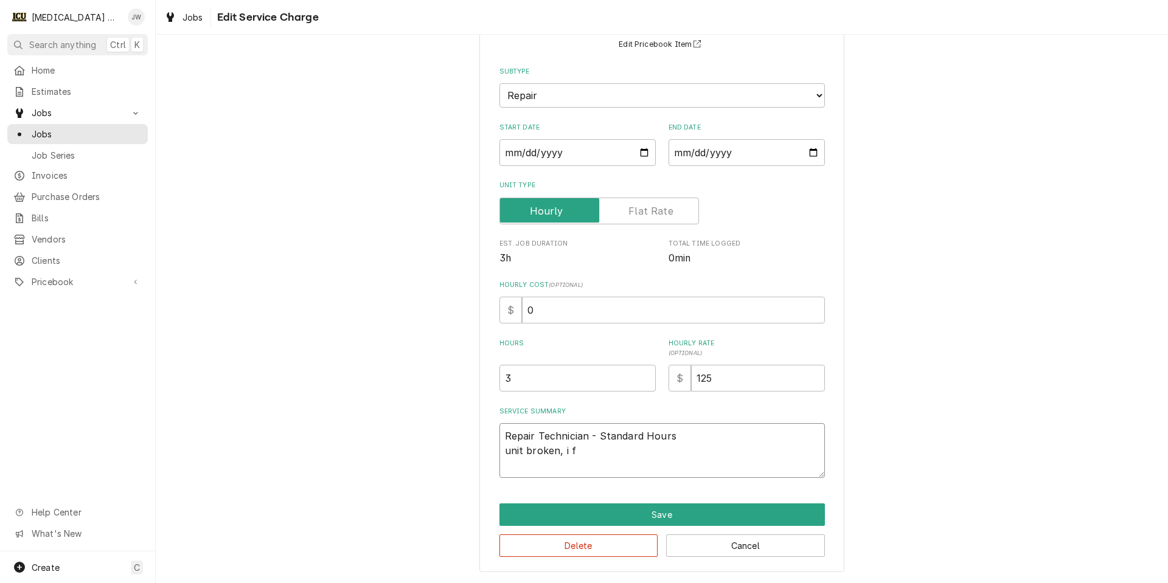
type textarea "Repair Technician - Standard Hours unit broken, i fi"
type textarea "x"
type textarea "Repair Technician - Standard Hours unit broken, i fix"
type textarea "x"
type textarea "Repair Technician - Standard Hours unit broken, i fixe"
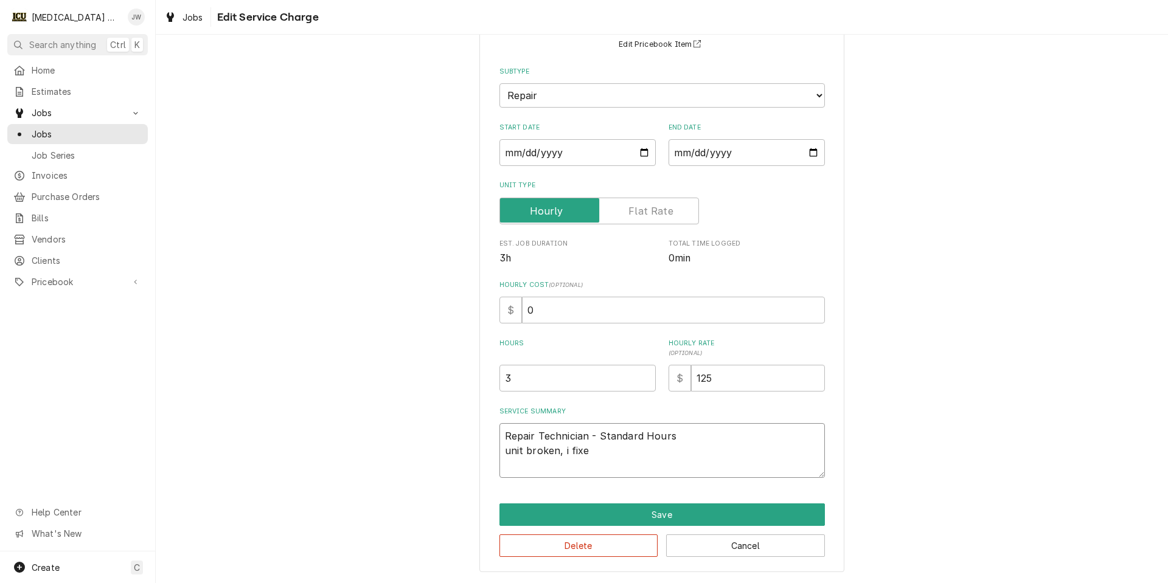
type textarea "x"
type textarea "Repair Technician - Standard Hours unit broken, i fixed"
type textarea "x"
type textarea "Repair Technician - Standard Hours unit broken, i fixed"
type textarea "x"
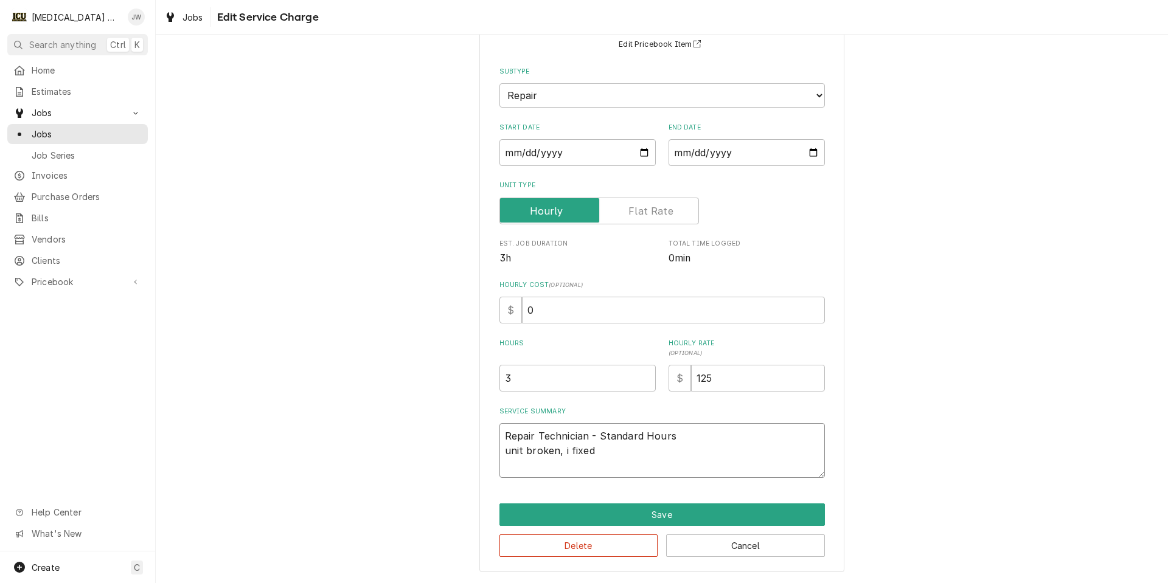
type textarea "Repair Technician - Standard Hours unit broken, i fixed i"
type textarea "x"
type textarea "Repair Technician - Standard Hours unit broken, i fixed it"
click at [507, 451] on textarea "Repair Technician - Standard Hours unit broken, i fixed it" at bounding box center [661, 450] width 325 height 55
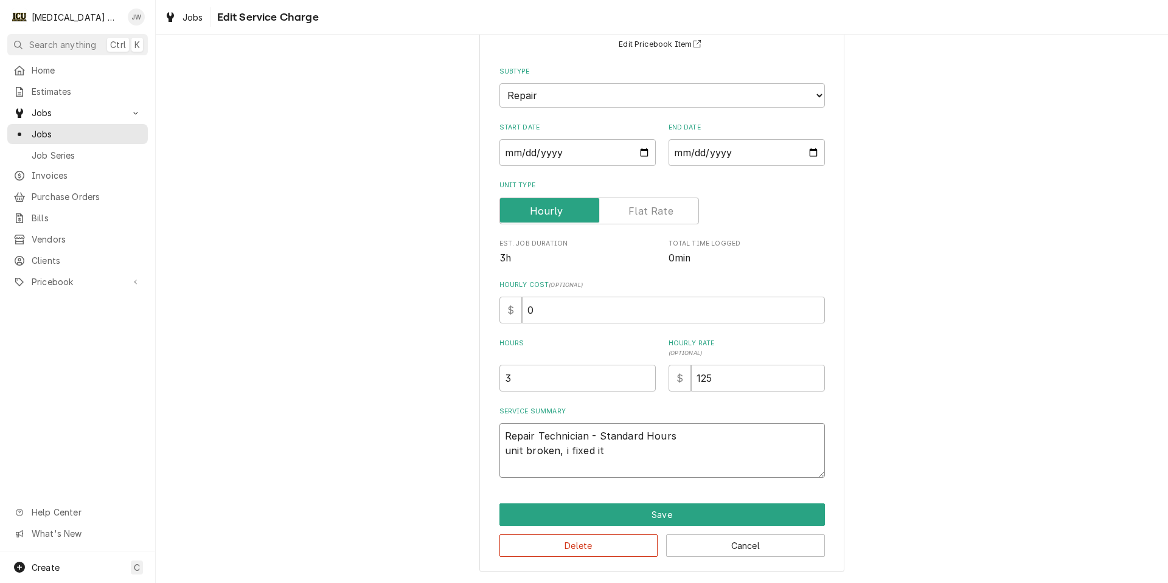
type textarea "x"
type textarea "Repair Technician - Standard Hours cbroken, i fixed it"
type textarea "x"
type textarea "Repair Technician - Standard Hours cobroken, i fixed it"
type textarea "x"
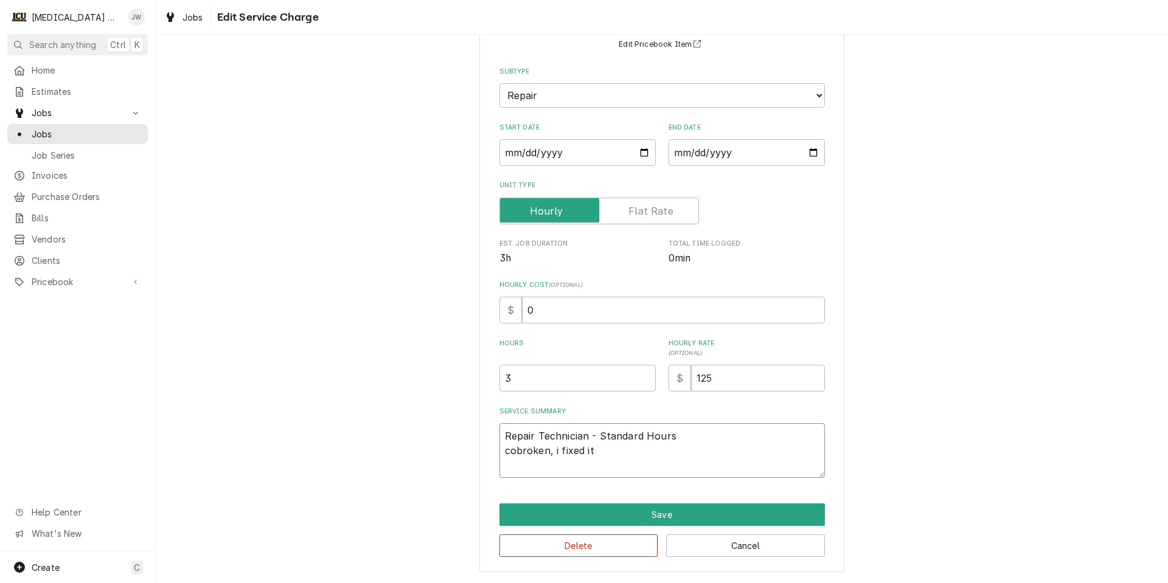
type textarea "Repair Technician - Standard Hours coobroken, i fixed it"
type textarea "x"
type textarea "Repair Technician - Standard Hours coolbroken, i fixed it"
type textarea "x"
type textarea "Repair Technician - Standard Hours coolebroken, i fixed it"
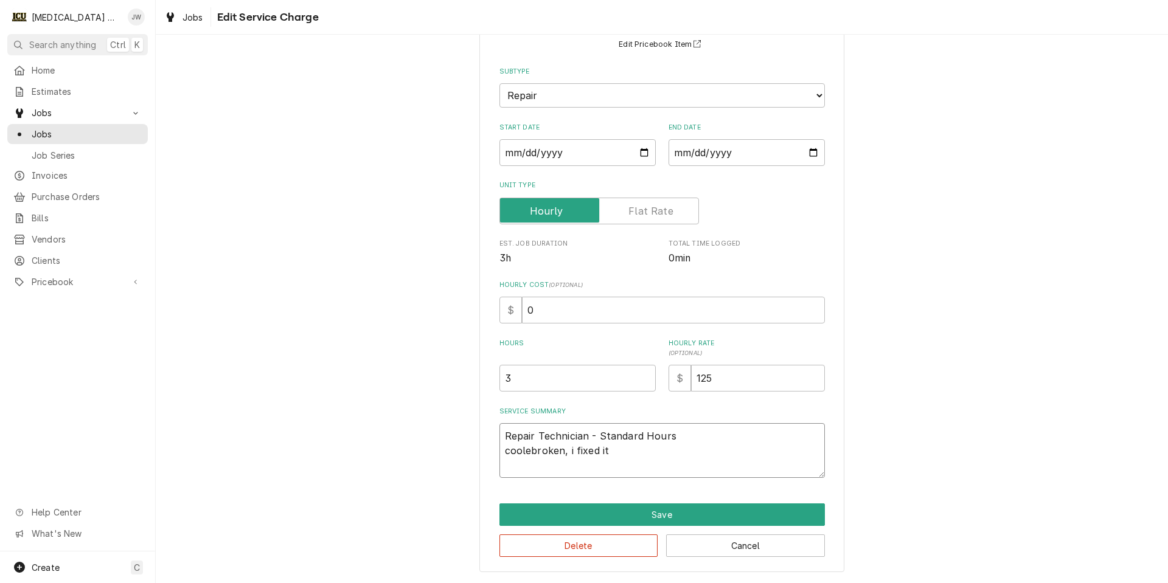
type textarea "x"
type textarea "Repair Technician - Standard Hours coolerbroken, i fixed it"
type textarea "x"
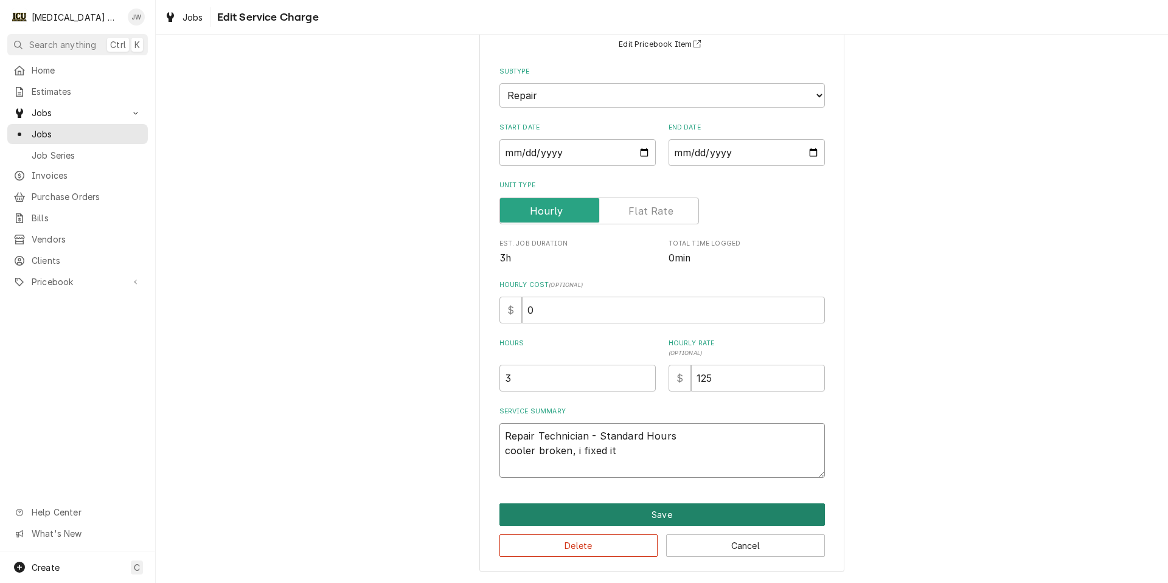
type textarea "Repair Technician - Standard Hours cooler broken, i fixed it"
click at [654, 512] on button "Save" at bounding box center [661, 515] width 325 height 23
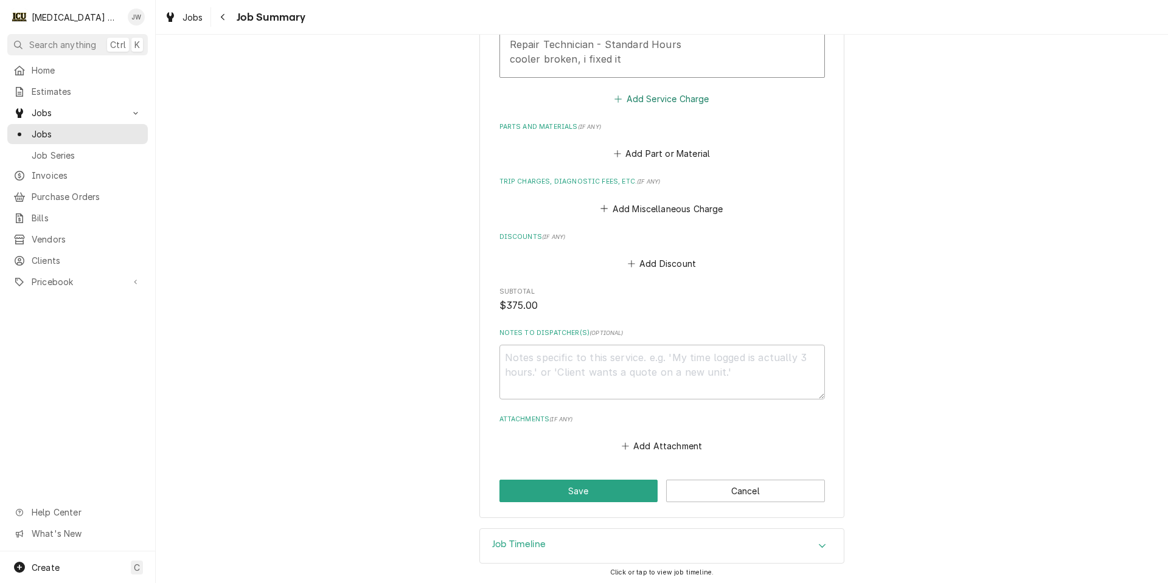
scroll to position [490, 0]
click at [613, 488] on button "Save" at bounding box center [578, 488] width 159 height 23
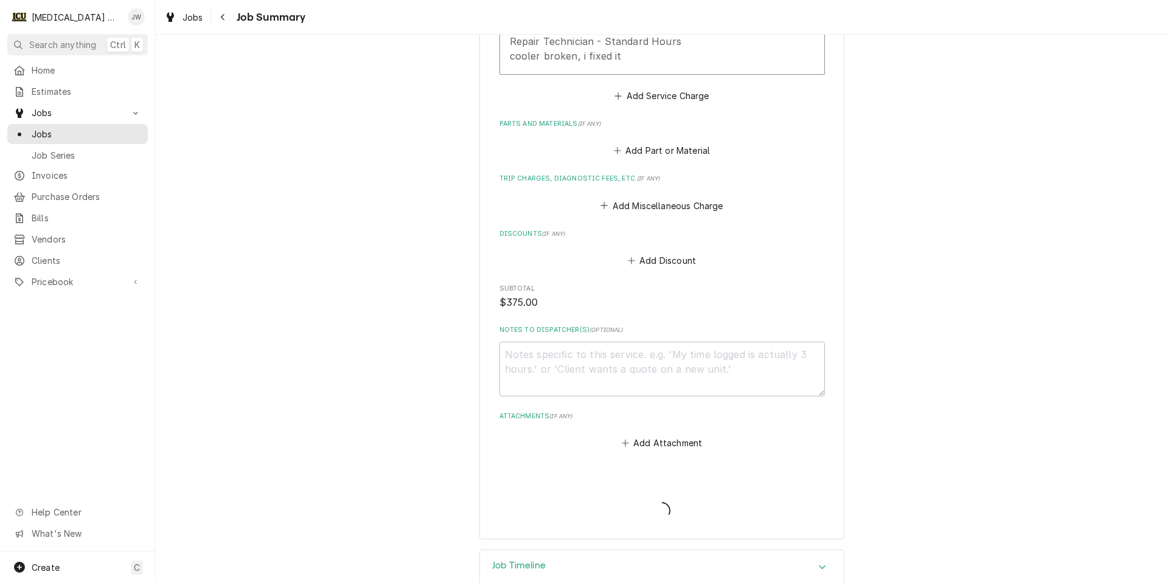
type textarea "x"
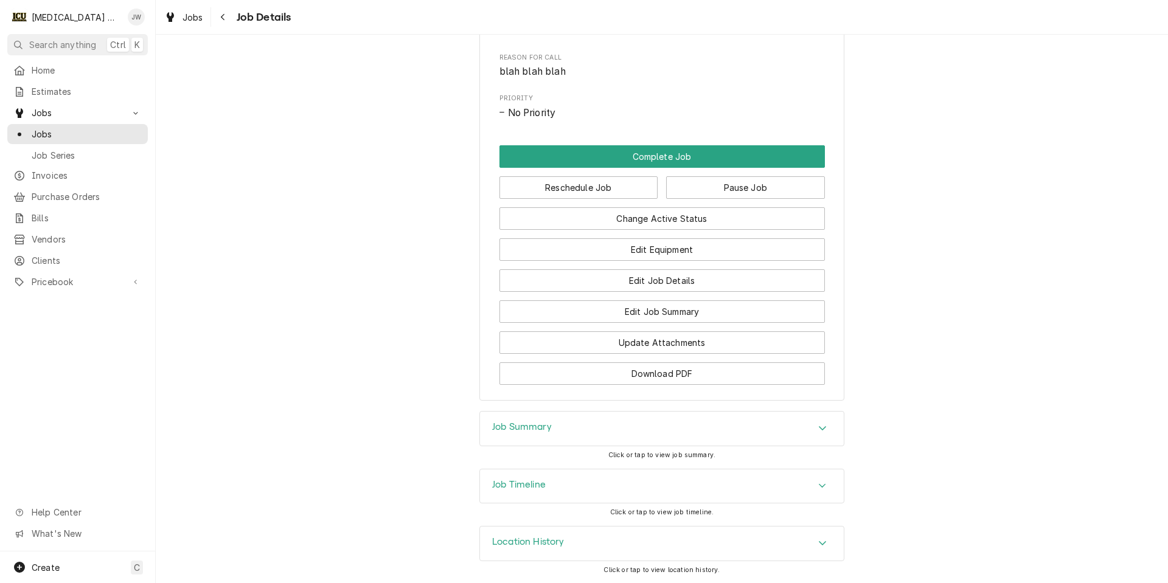
scroll to position [810, 0]
click at [609, 428] on div "Job Summary" at bounding box center [662, 429] width 364 height 34
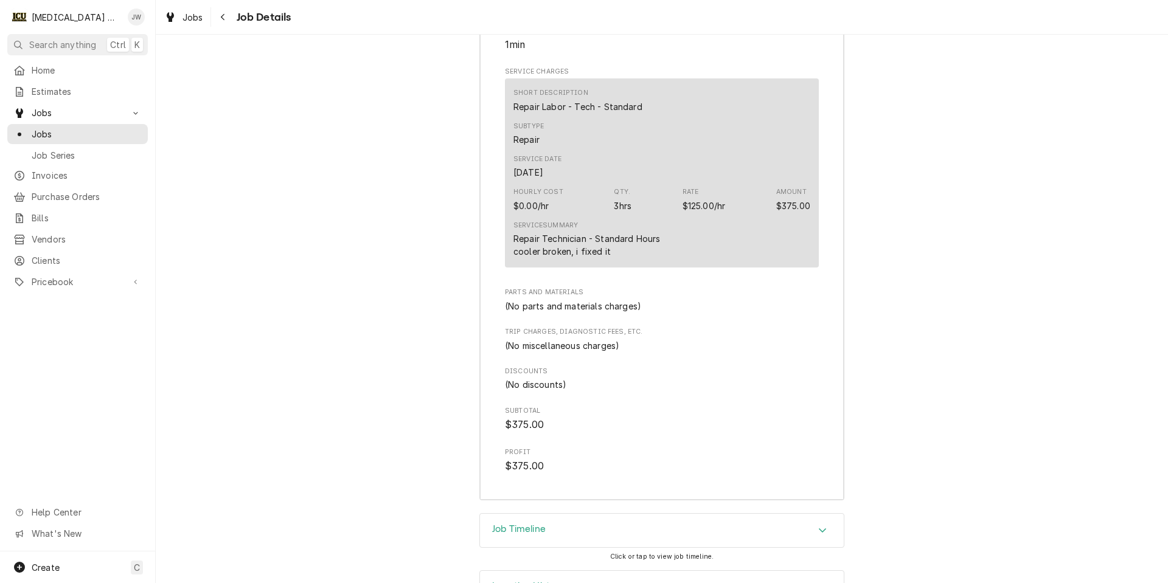
scroll to position [1411, 0]
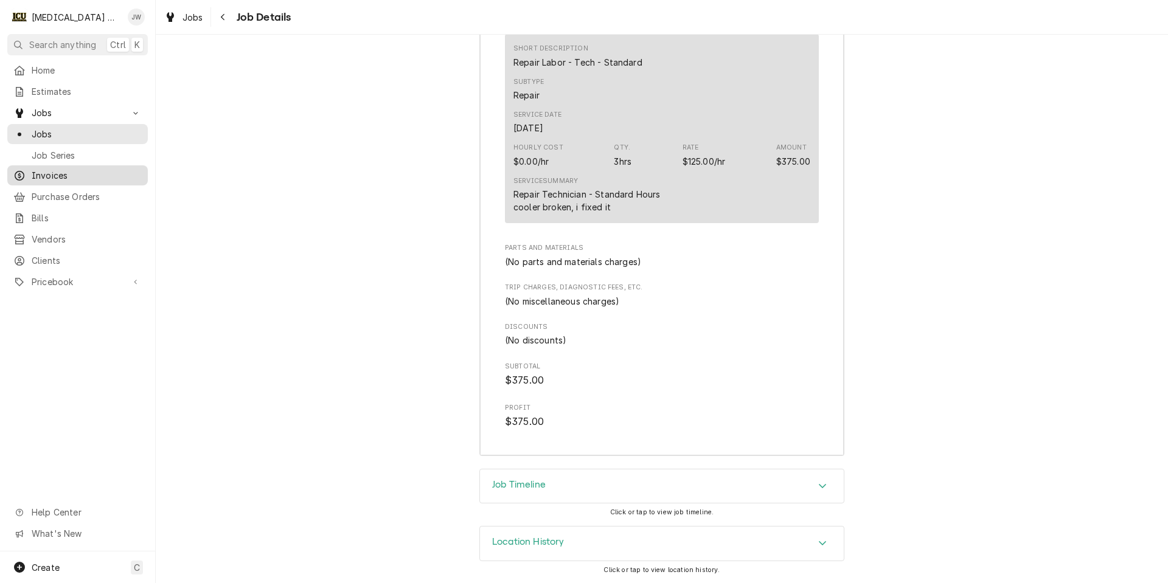
click at [46, 175] on span "Invoices" at bounding box center [87, 175] width 110 height 13
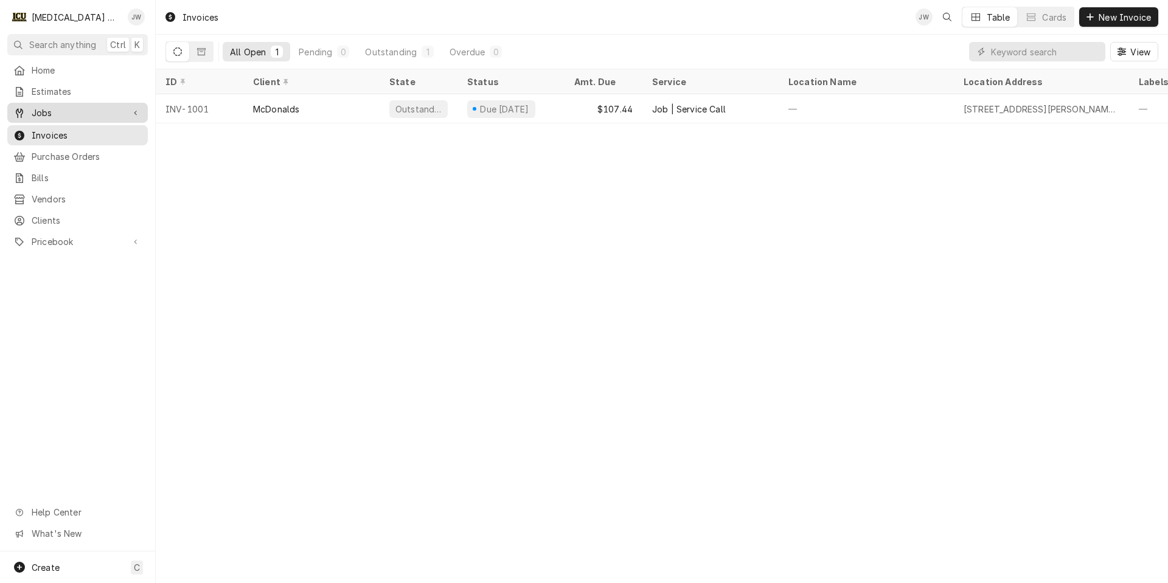
click at [73, 111] on span "Jobs" at bounding box center [78, 112] width 92 height 13
click at [50, 128] on span "Jobs" at bounding box center [87, 134] width 110 height 13
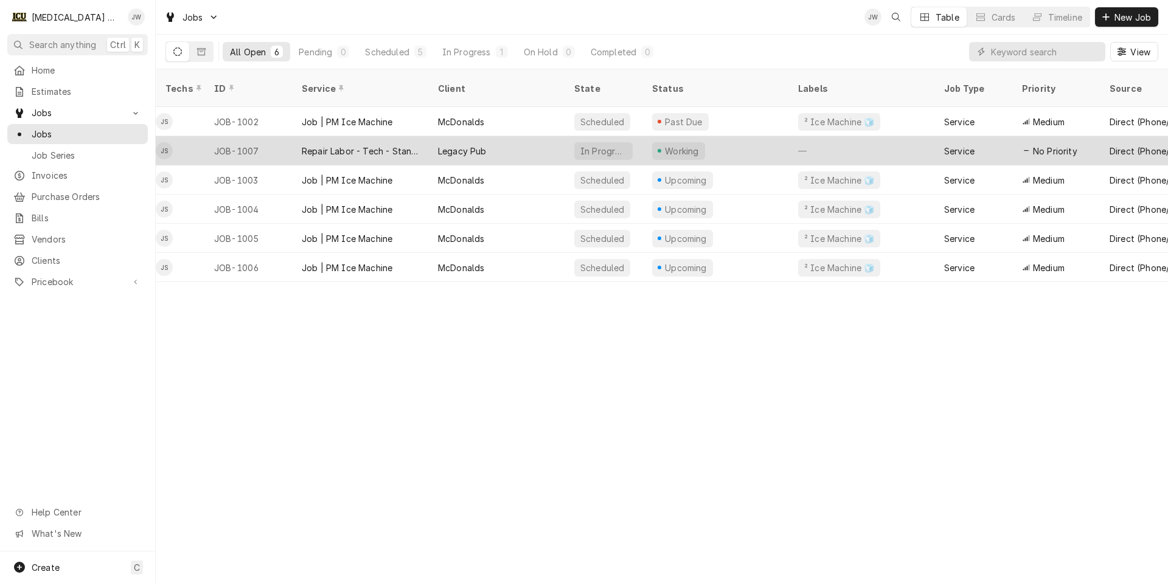
click at [606, 136] on div "In Progress" at bounding box center [603, 150] width 78 height 29
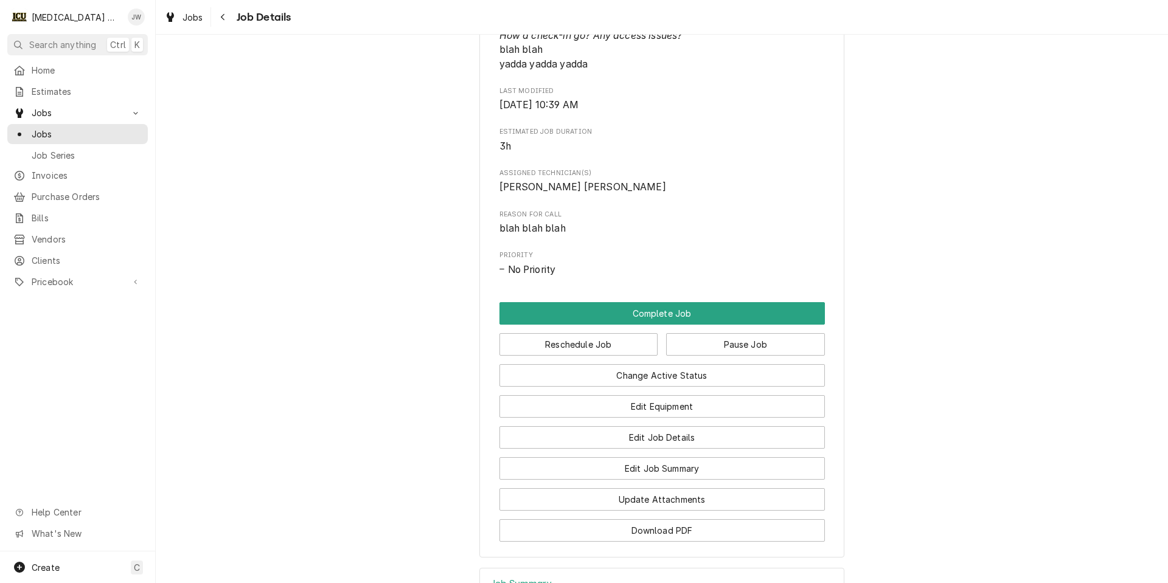
scroll to position [730, 0]
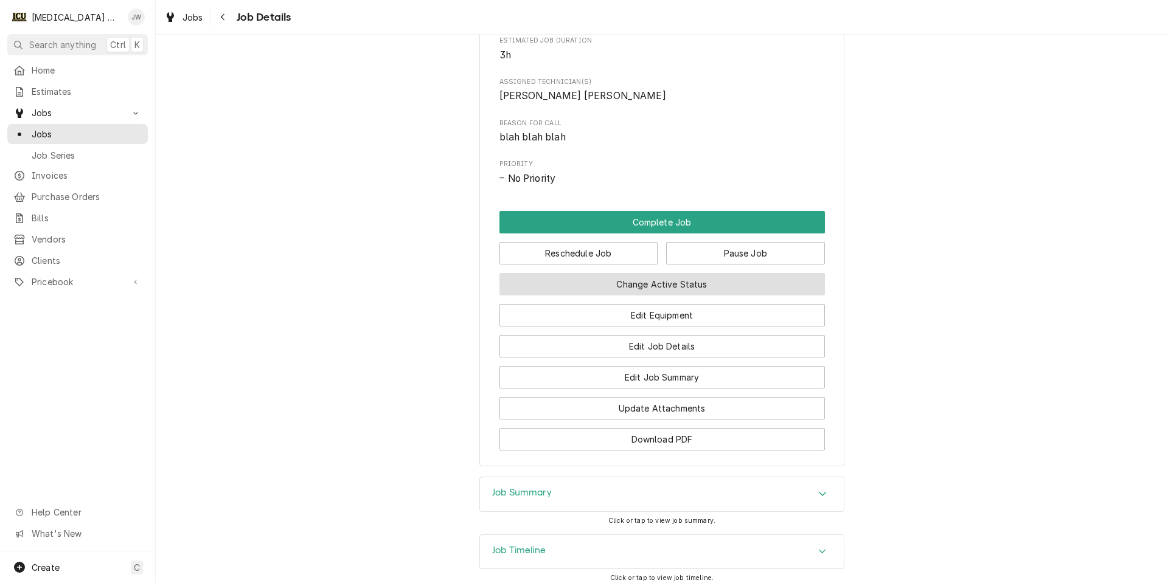
click at [664, 296] on button "Change Active Status" at bounding box center [661, 284] width 325 height 23
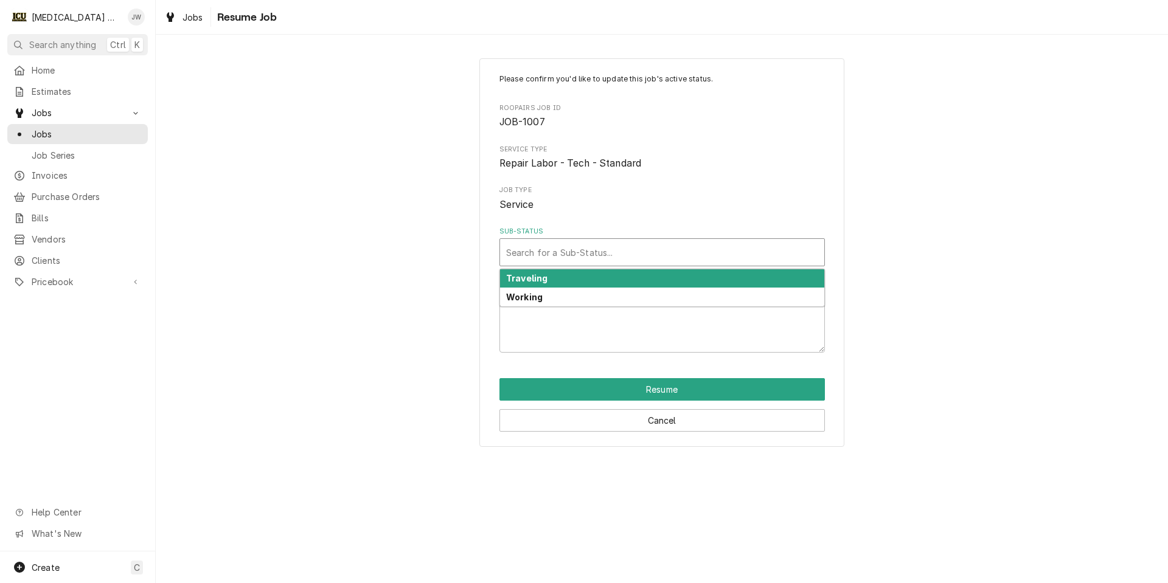
click at [559, 250] on div "Sub-Status" at bounding box center [662, 252] width 312 height 22
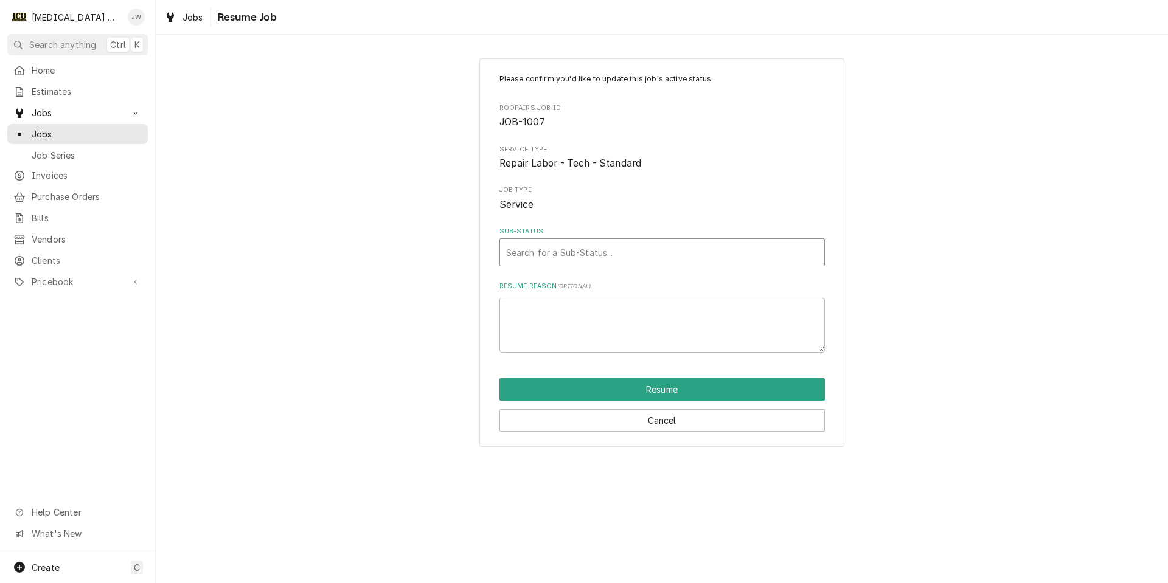
click at [559, 252] on div "Sub-Status" at bounding box center [662, 252] width 312 height 22
click at [649, 422] on button "Cancel" at bounding box center [661, 420] width 325 height 23
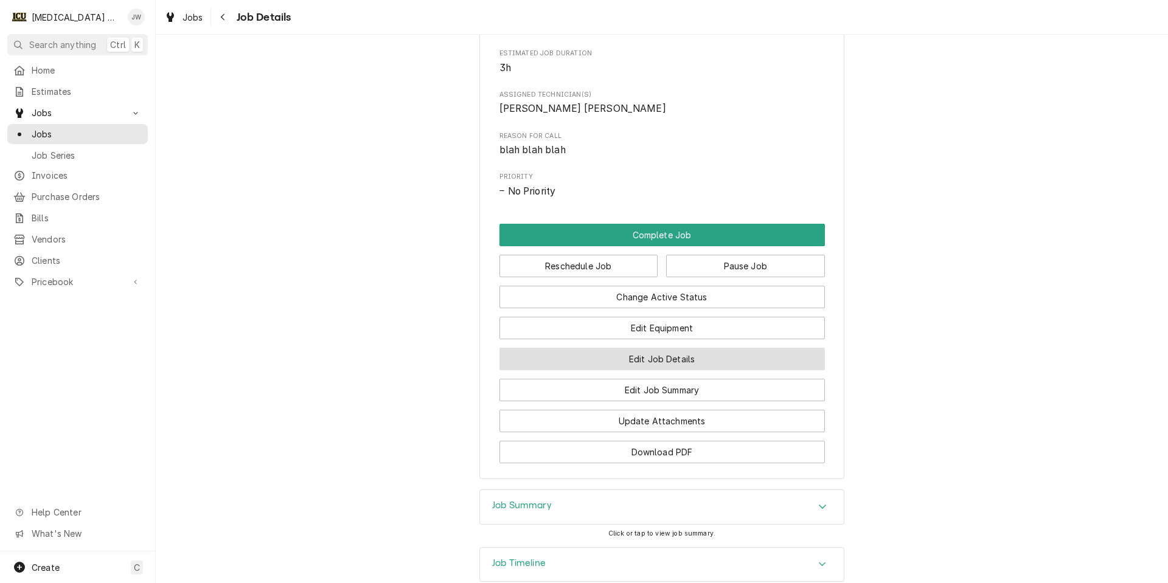
click at [718, 367] on button "Edit Job Details" at bounding box center [661, 359] width 325 height 23
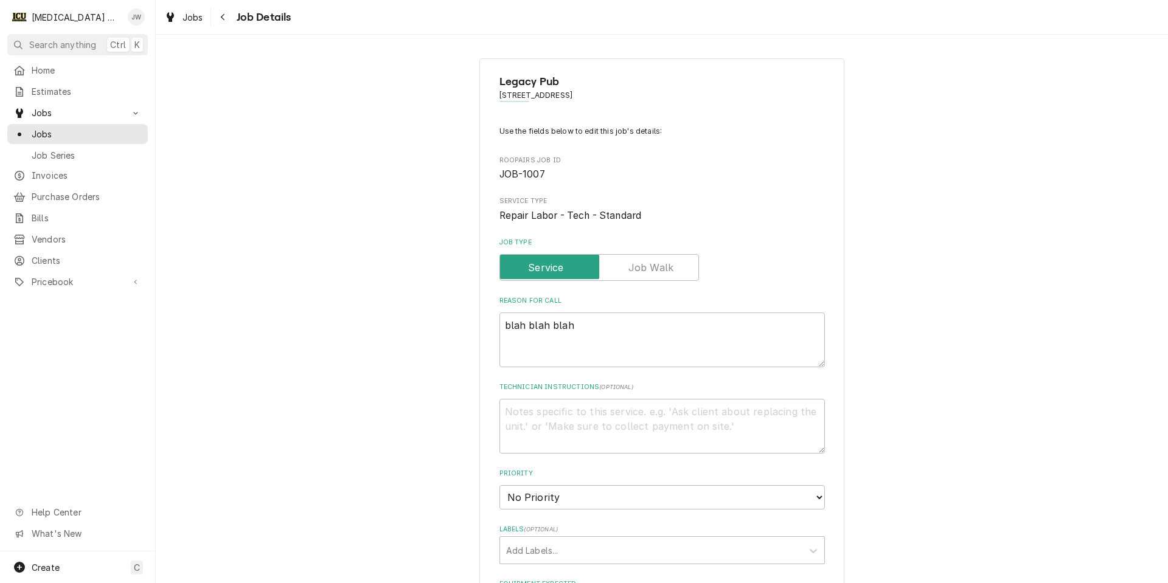
type textarea "x"
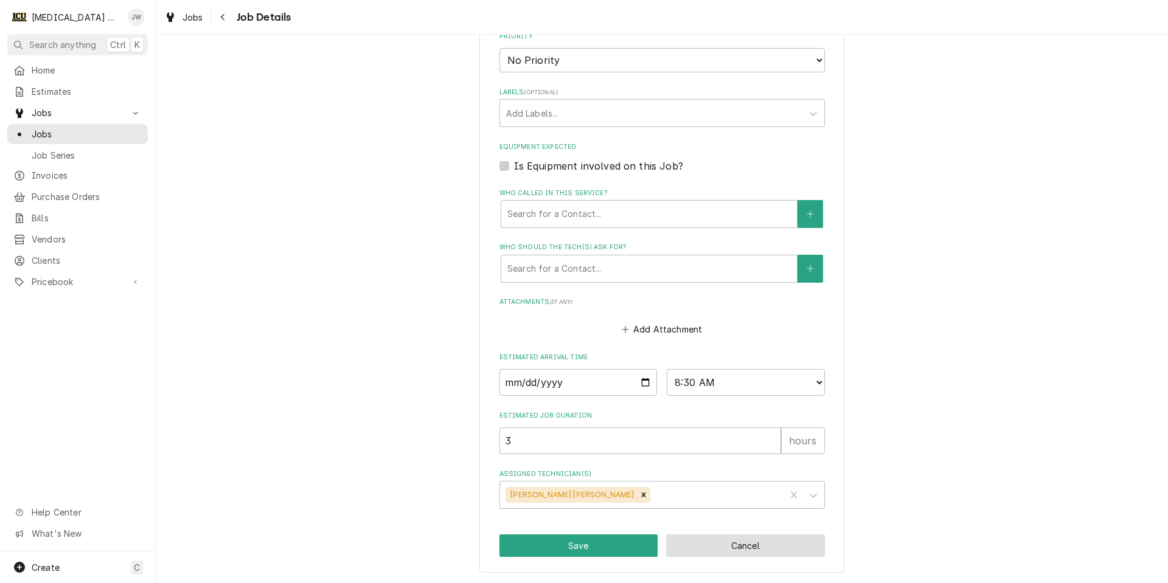
click at [734, 555] on button "Cancel" at bounding box center [745, 546] width 159 height 23
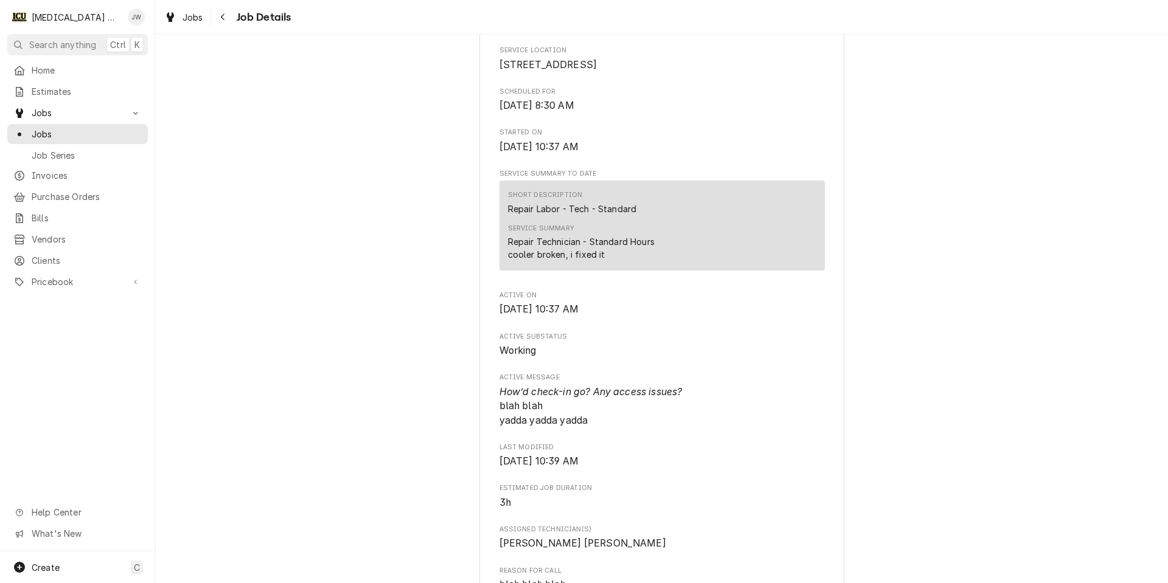
scroll to position [810, 0]
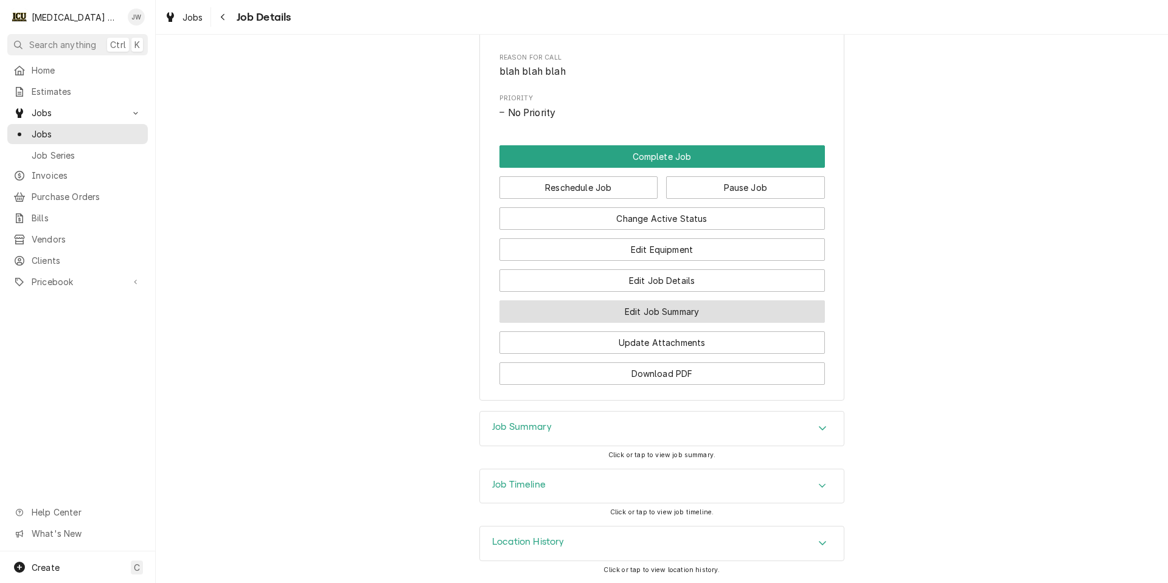
click at [681, 316] on button "Edit Job Summary" at bounding box center [661, 311] width 325 height 23
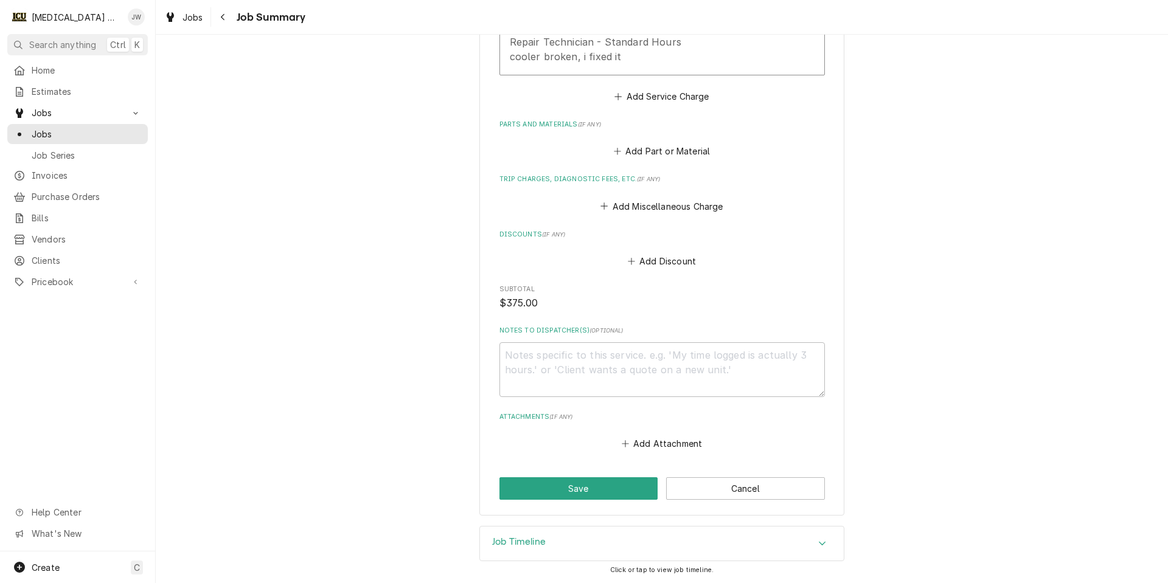
scroll to position [490, 0]
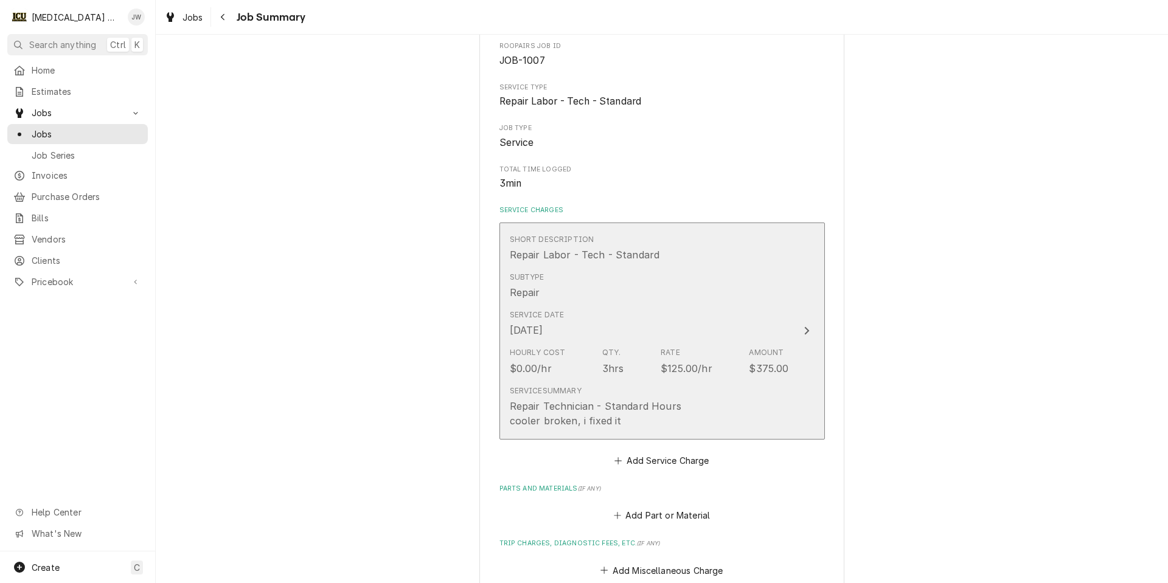
click at [707, 281] on div "Subtype Repair" at bounding box center [649, 286] width 279 height 38
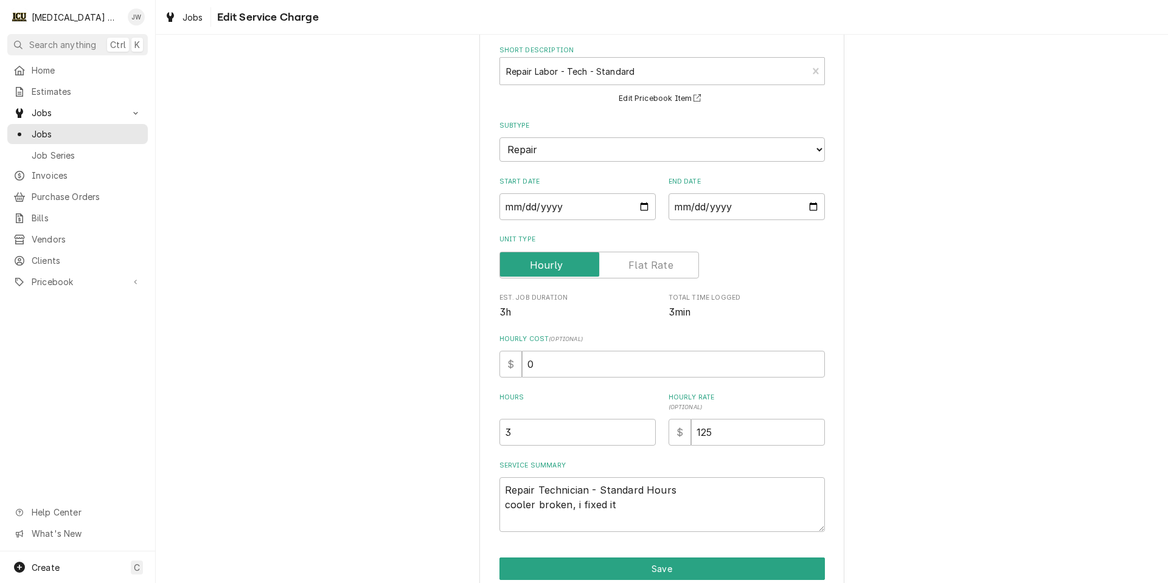
scroll to position [112, 0]
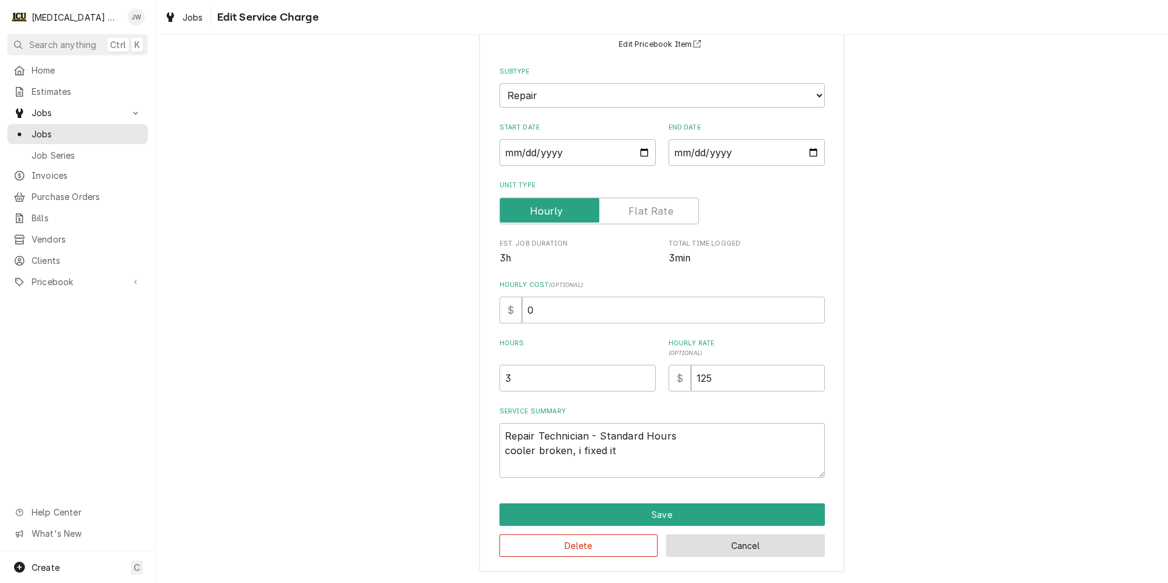
click at [751, 544] on button "Cancel" at bounding box center [745, 546] width 159 height 23
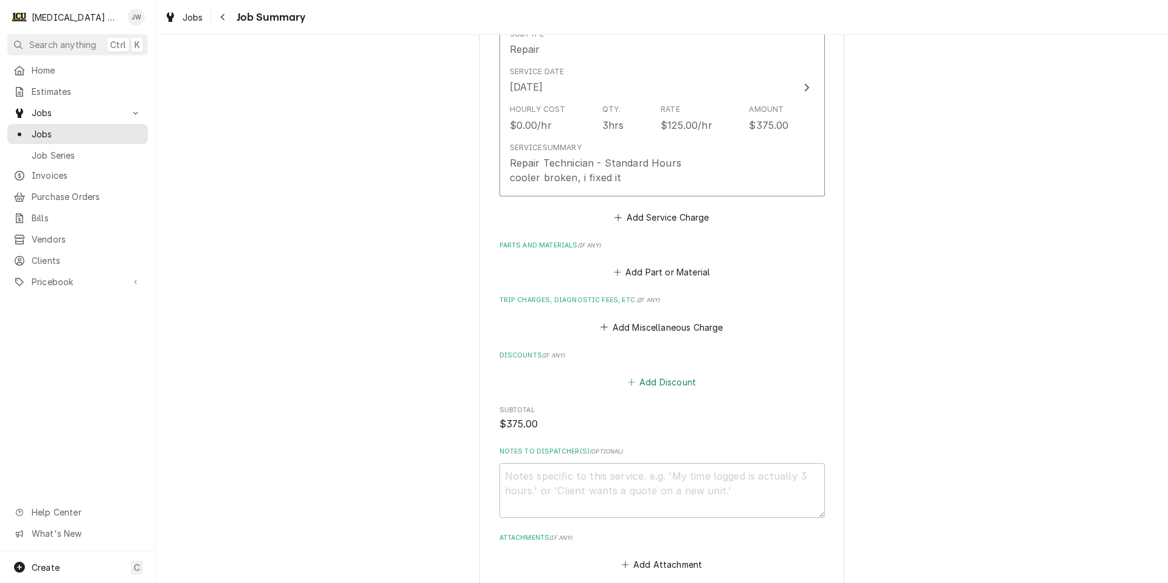
scroll to position [490, 0]
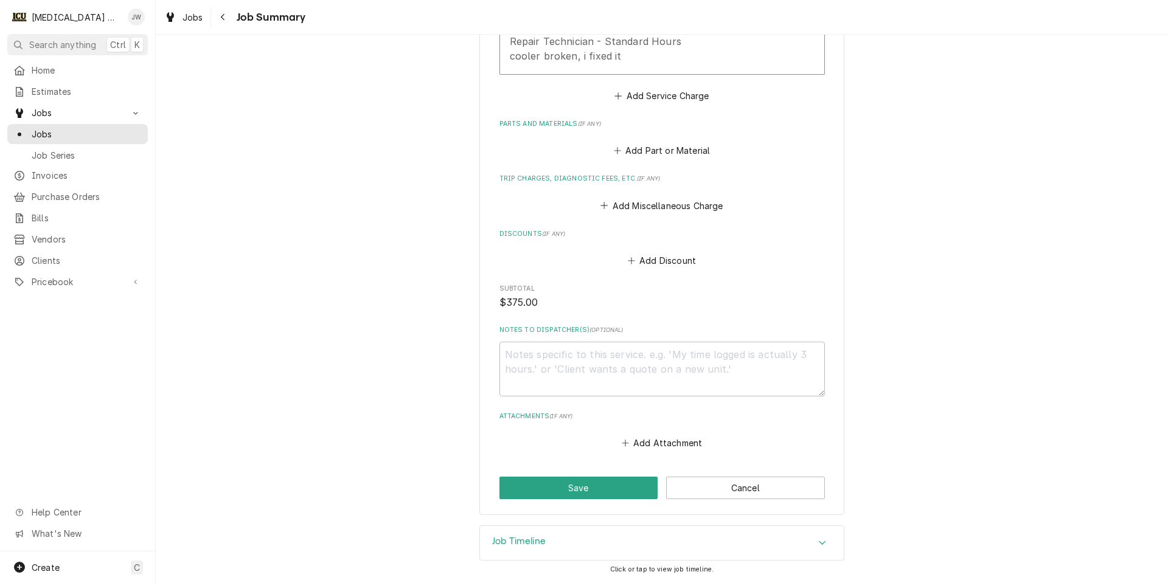
click at [556, 543] on div "Job Timeline" at bounding box center [662, 543] width 364 height 34
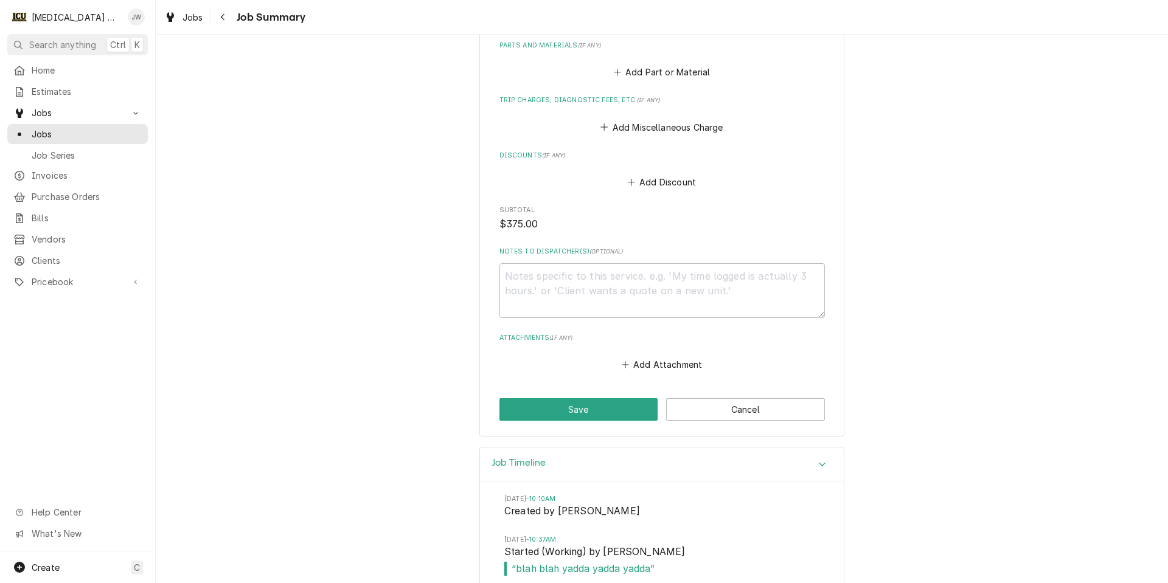
scroll to position [658, 0]
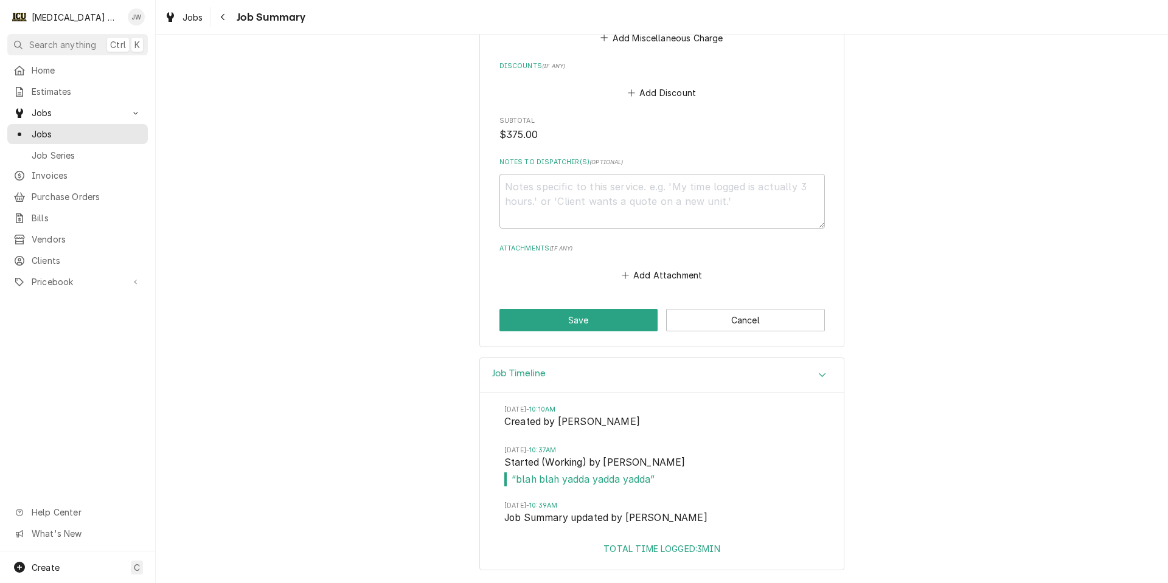
click at [622, 375] on div "Job Timeline" at bounding box center [662, 375] width 364 height 35
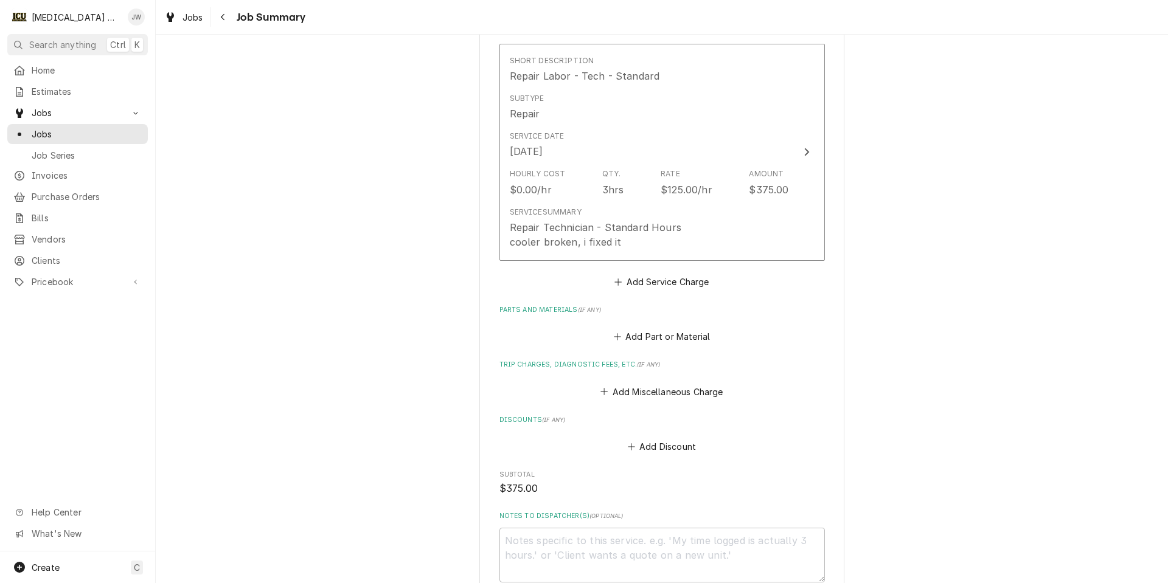
scroll to position [0, 0]
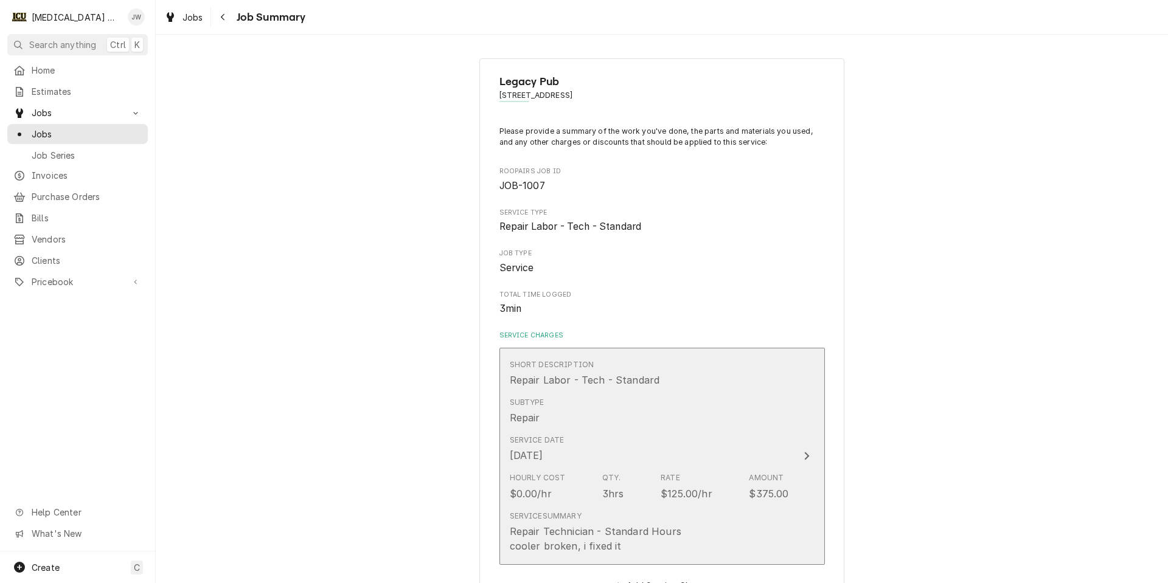
click at [620, 402] on div "Subtype Repair" at bounding box center [649, 411] width 279 height 38
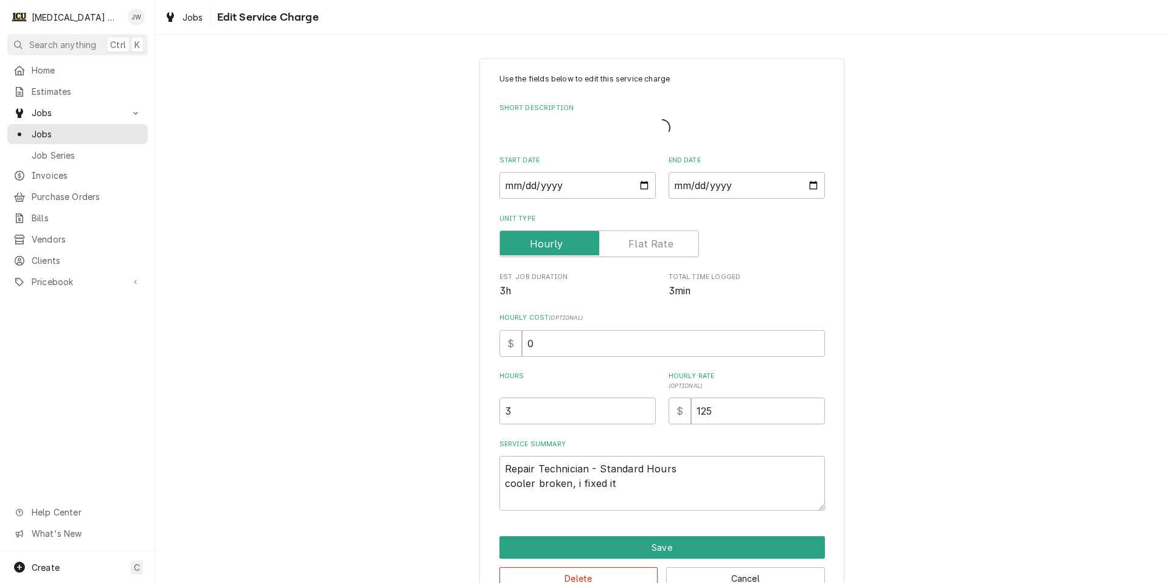
type textarea "x"
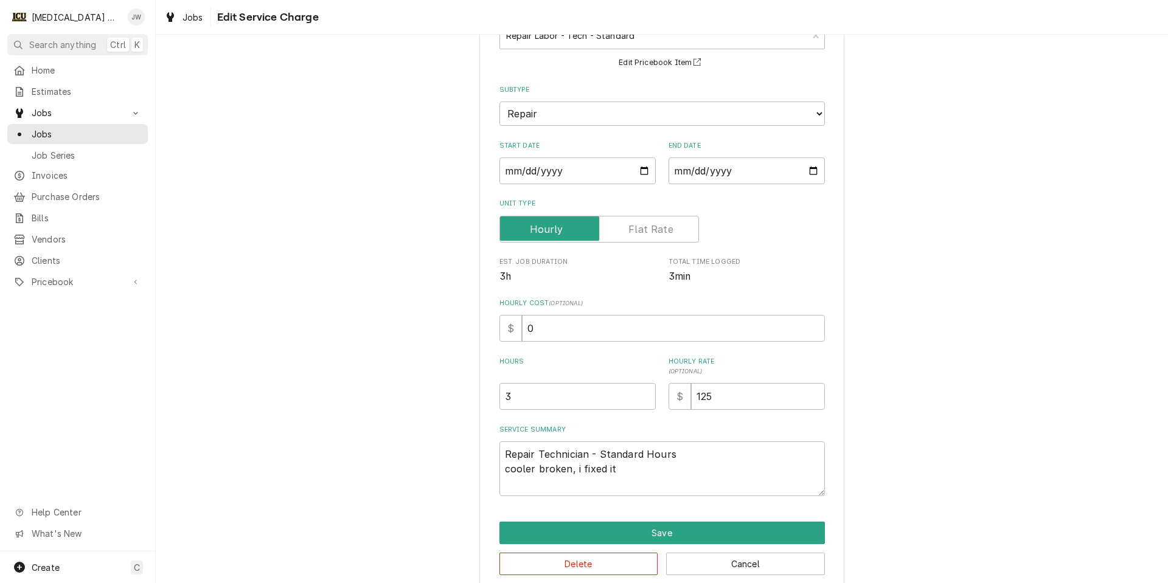
scroll to position [112, 0]
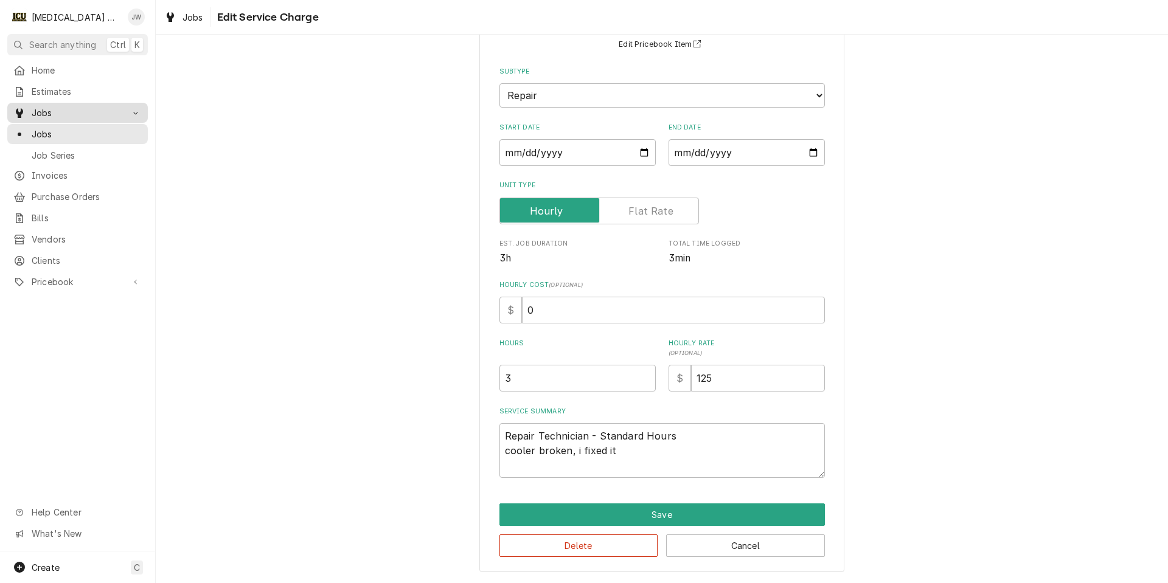
click at [46, 114] on span "Jobs" at bounding box center [78, 112] width 92 height 13
click at [38, 67] on span "Home" at bounding box center [87, 70] width 110 height 13
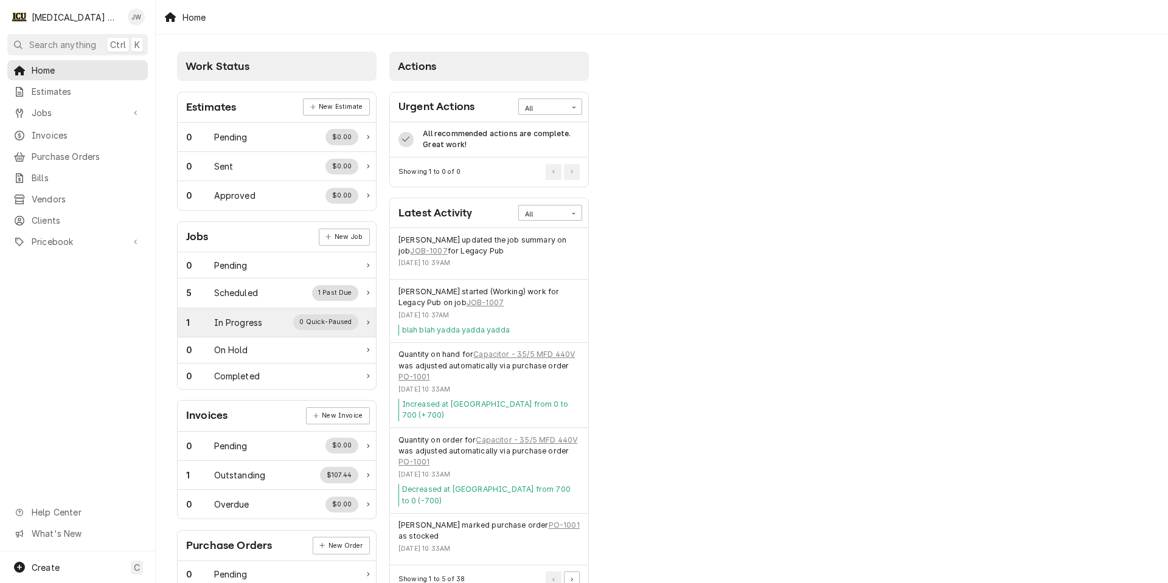
click at [231, 321] on div "In Progress" at bounding box center [238, 322] width 49 height 13
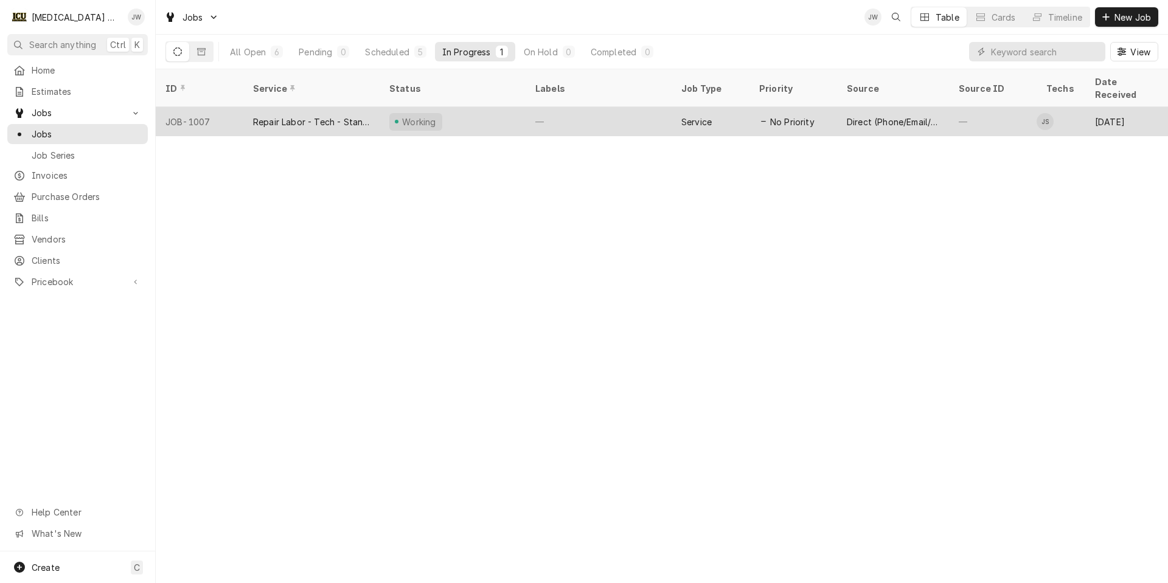
click at [490, 109] on div "Working" at bounding box center [453, 121] width 146 height 29
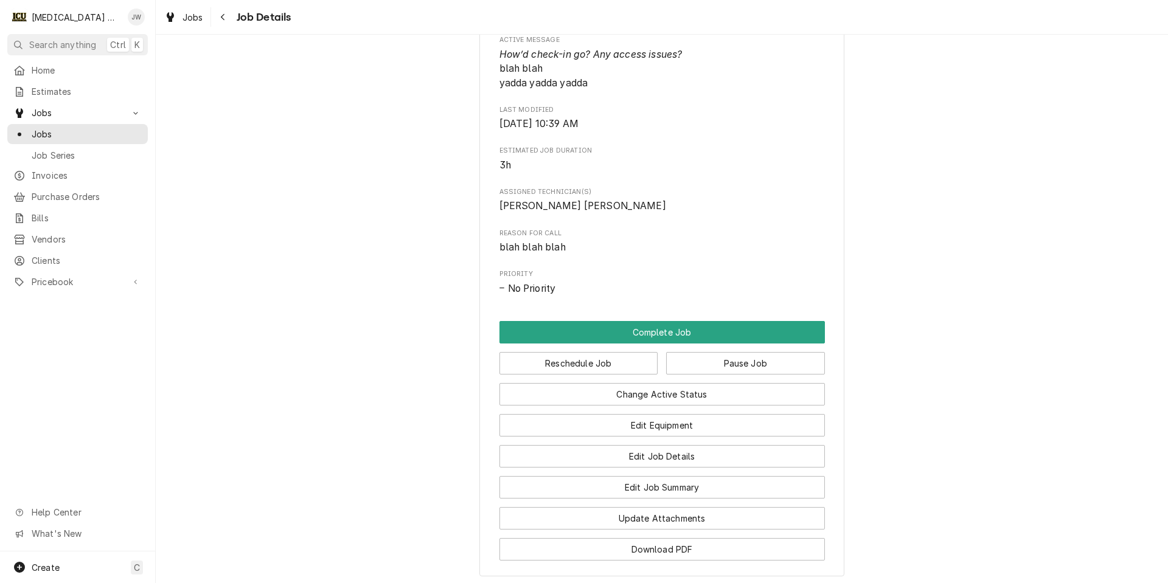
scroll to position [730, 0]
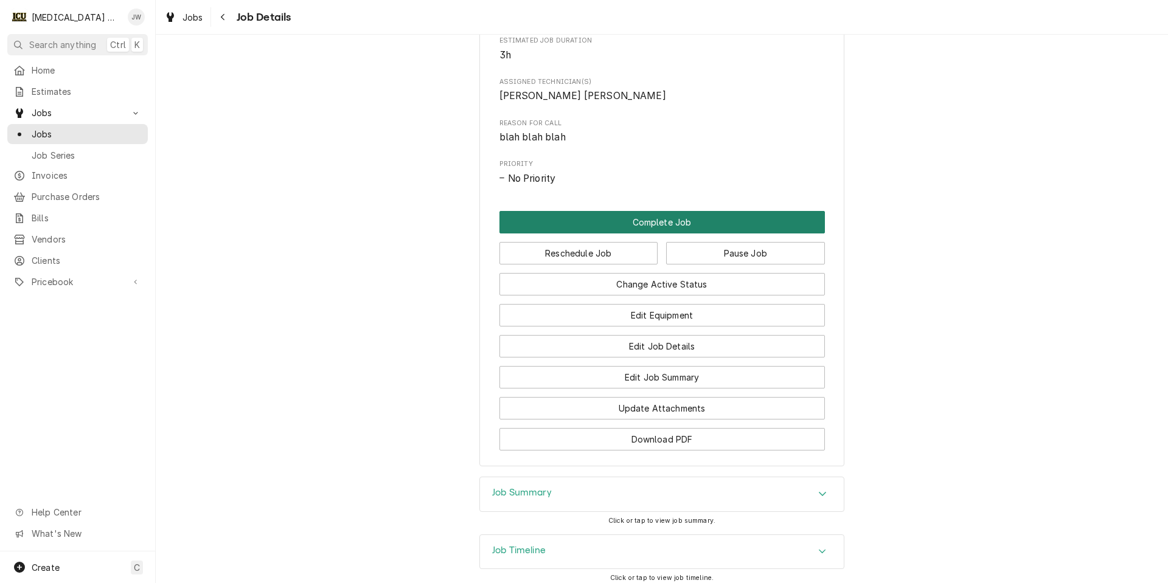
click at [555, 232] on button "Complete Job" at bounding box center [661, 222] width 325 height 23
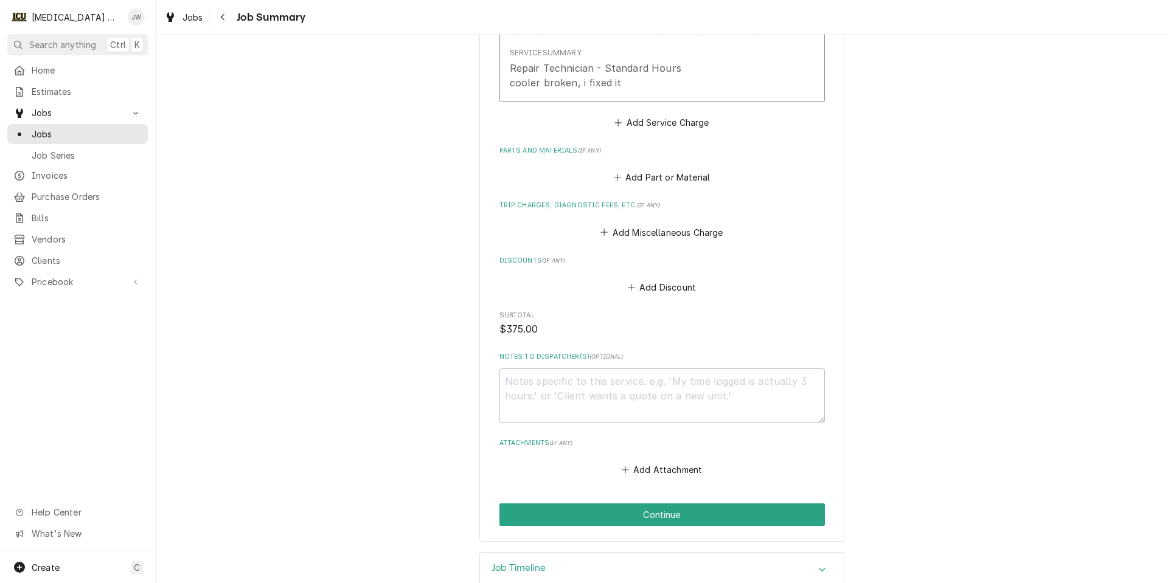
scroll to position [487, 0]
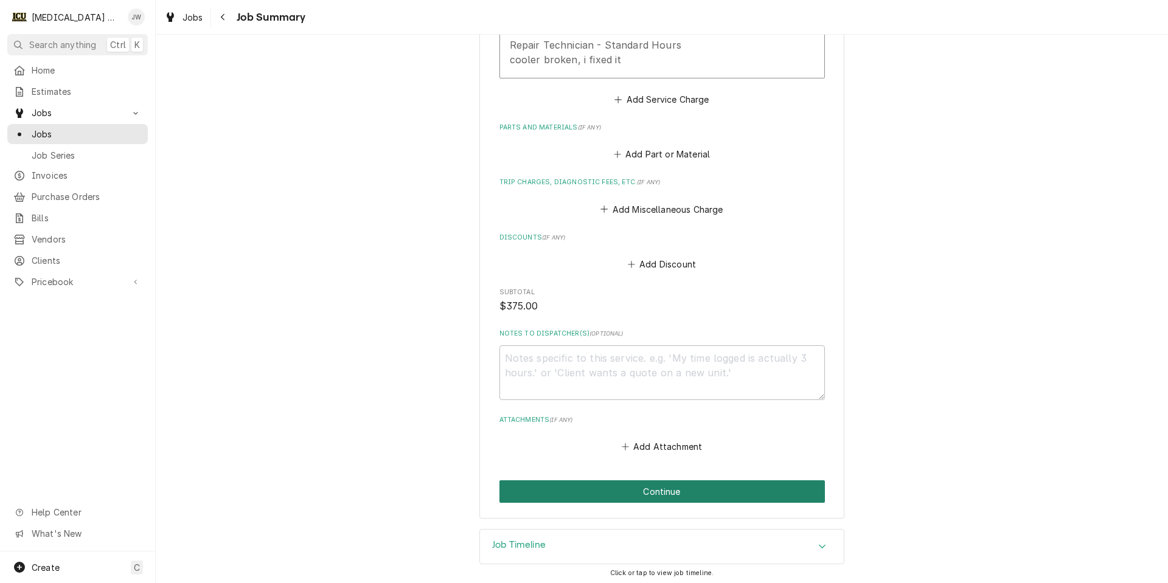
click at [653, 489] on button "Continue" at bounding box center [661, 492] width 325 height 23
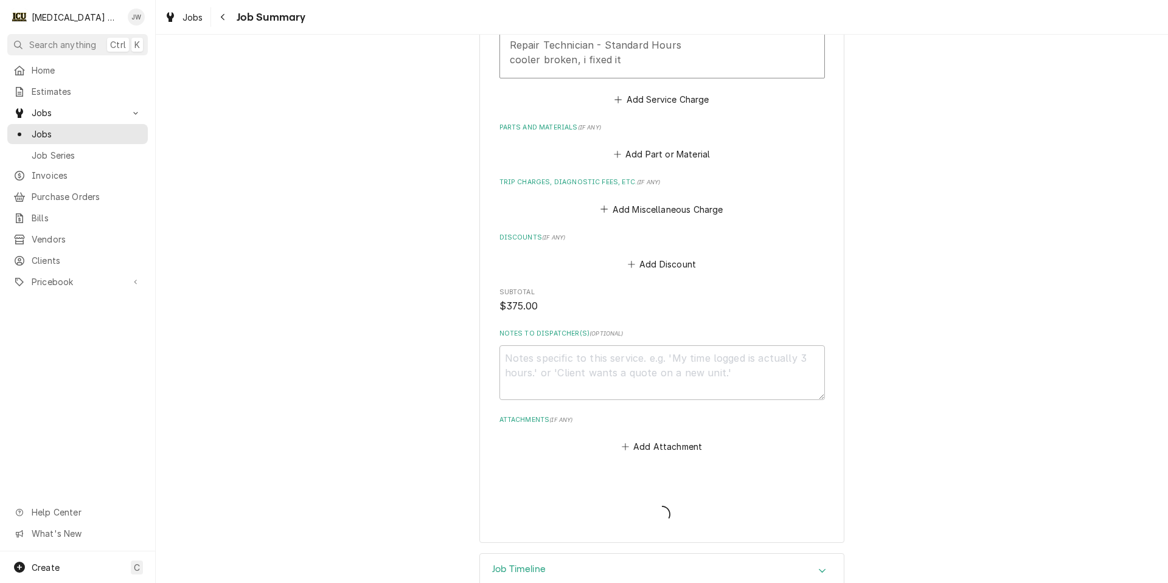
type textarea "x"
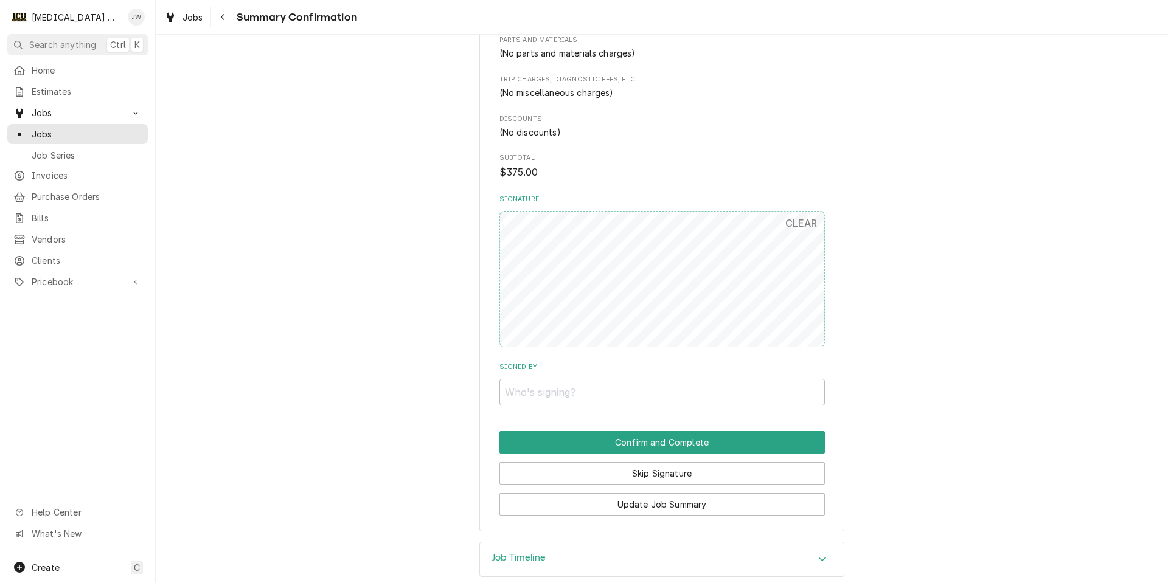
scroll to position [533, 0]
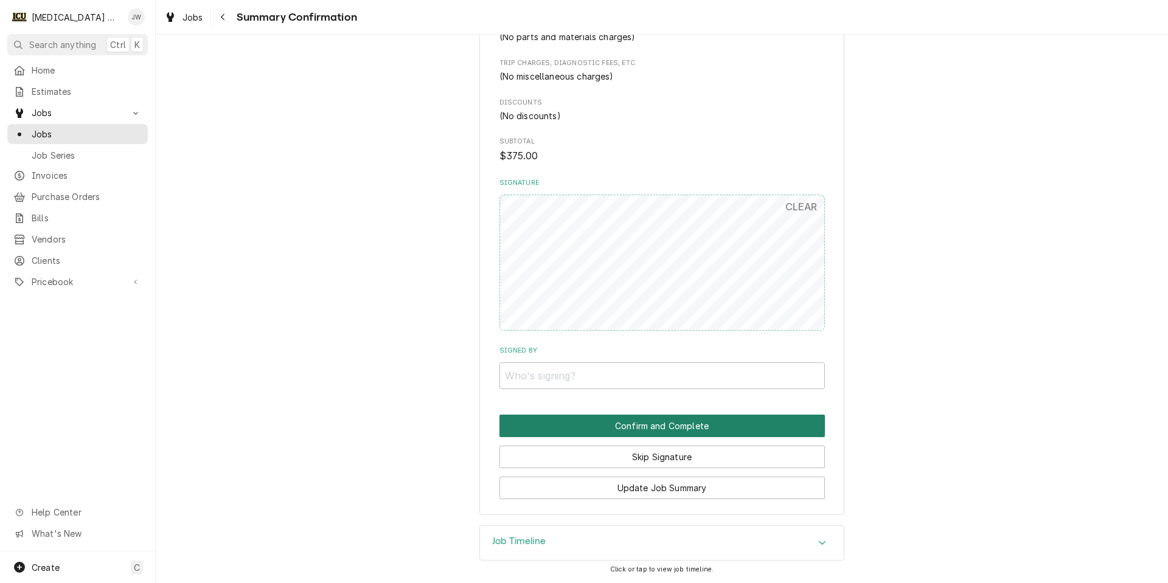
click at [653, 429] on button "Confirm and Complete" at bounding box center [661, 426] width 325 height 23
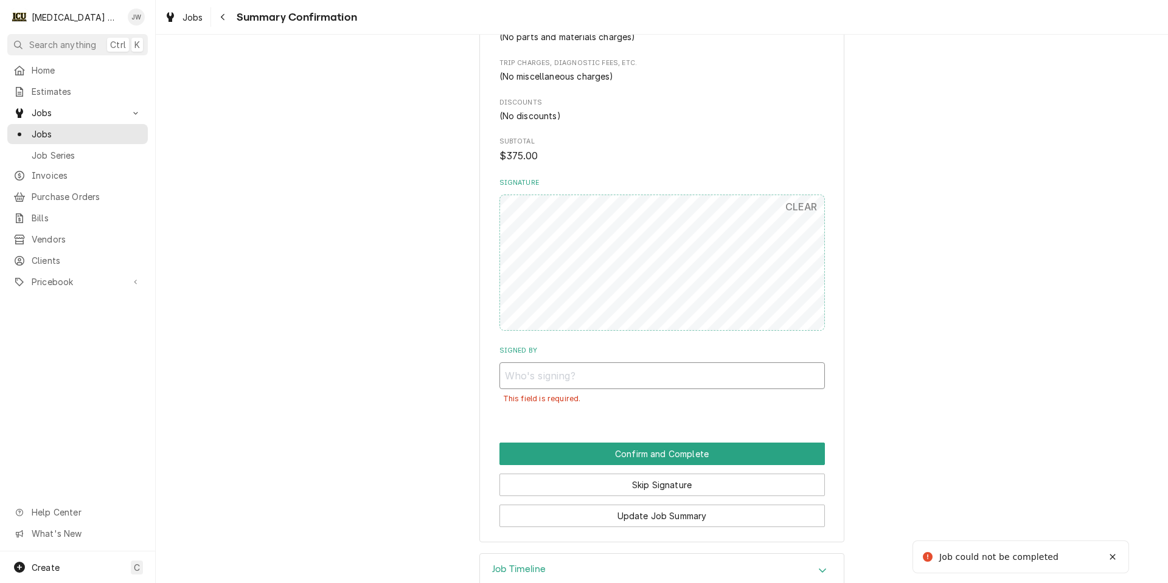
click at [583, 381] on input "Signed By" at bounding box center [661, 376] width 325 height 27
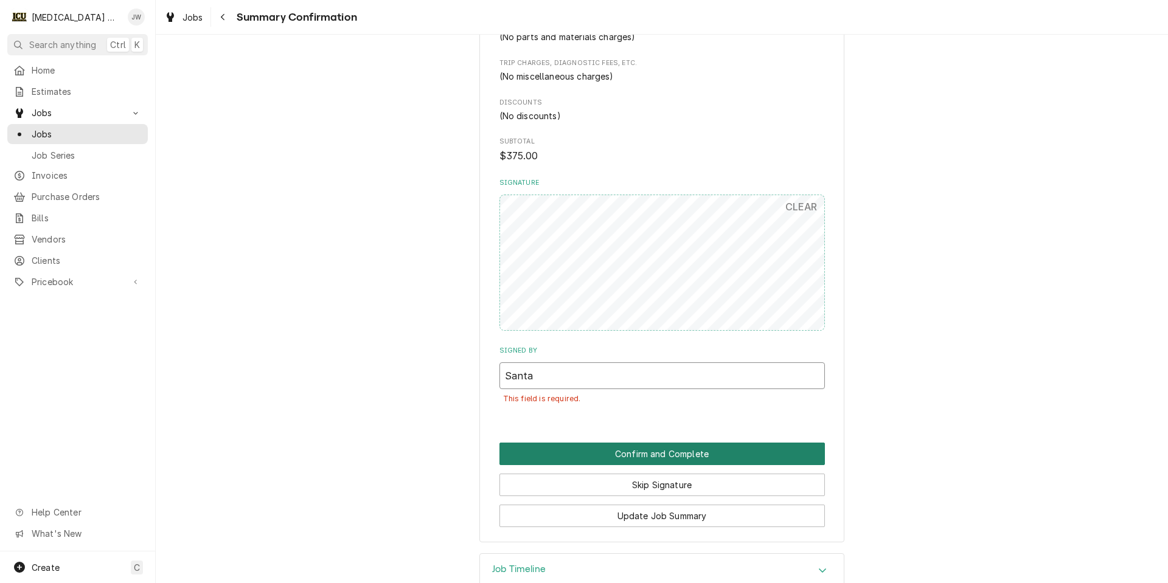
type input "Santa"
click at [620, 455] on button "Confirm and Complete" at bounding box center [661, 454] width 325 height 23
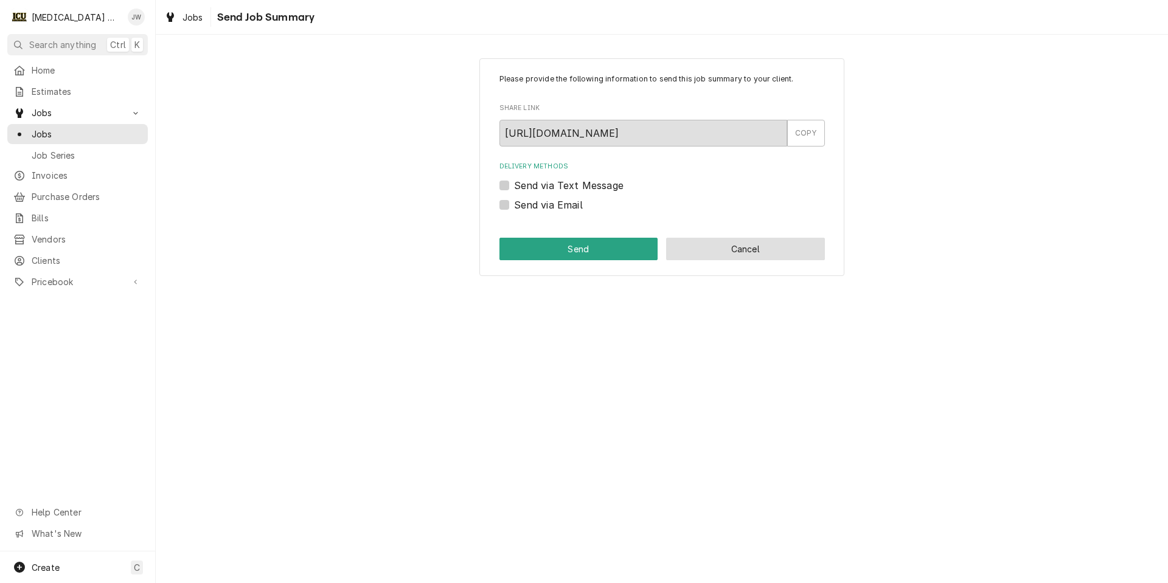
click at [731, 254] on button "Cancel" at bounding box center [745, 249] width 159 height 23
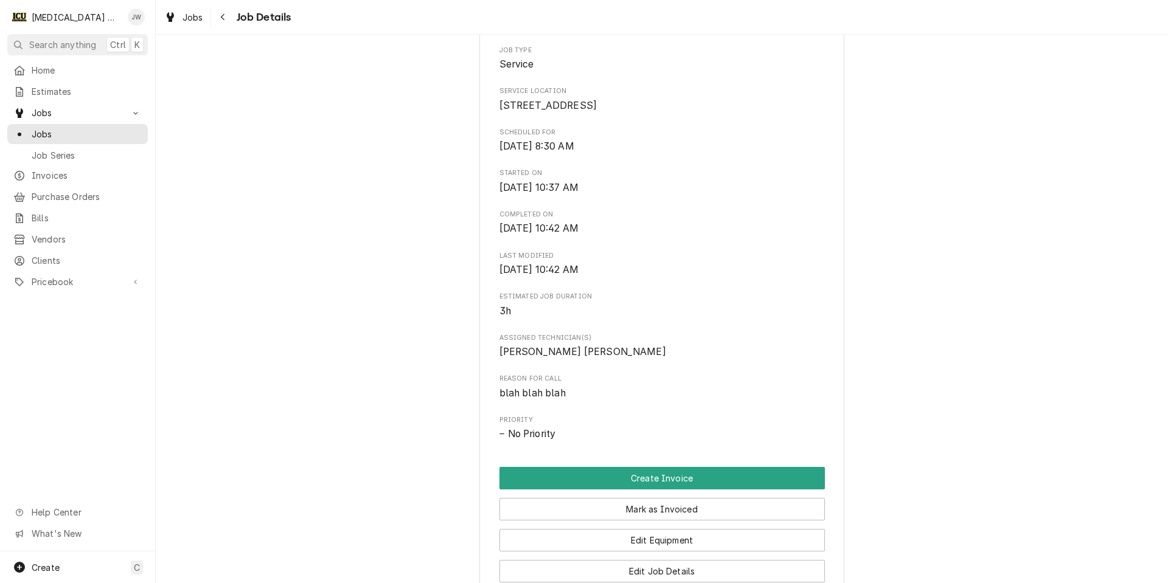
scroll to position [243, 0]
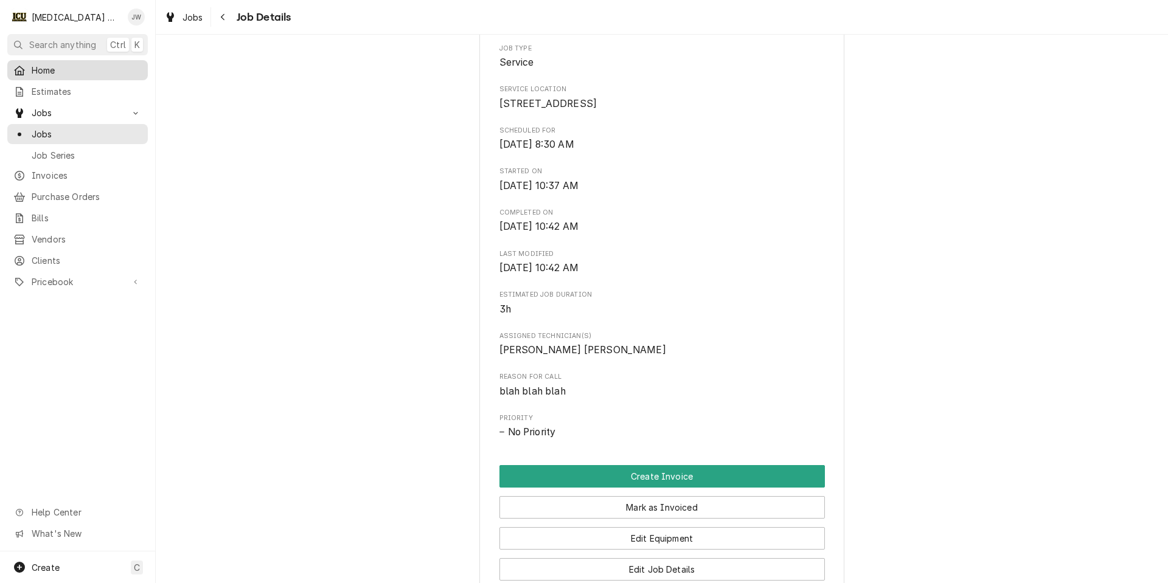
click at [45, 73] on span "Home" at bounding box center [87, 70] width 110 height 13
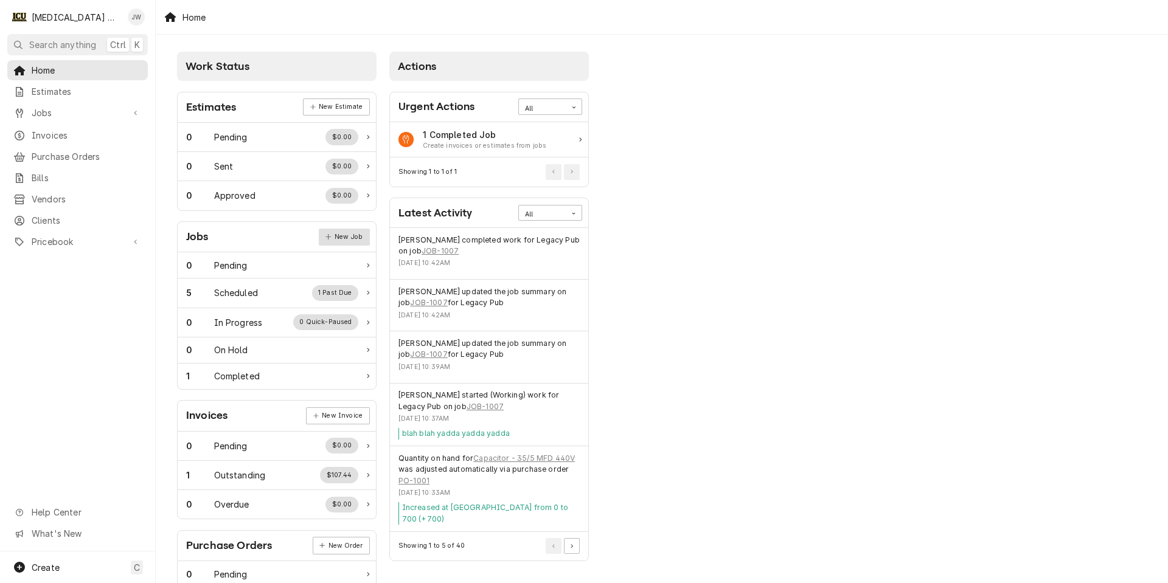
click at [336, 238] on link "New Job" at bounding box center [344, 237] width 51 height 17
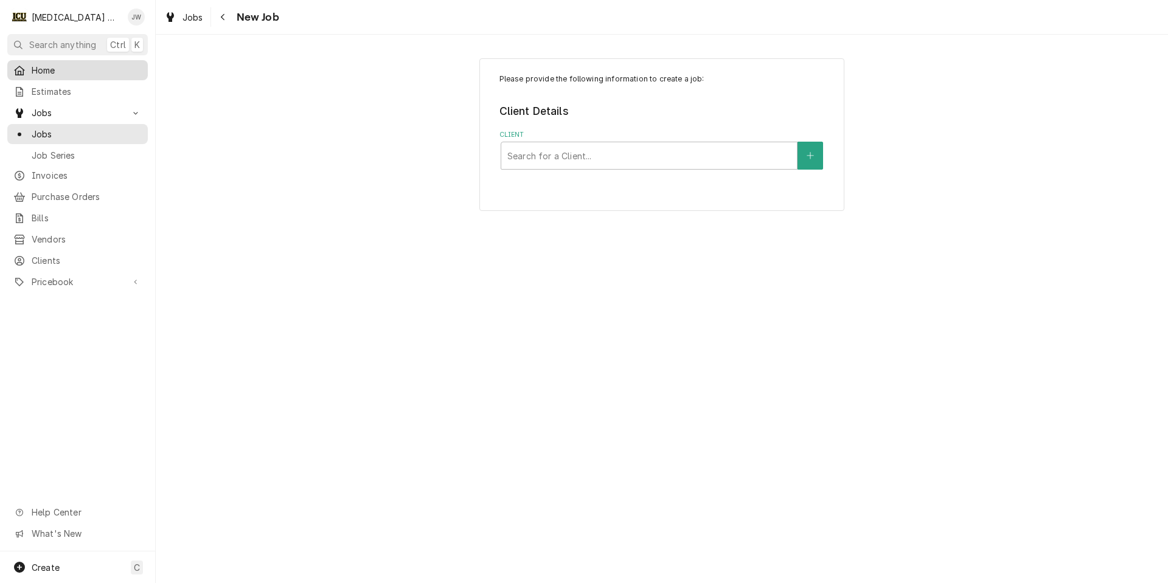
click at [48, 68] on span "Home" at bounding box center [87, 70] width 110 height 13
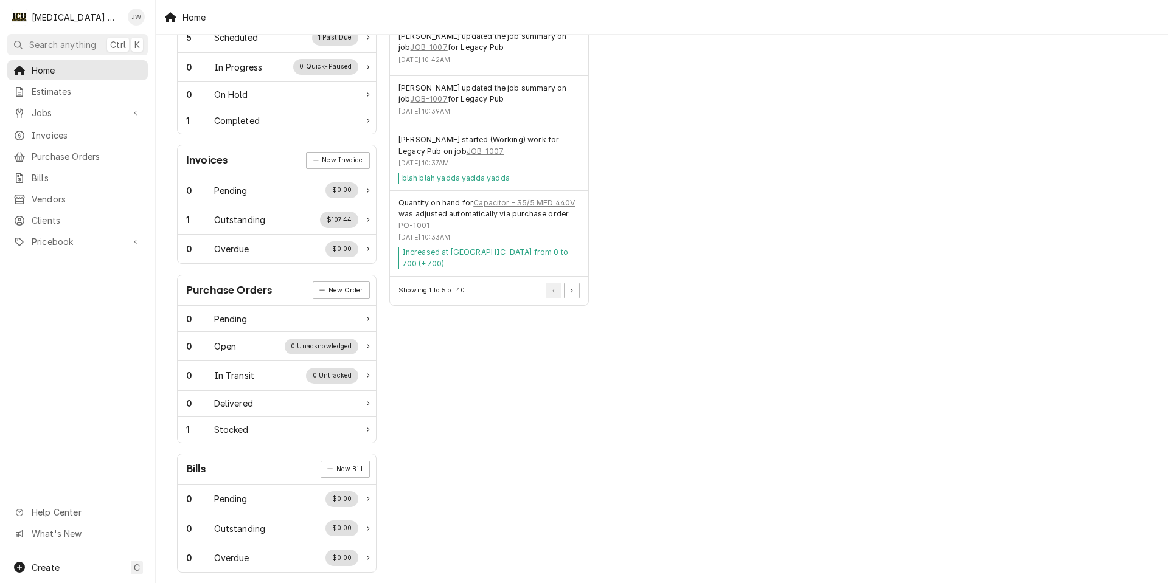
scroll to position [266, 0]
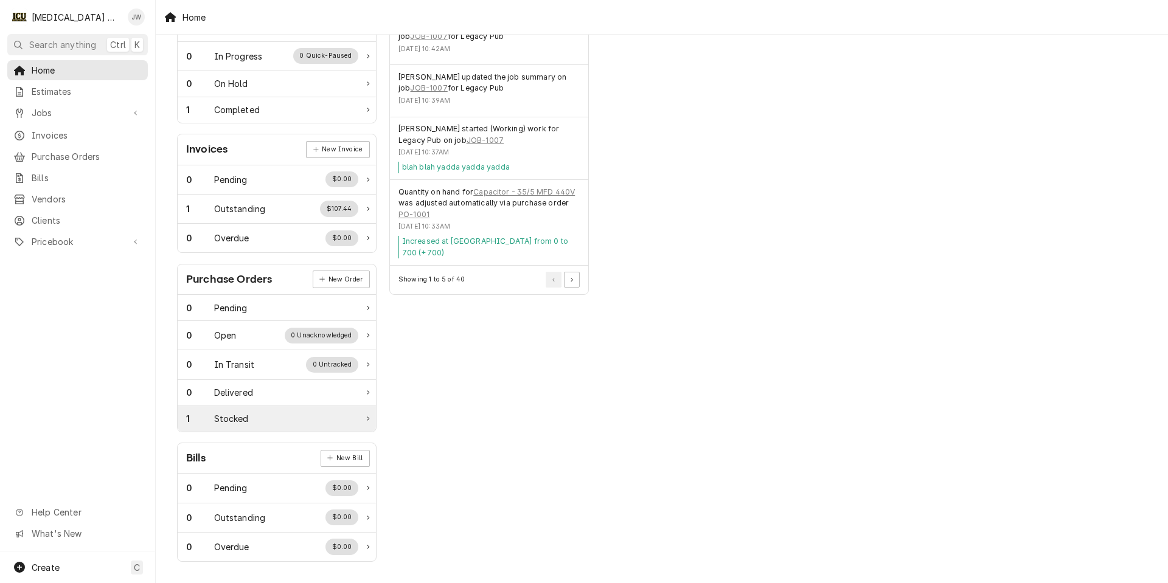
click at [229, 417] on div "Stocked" at bounding box center [231, 418] width 35 height 13
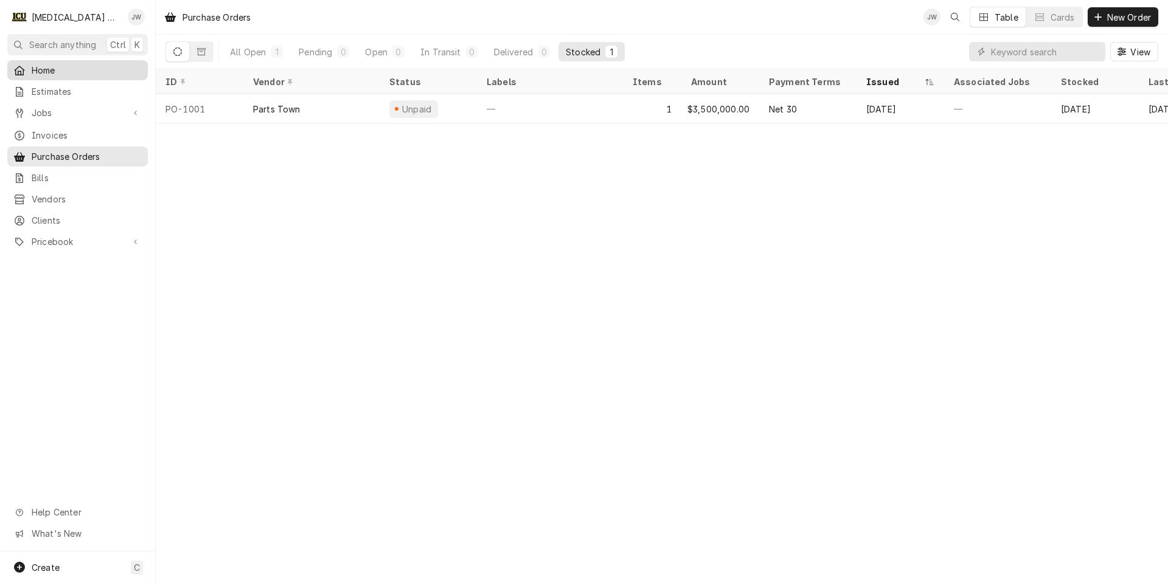
click at [49, 74] on span "Home" at bounding box center [87, 70] width 110 height 13
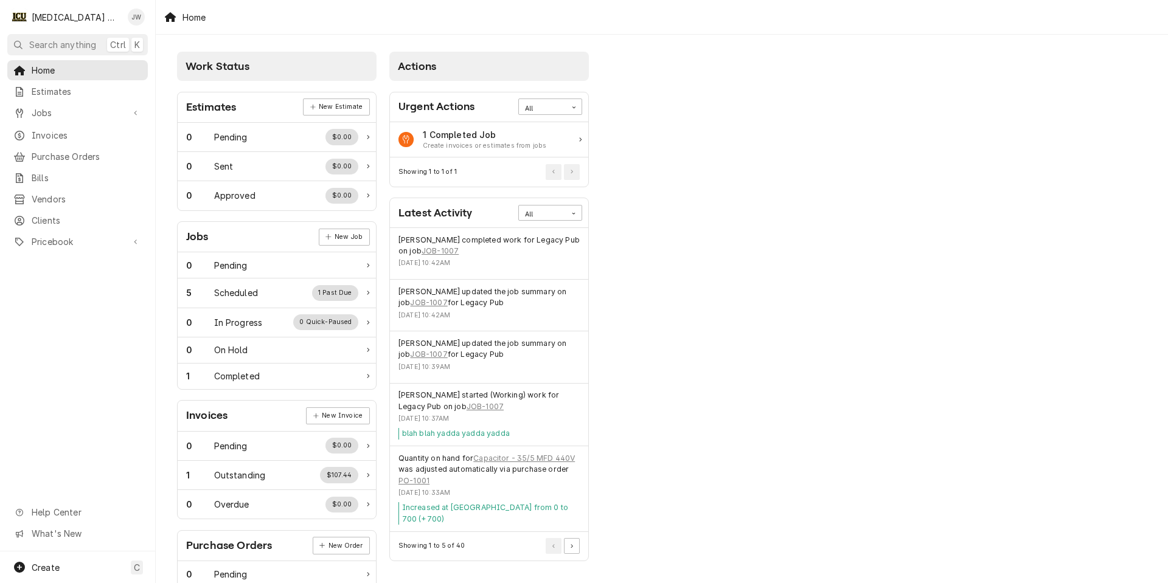
click at [300, 64] on div "Work Status" at bounding box center [277, 66] width 200 height 29
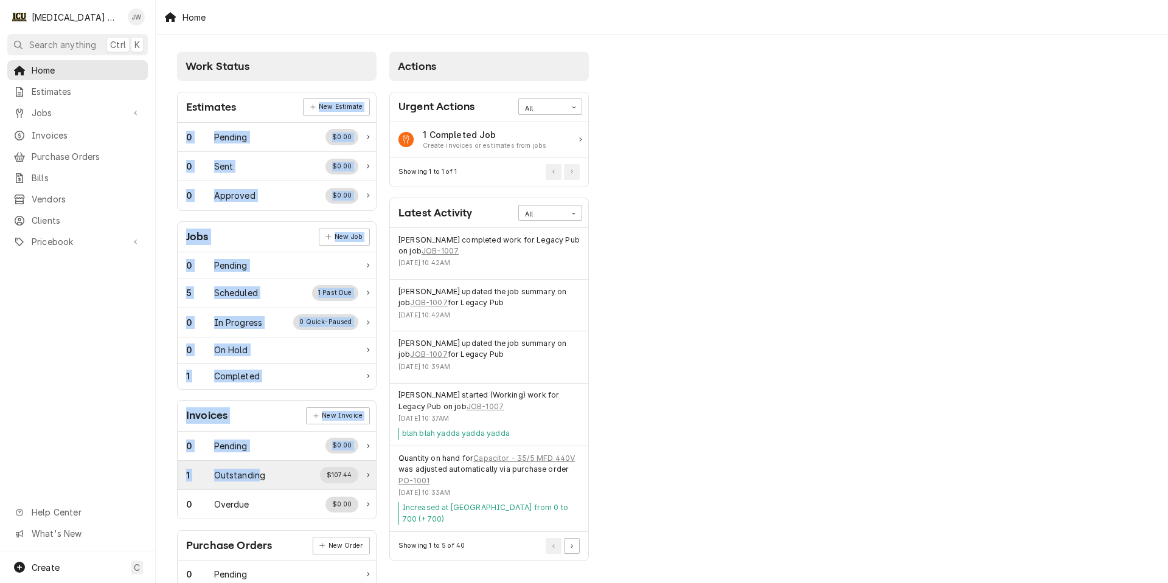
drag, startPoint x: 266, startPoint y: 105, endPoint x: 258, endPoint y: 471, distance: 366.3
click at [258, 471] on div "Estimates New Estimate 0 Pending $0.00 0 Sent $0.00 0 Approved $0.00 Jobs New J…" at bounding box center [277, 455] width 200 height 748
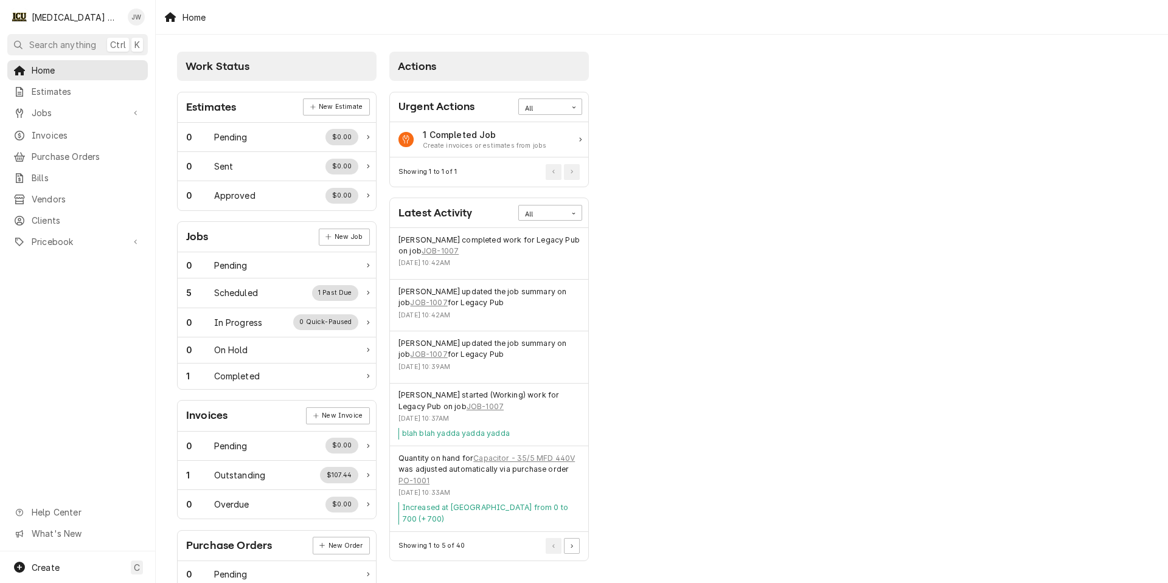
click at [788, 328] on div "Work Status Estimates New Estimate 0 Pending $0.00 0 Sent $0.00 0 Approved $0.0…" at bounding box center [662, 442] width 1012 height 815
click at [214, 110] on div "Estimates" at bounding box center [211, 107] width 50 height 16
click at [68, 172] on span "Bills" at bounding box center [87, 178] width 110 height 13
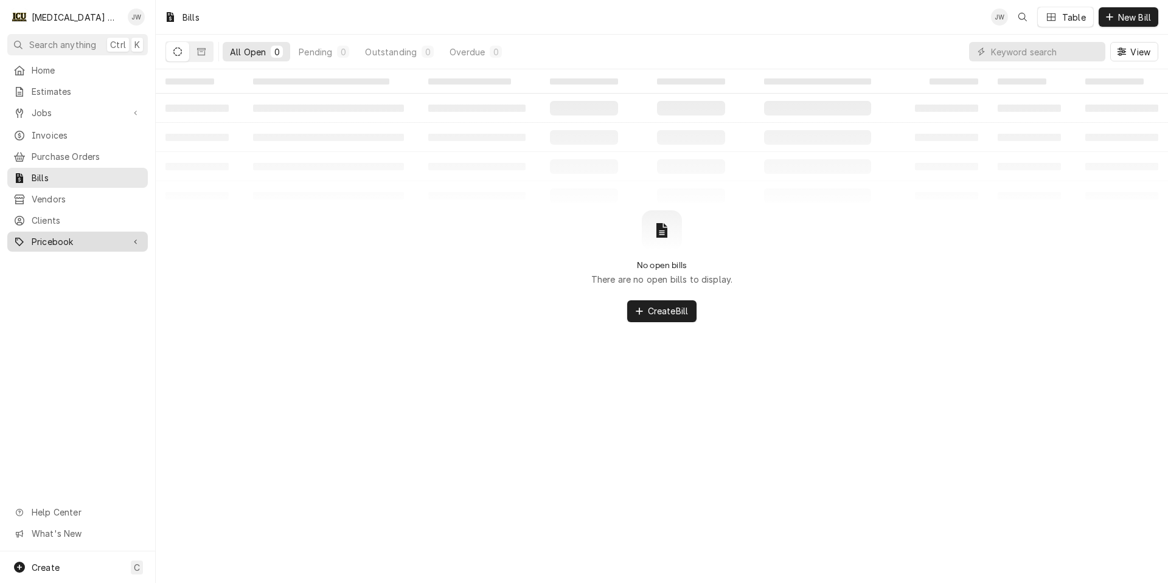
click at [51, 235] on span "Pricebook" at bounding box center [78, 241] width 92 height 13
click at [49, 304] on div "Miscellaneous" at bounding box center [78, 305] width 136 height 15
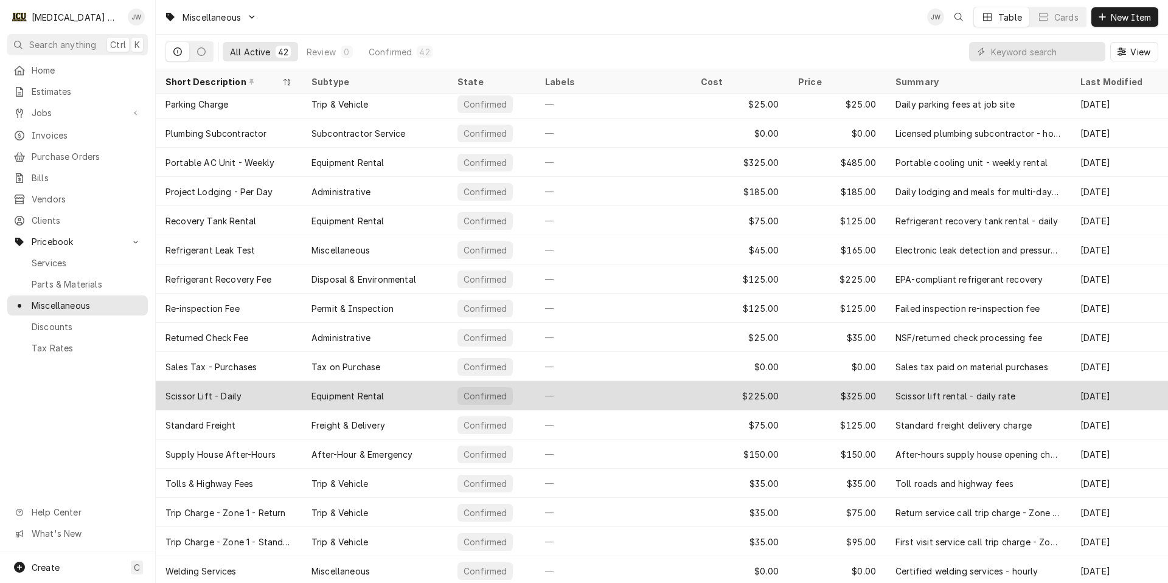
scroll to position [735, 0]
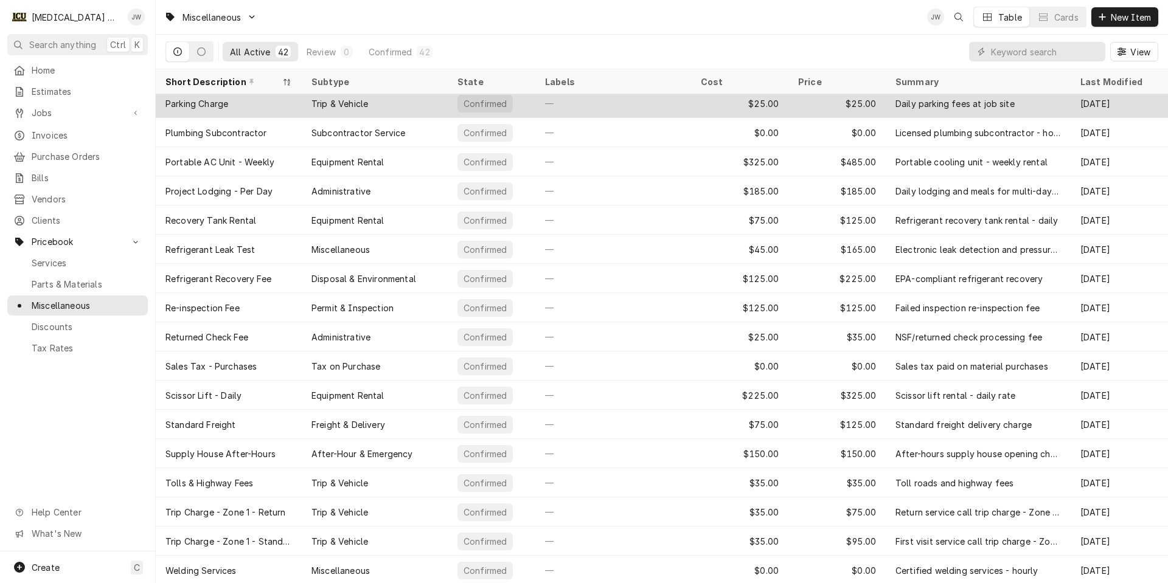
click at [359, 101] on div "Trip & Vehicle" at bounding box center [339, 103] width 57 height 13
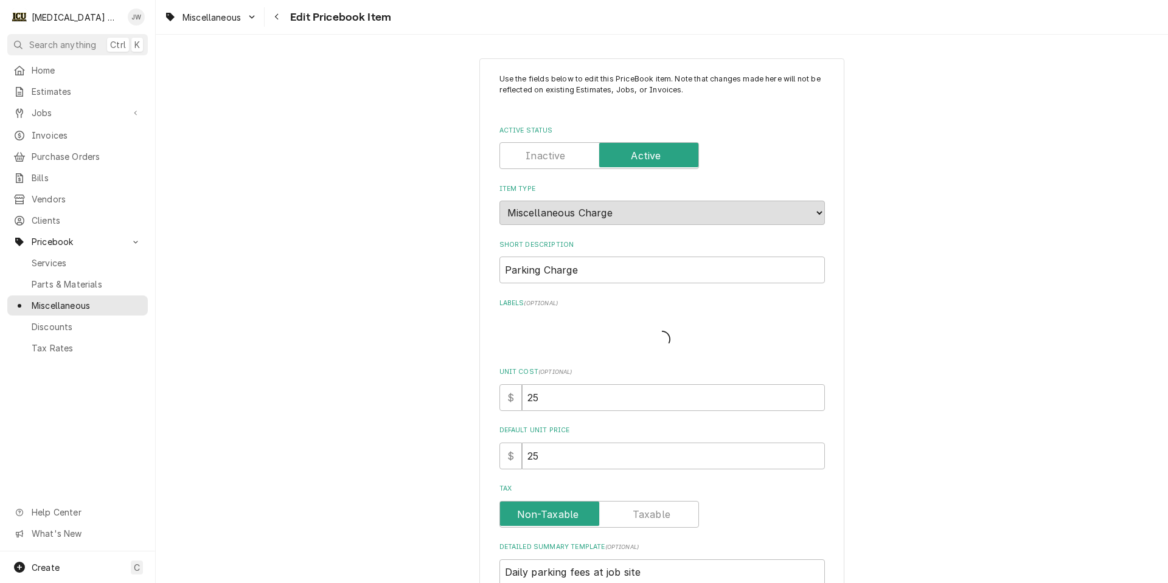
type textarea "x"
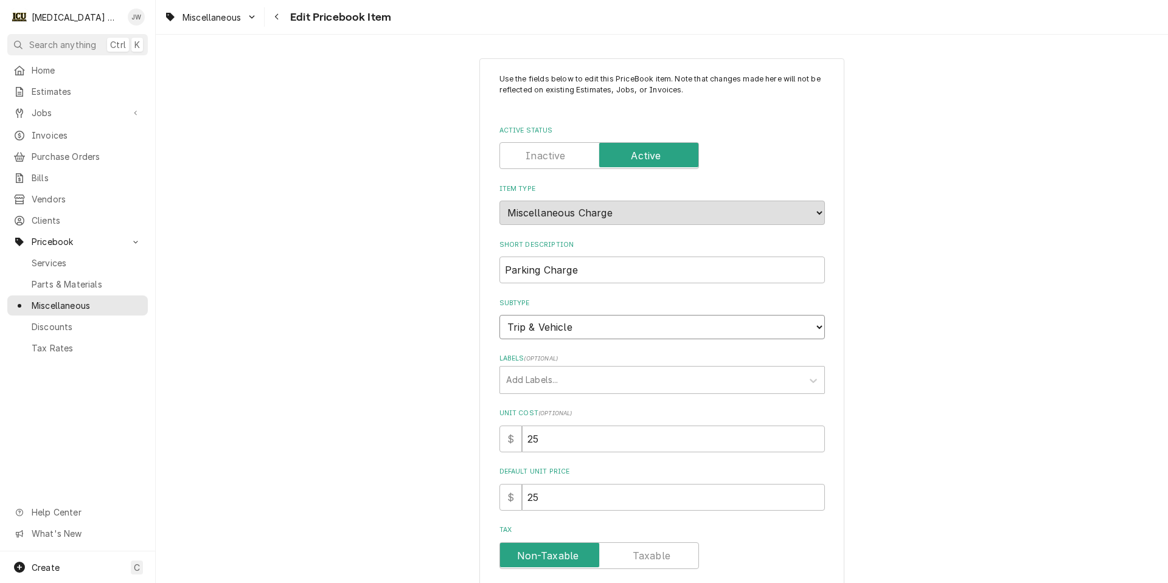
click at [606, 330] on select "Choose a subtype... Administrative After-Hour & Emergency Disposal & Environmen…" at bounding box center [661, 327] width 325 height 24
click at [606, 331] on select "Choose a subtype... Administrative After-Hour & Emergency Disposal & Environmen…" at bounding box center [661, 327] width 325 height 24
click at [355, 251] on div "Use the fields below to edit this PriceBook item. Note that changes made here w…" at bounding box center [662, 446] width 1012 height 799
